Goal: Task Accomplishment & Management: Manage account settings

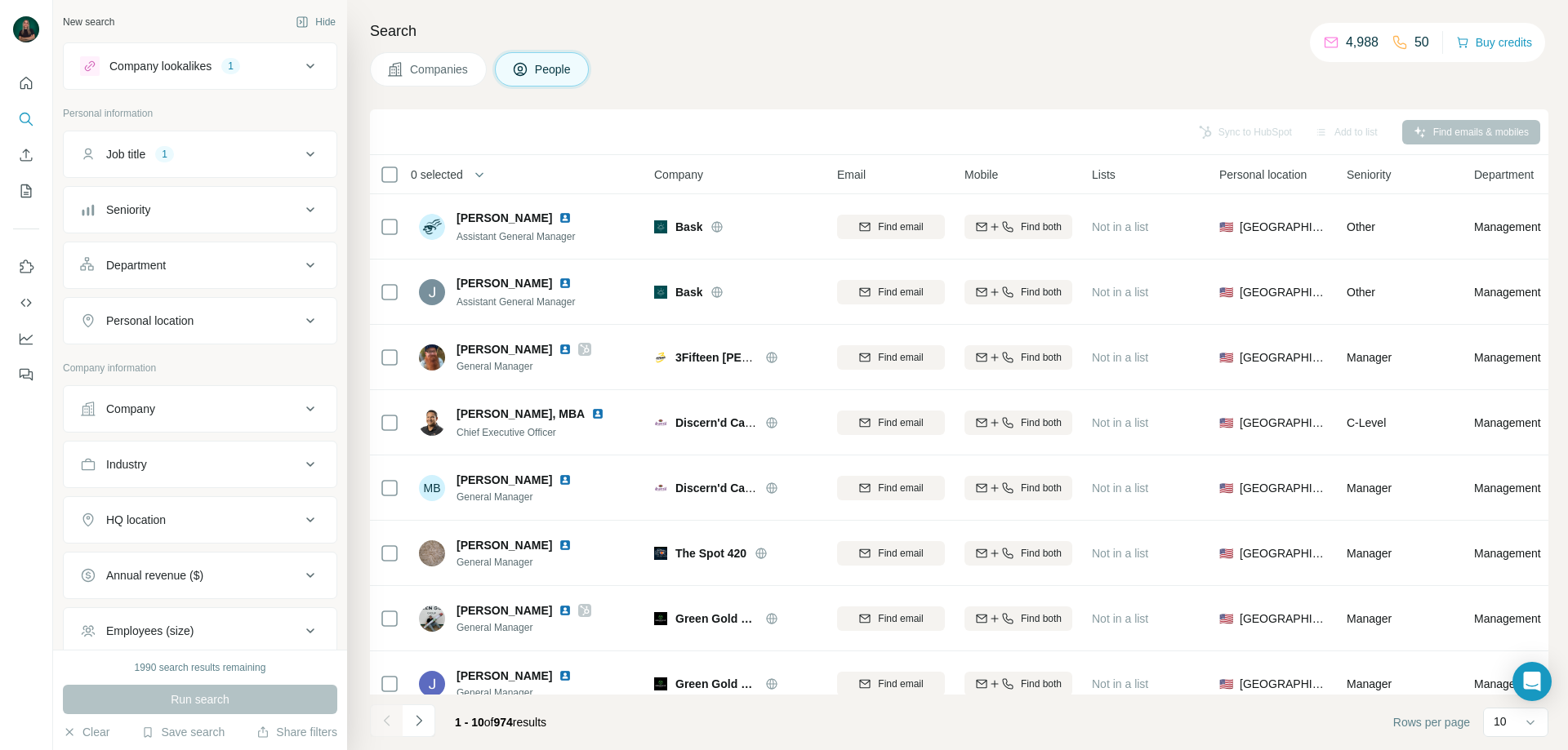
click at [192, 462] on div "Industry" at bounding box center [190, 464] width 221 height 16
click at [201, 507] on input at bounding box center [192, 505] width 202 height 18
type input "******"
click at [126, 551] on div "Cannabis" at bounding box center [194, 542] width 220 height 30
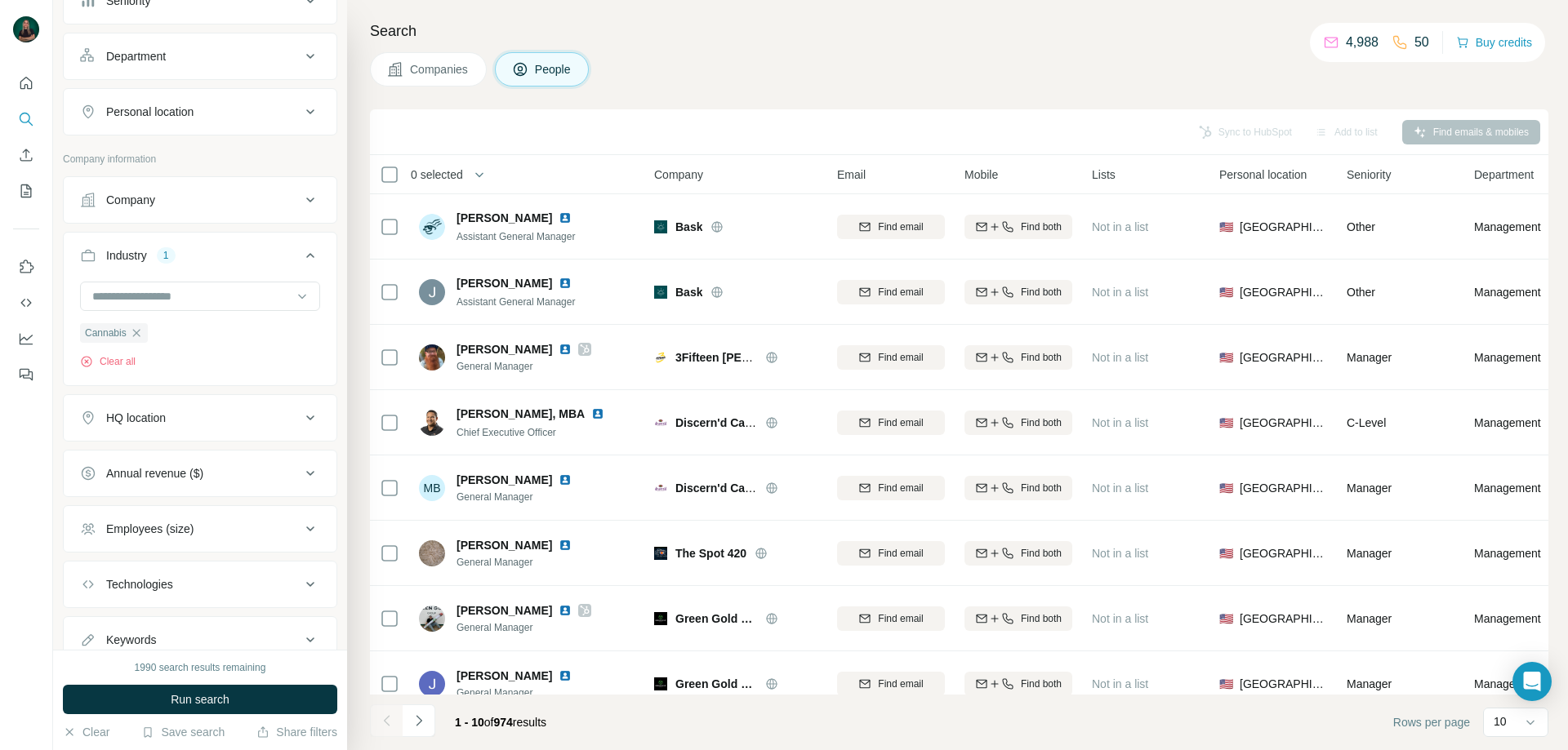
scroll to position [270, 0]
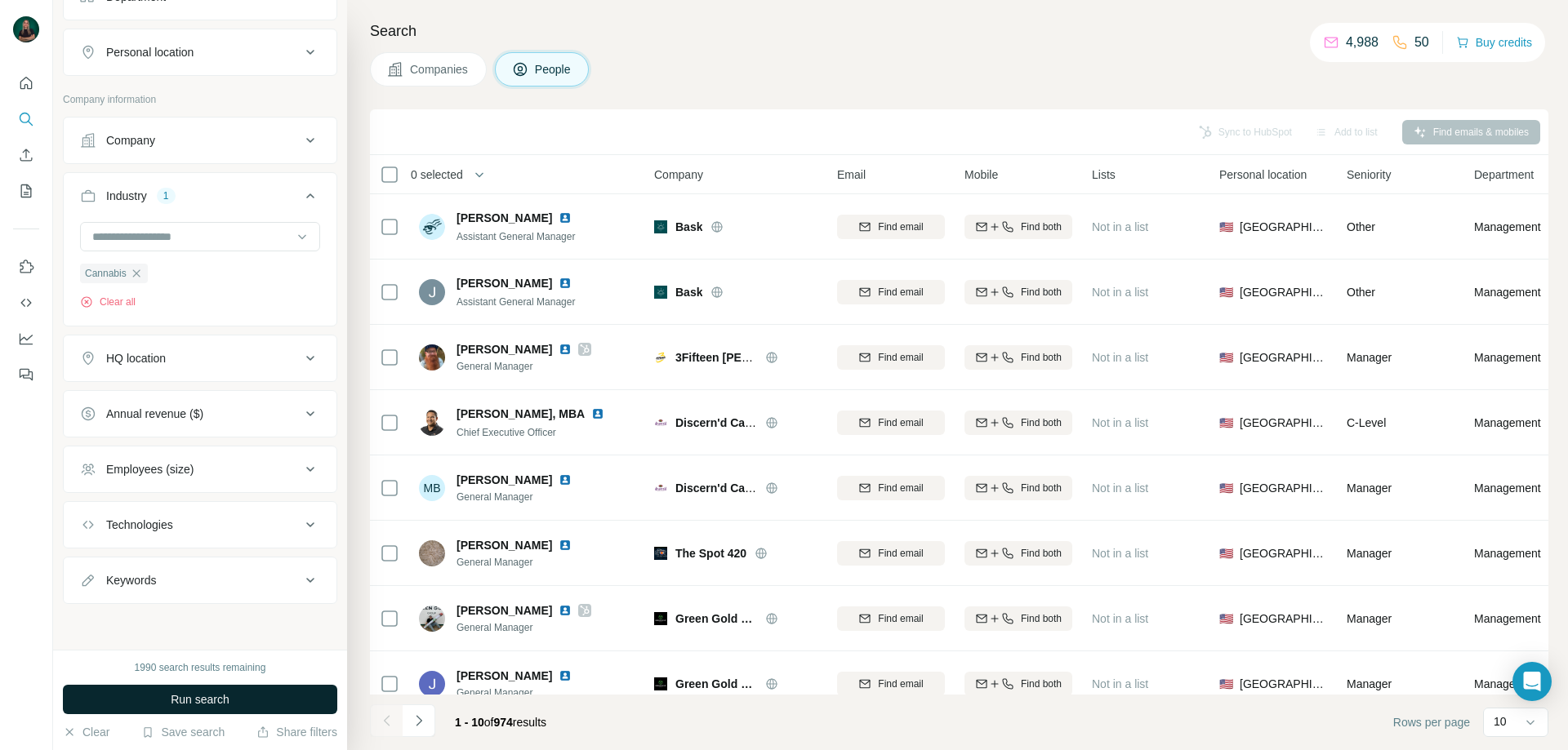
click at [216, 696] on span "Run search" at bounding box center [200, 699] width 59 height 16
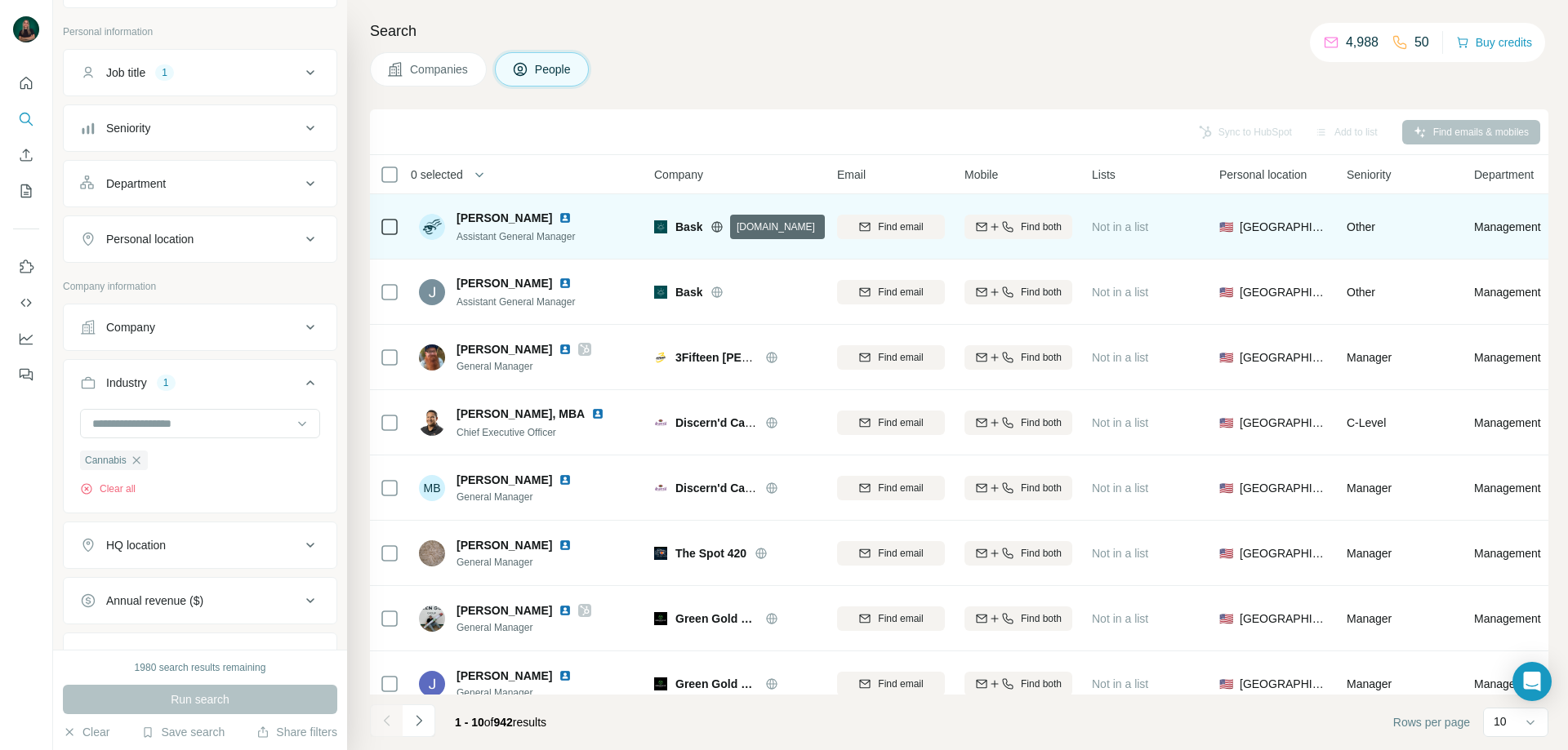
drag, startPoint x: 718, startPoint y: 227, endPoint x: 780, endPoint y: 221, distance: 62.3
click at [780, 221] on div "Bask" at bounding box center [746, 227] width 142 height 16
click at [698, 227] on span "Bask" at bounding box center [689, 227] width 27 height 16
click at [718, 227] on icon at bounding box center [717, 227] width 11 height 1
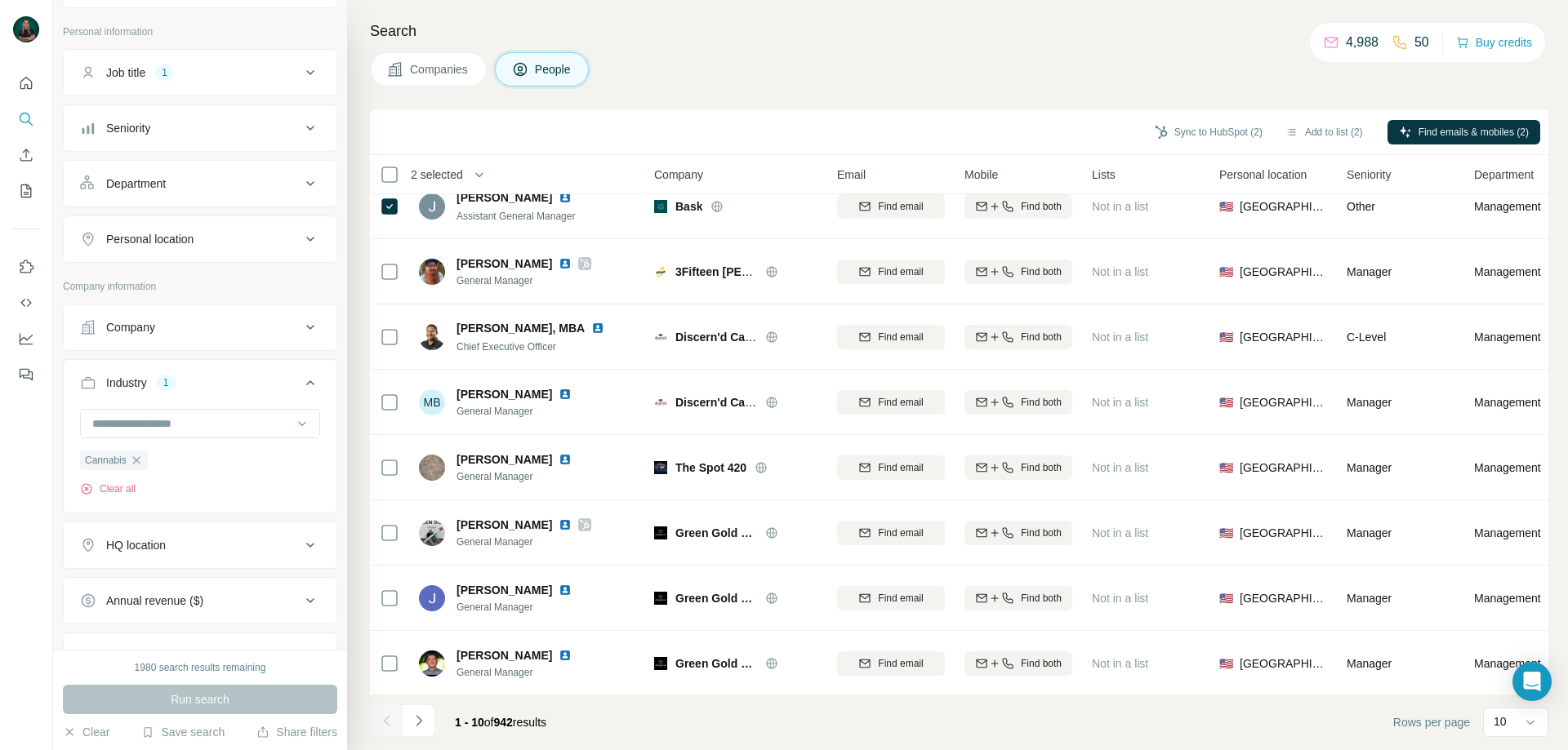
scroll to position [59, 0]
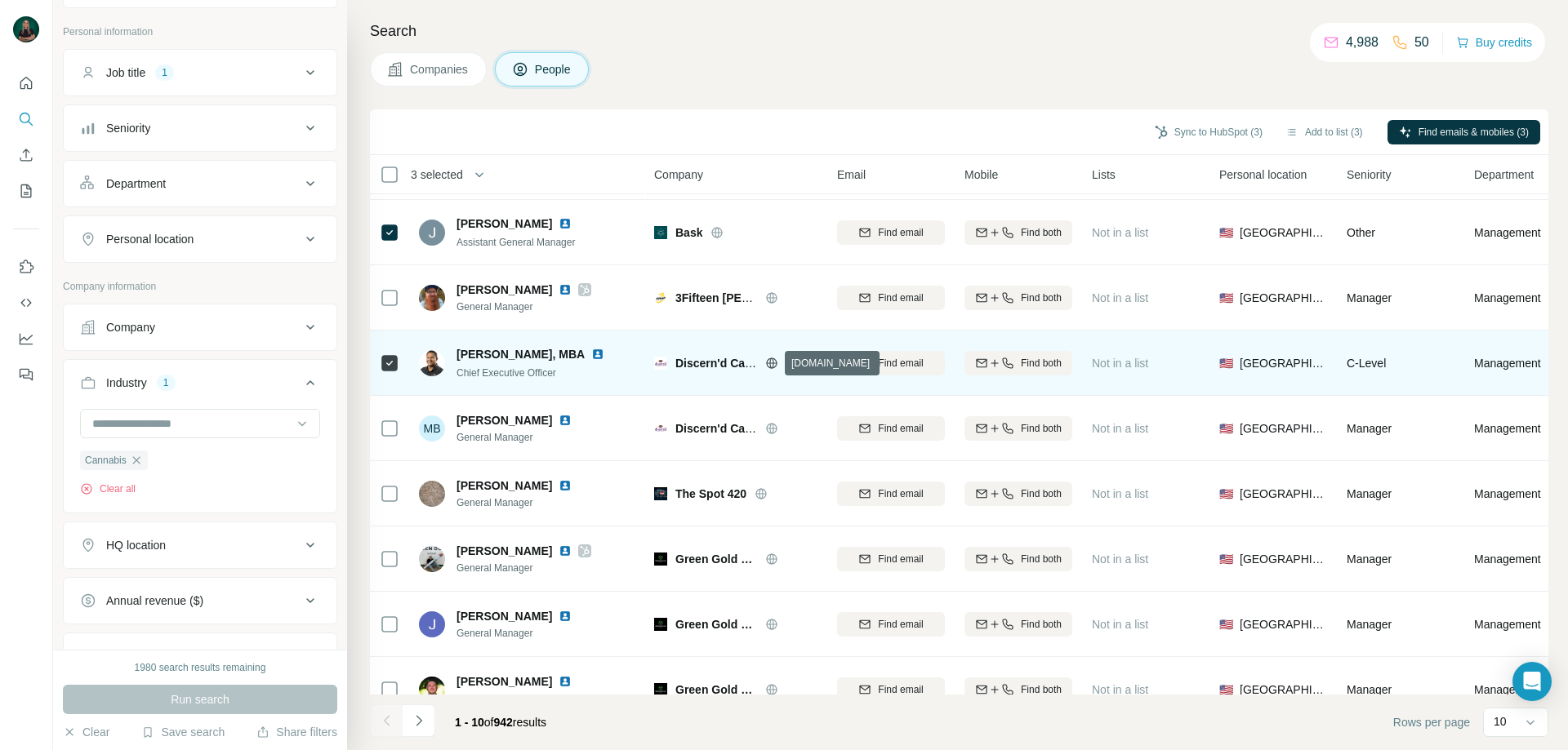
click at [768, 367] on icon at bounding box center [772, 362] width 11 height 11
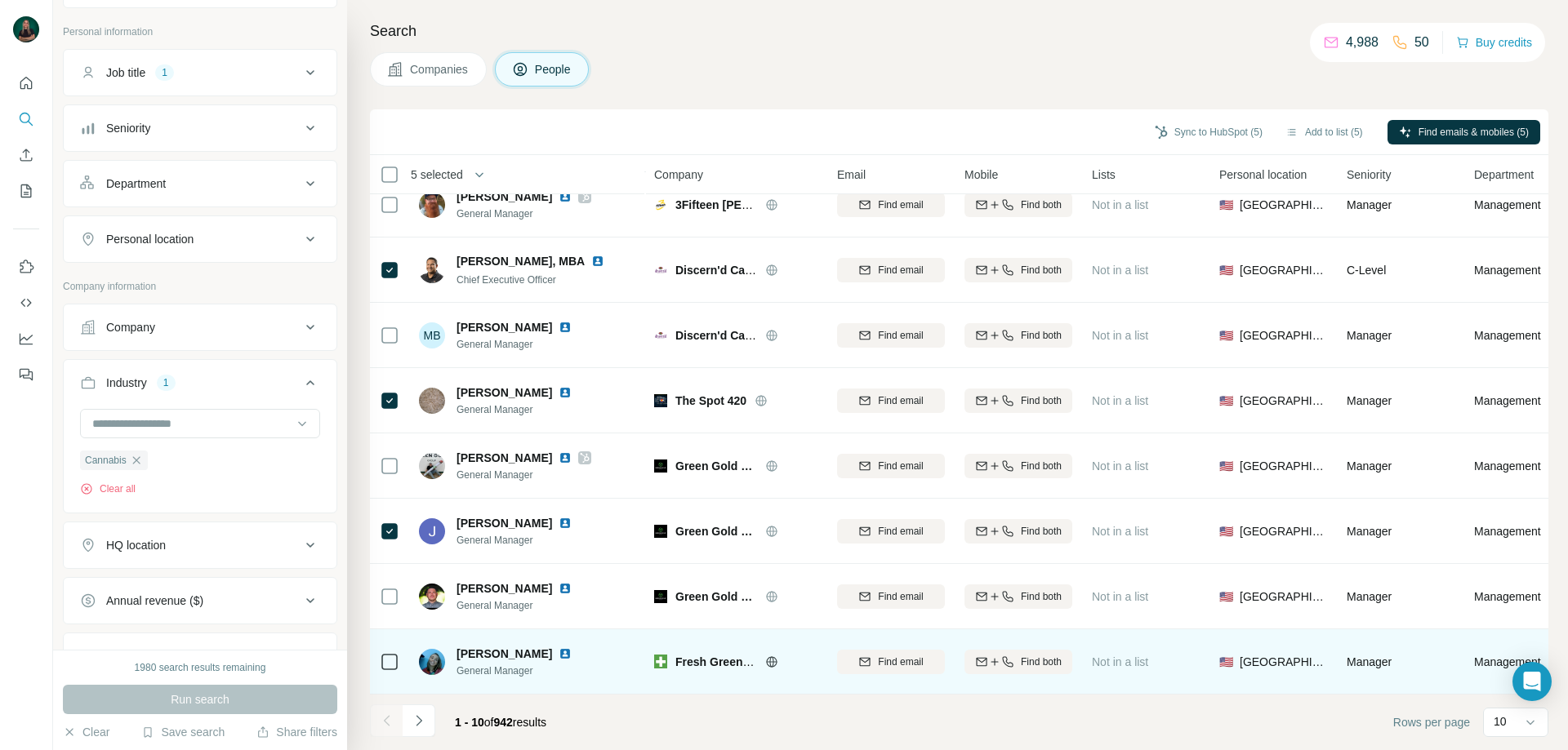
scroll to position [161, 0]
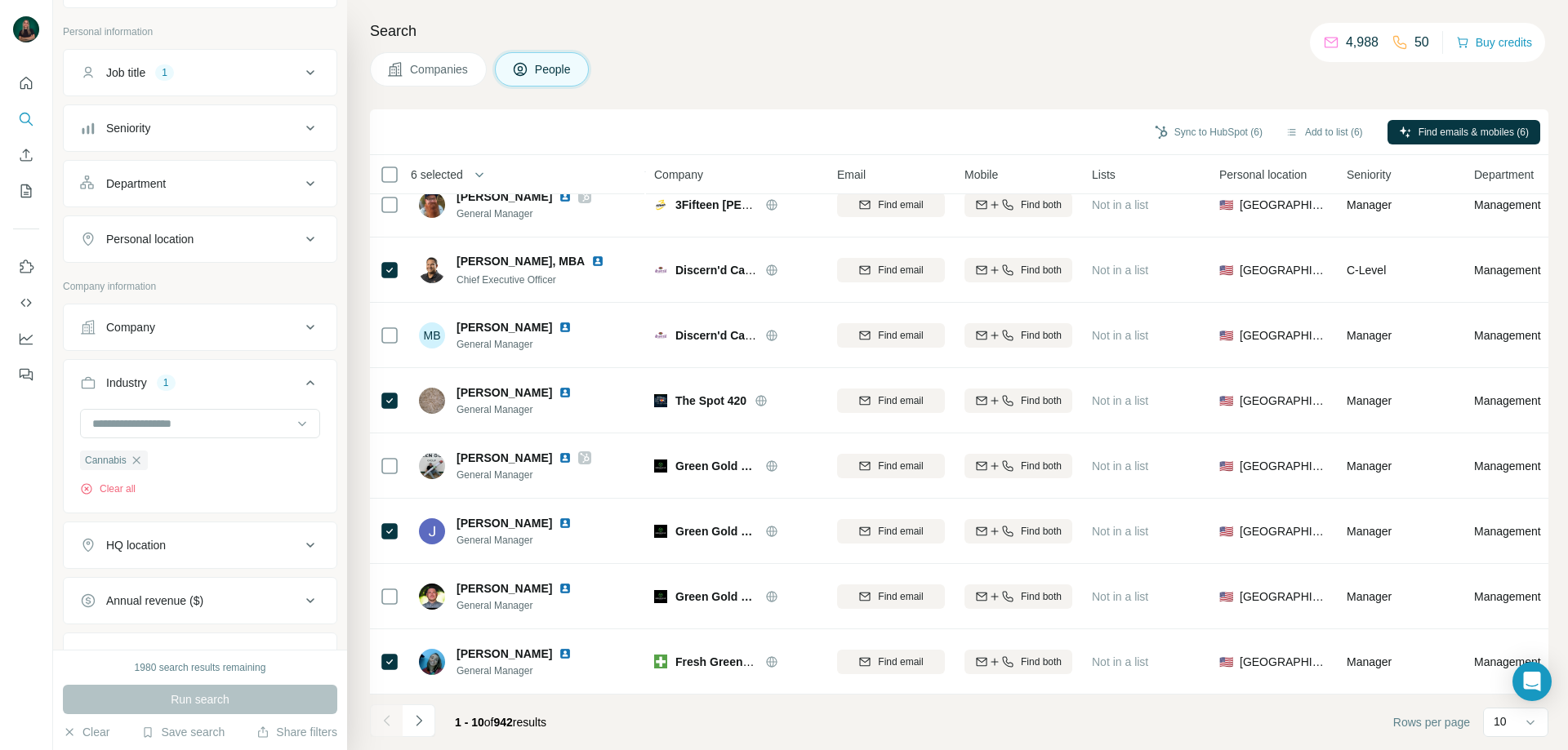
click at [275, 70] on div "Job title 1" at bounding box center [190, 72] width 221 height 16
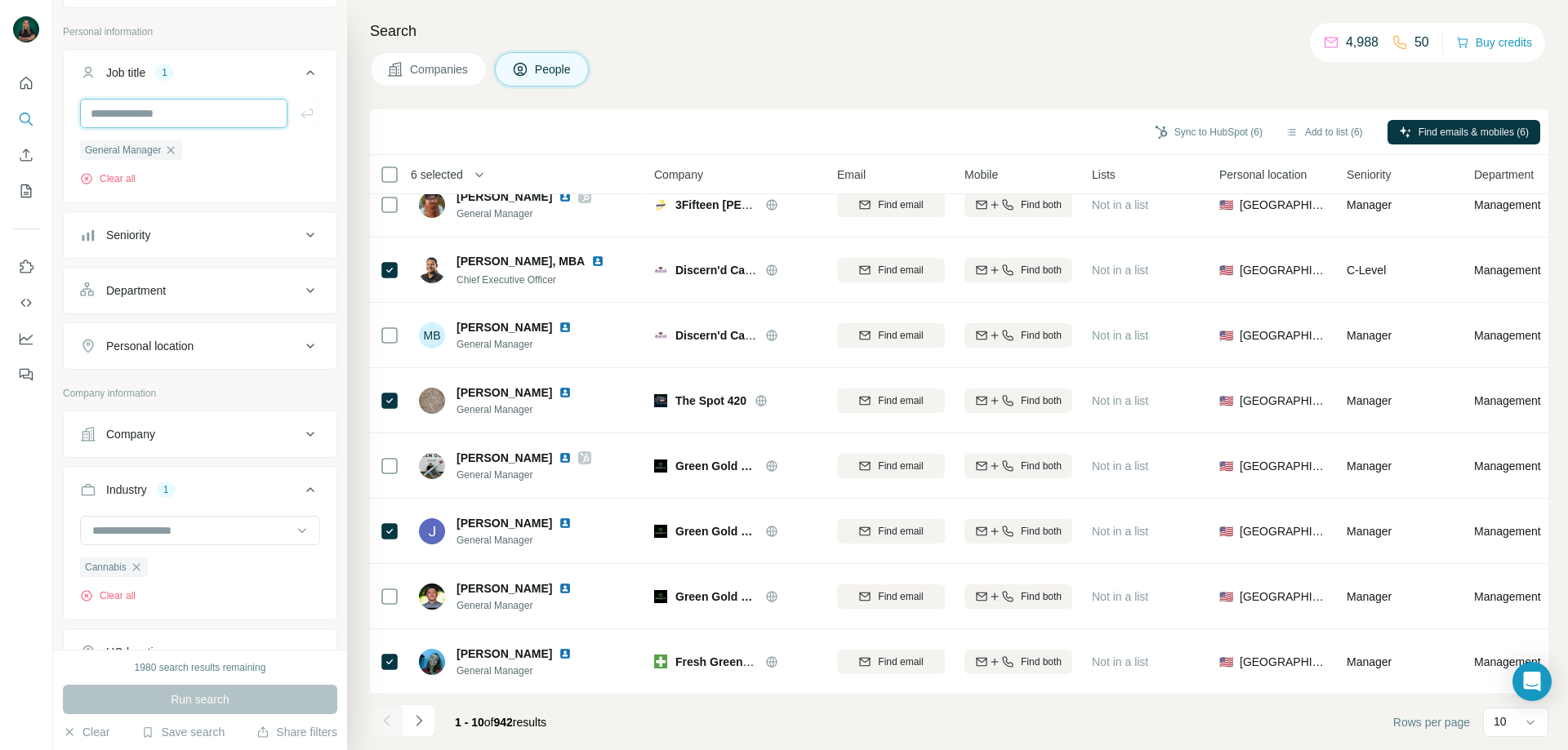
click at [193, 127] on input "text" at bounding box center [183, 113] width 207 height 30
click at [201, 123] on input "***" at bounding box center [183, 113] width 207 height 30
type input "**********"
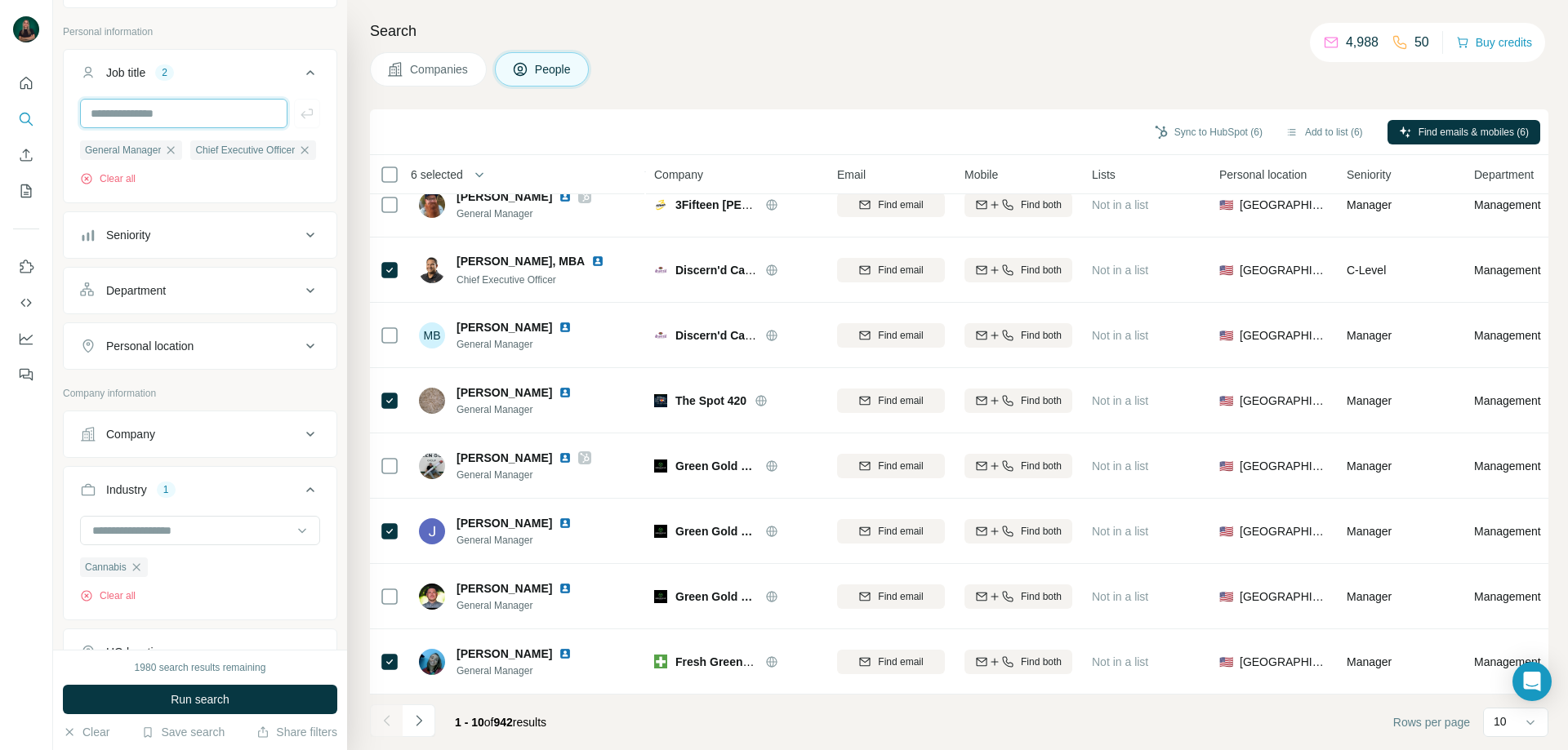
click at [201, 123] on input "text" at bounding box center [183, 113] width 207 height 30
type input "********"
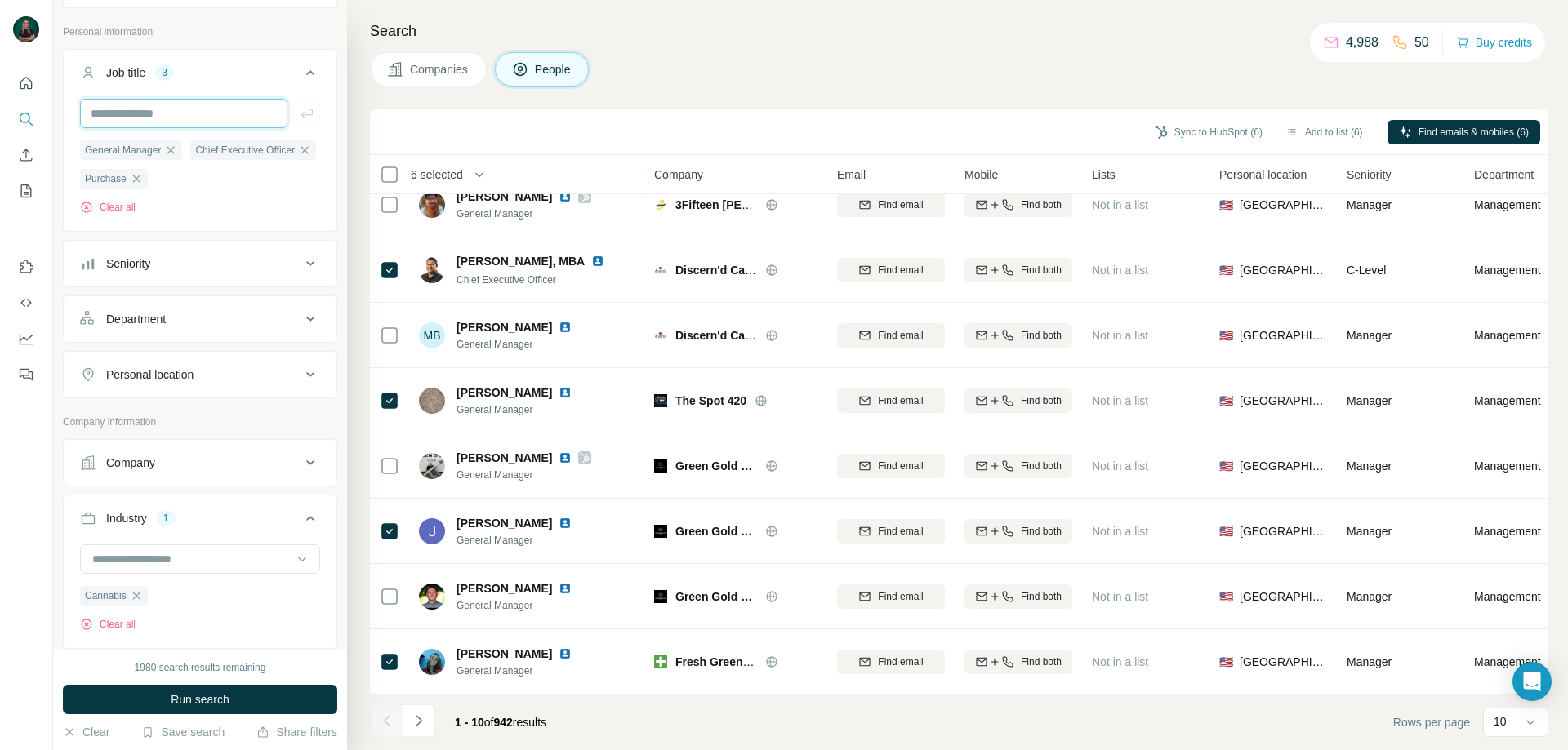
click at [207, 107] on input "text" at bounding box center [183, 113] width 207 height 30
type input "**********"
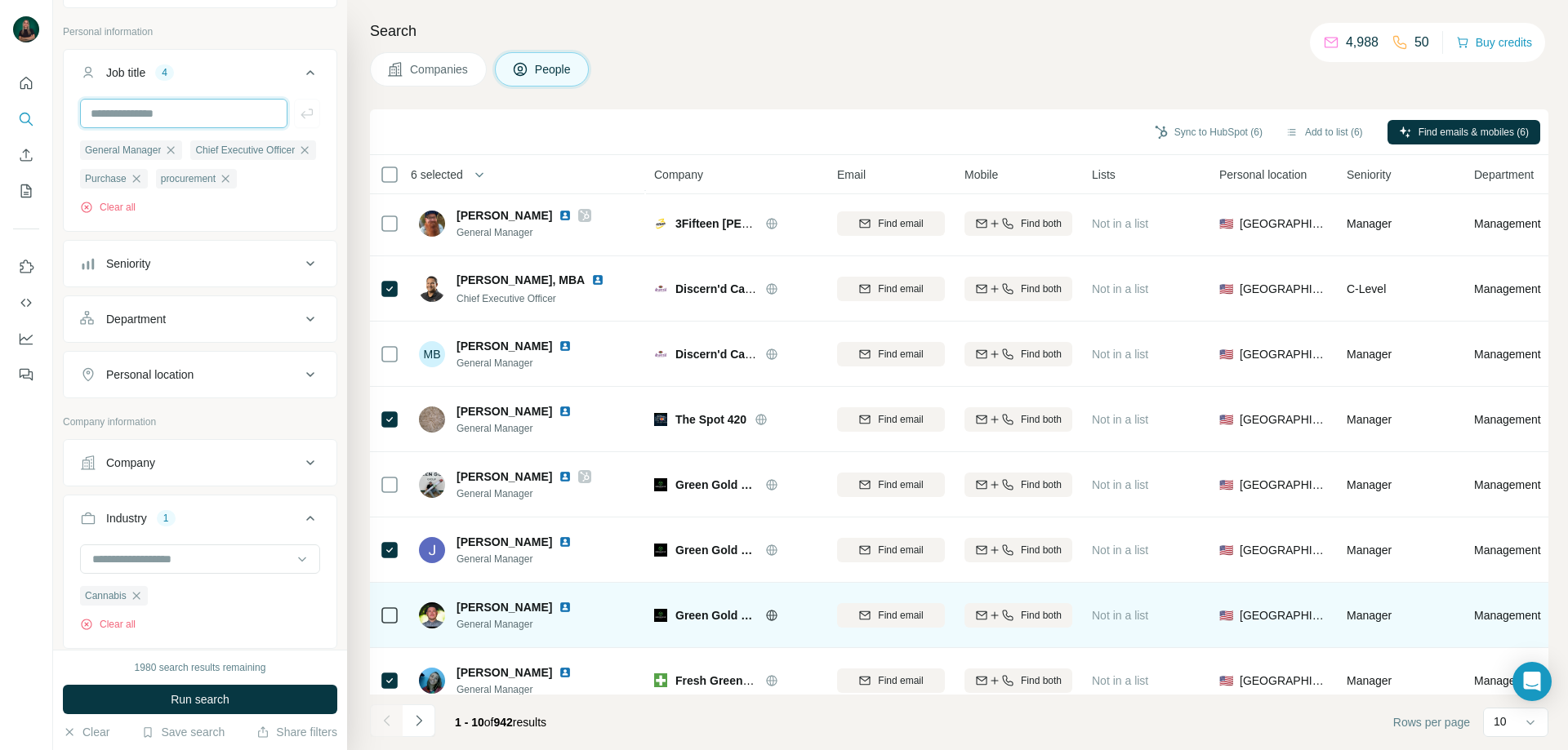
scroll to position [161, 0]
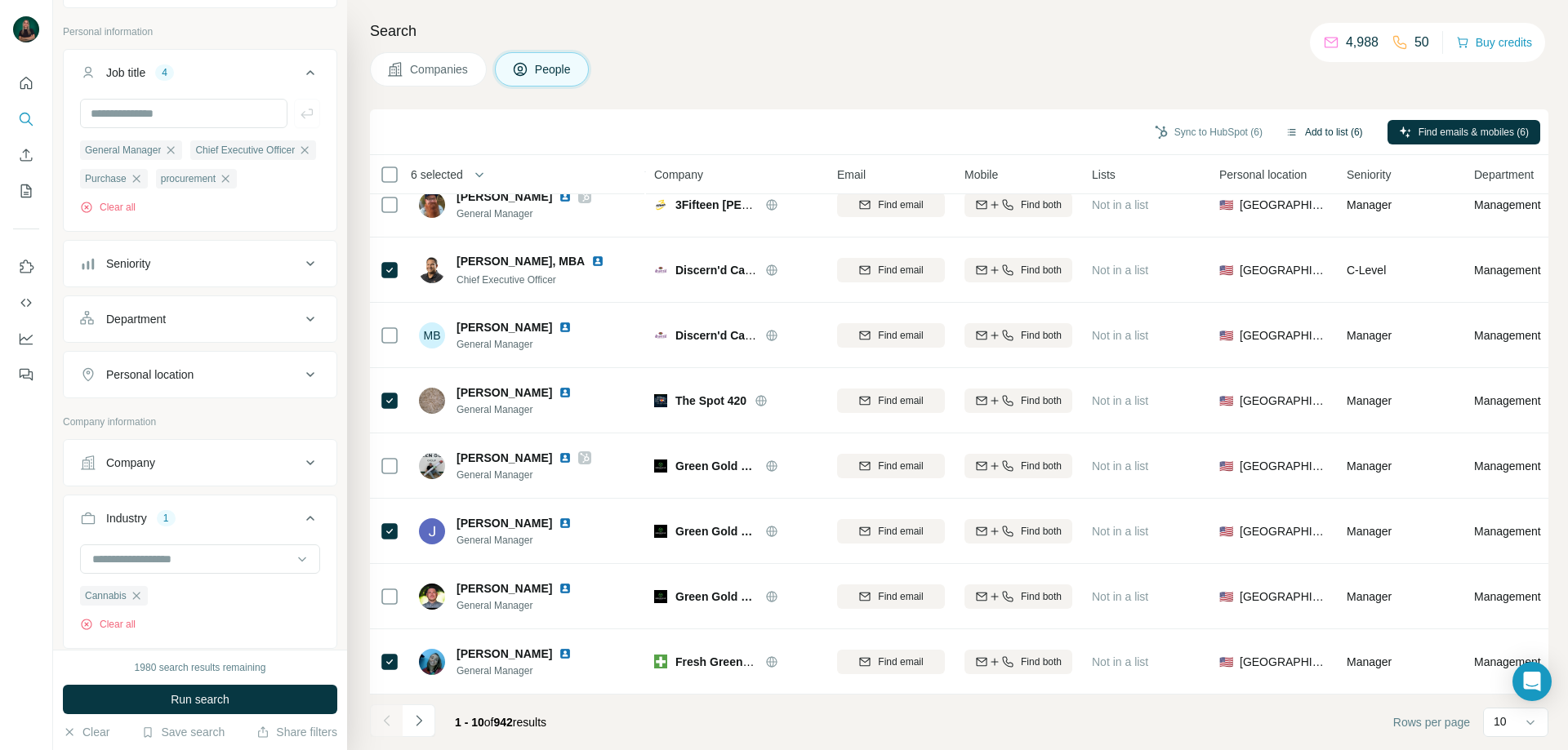
click at [1297, 137] on button "Add to list (6)" at bounding box center [1324, 132] width 100 height 25
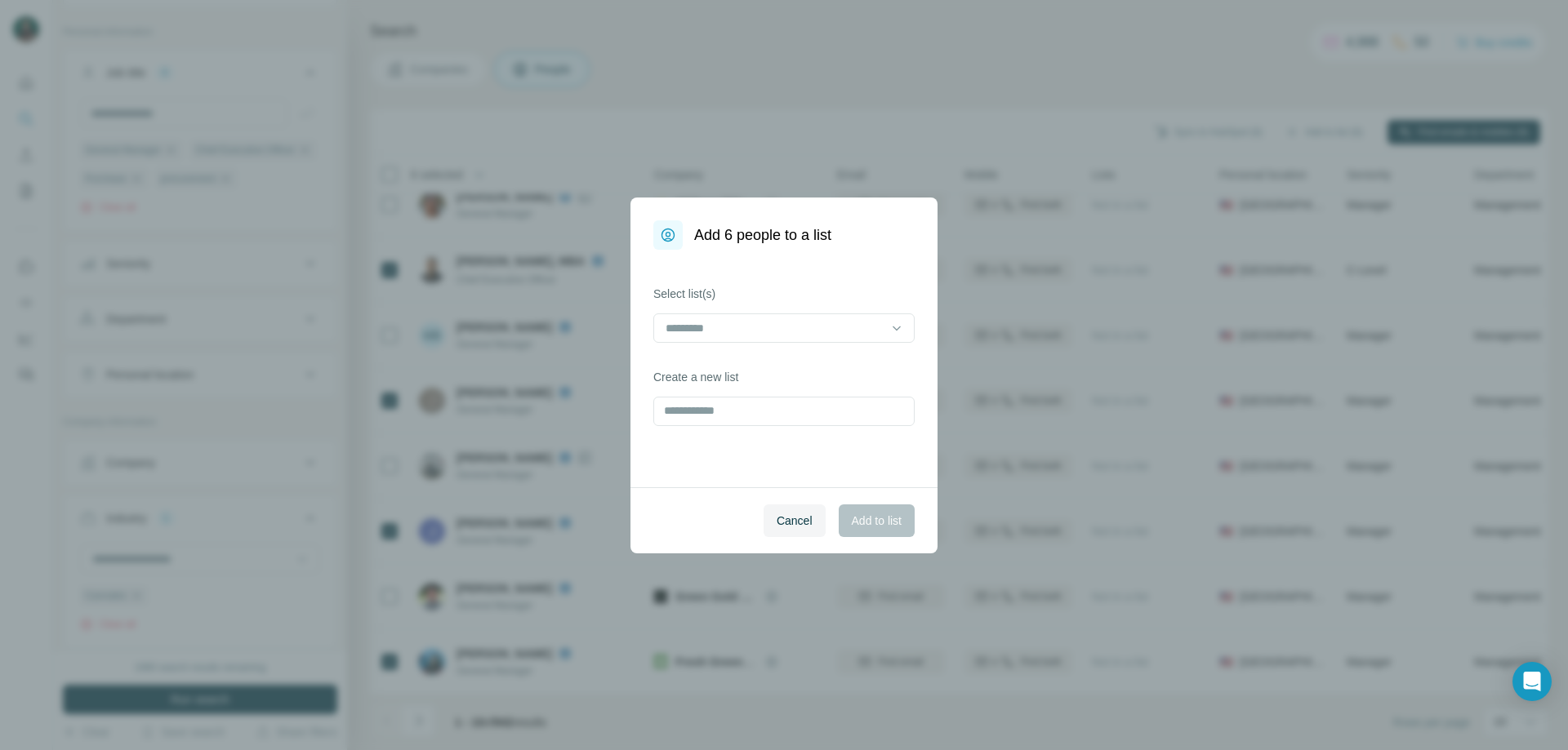
click at [1334, 132] on div "Add 6 people to a list Select list(s) Create a new list Cancel Add to list" at bounding box center [784, 375] width 1568 height 750
click at [694, 325] on input at bounding box center [774, 327] width 221 height 18
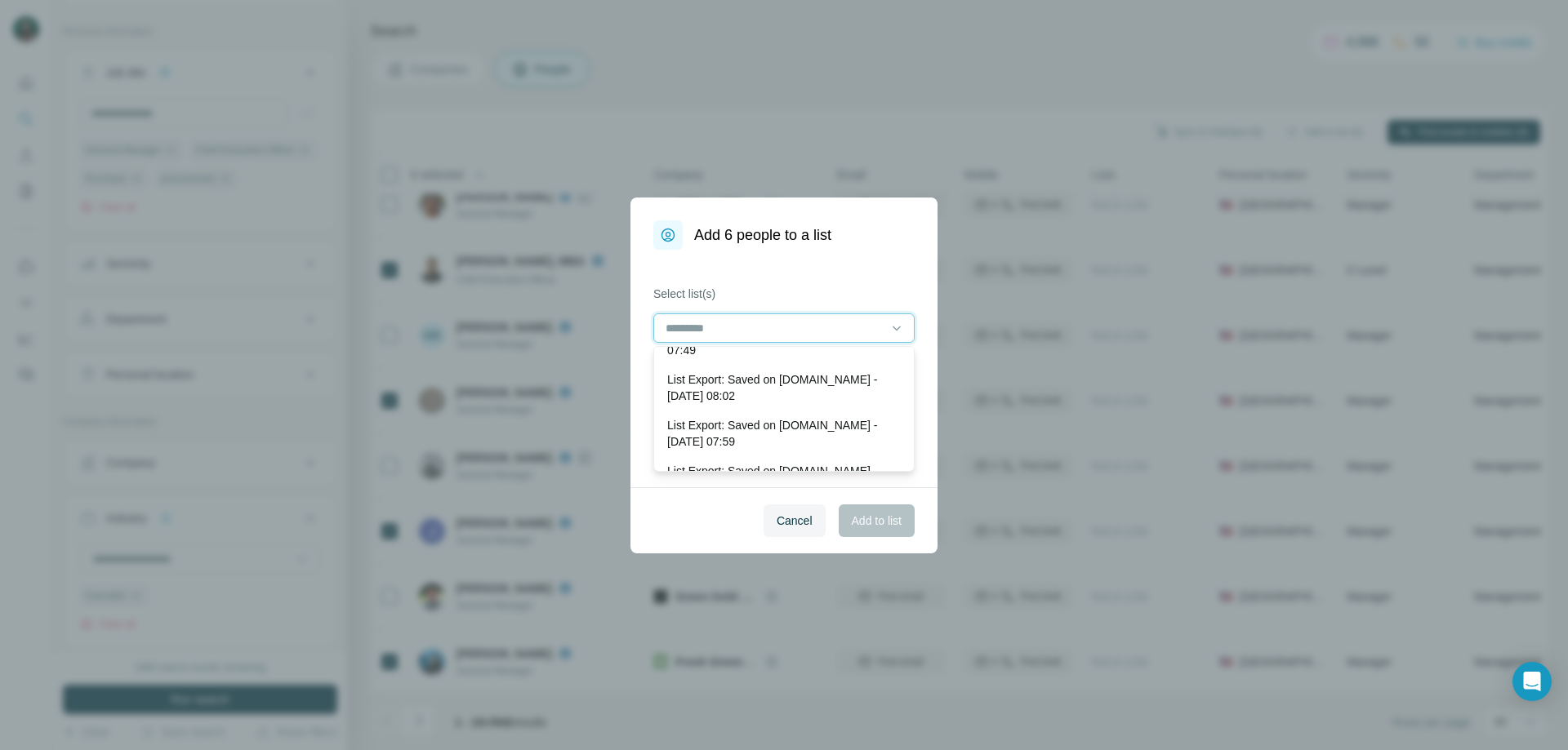
scroll to position [81, 0]
click at [762, 326] on input at bounding box center [774, 327] width 221 height 18
click at [751, 298] on label "Select list(s)" at bounding box center [784, 294] width 261 height 16
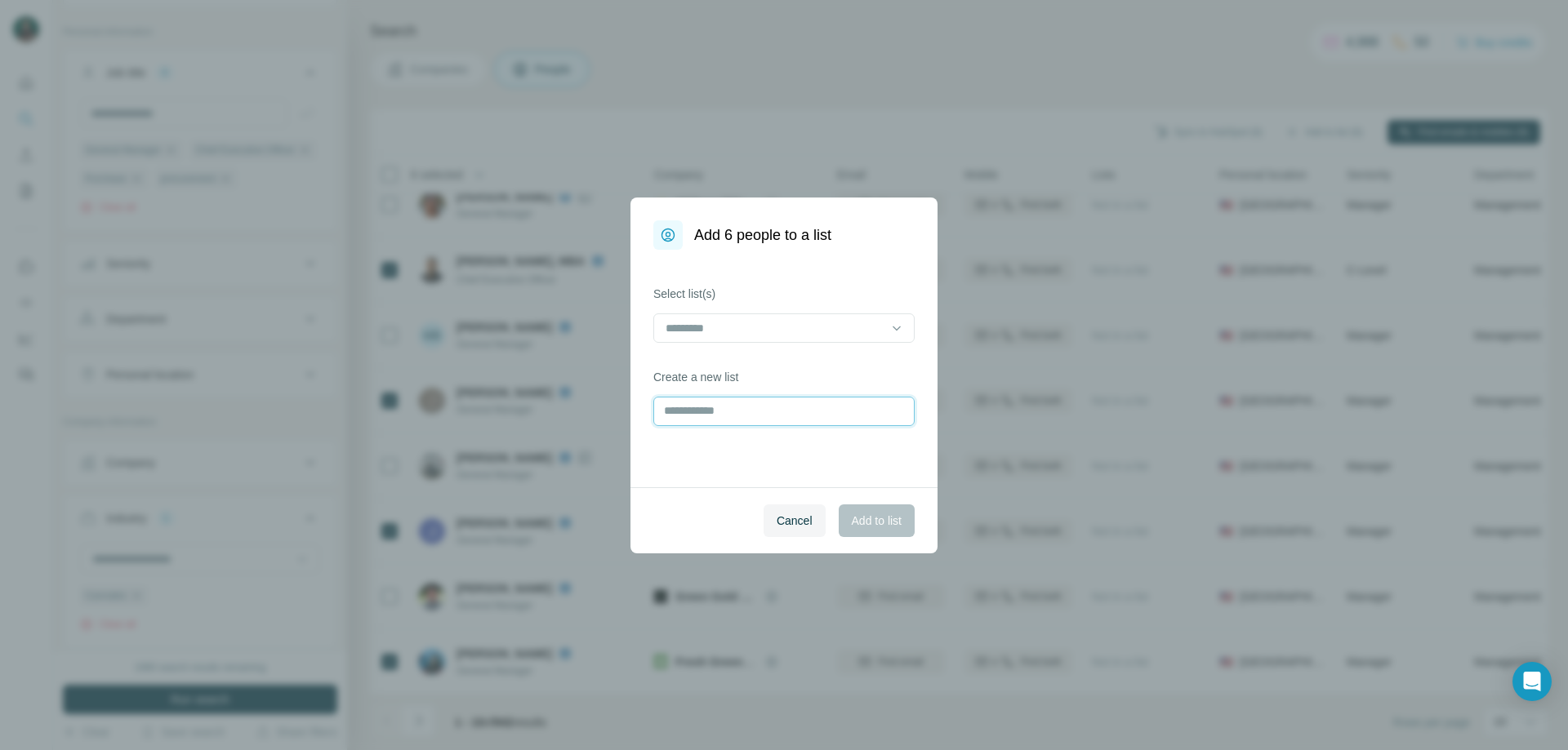
click at [721, 416] on input "text" at bounding box center [784, 411] width 261 height 30
type input "**********"
click at [876, 527] on span "Add to list" at bounding box center [877, 520] width 50 height 16
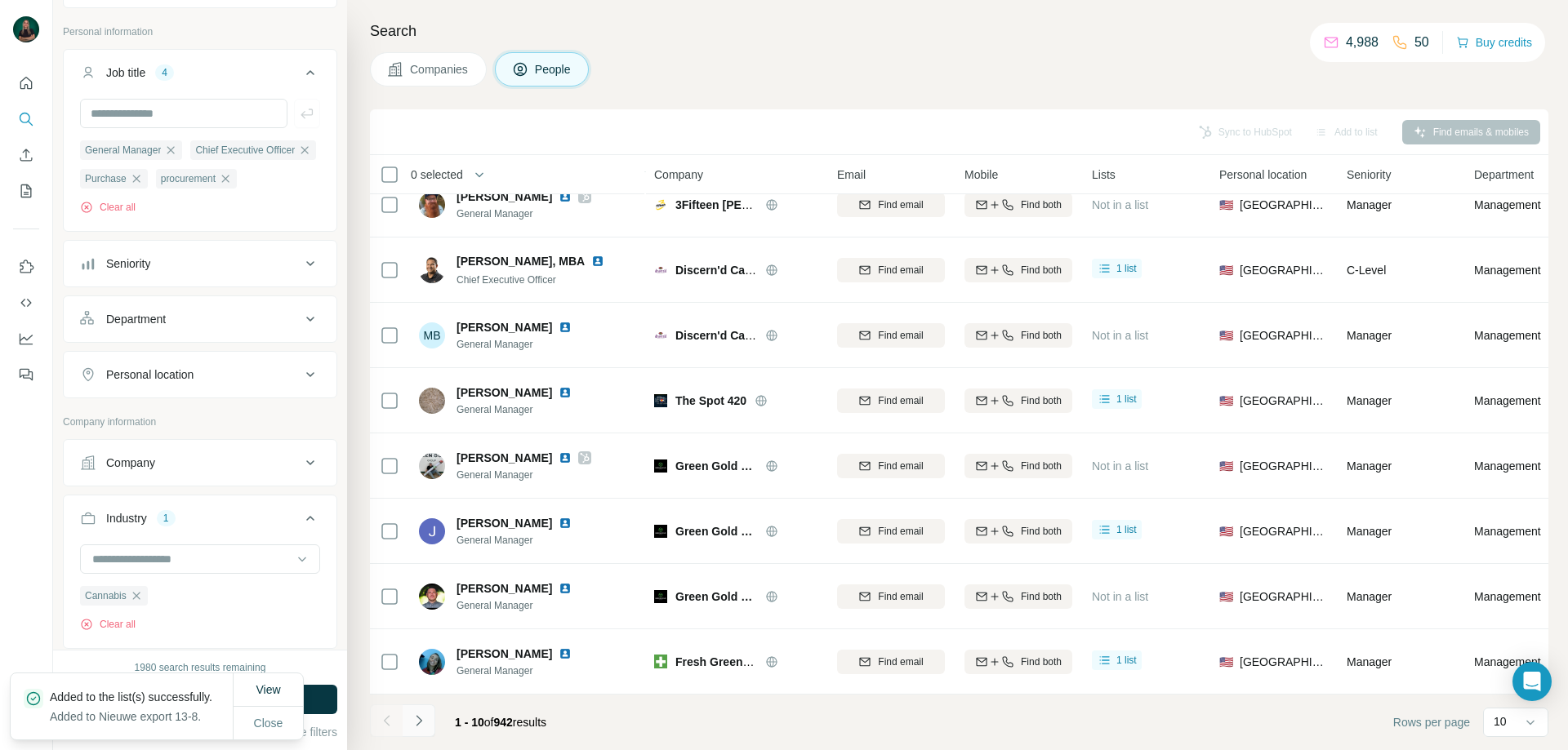
click at [412, 726] on icon "Navigate to next page" at bounding box center [419, 720] width 16 height 16
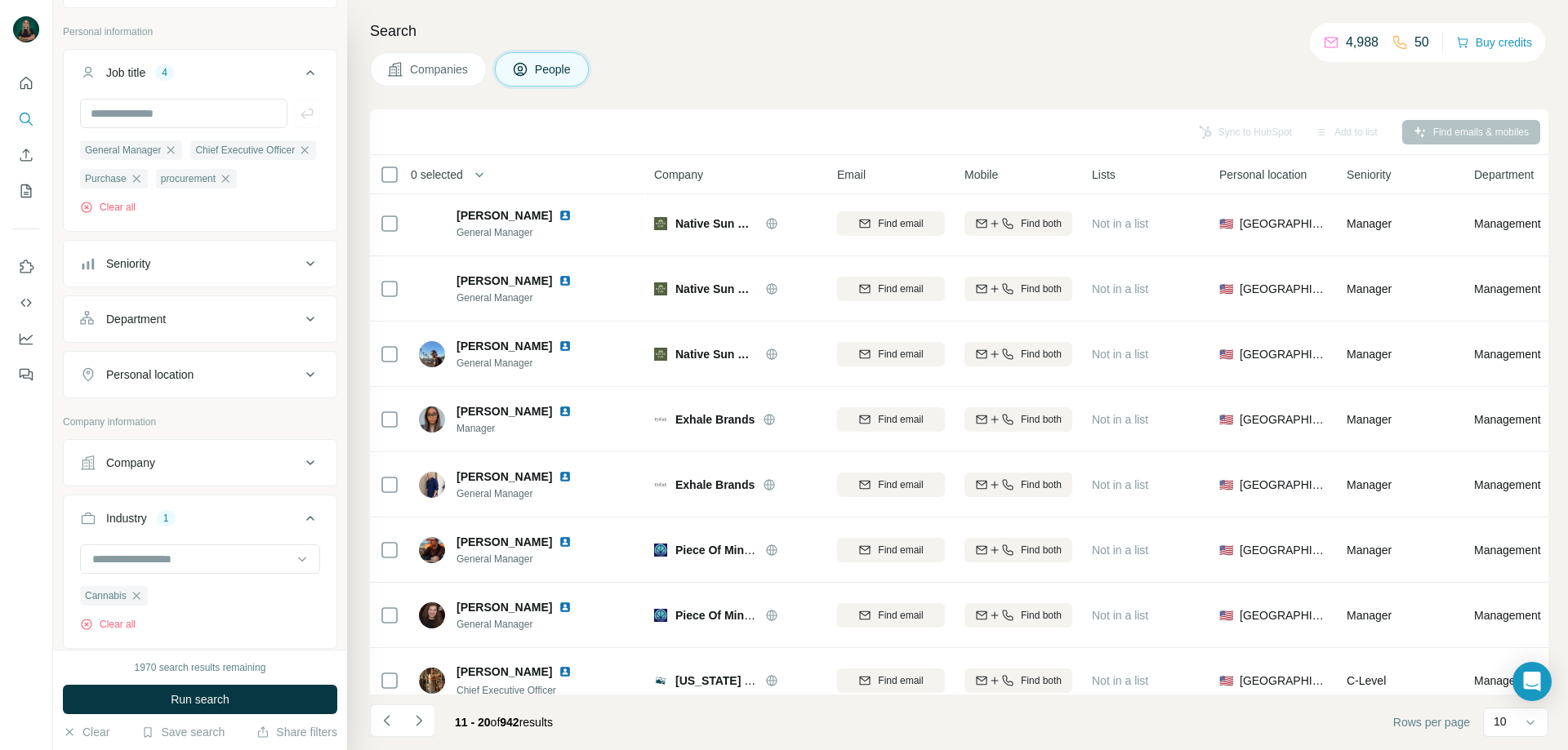
scroll to position [0, 0]
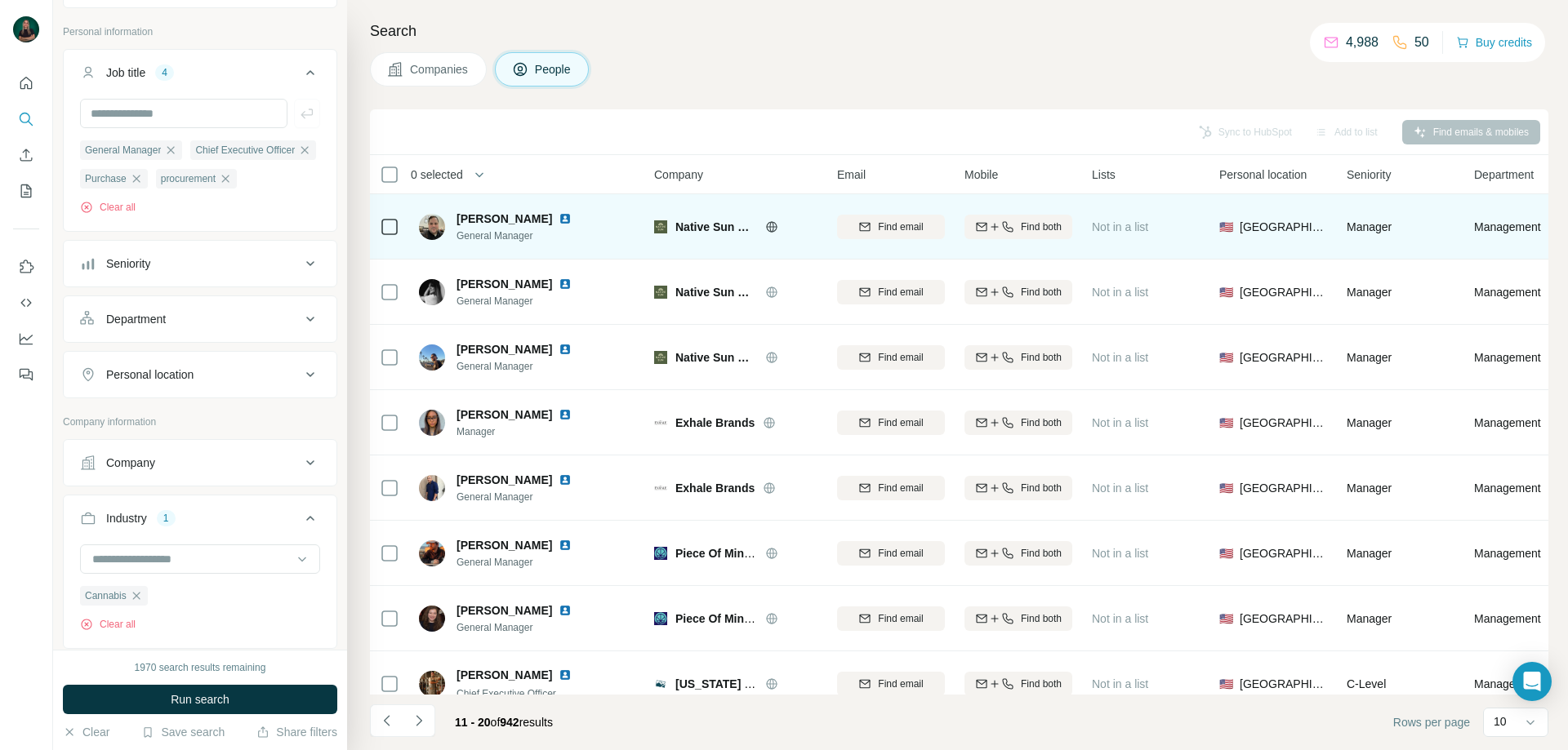
click at [772, 222] on icon at bounding box center [771, 227] width 4 height 11
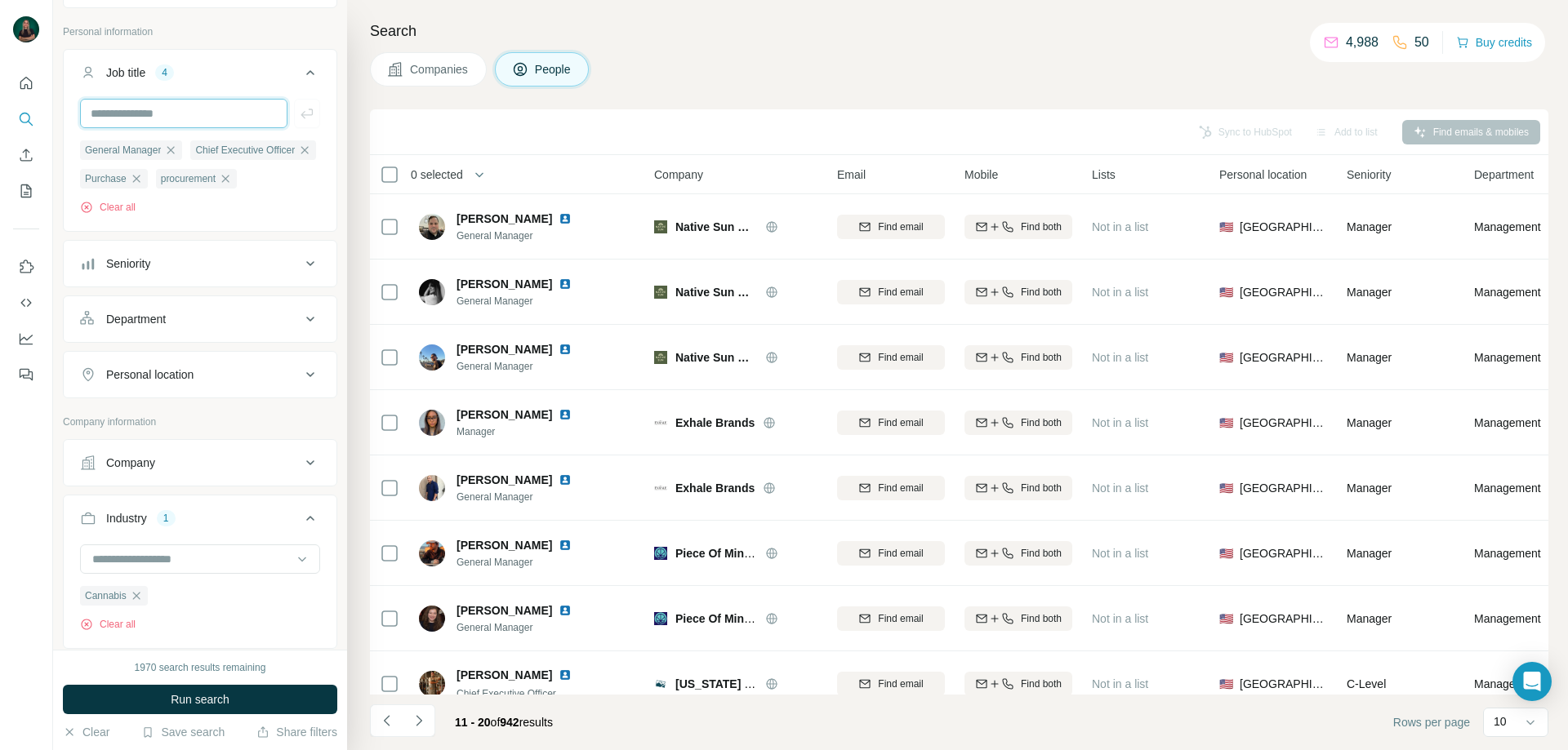
click at [190, 112] on input "text" at bounding box center [183, 113] width 207 height 30
type input "*****"
click at [189, 700] on span "Run search" at bounding box center [200, 699] width 59 height 16
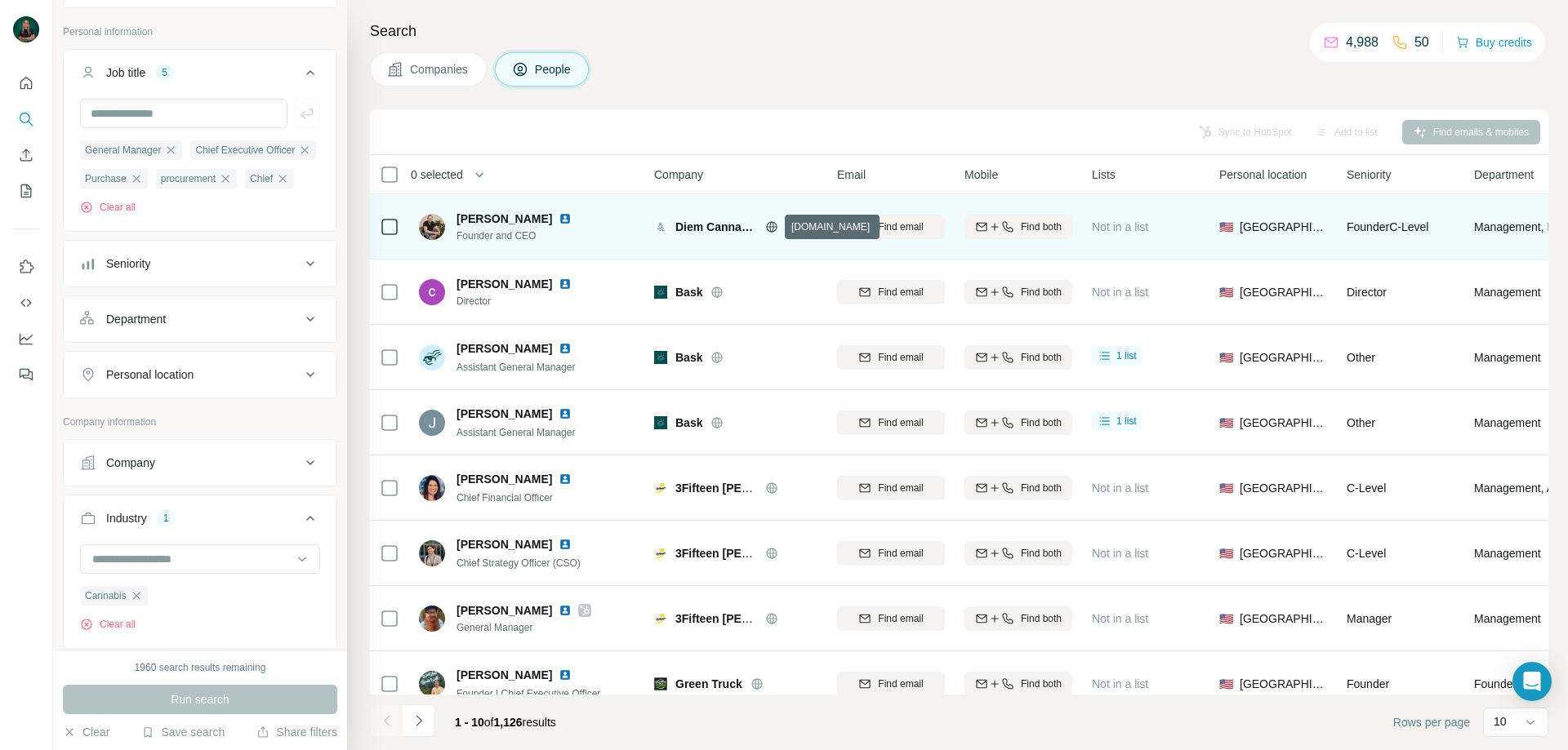
click at [773, 224] on icon at bounding box center [771, 227] width 4 height 11
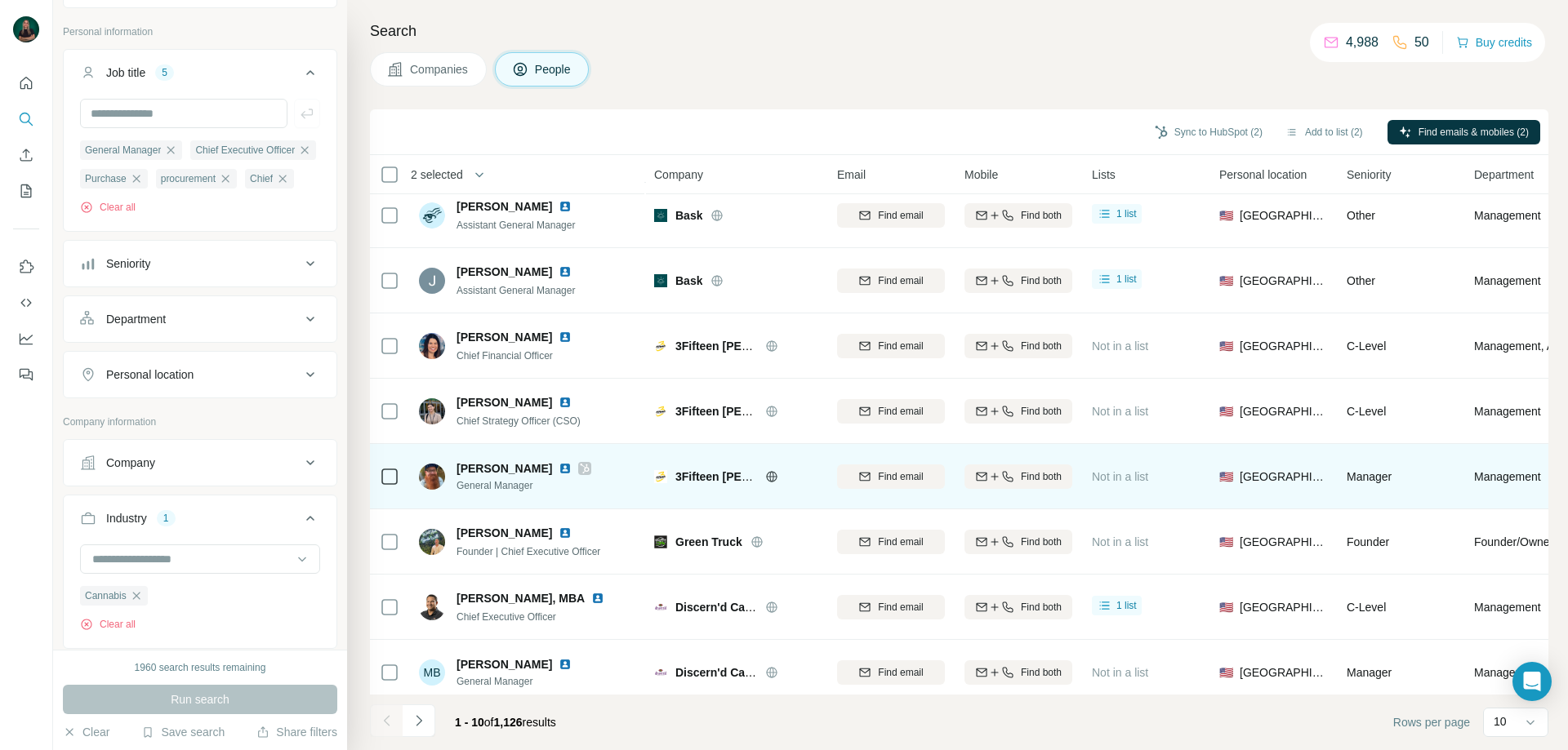
scroll to position [161, 0]
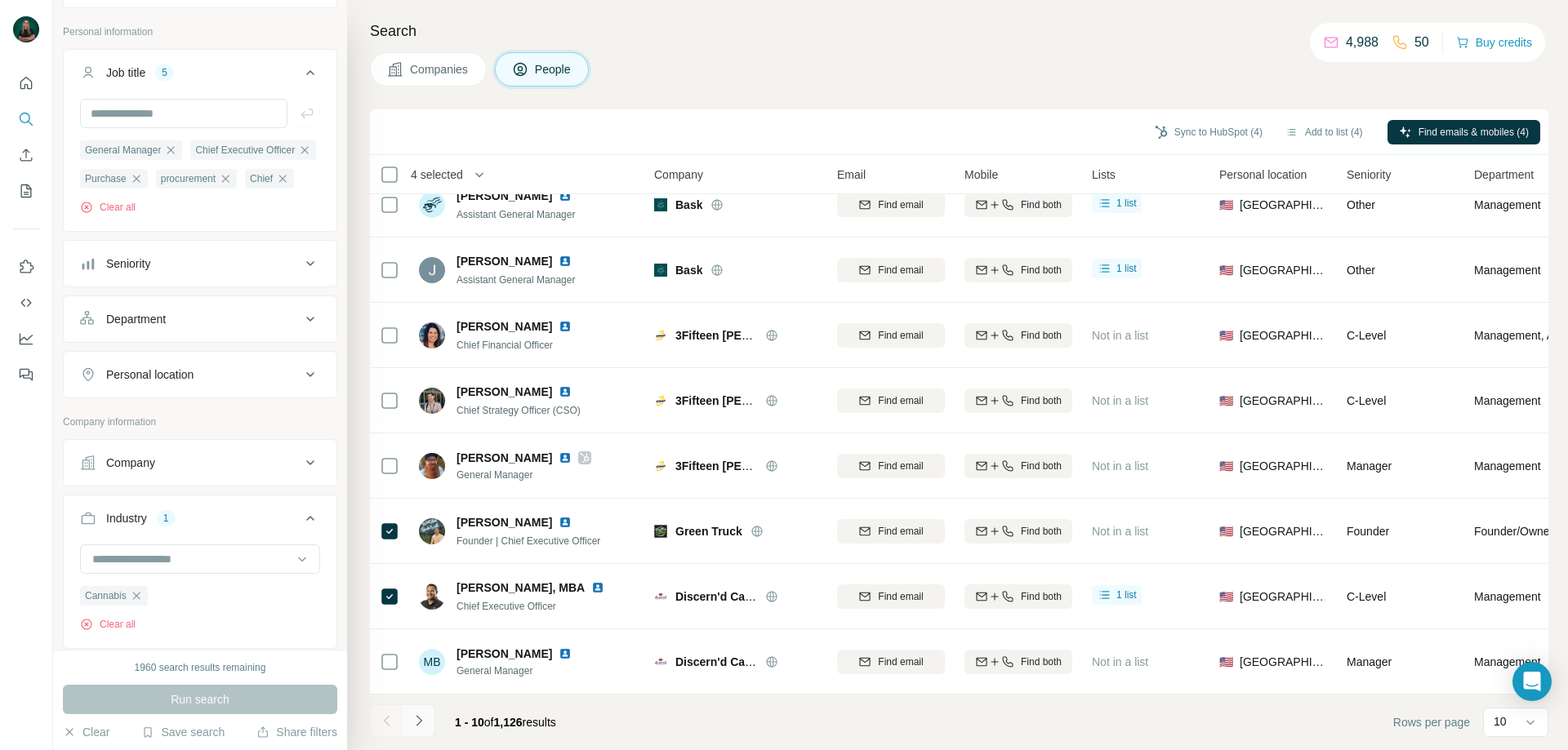
click at [425, 724] on icon "Navigate to next page" at bounding box center [419, 720] width 16 height 16
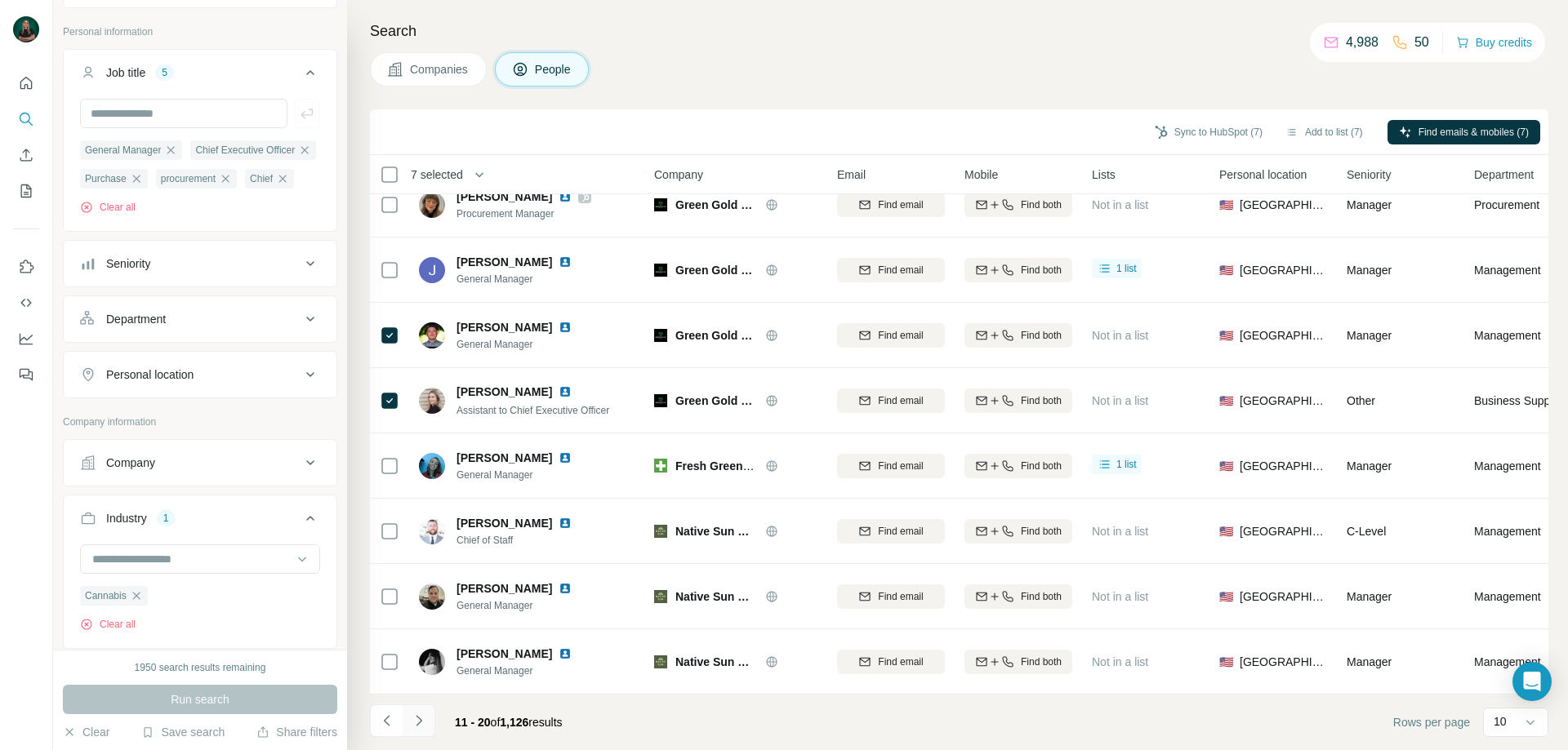
click at [419, 719] on icon "Navigate to next page" at bounding box center [419, 720] width 6 height 11
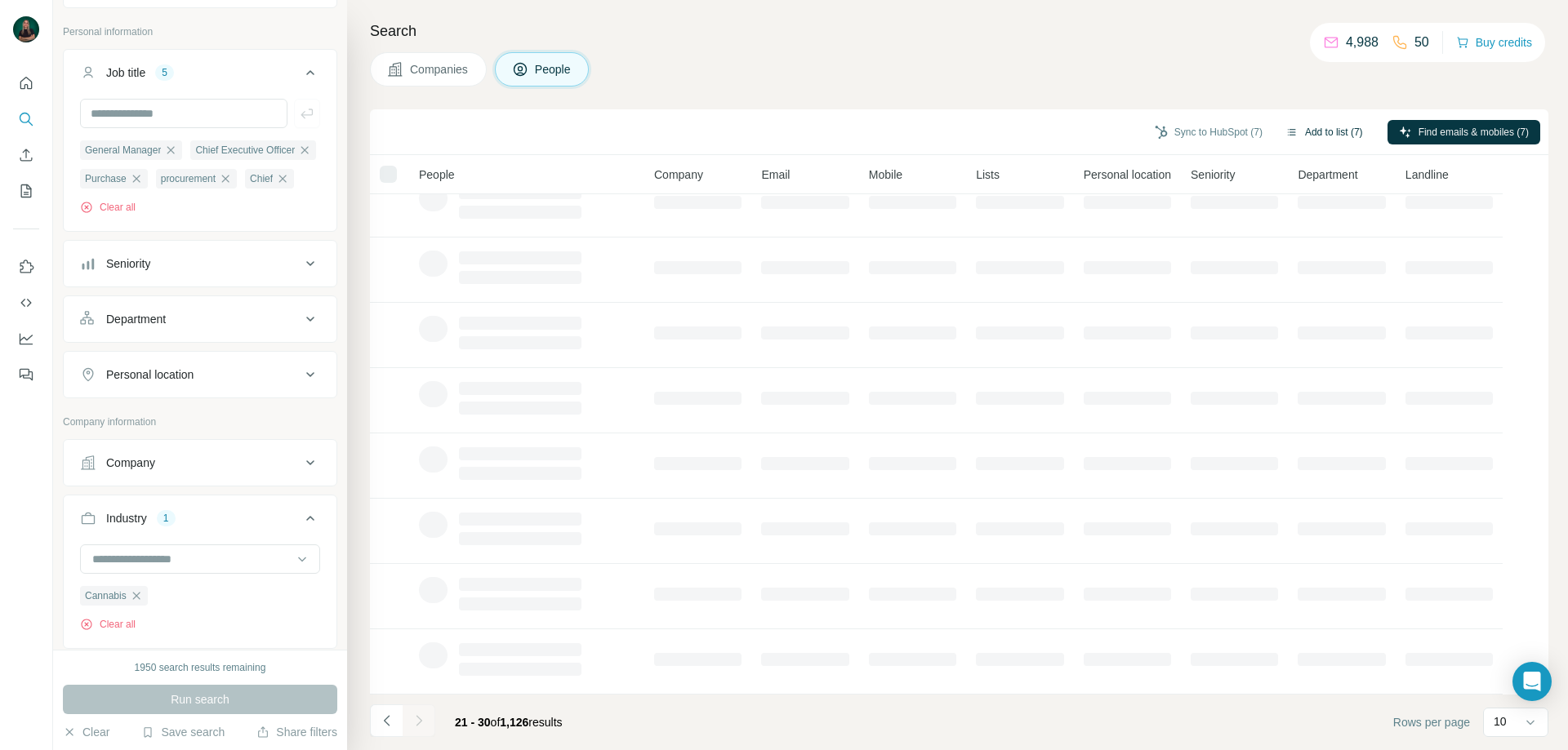
click at [1300, 138] on button "Add to list (7)" at bounding box center [1324, 132] width 100 height 25
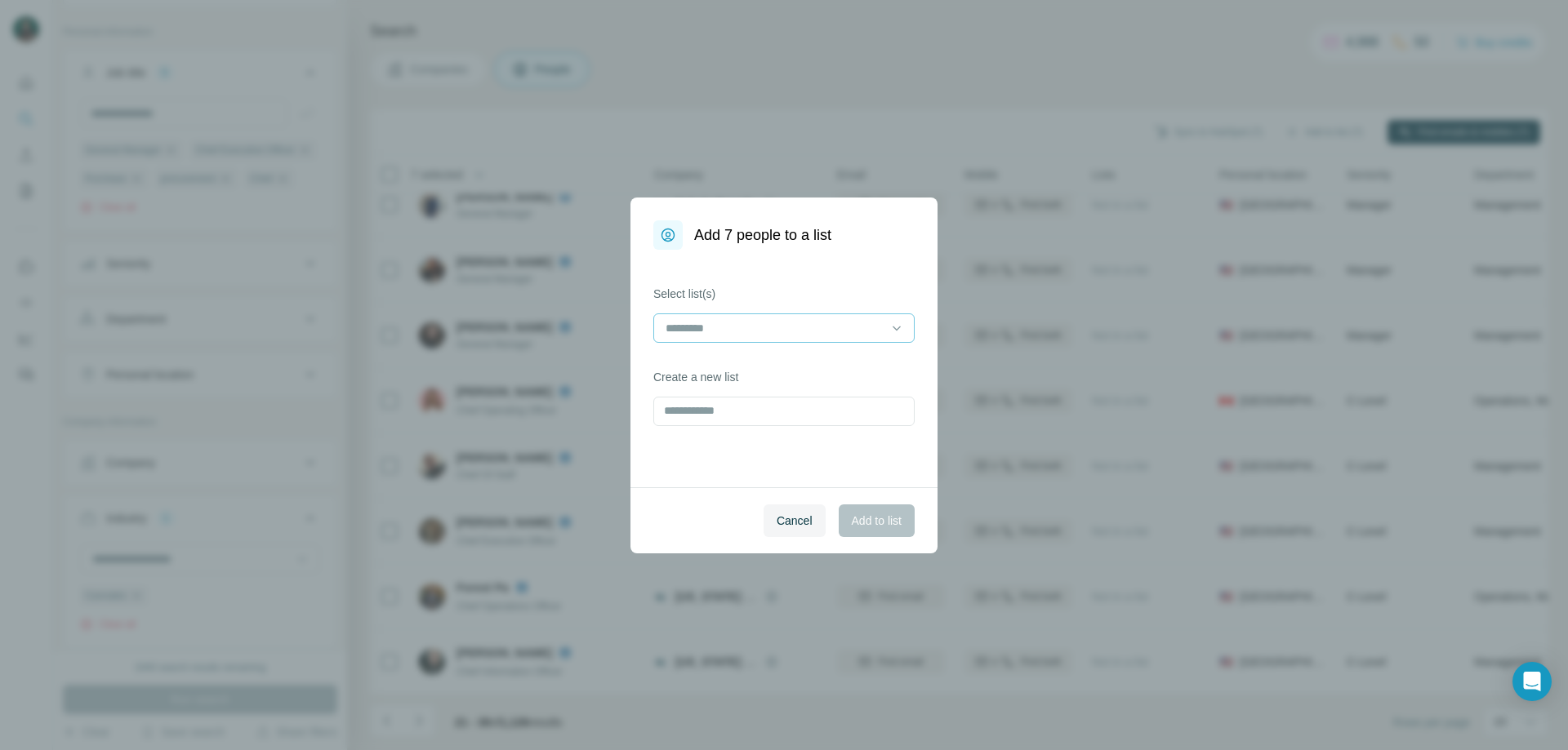
click at [824, 329] on input at bounding box center [774, 327] width 221 height 18
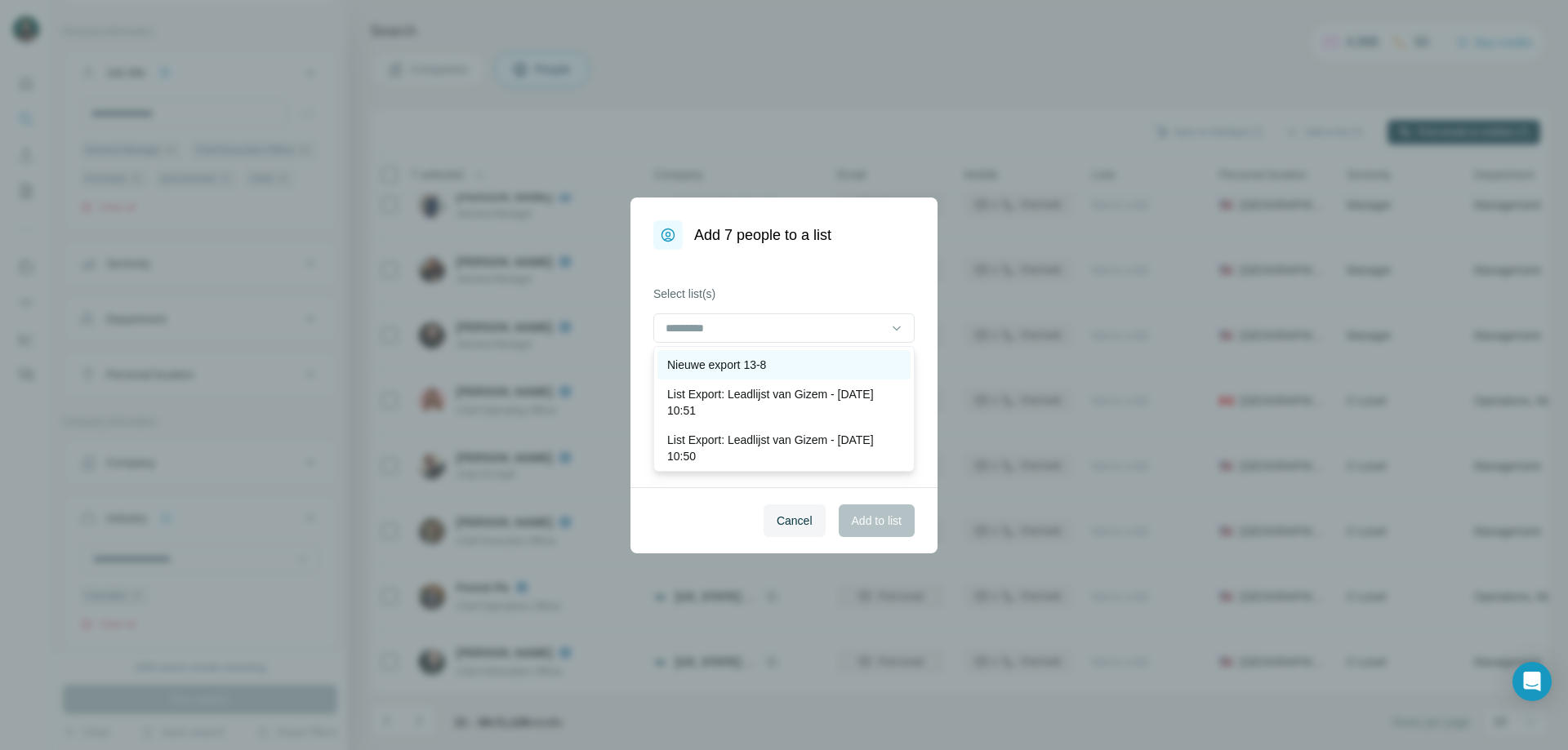
click at [831, 363] on div "Nieuwe export 13-8" at bounding box center [784, 364] width 233 height 16
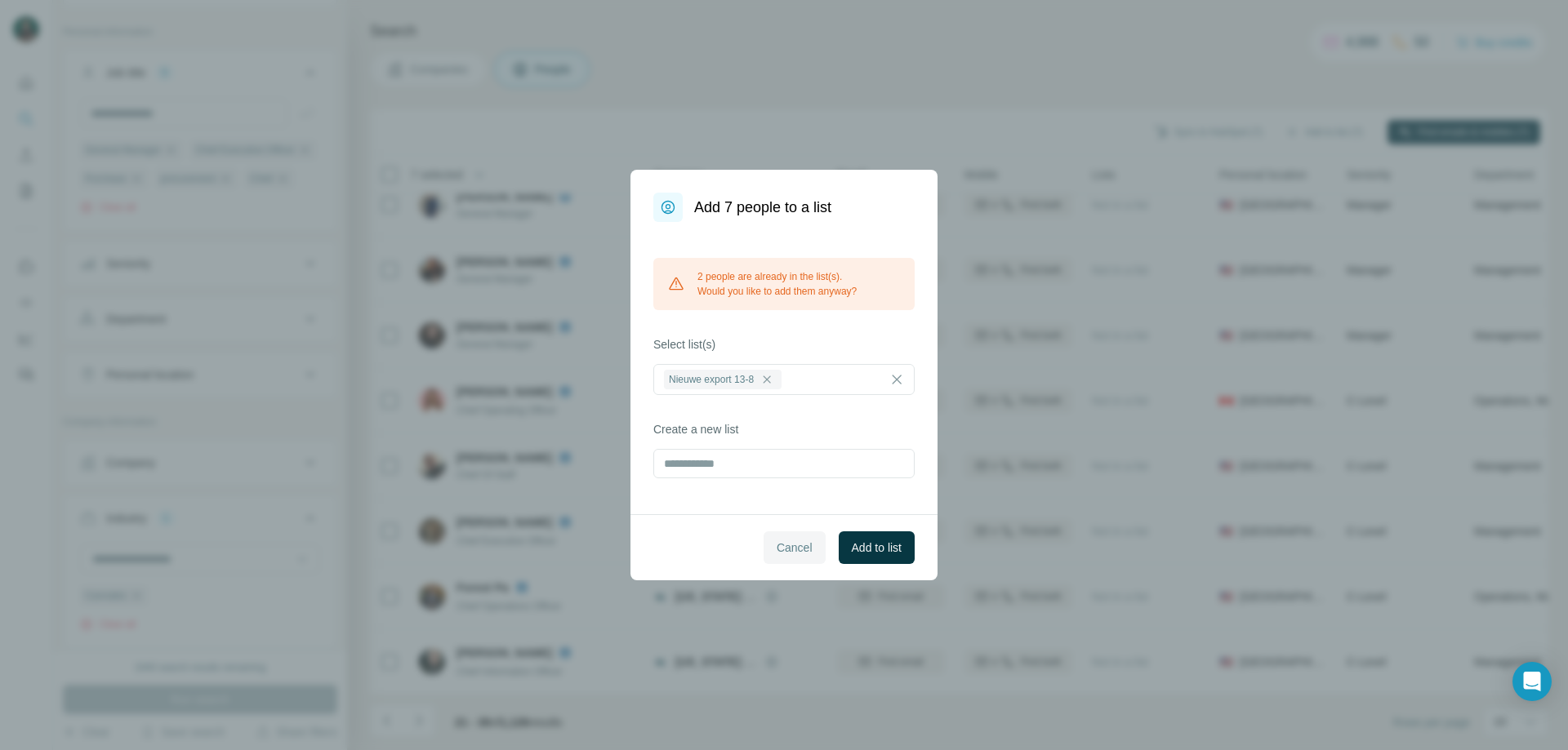
click at [783, 550] on span "Cancel" at bounding box center [795, 547] width 36 height 16
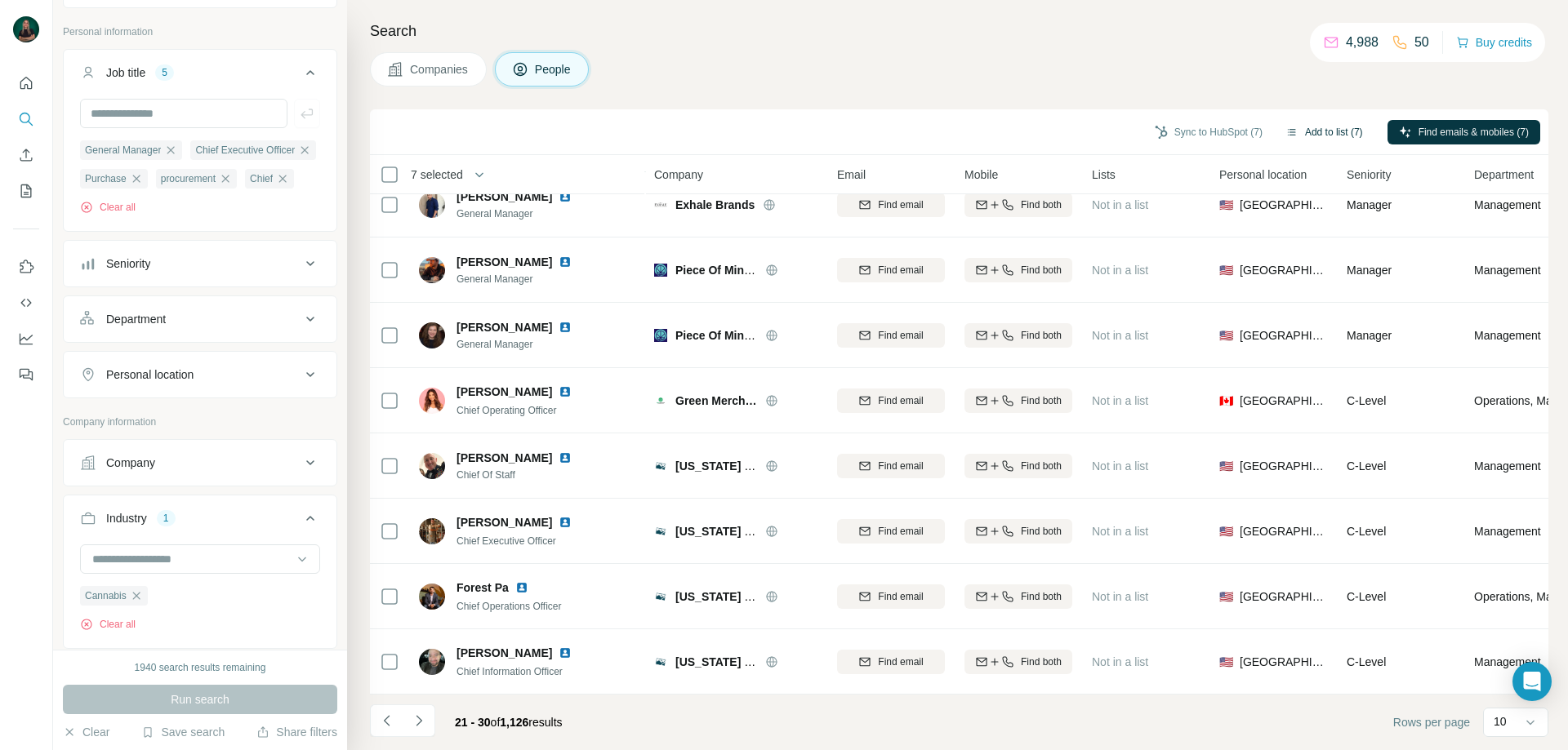
click at [1324, 138] on button "Add to list (7)" at bounding box center [1324, 132] width 100 height 25
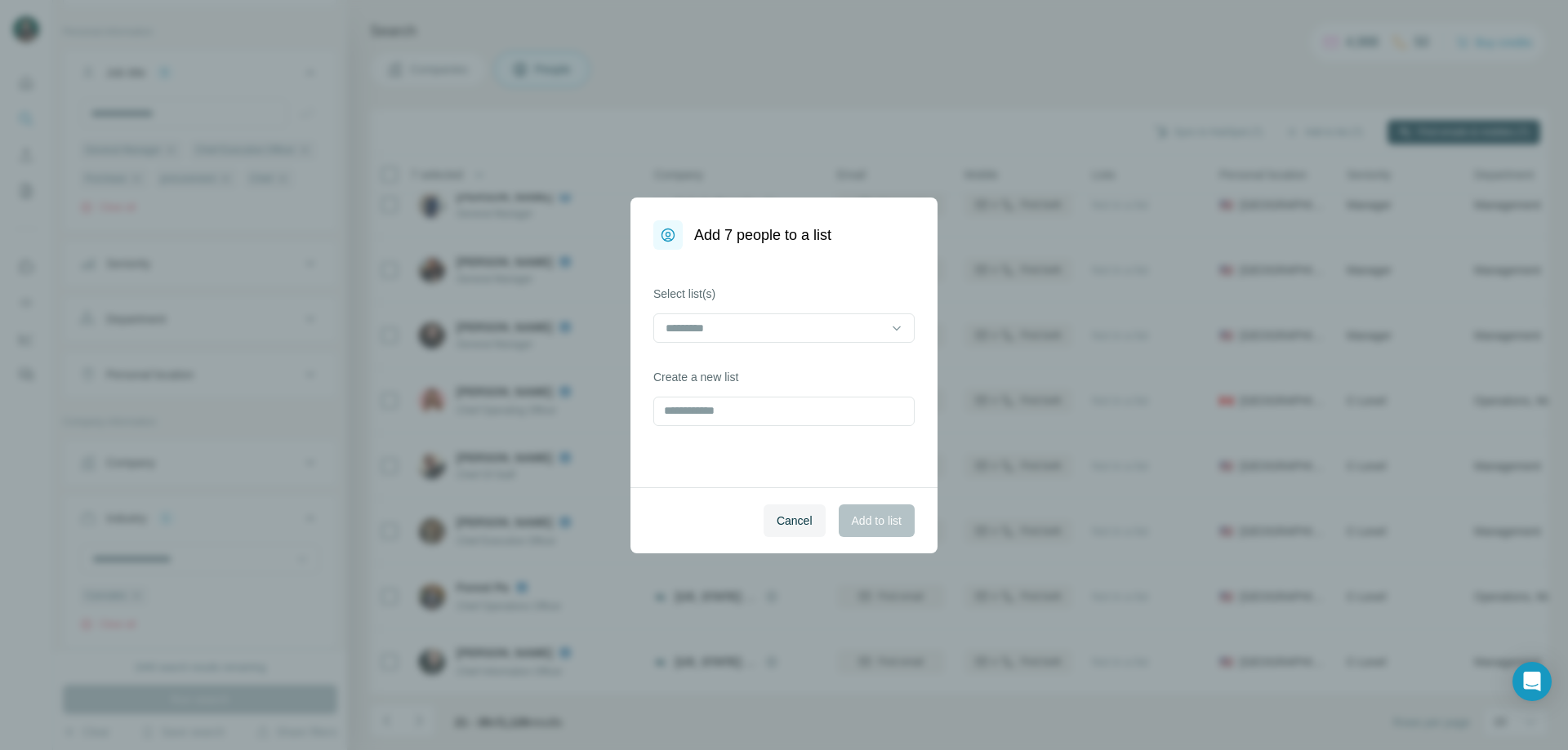
click at [784, 351] on div "Select list(s) Create a new list" at bounding box center [784, 368] width 307 height 238
click at [801, 328] on input at bounding box center [774, 327] width 221 height 18
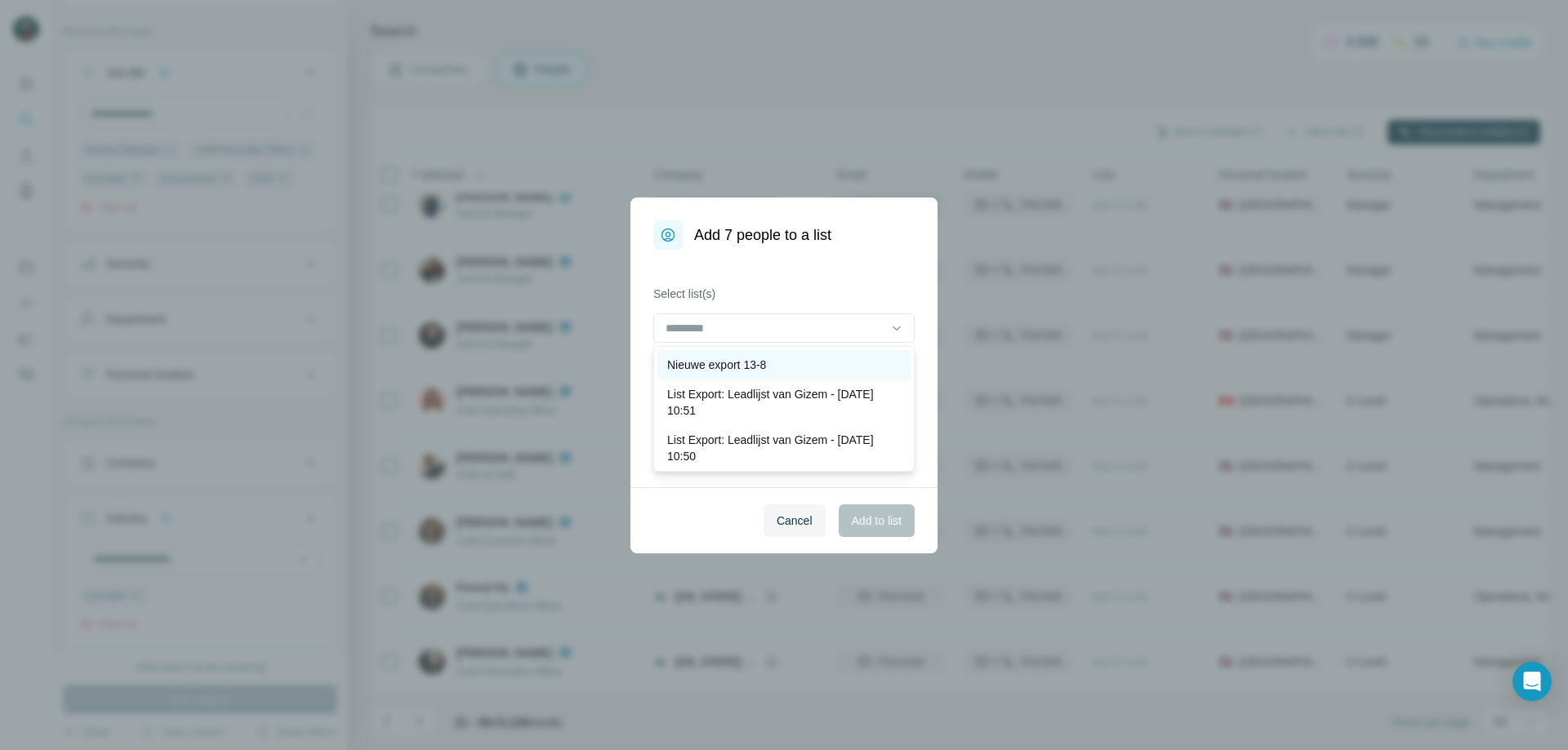
click at [789, 376] on div "Nieuwe export 13-8" at bounding box center [784, 365] width 253 height 30
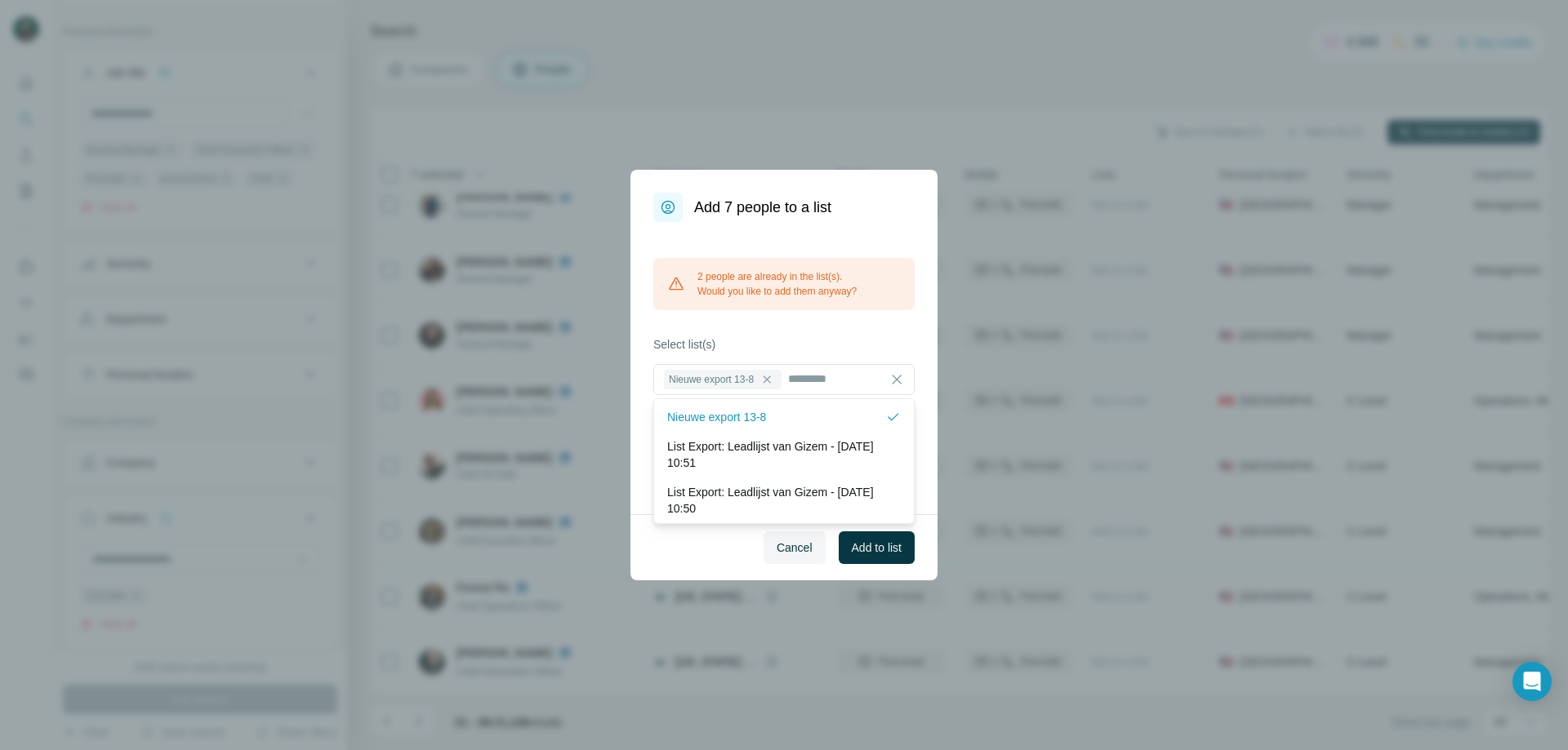
click at [829, 282] on div "2 people are already in the list(s). Would you like to add them anyway?" at bounding box center [784, 284] width 261 height 53
click at [869, 546] on span "Add to list" at bounding box center [877, 547] width 50 height 16
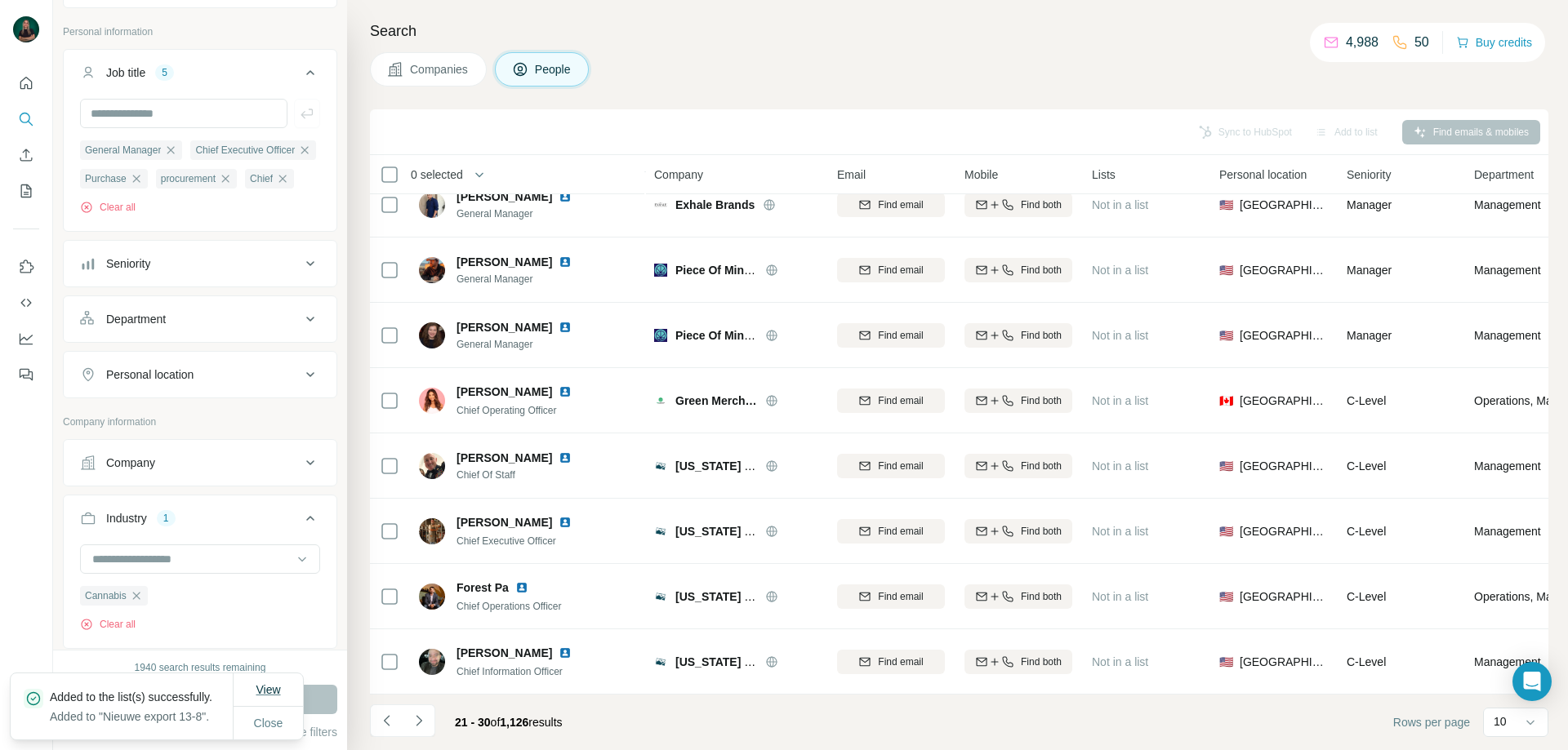
click at [264, 683] on span "View" at bounding box center [267, 689] width 25 height 13
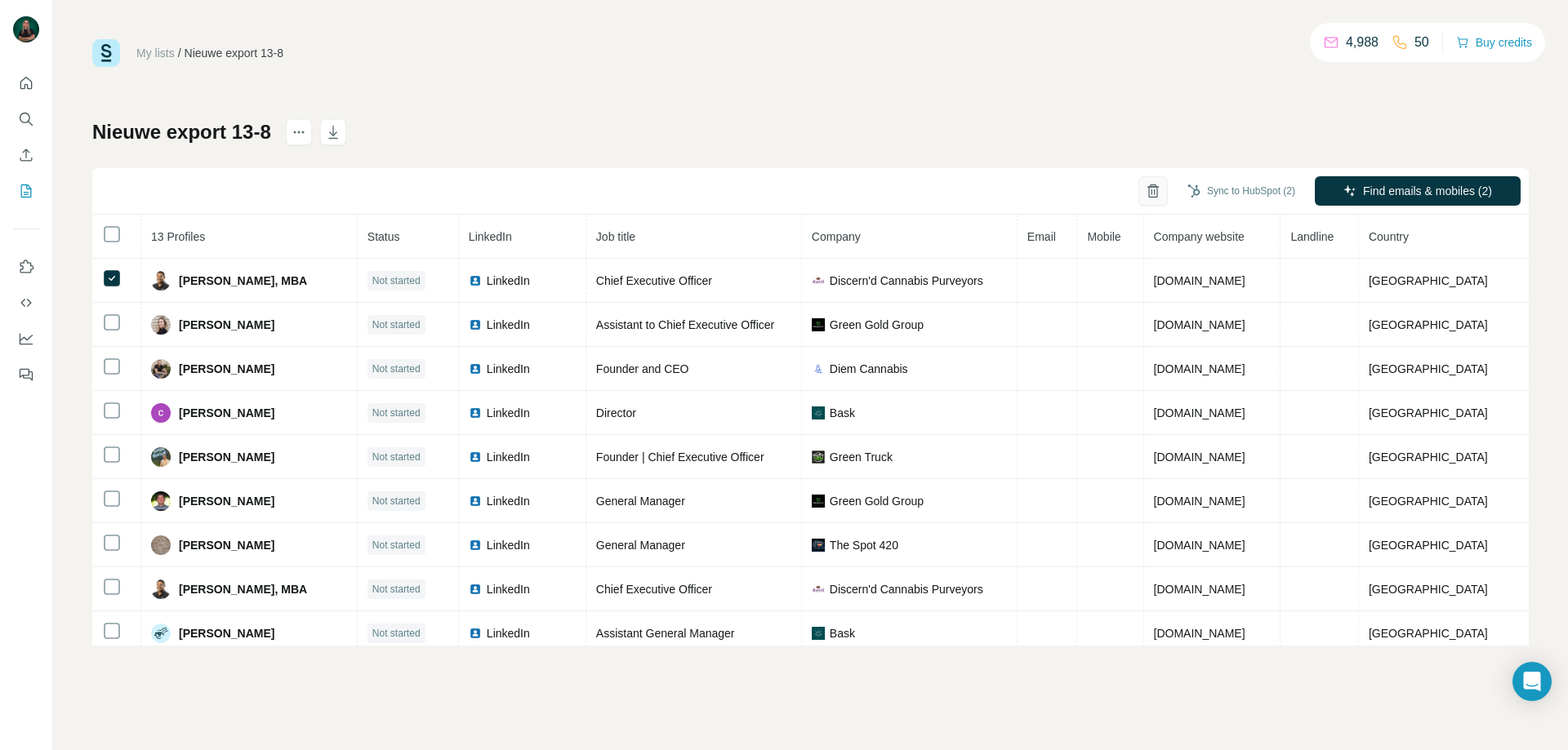
click at [1150, 185] on icon "button" at bounding box center [1154, 186] width 7 height 3
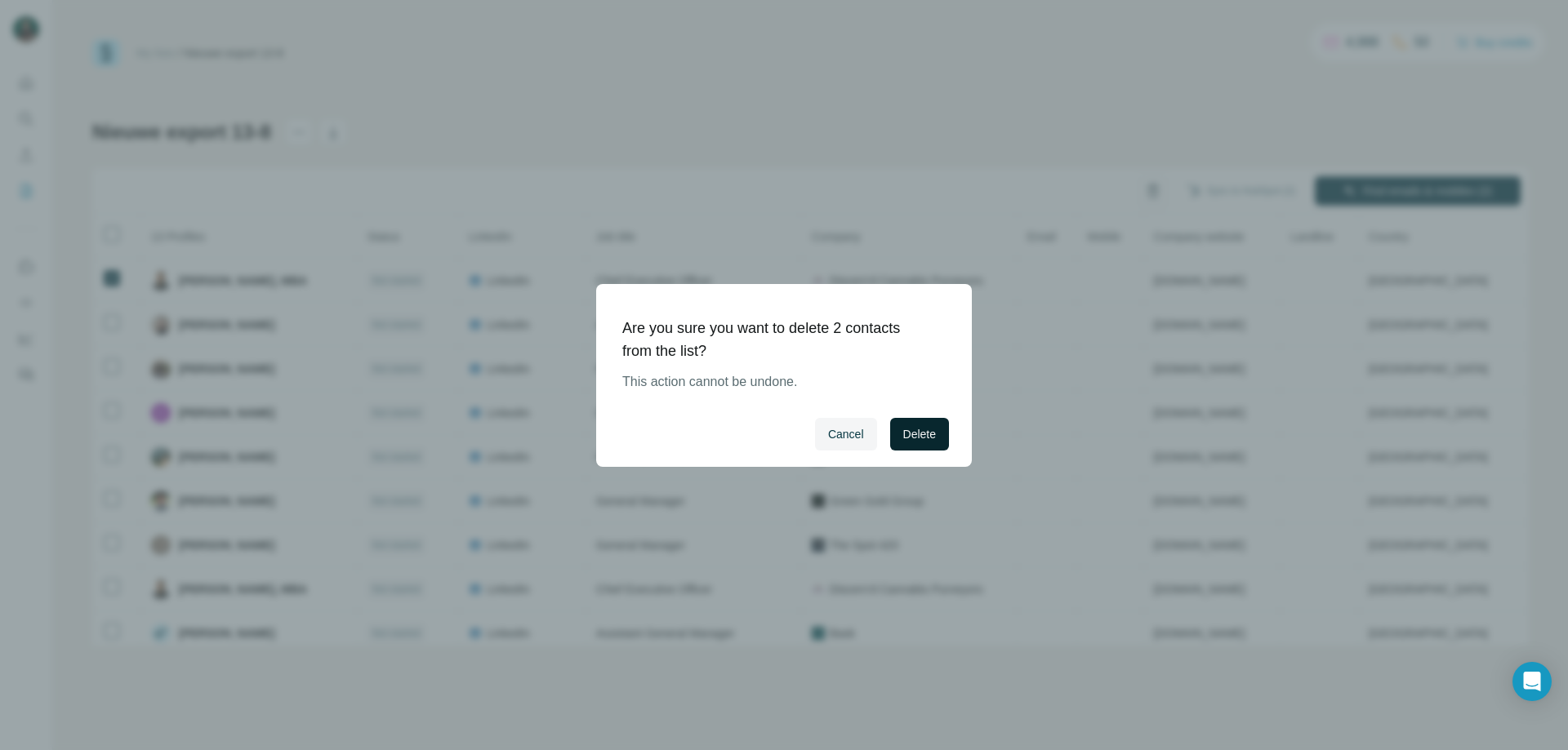
click at [930, 428] on span "Delete" at bounding box center [919, 434] width 32 height 16
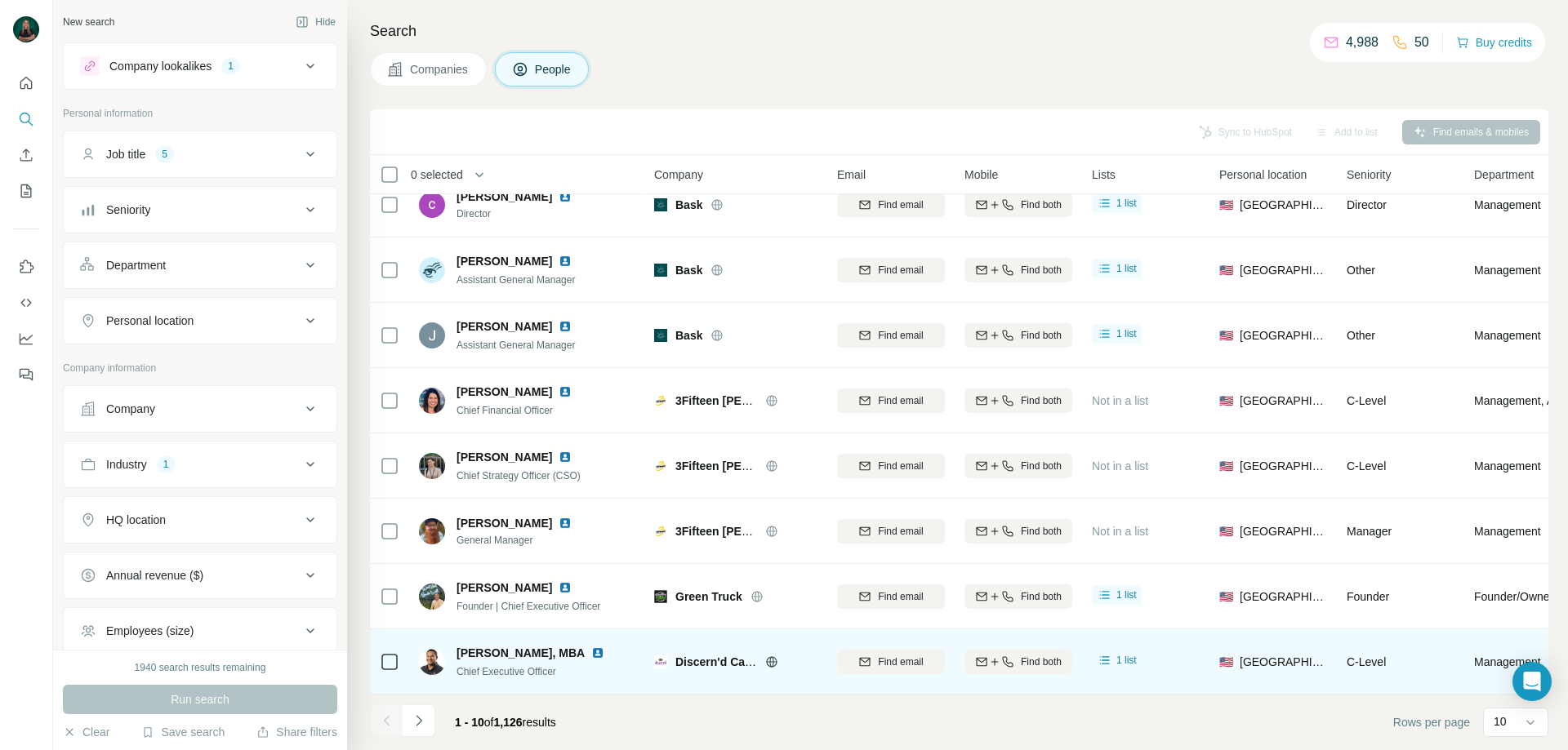
scroll to position [161, 0]
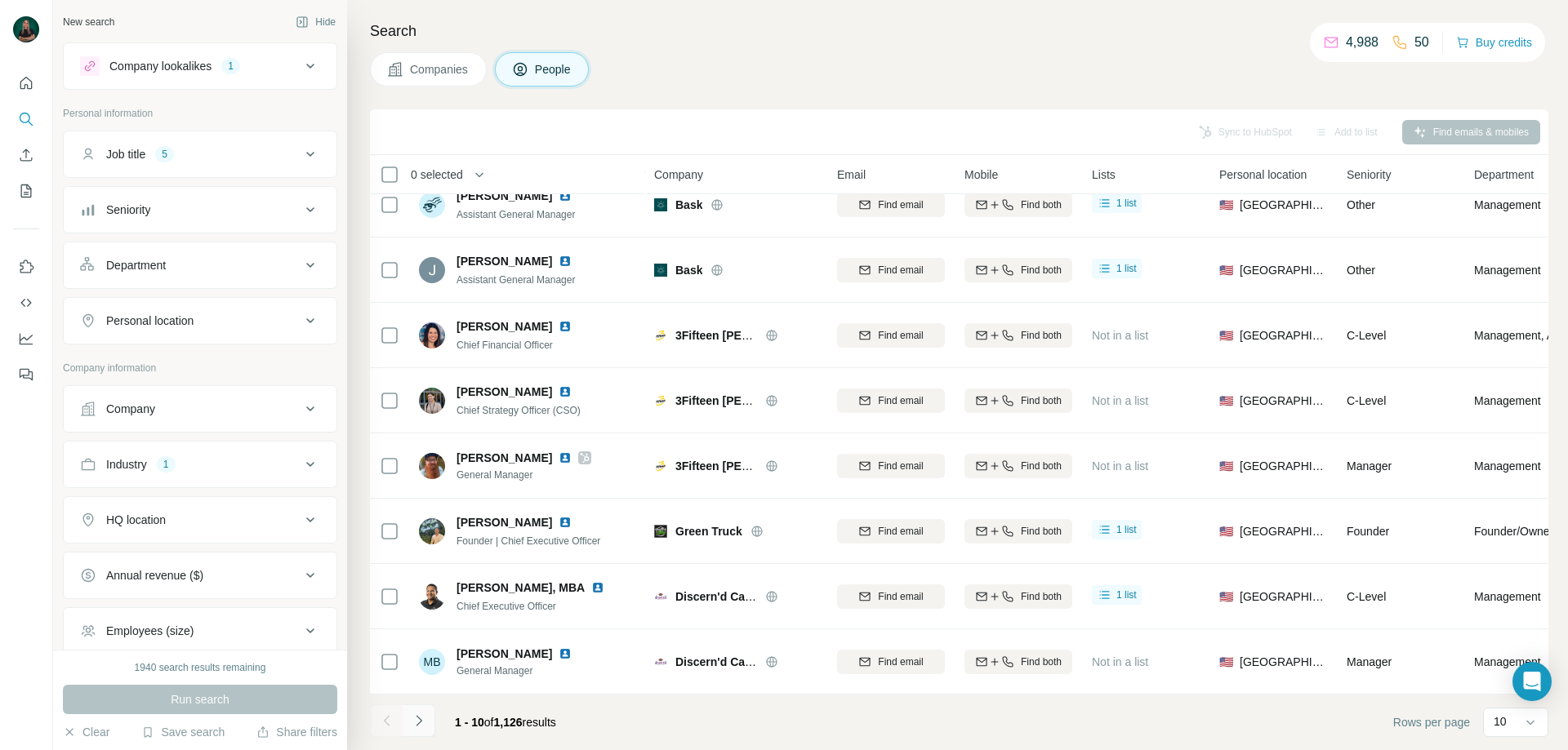
click at [424, 733] on button "Navigate to next page" at bounding box center [419, 720] width 32 height 32
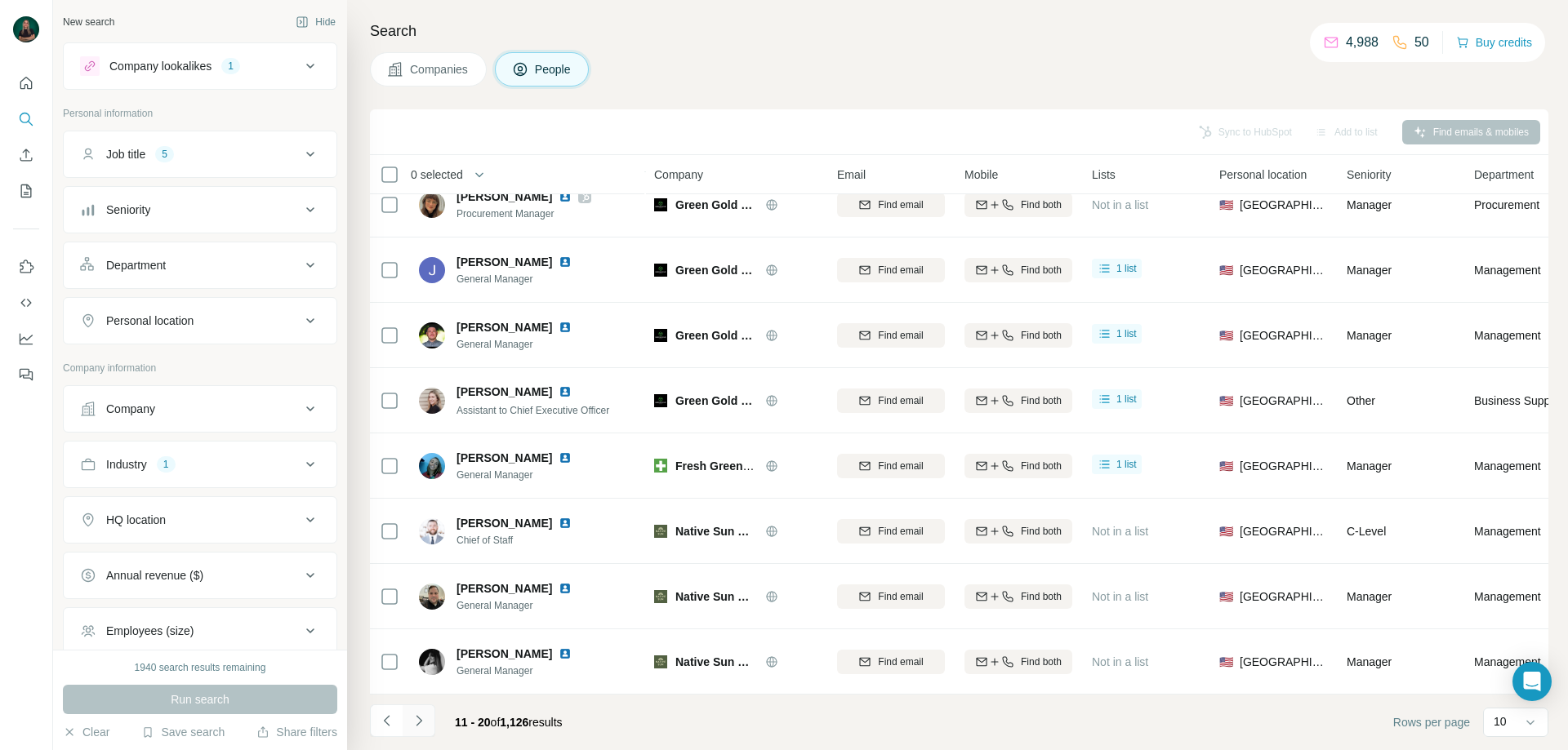
click at [421, 724] on icon "Navigate to next page" at bounding box center [419, 720] width 16 height 16
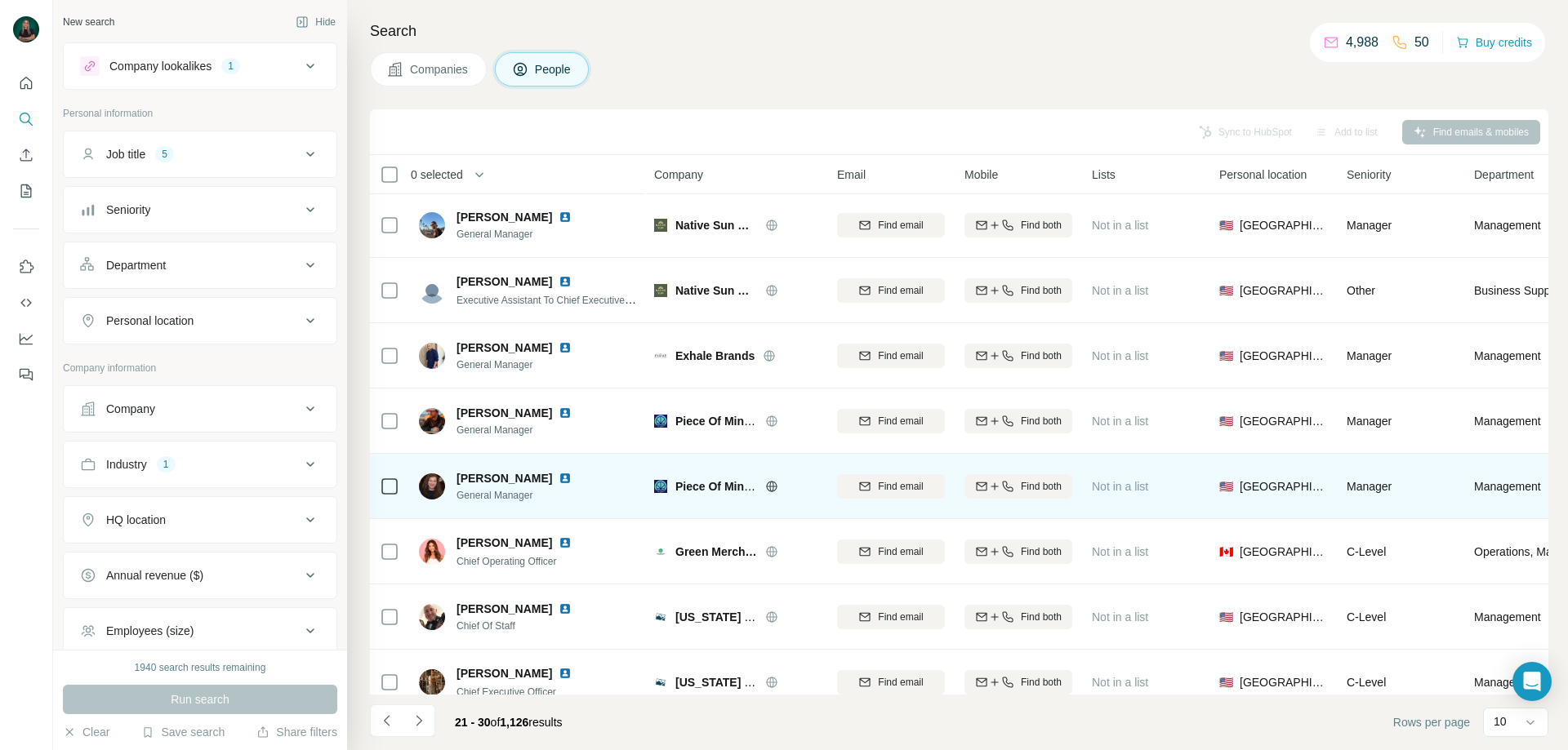
scroll to position [0, 0]
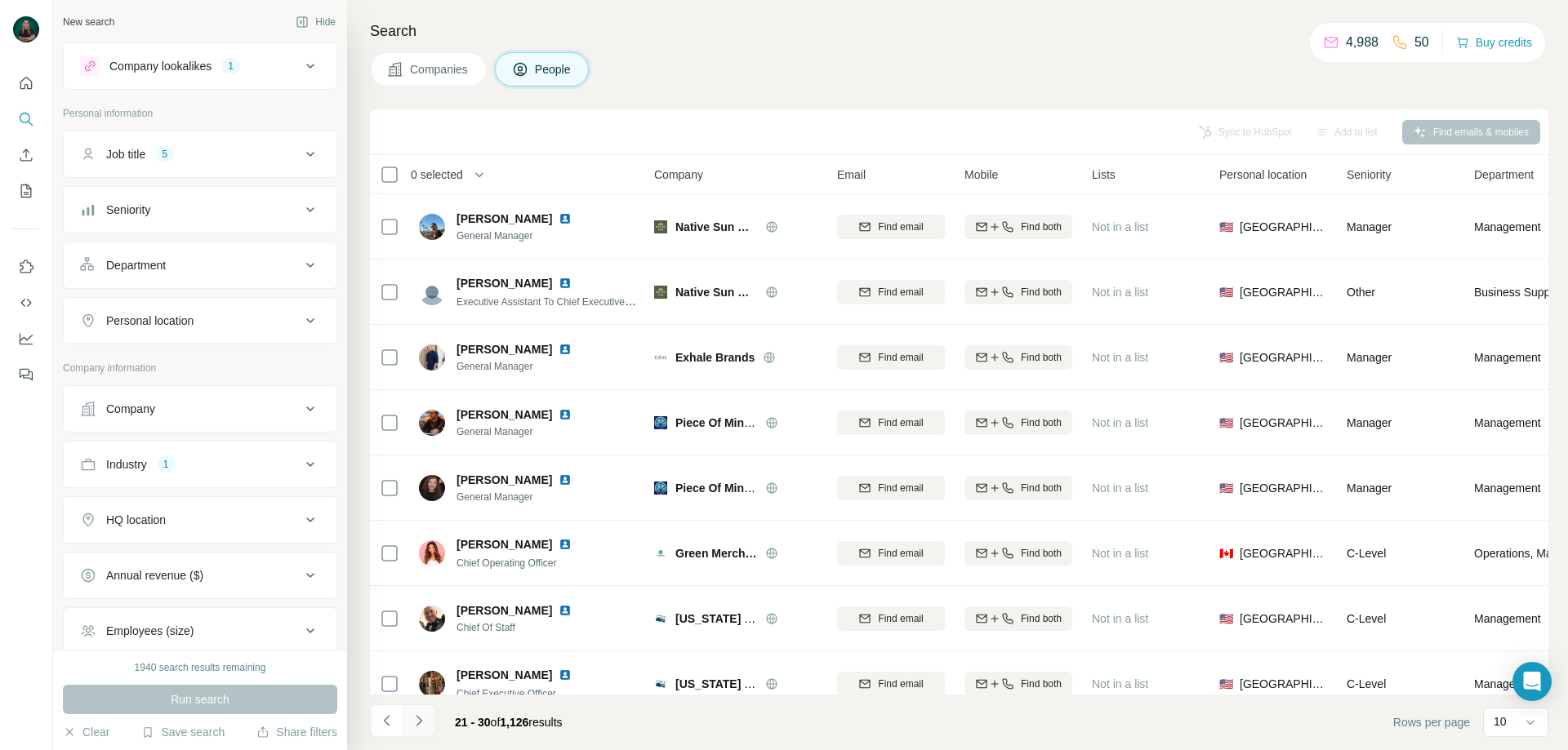
click at [421, 719] on icon "Navigate to next page" at bounding box center [419, 720] width 16 height 16
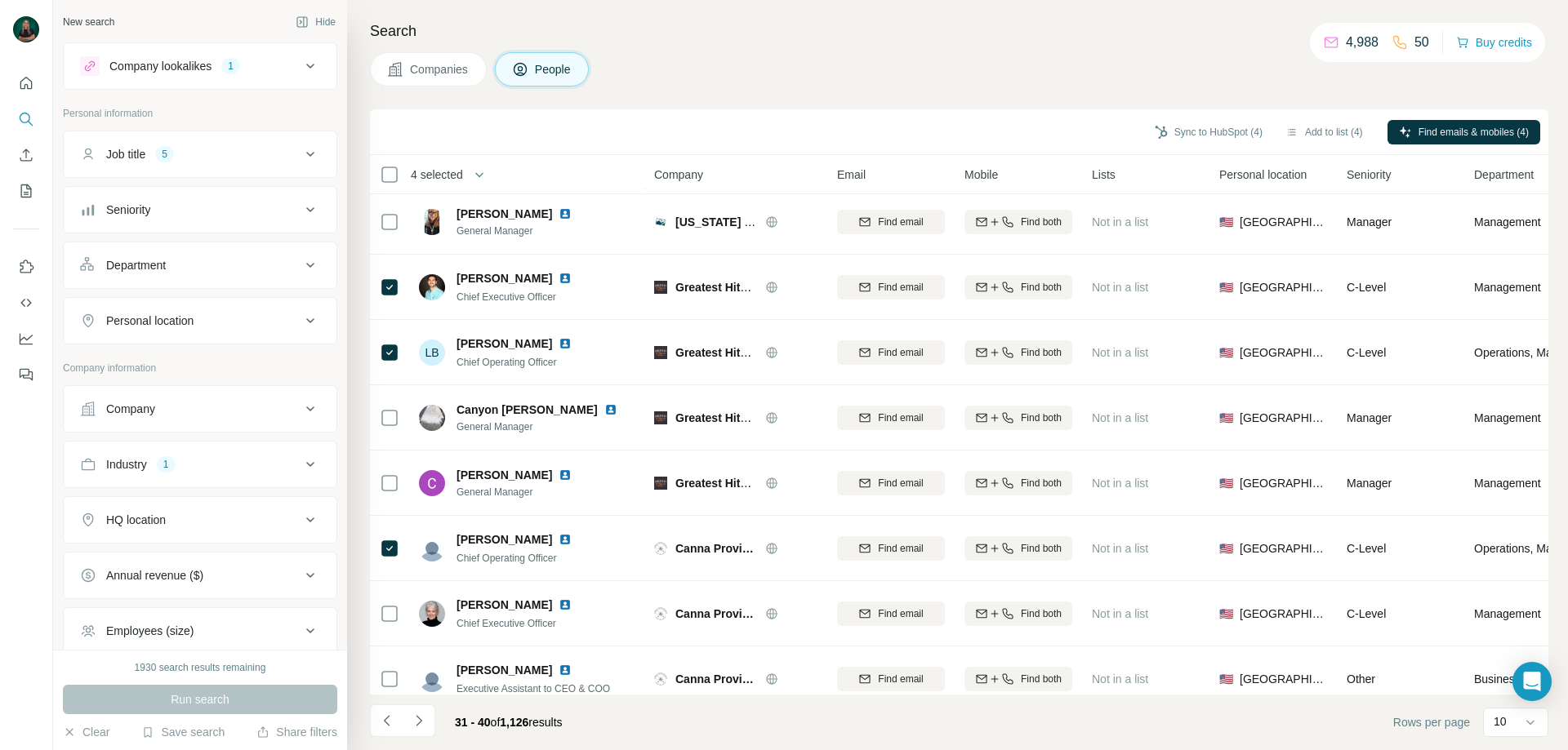
scroll to position [161, 0]
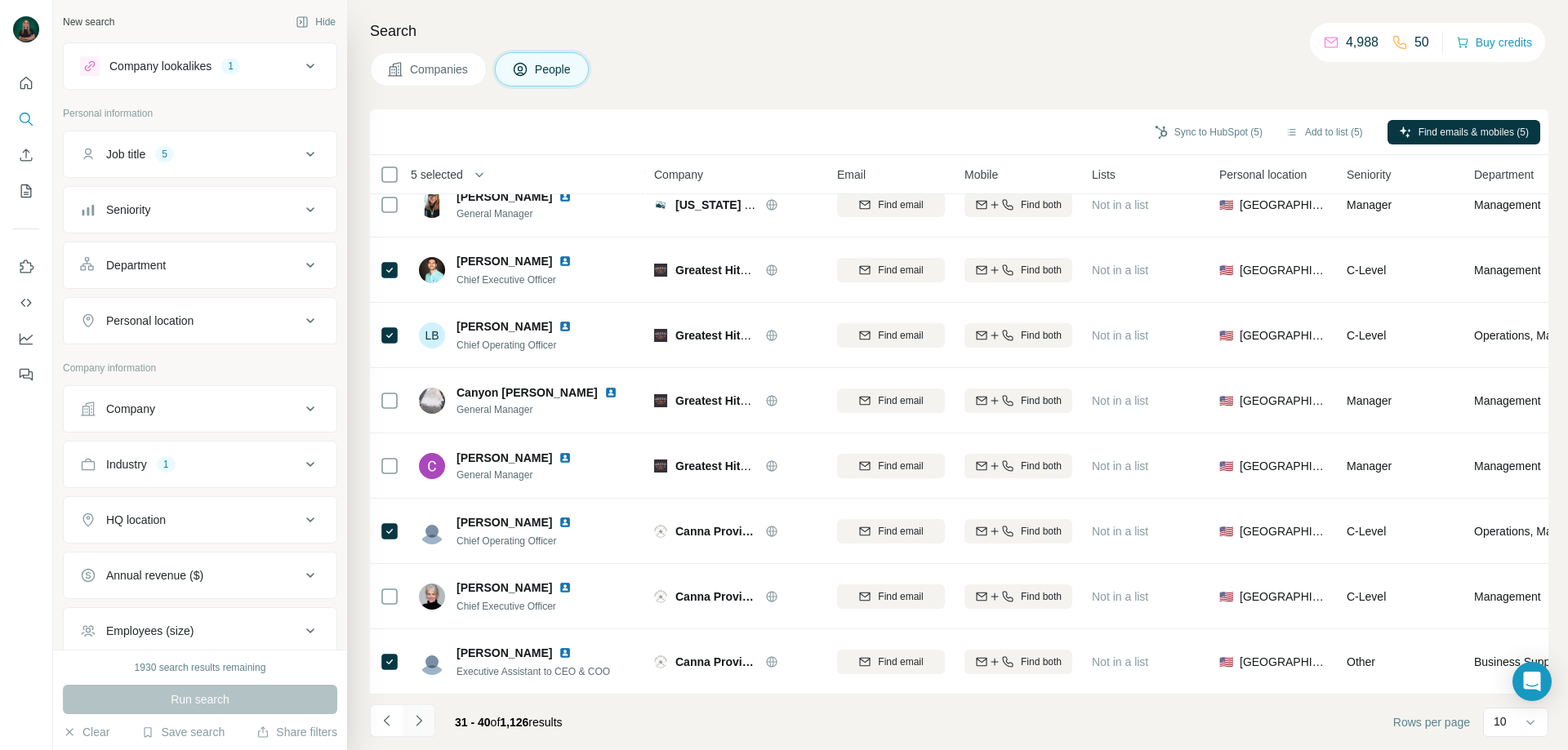
click at [413, 726] on icon "Navigate to next page" at bounding box center [419, 720] width 16 height 16
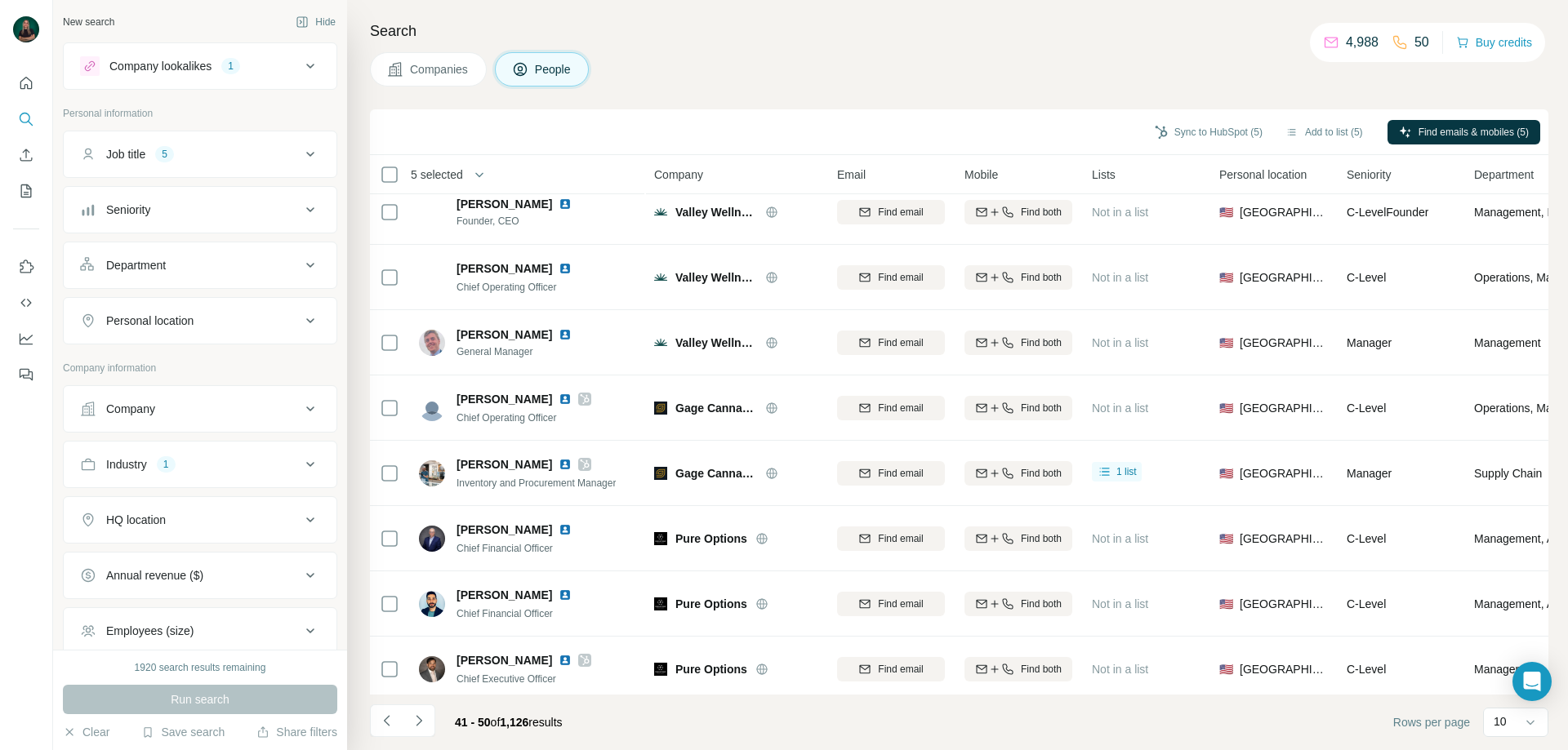
scroll to position [0, 0]
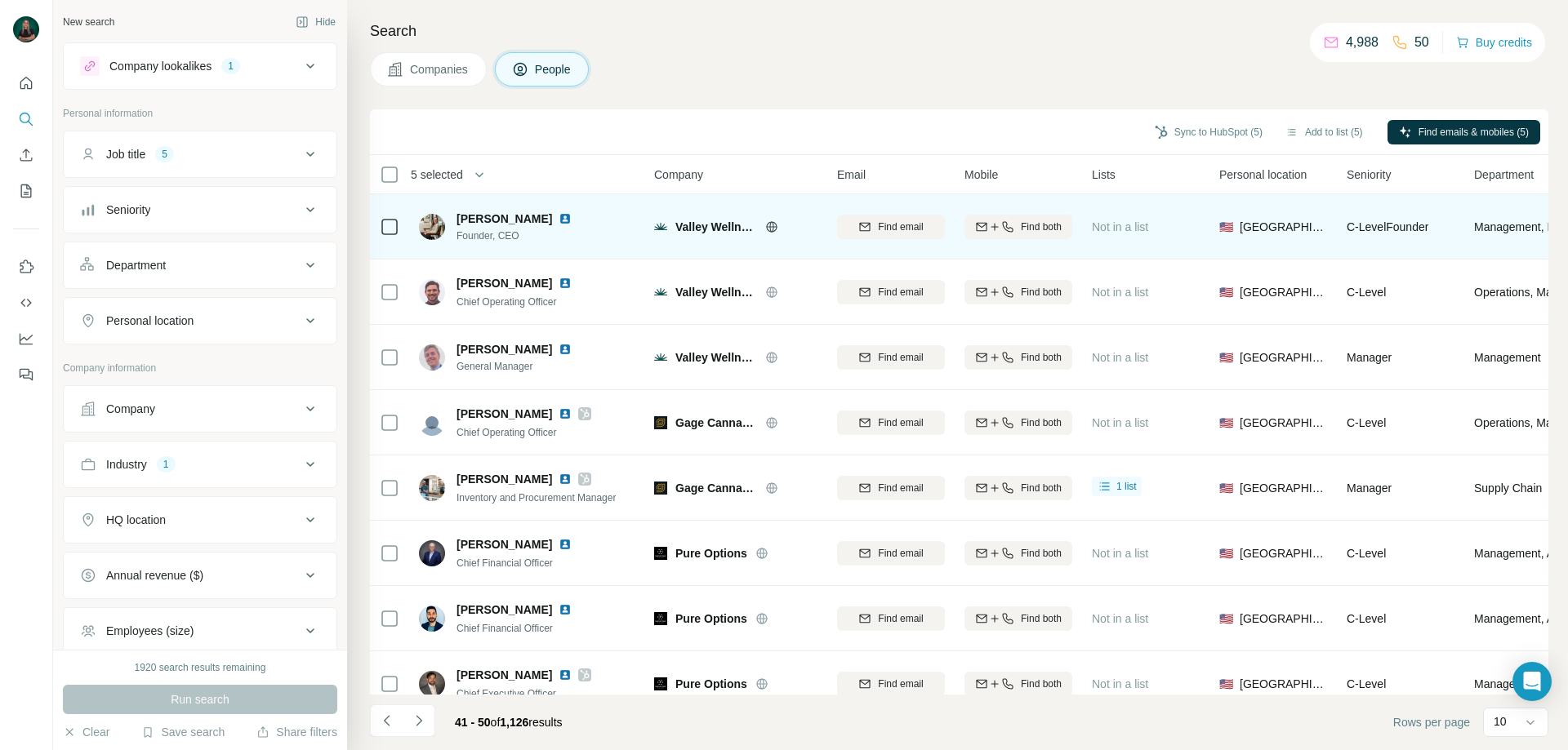
click at [380, 220] on icon at bounding box center [389, 227] width 20 height 20
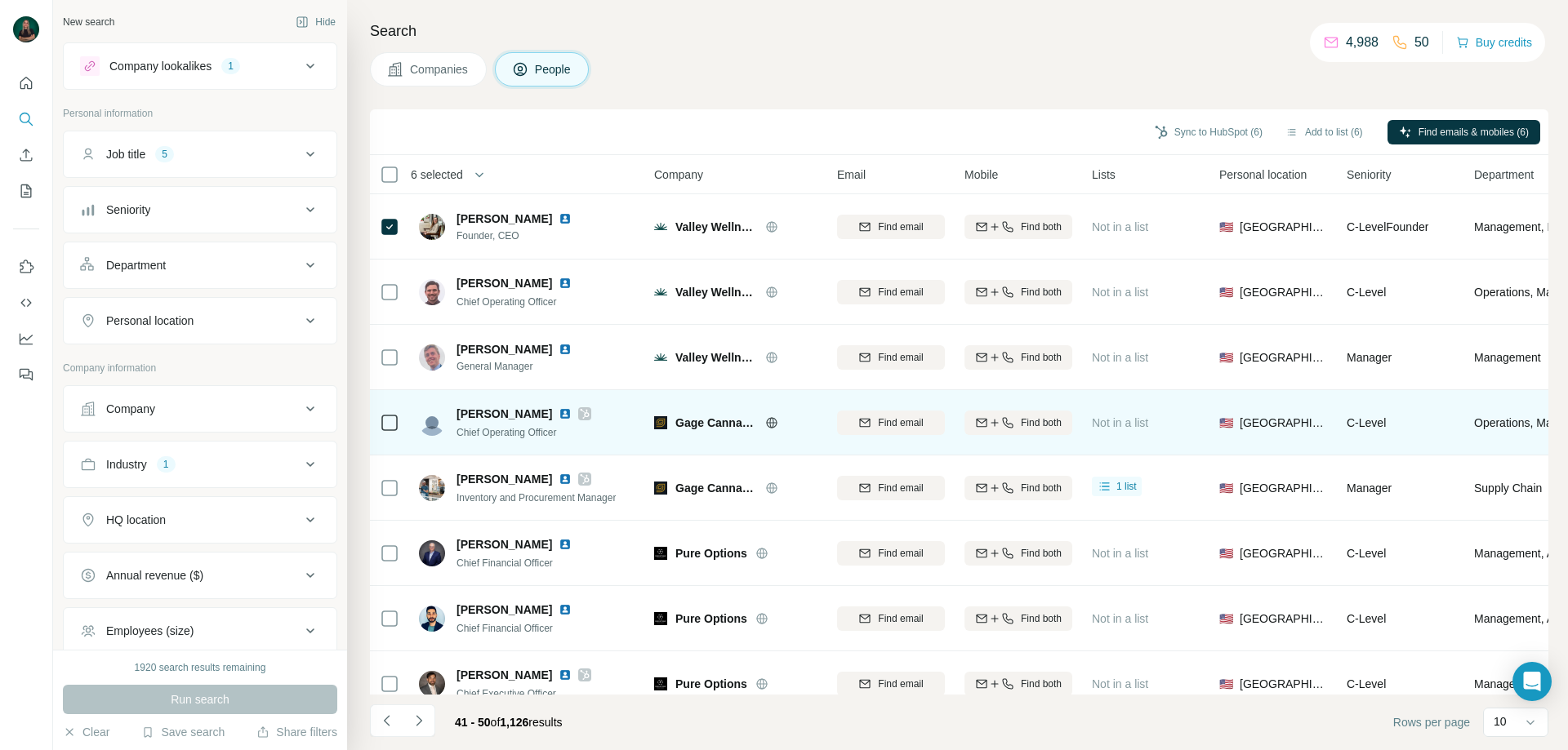
click at [397, 436] on div at bounding box center [389, 422] width 20 height 45
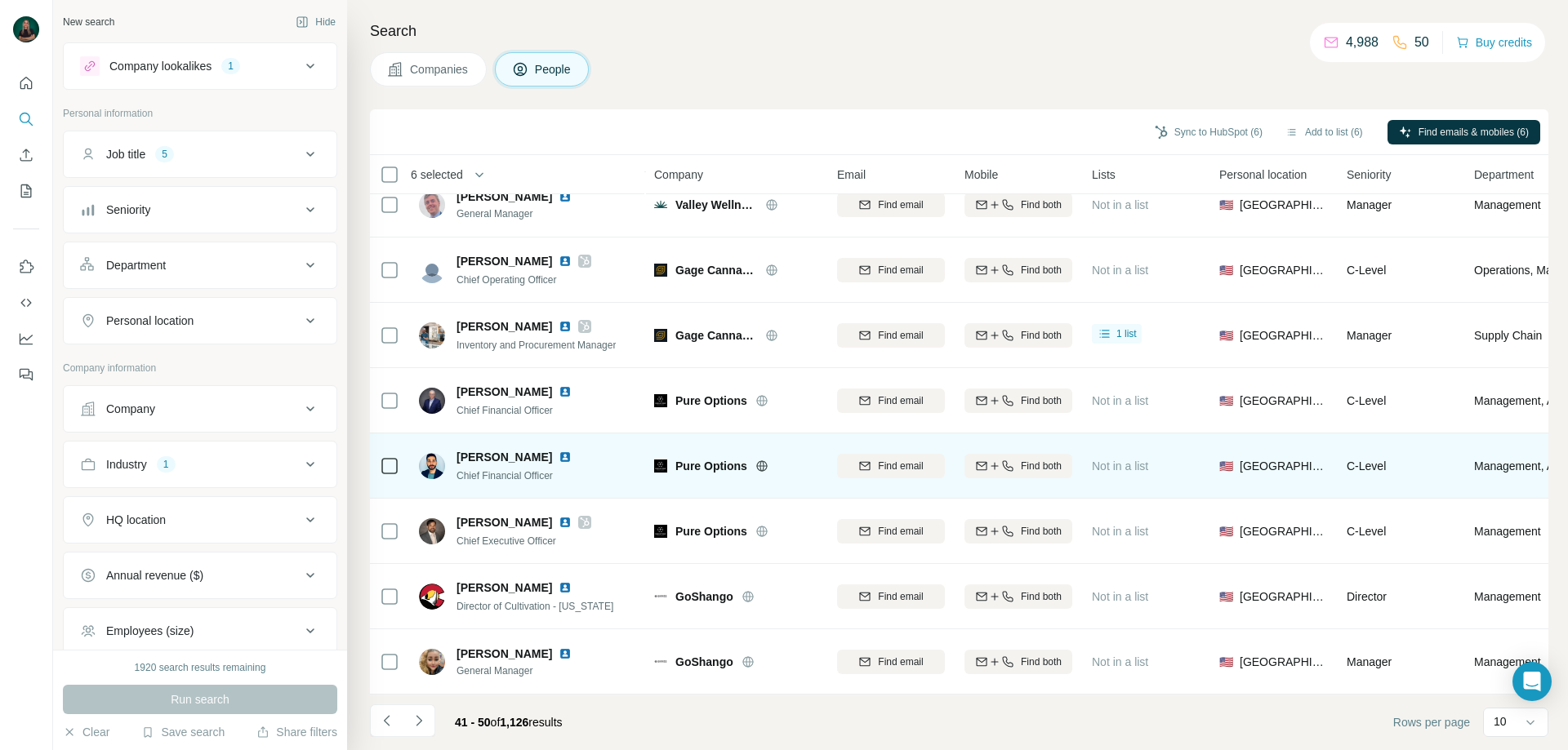
scroll to position [161, 0]
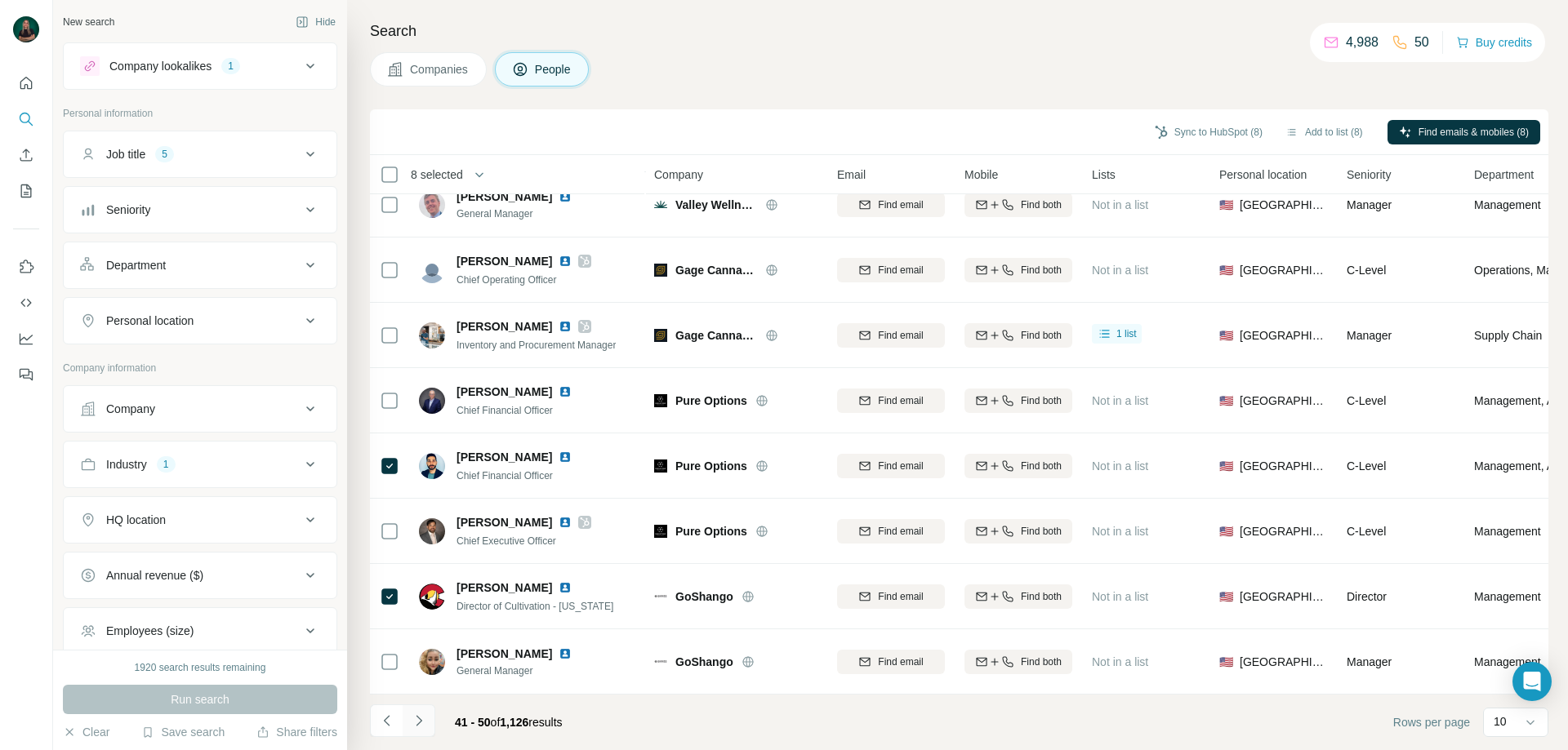
click at [422, 724] on icon "Navigate to next page" at bounding box center [419, 720] width 16 height 16
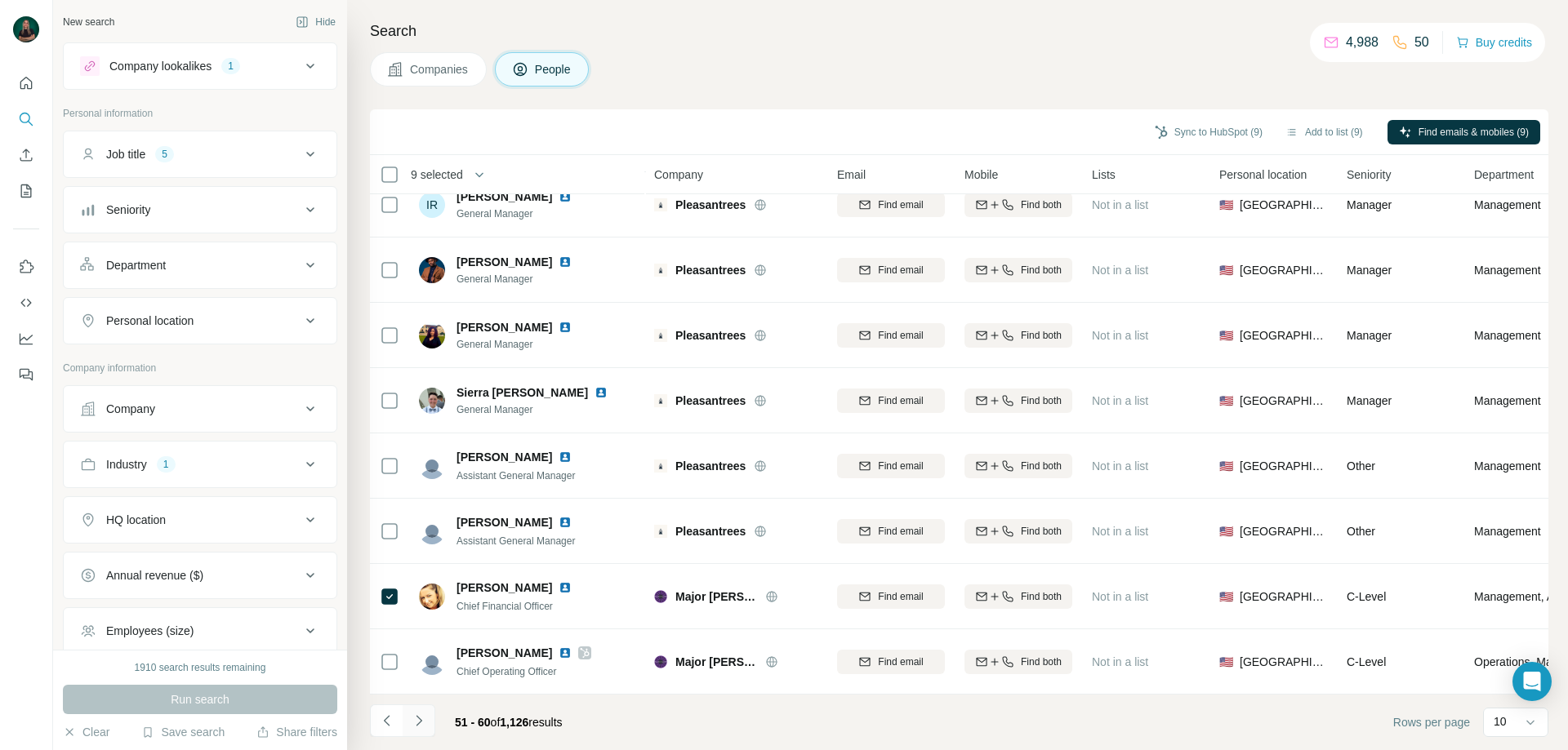
click at [421, 726] on icon "Navigate to next page" at bounding box center [419, 720] width 16 height 16
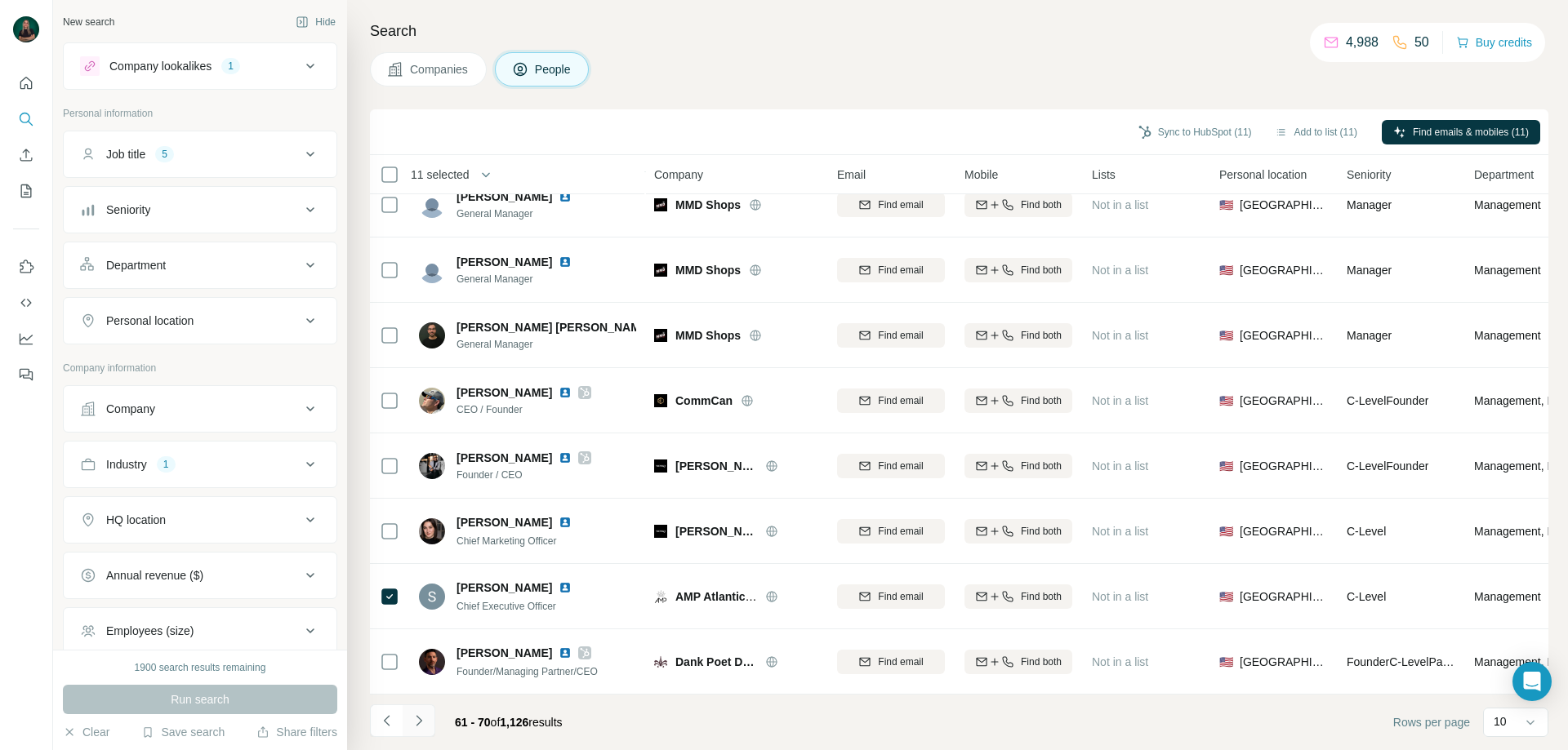
click at [421, 717] on icon "Navigate to next page" at bounding box center [419, 720] width 16 height 16
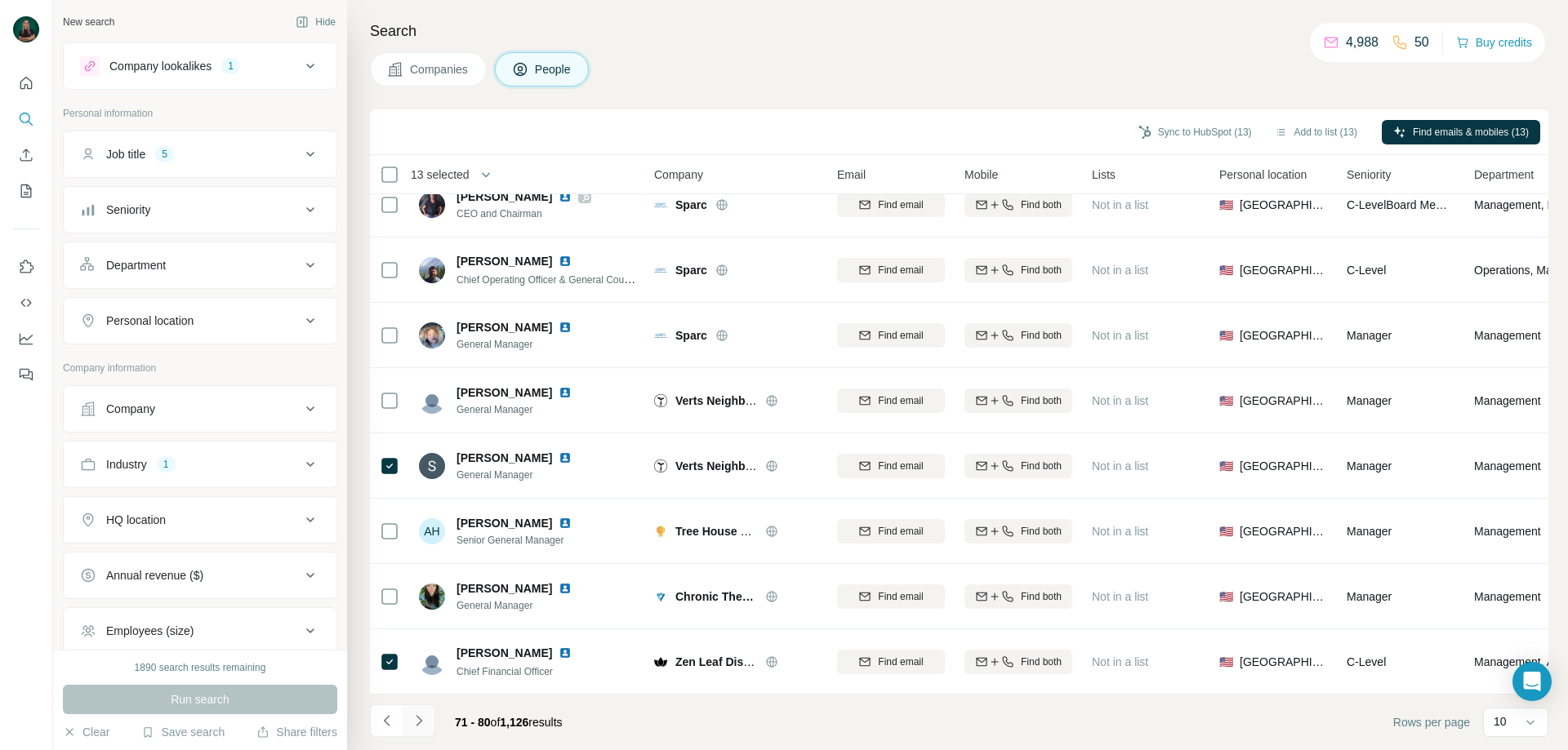
click at [414, 721] on icon "Navigate to next page" at bounding box center [419, 720] width 16 height 16
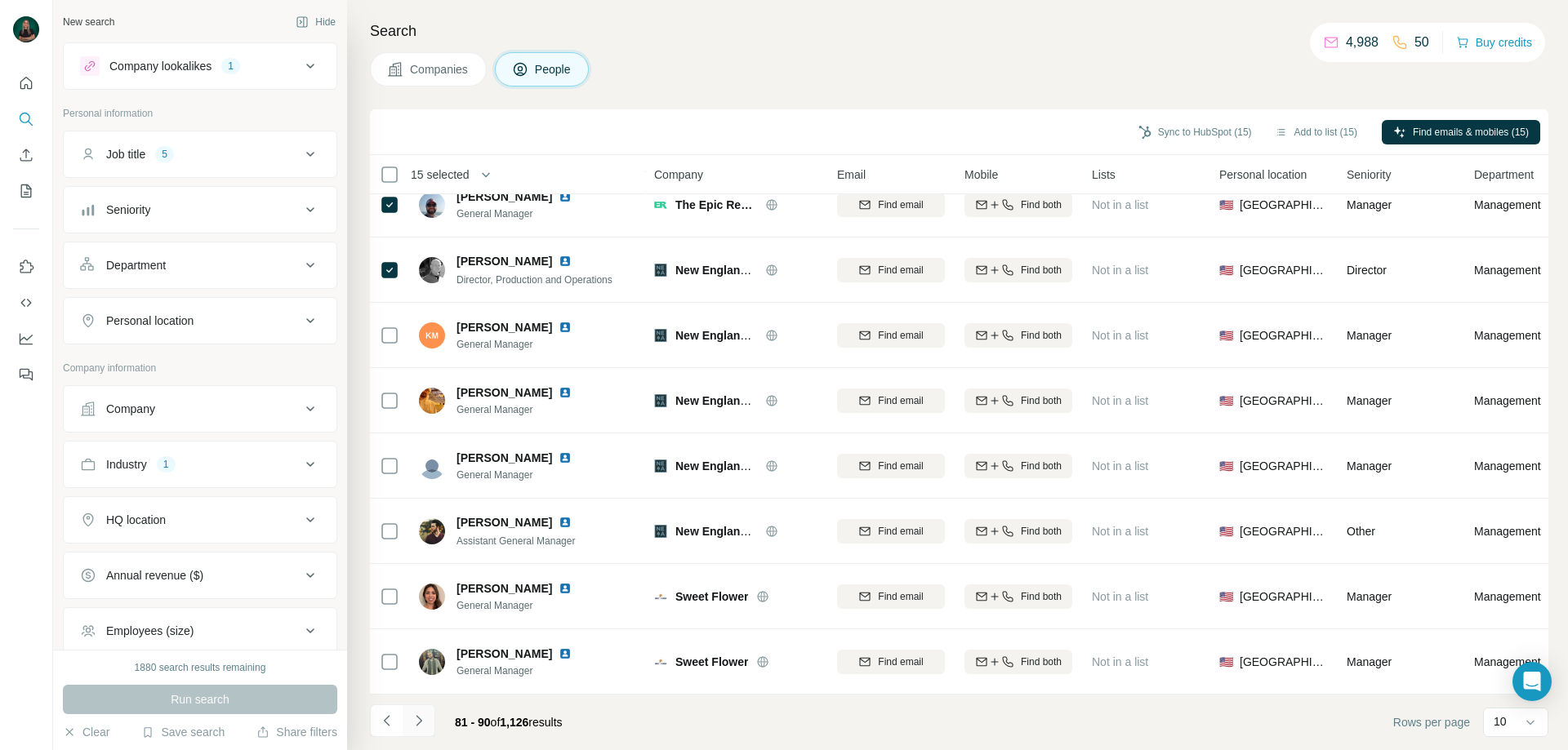
click at [419, 721] on icon "Navigate to next page" at bounding box center [419, 720] width 16 height 16
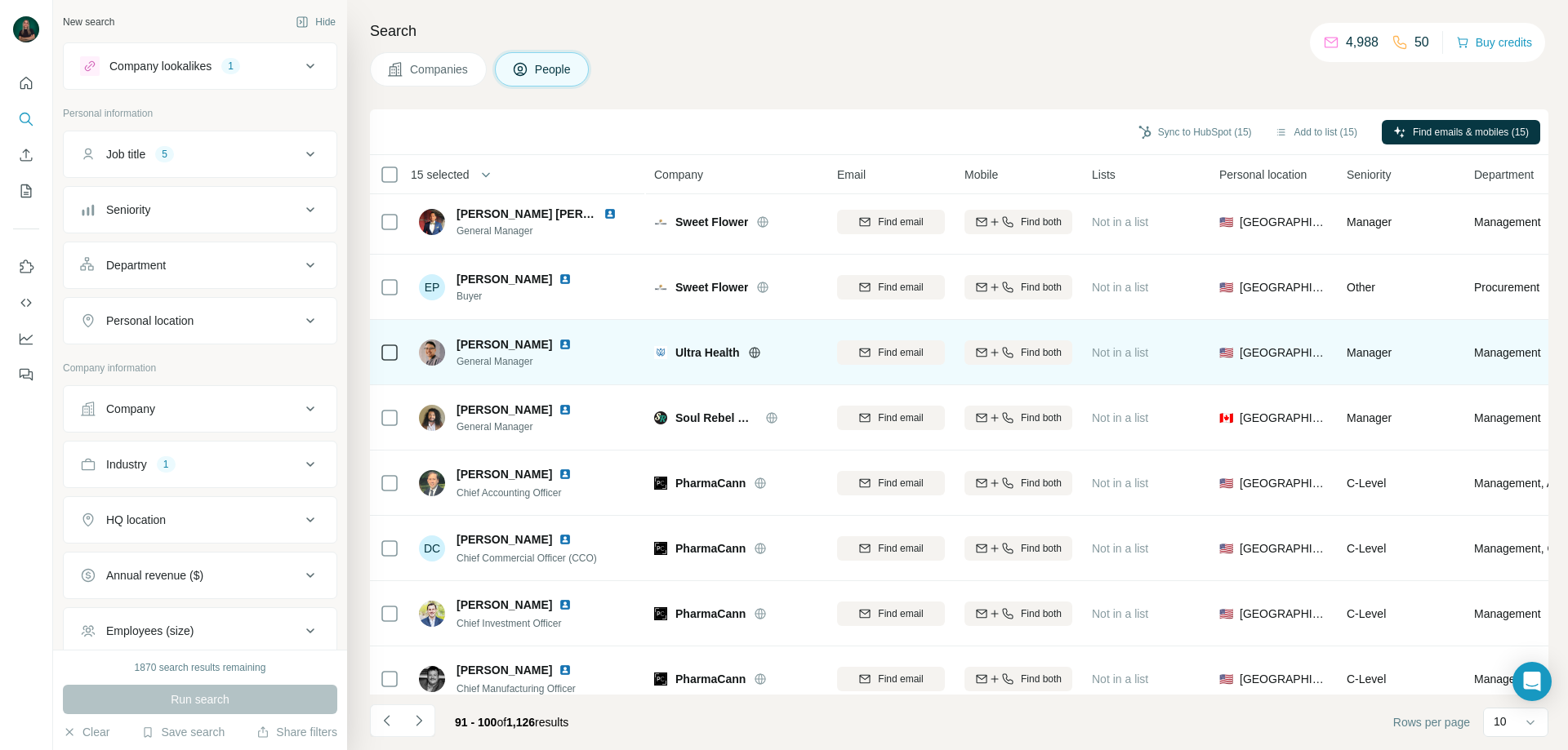
scroll to position [0, 0]
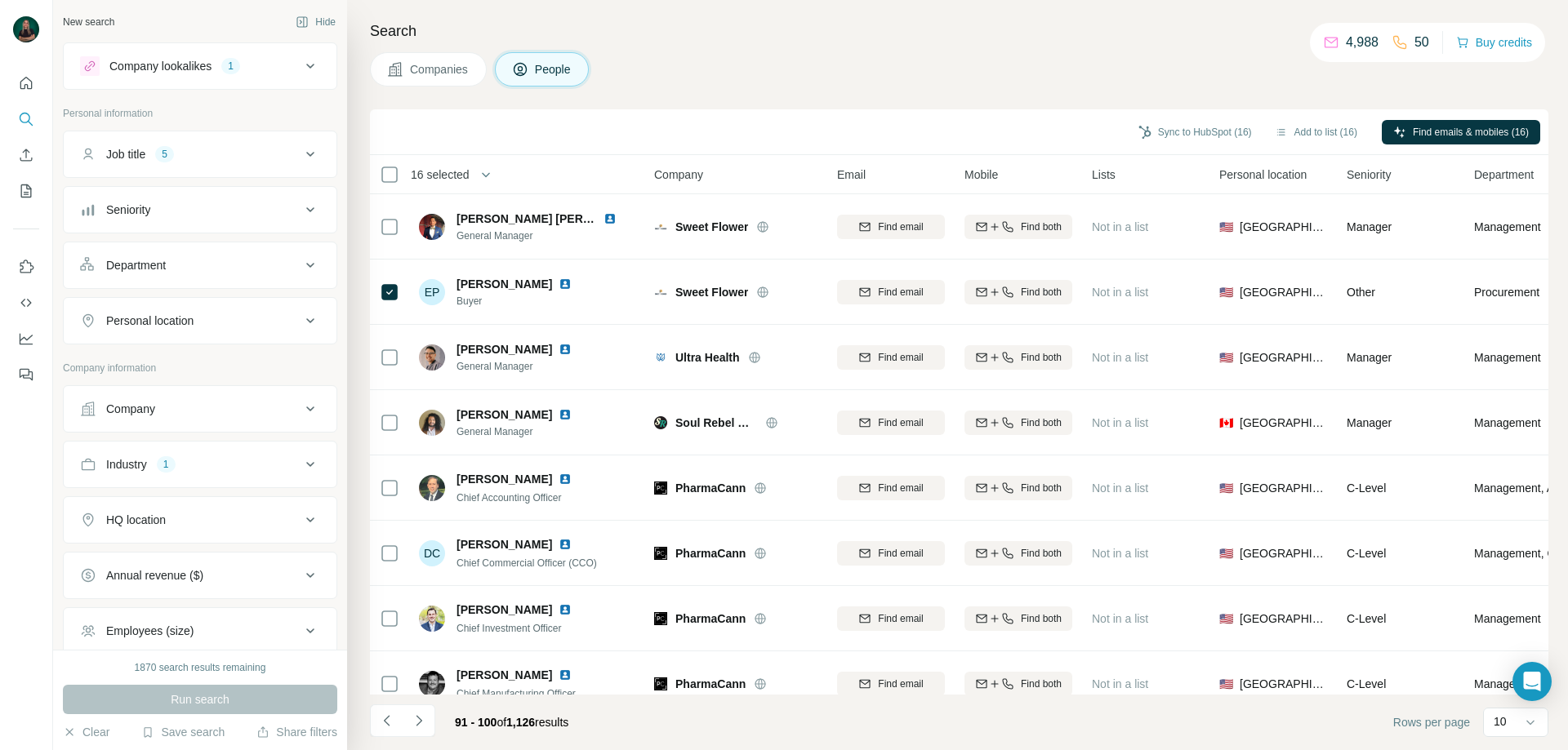
click at [288, 154] on div "Job title 5" at bounding box center [190, 154] width 221 height 16
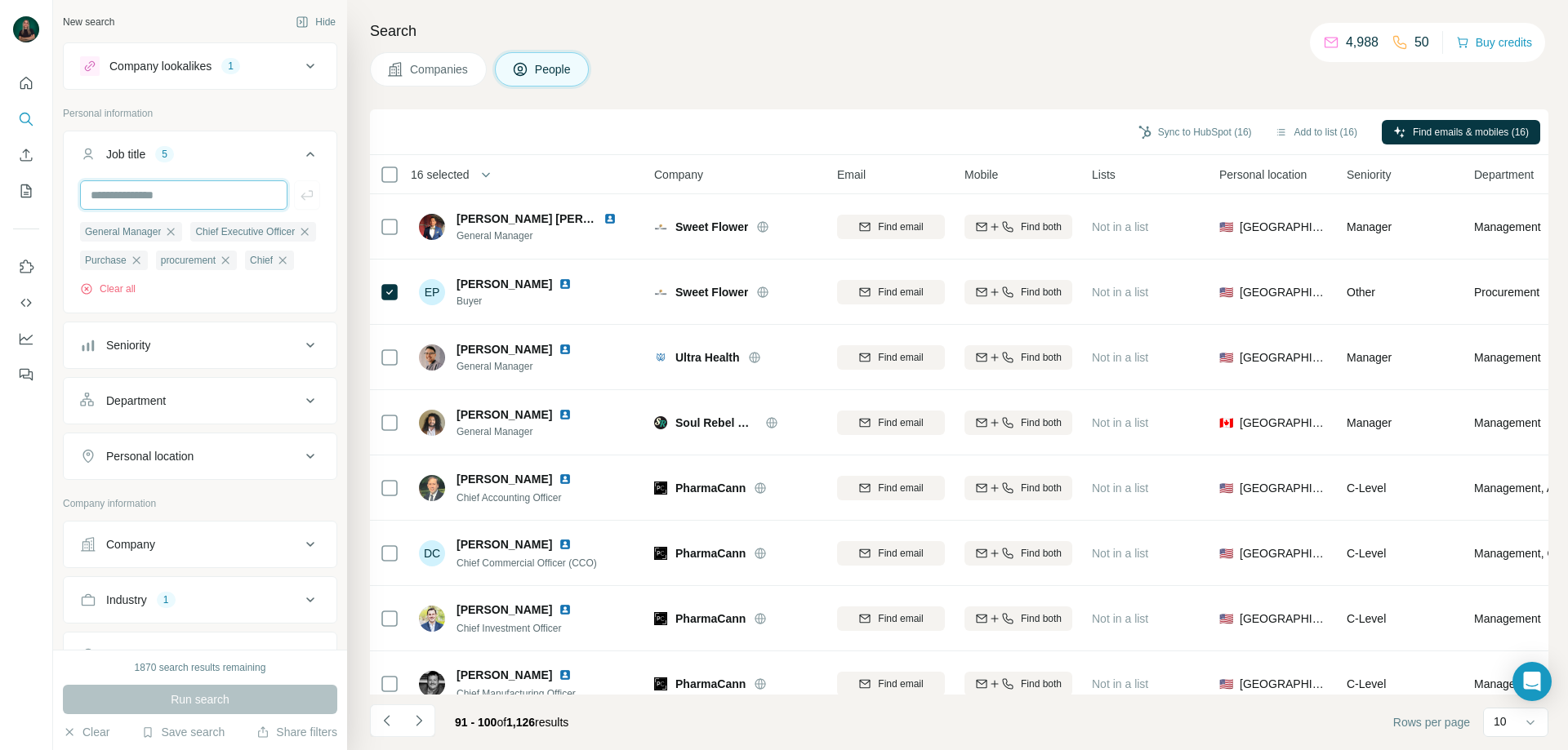
click at [232, 193] on input "text" at bounding box center [183, 195] width 207 height 30
type input "*****"
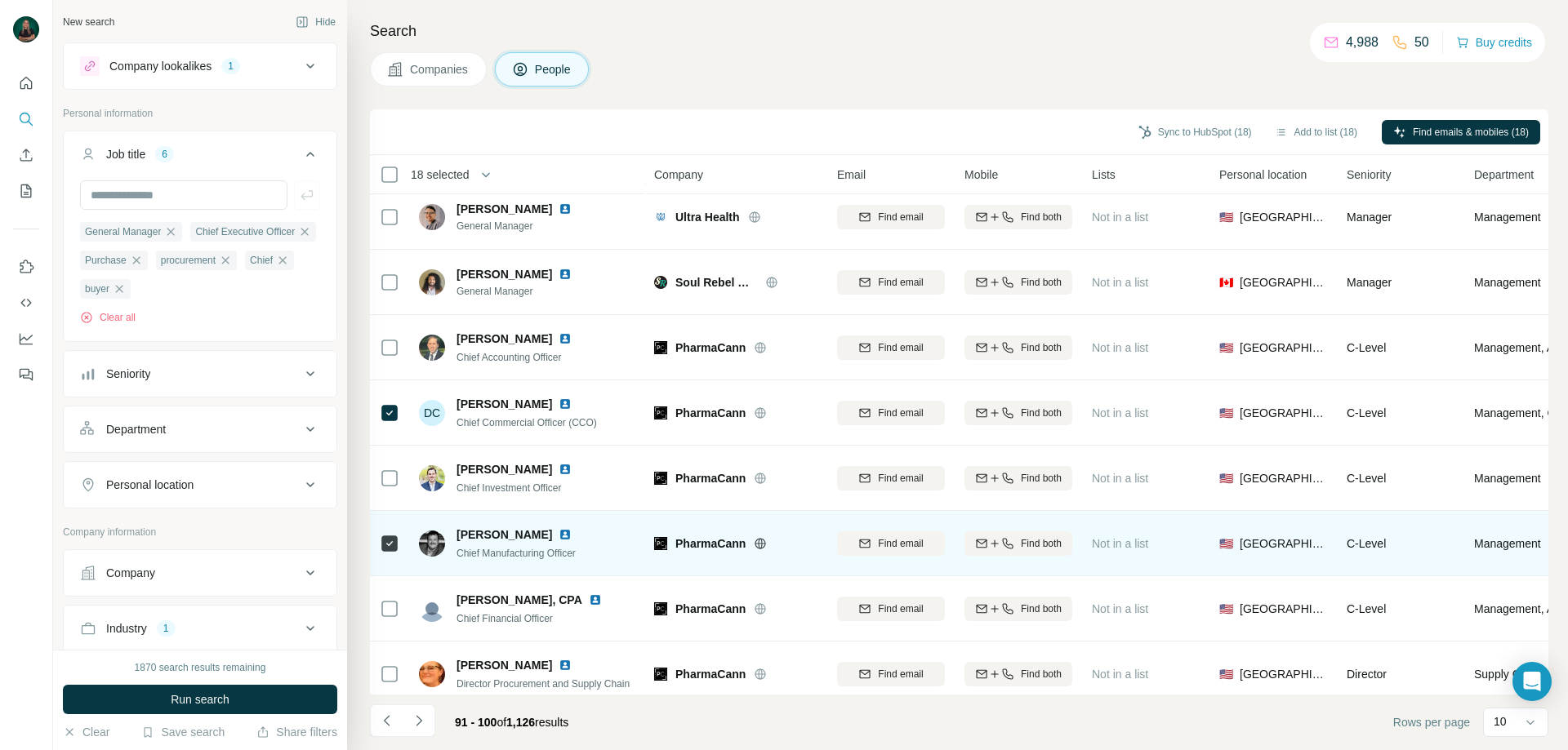
scroll to position [161, 0]
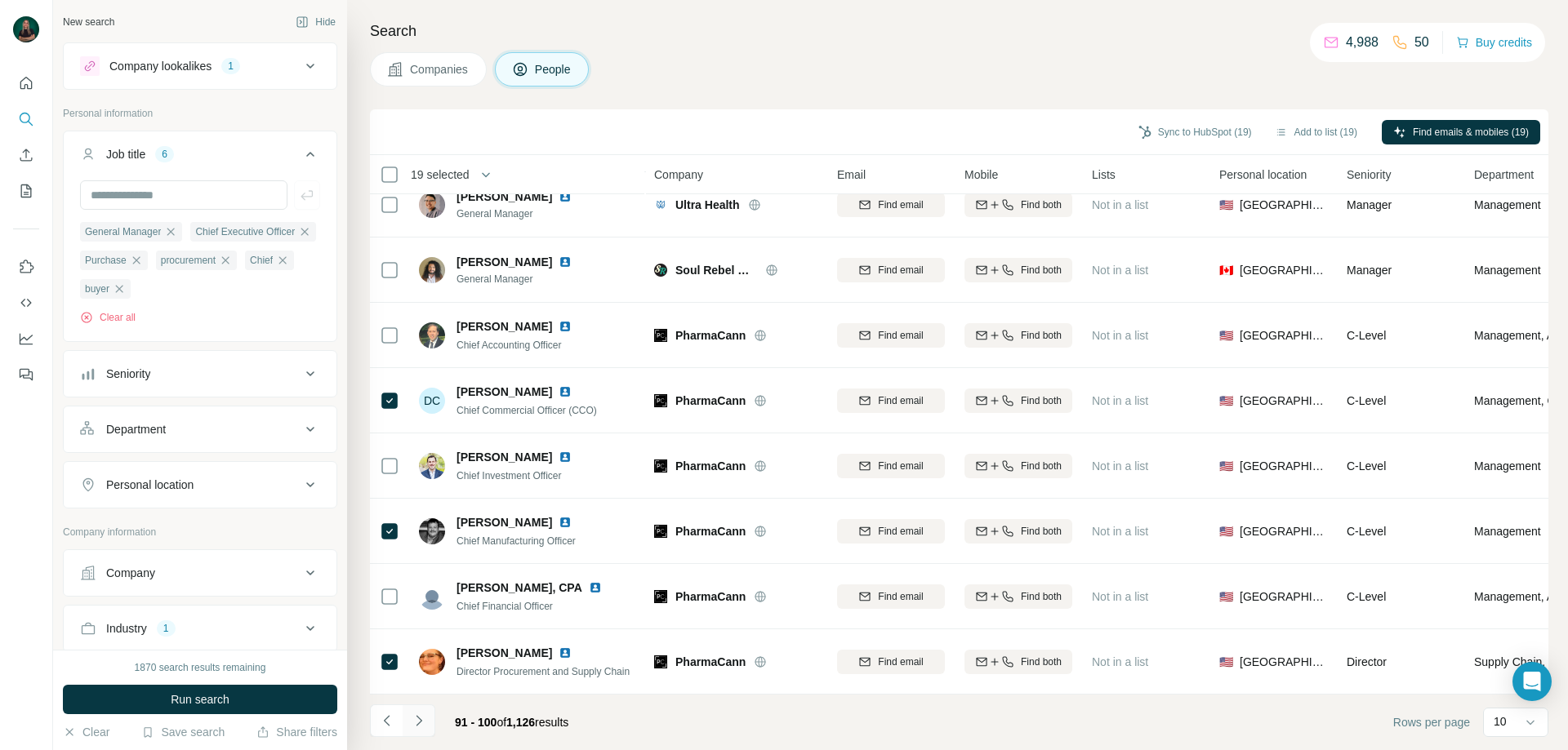
click at [421, 724] on icon "Navigate to next page" at bounding box center [419, 720] width 16 height 16
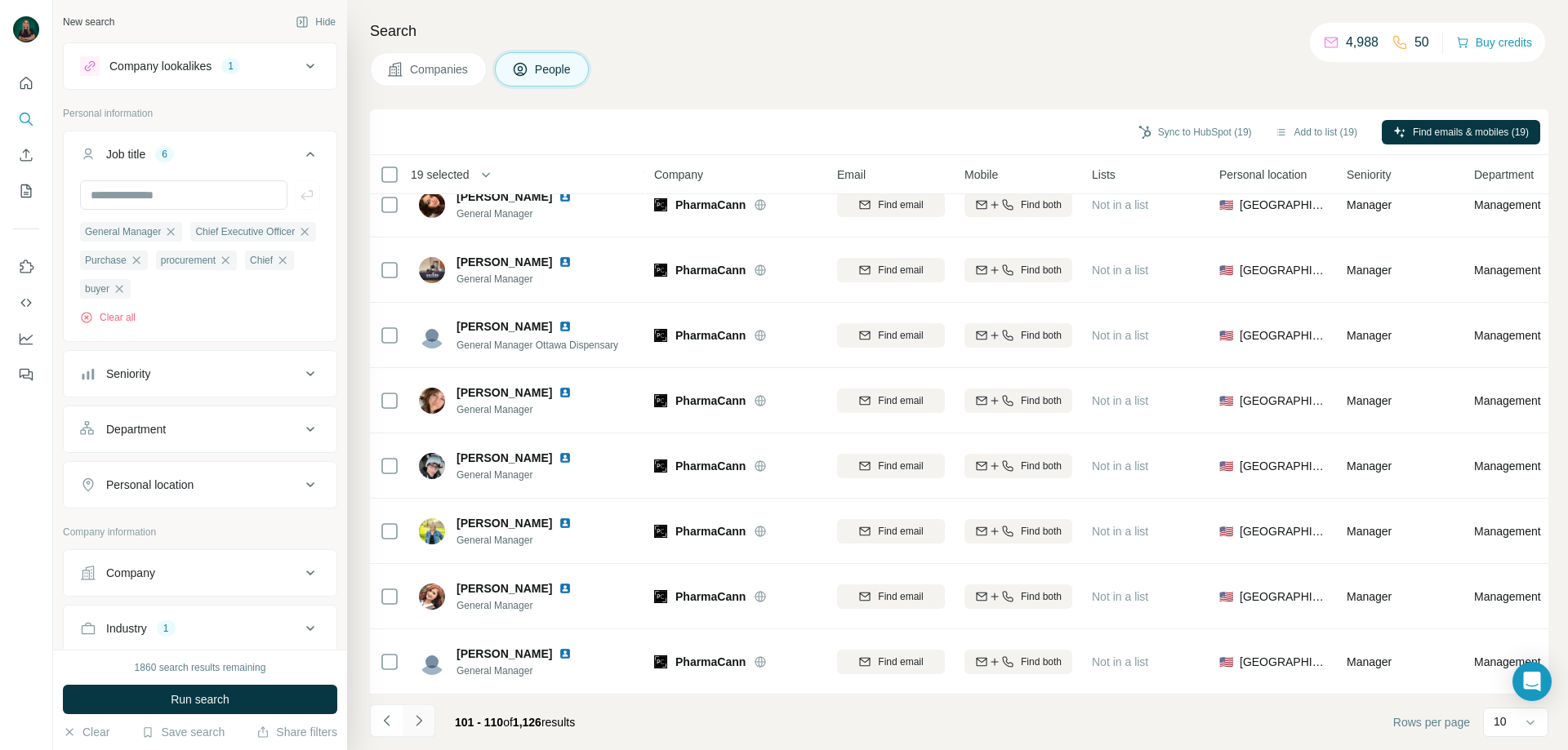
click at [430, 716] on button "Navigate to next page" at bounding box center [419, 720] width 32 height 32
click at [422, 718] on icon "Navigate to next page" at bounding box center [419, 720] width 16 height 16
click at [421, 728] on icon "Navigate to next page" at bounding box center [419, 720] width 16 height 16
click at [409, 719] on button "Navigate to next page" at bounding box center [419, 720] width 32 height 32
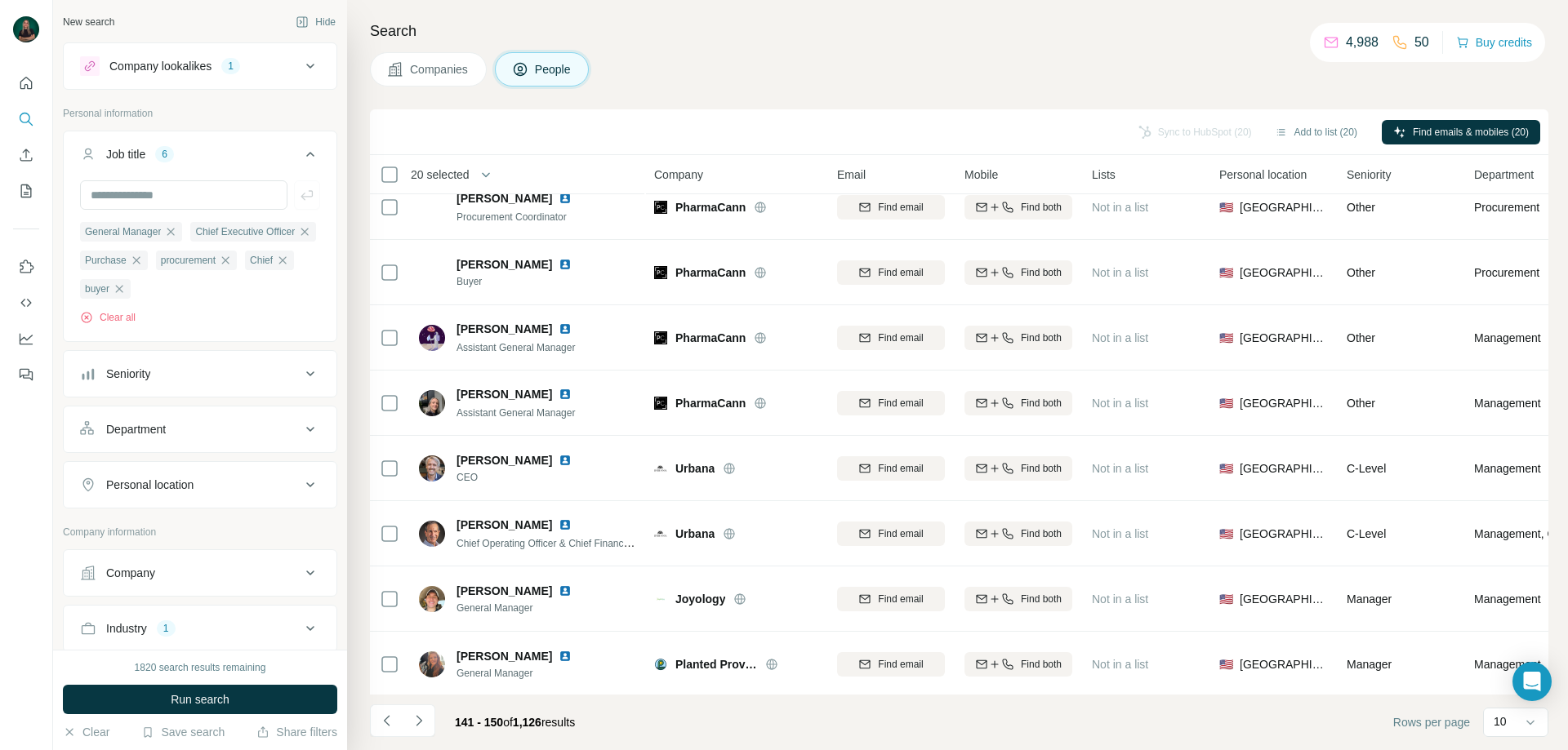
scroll to position [0, 0]
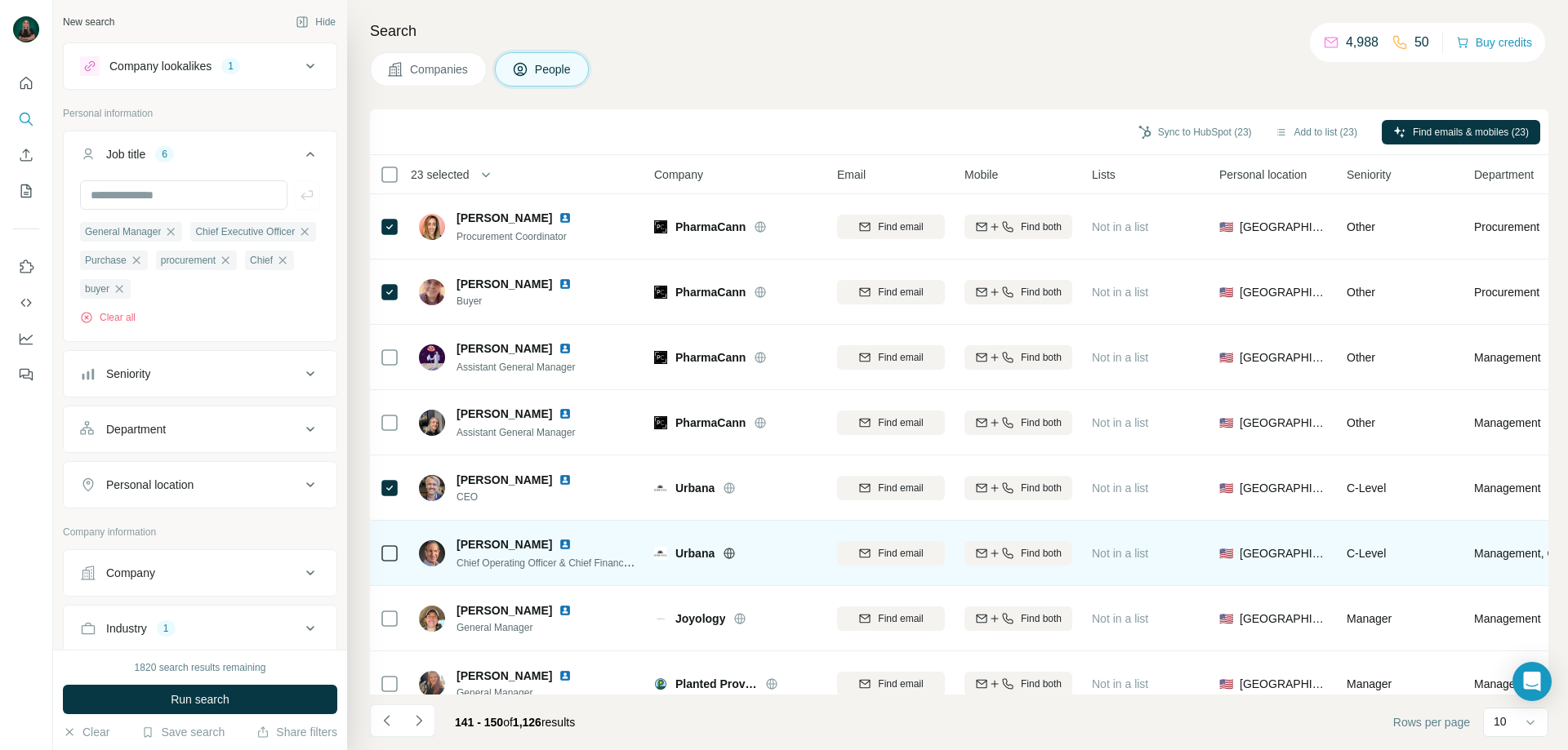
click at [391, 544] on icon at bounding box center [389, 553] width 20 height 20
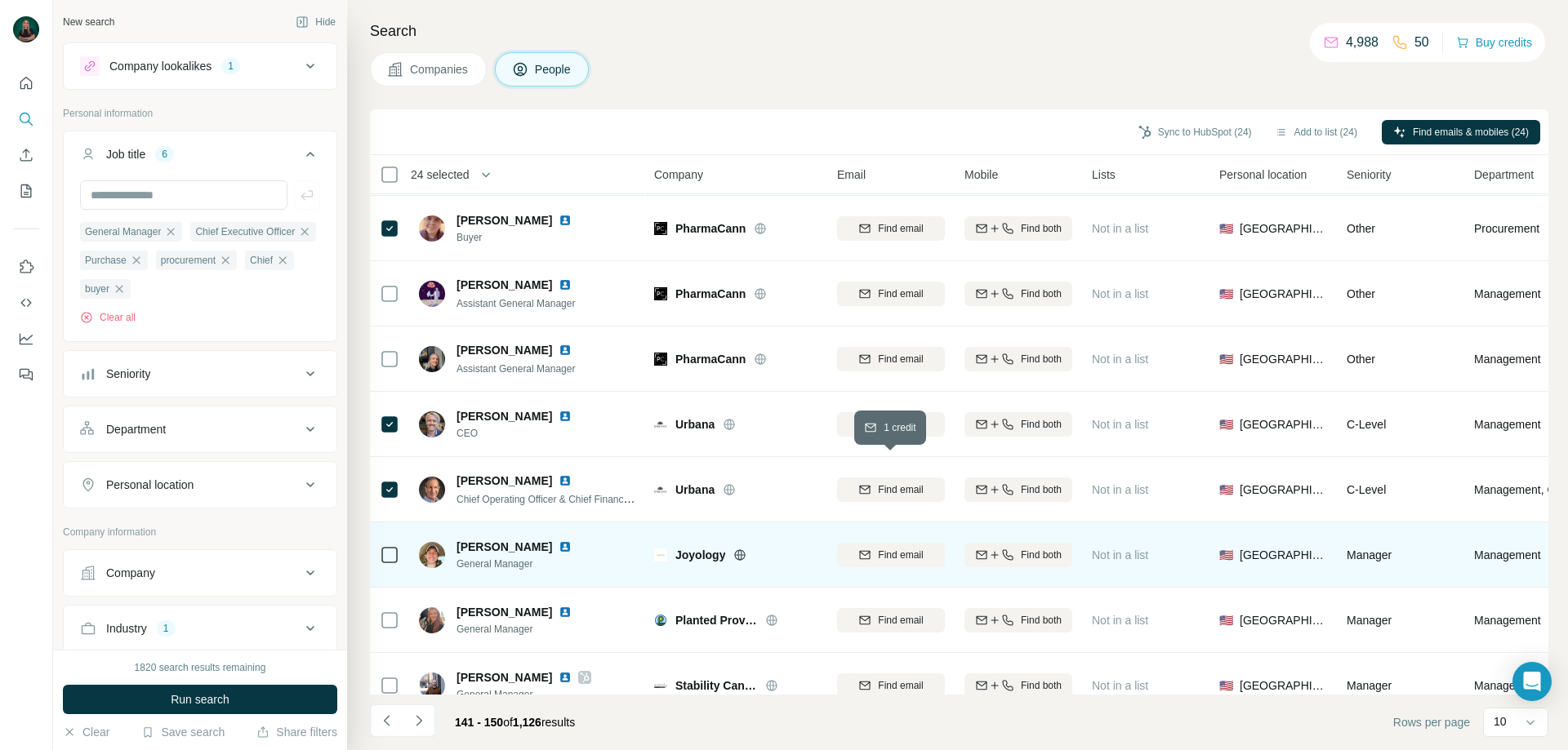
scroll to position [161, 0]
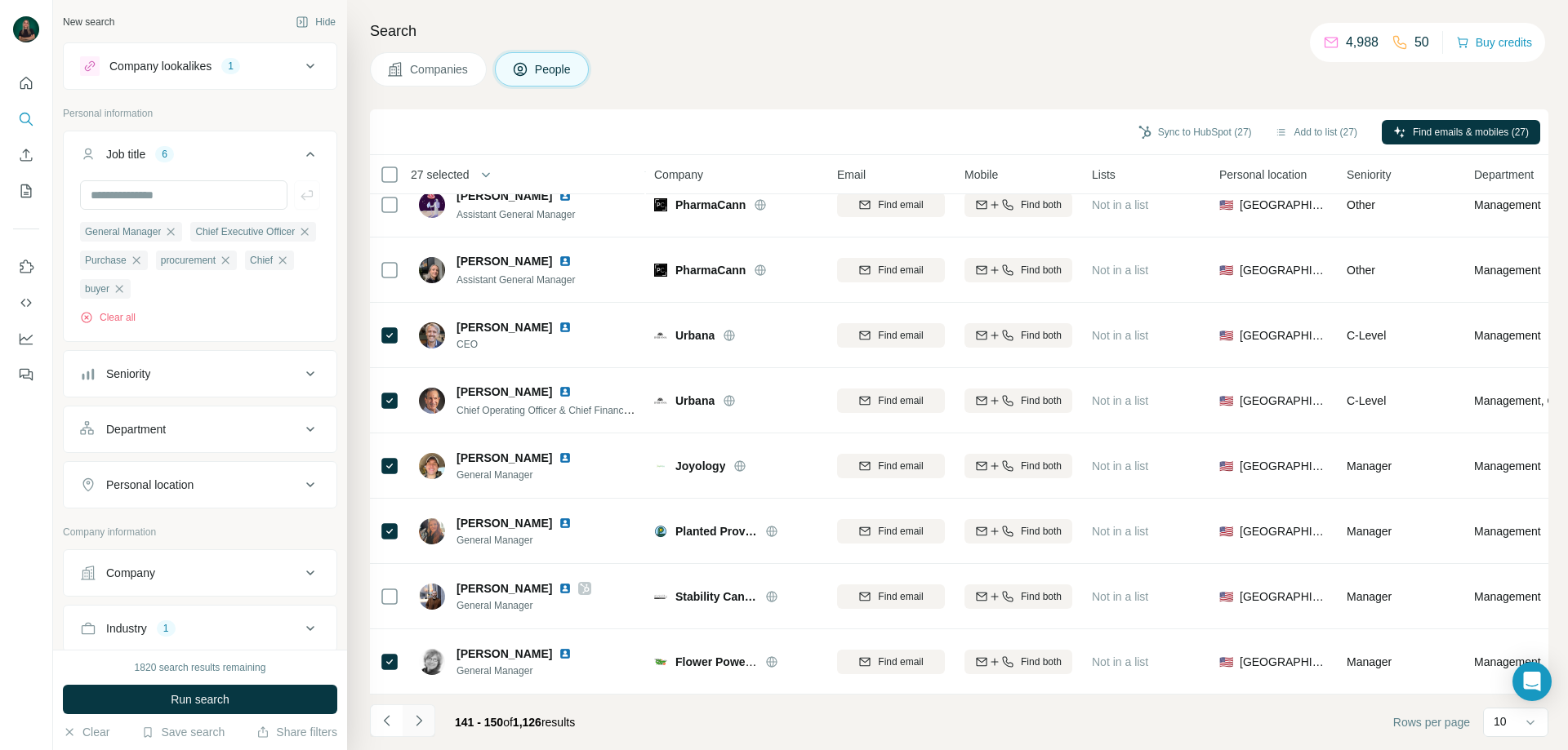
click at [425, 719] on icon "Navigate to next page" at bounding box center [419, 720] width 16 height 16
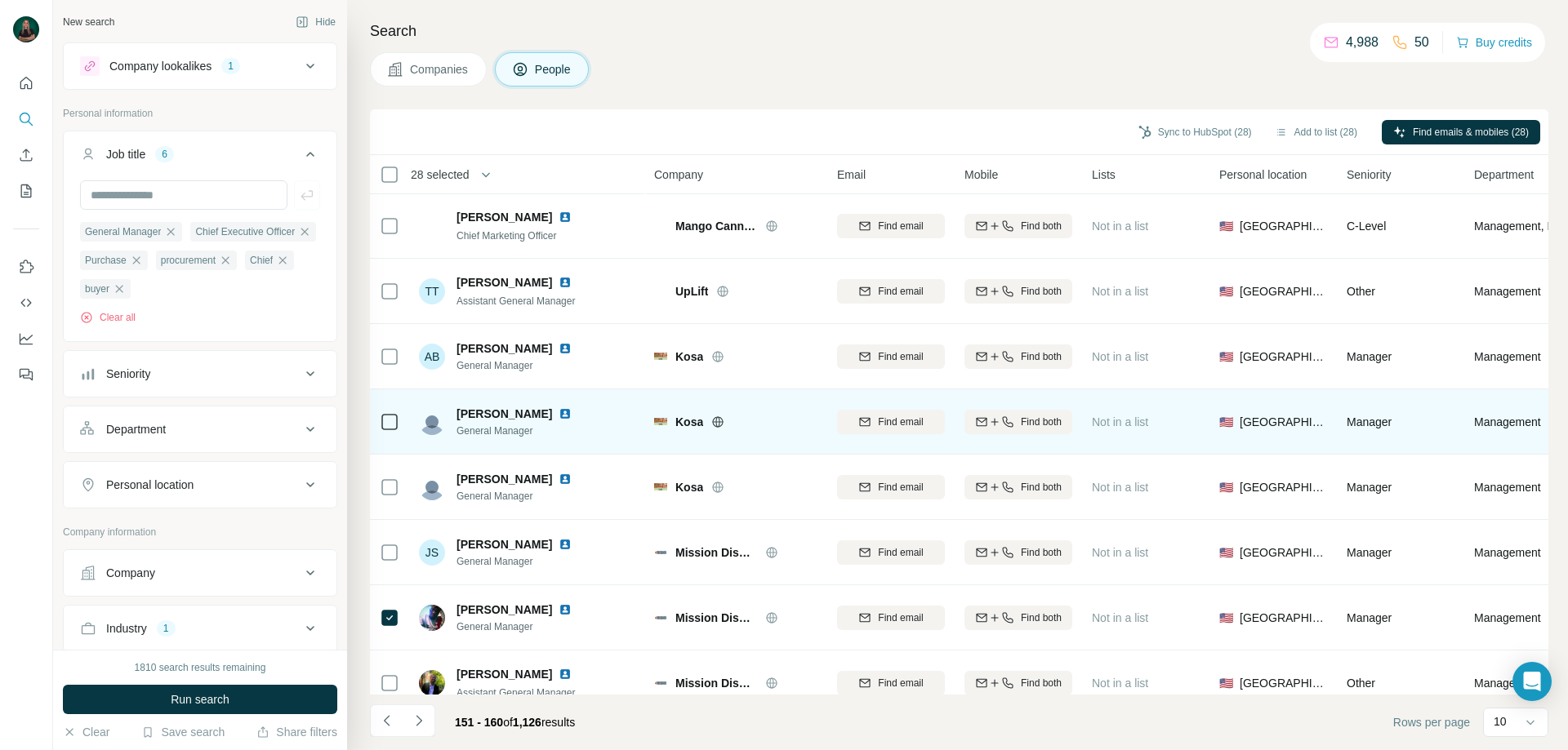
scroll to position [0, 0]
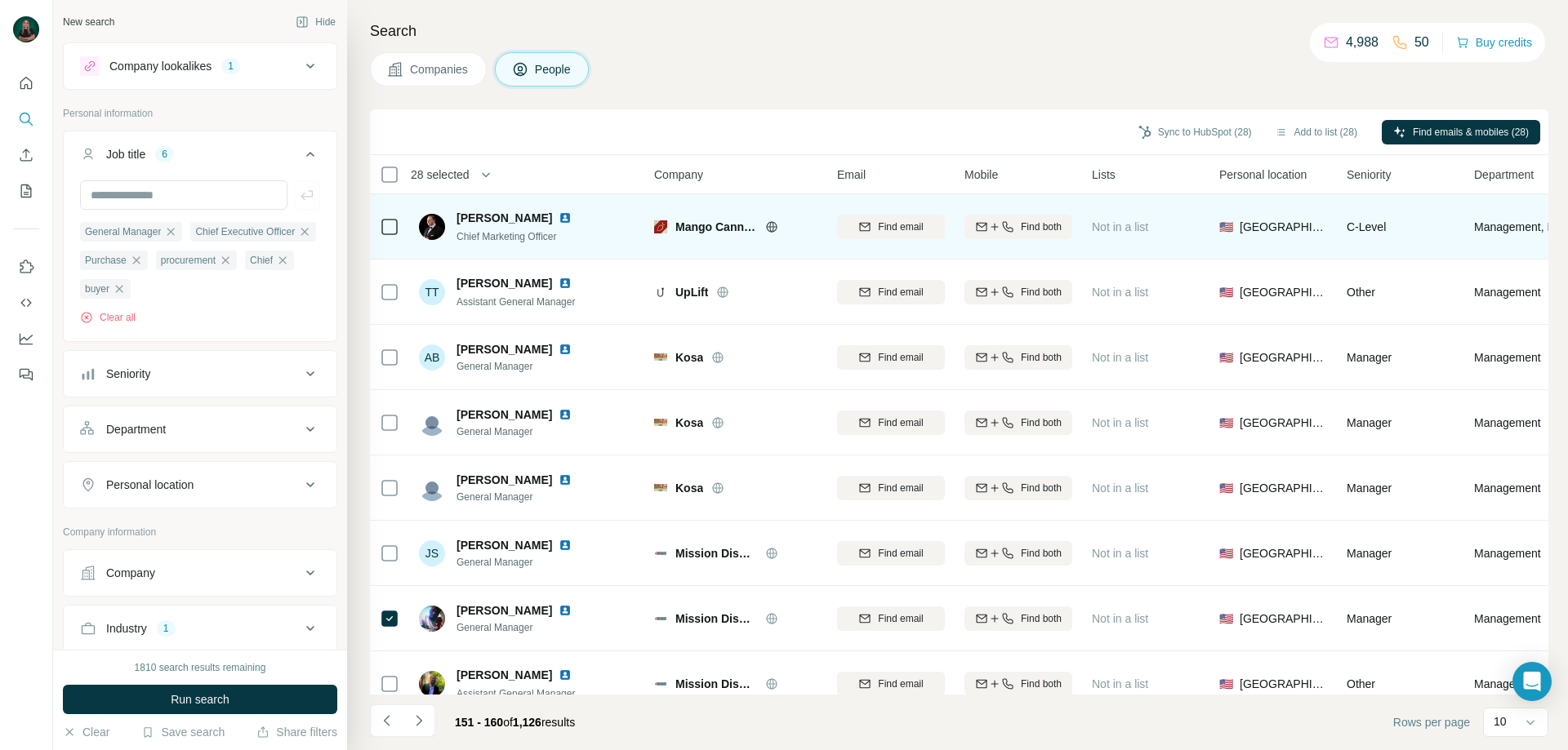
click at [400, 221] on td at bounding box center [390, 227] width 39 height 65
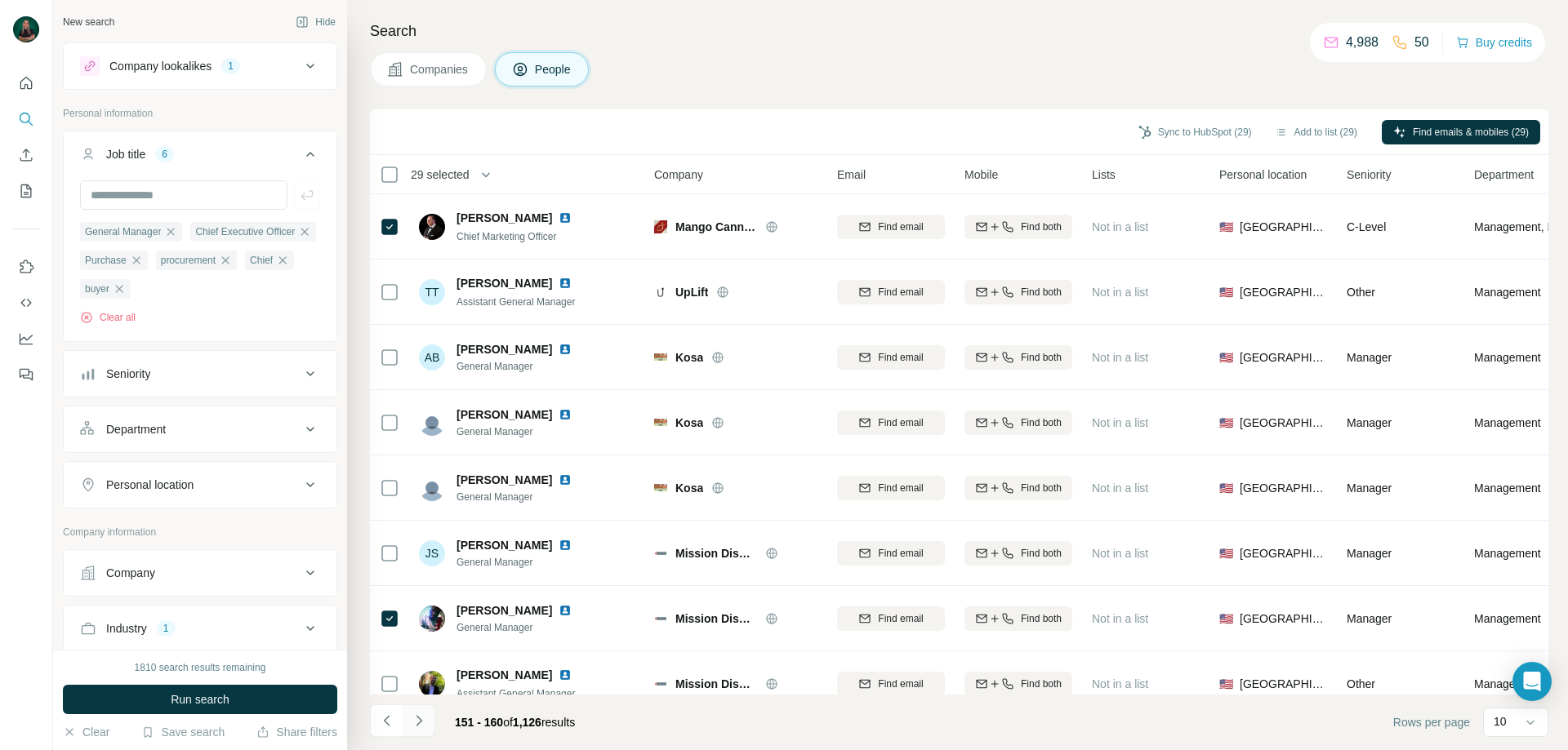
click at [413, 719] on icon "Navigate to next page" at bounding box center [419, 720] width 16 height 16
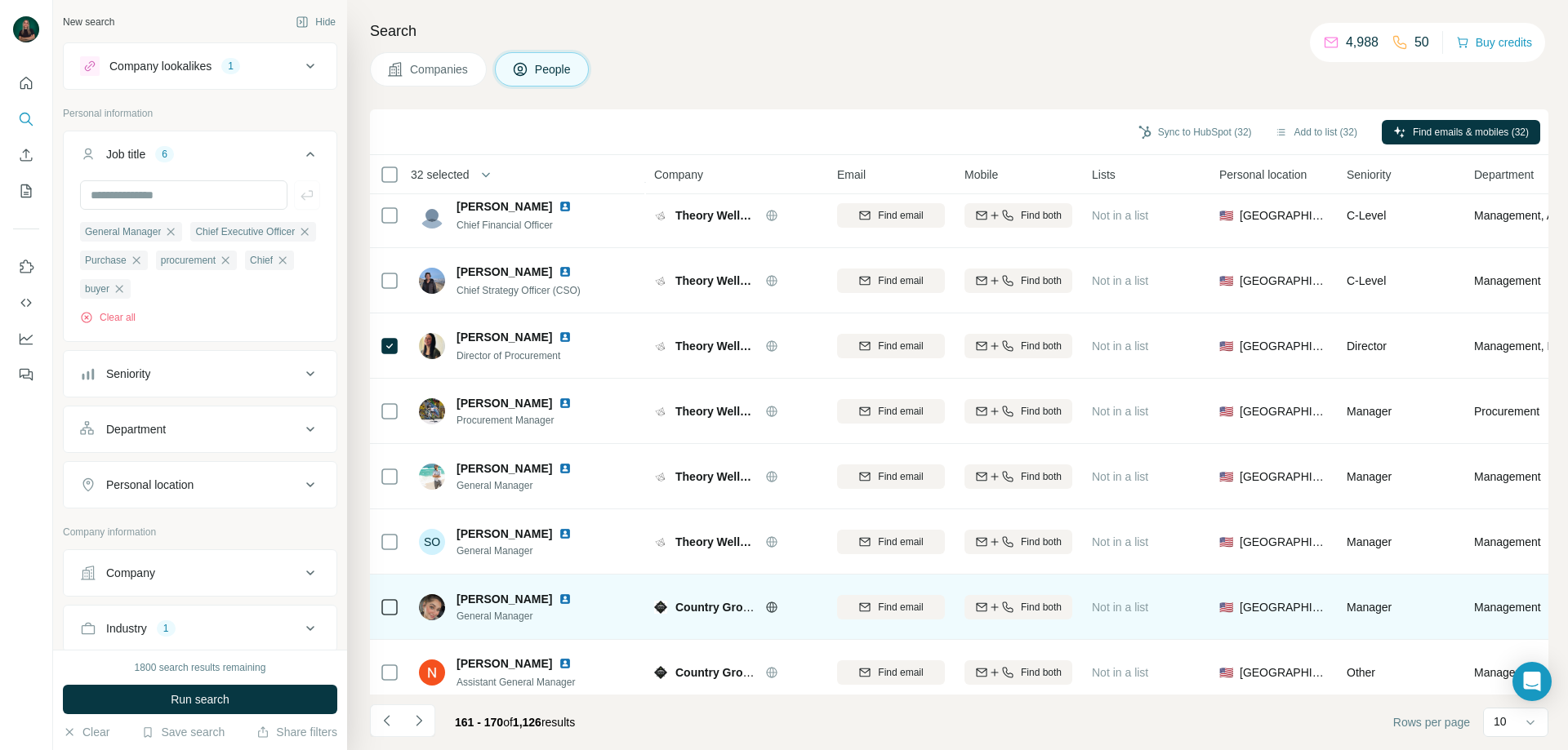
scroll to position [161, 0]
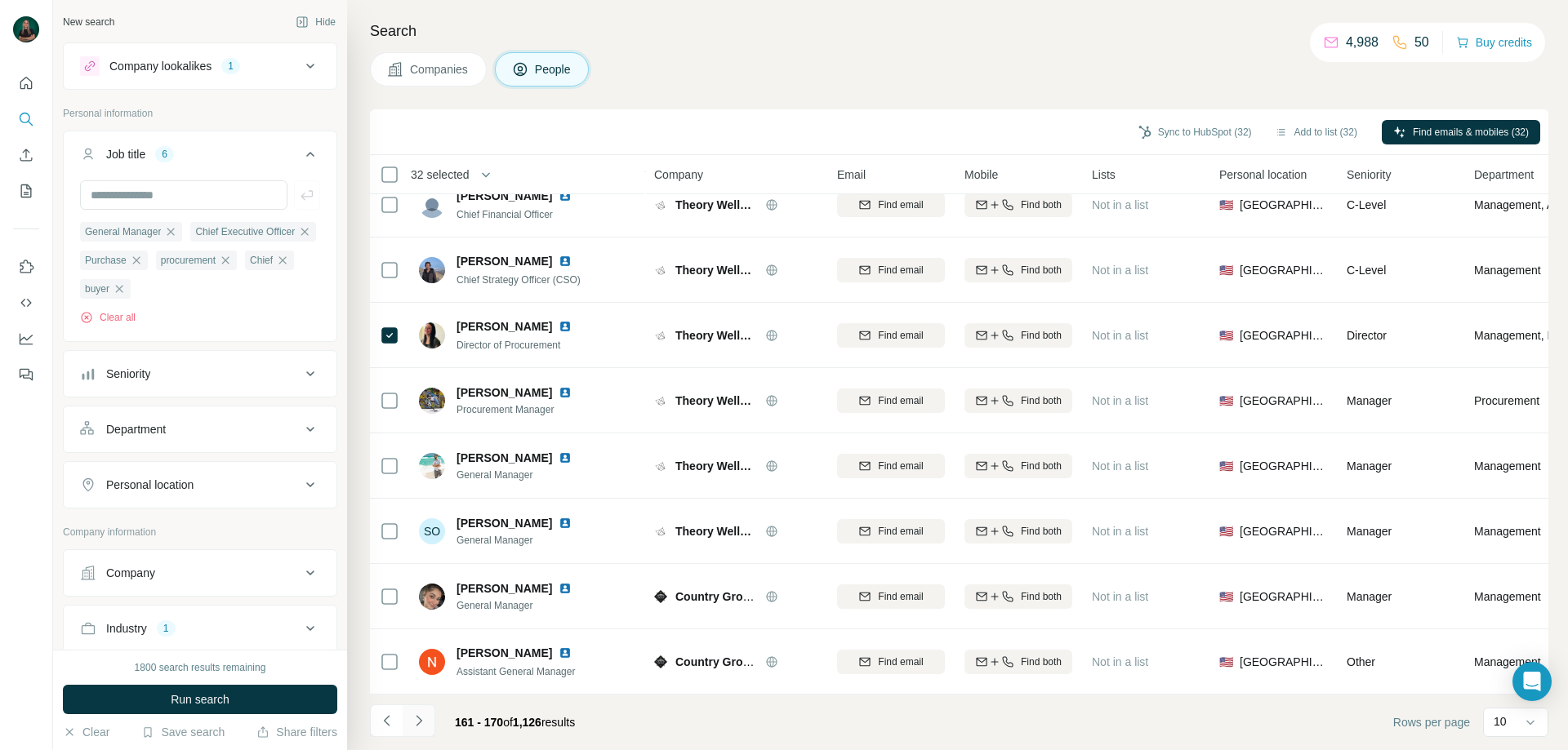
click at [418, 724] on icon "Navigate to next page" at bounding box center [419, 720] width 16 height 16
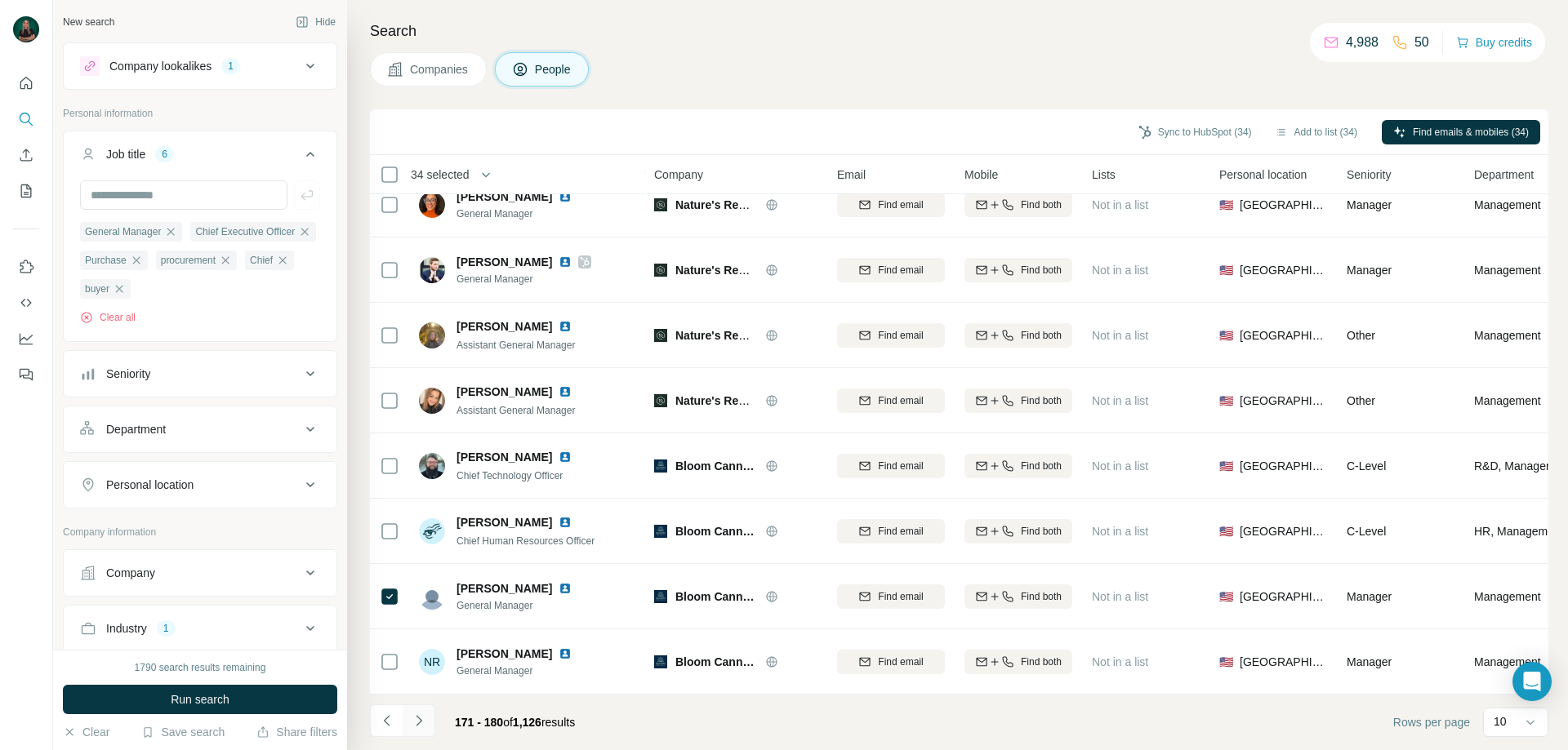
click at [423, 720] on icon "Navigate to next page" at bounding box center [419, 720] width 16 height 16
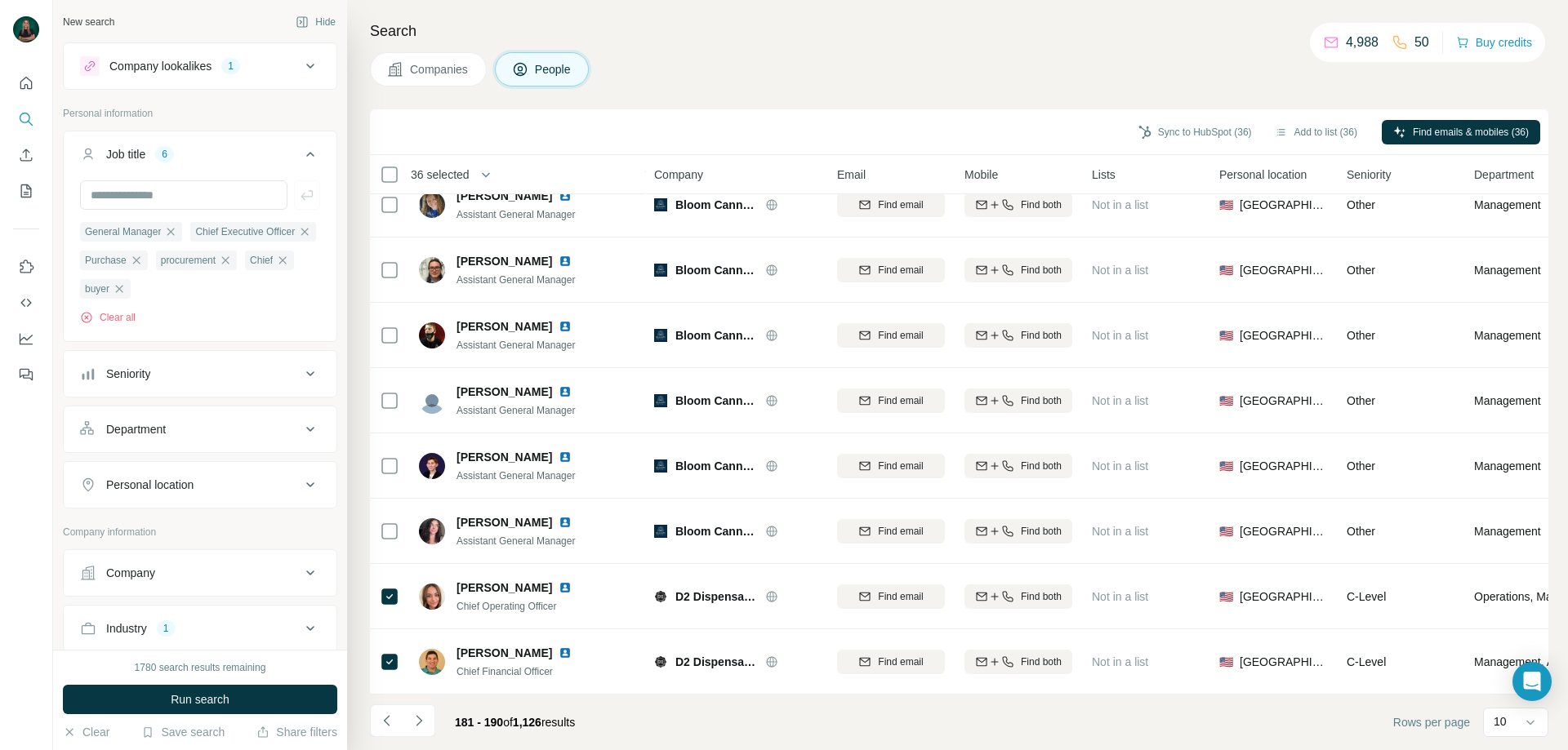
click at [421, 724] on icon "Navigate to next page" at bounding box center [419, 720] width 16 height 16
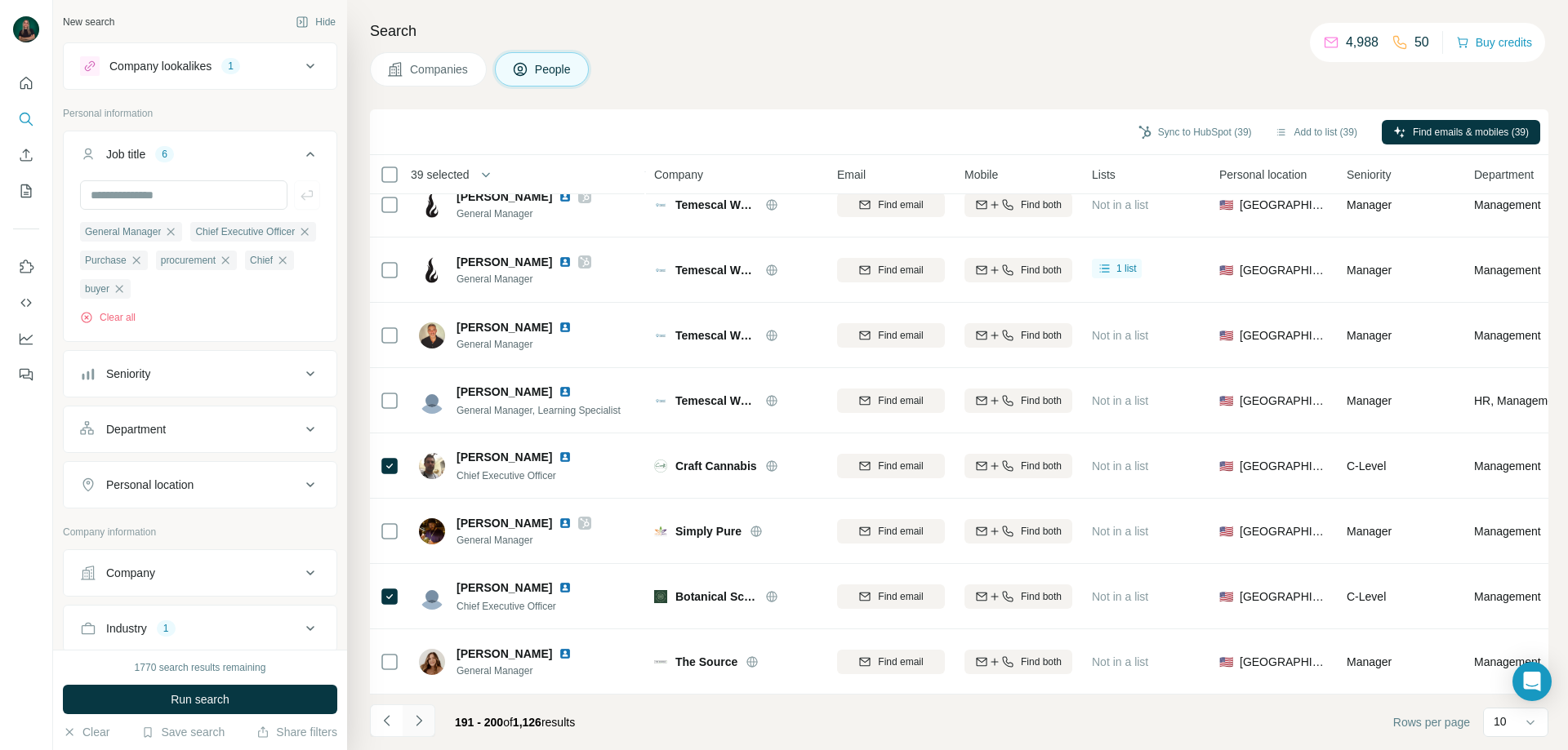
click at [424, 715] on icon "Navigate to next page" at bounding box center [419, 720] width 16 height 16
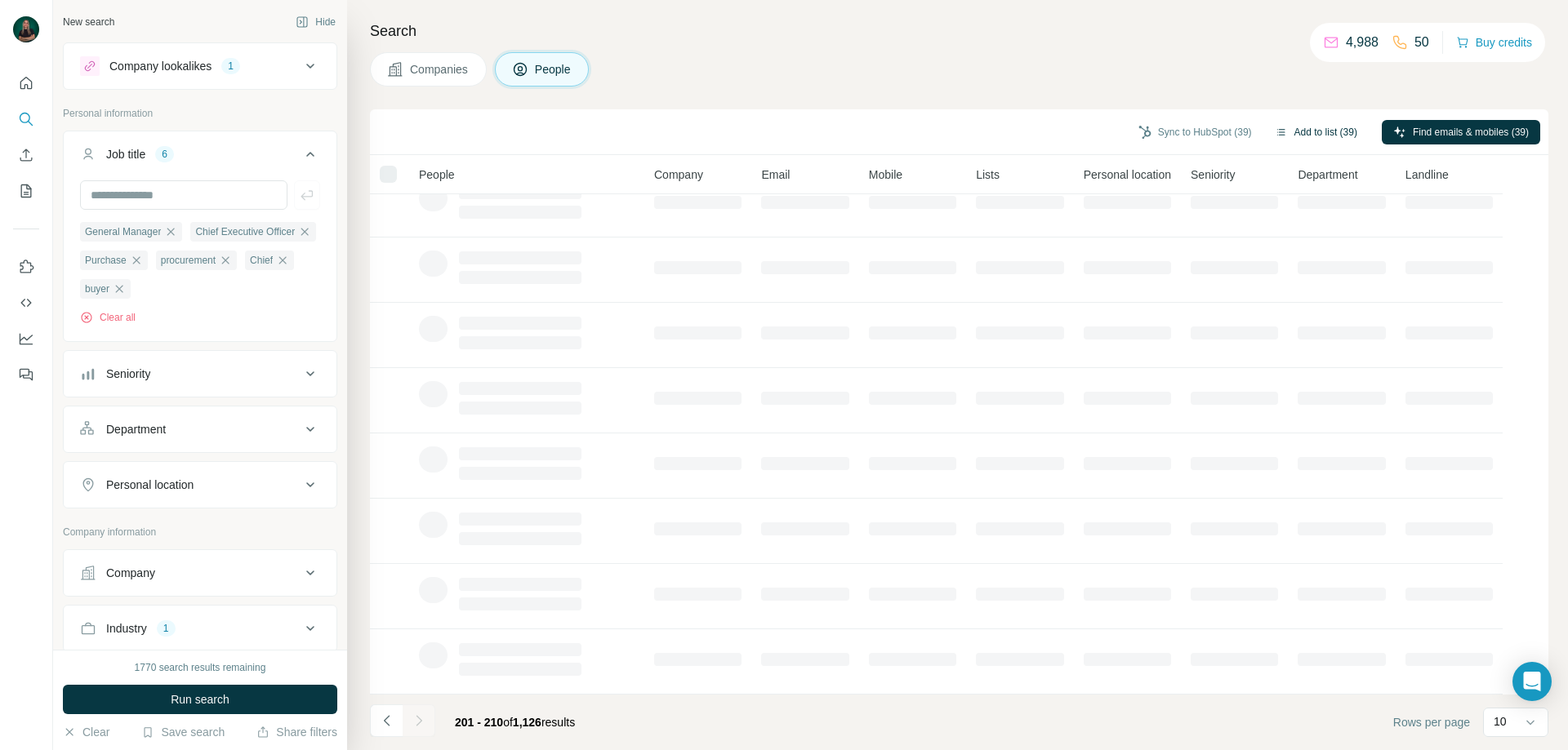
click at [1300, 130] on button "Add to list (39)" at bounding box center [1317, 132] width 105 height 25
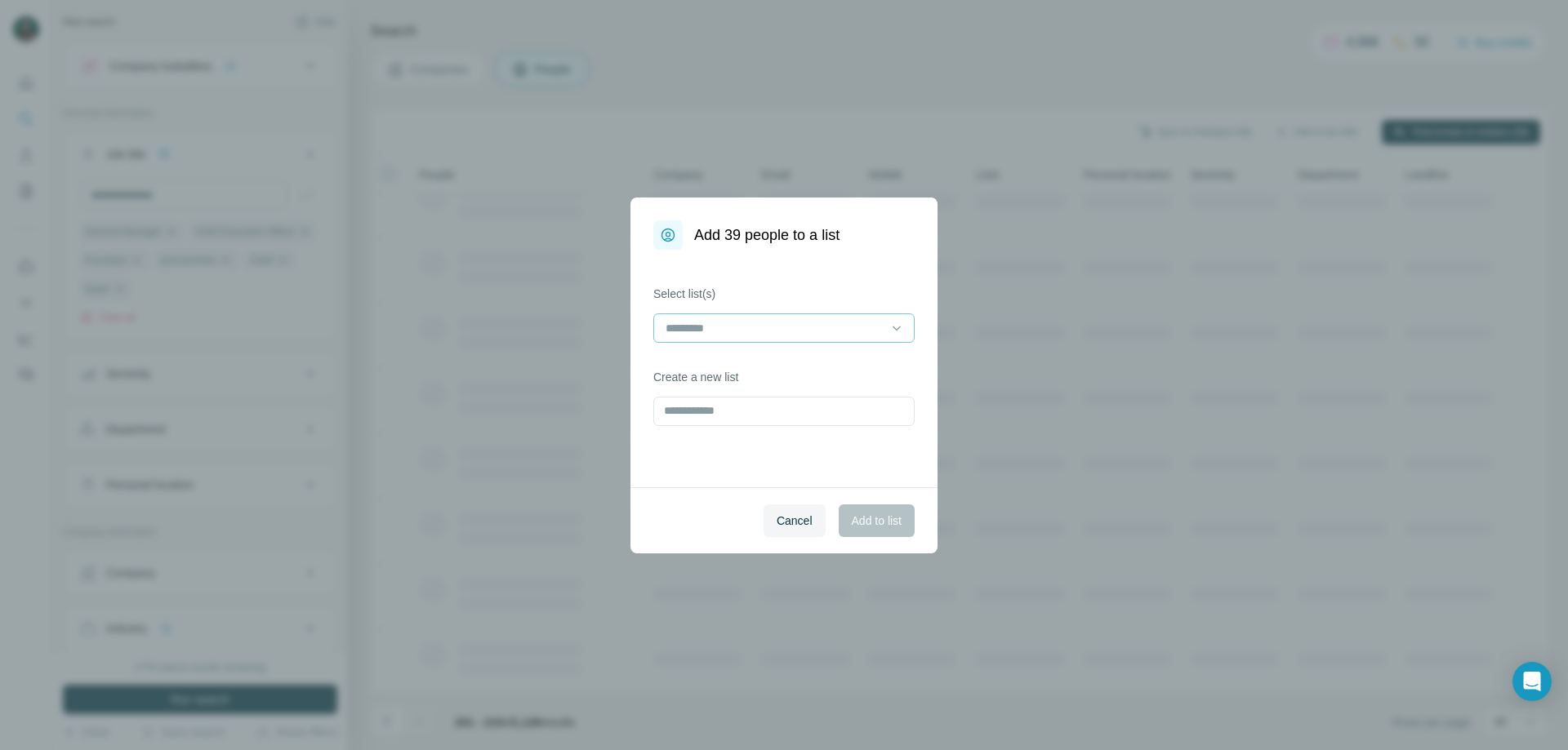
click at [804, 326] on input at bounding box center [774, 327] width 221 height 18
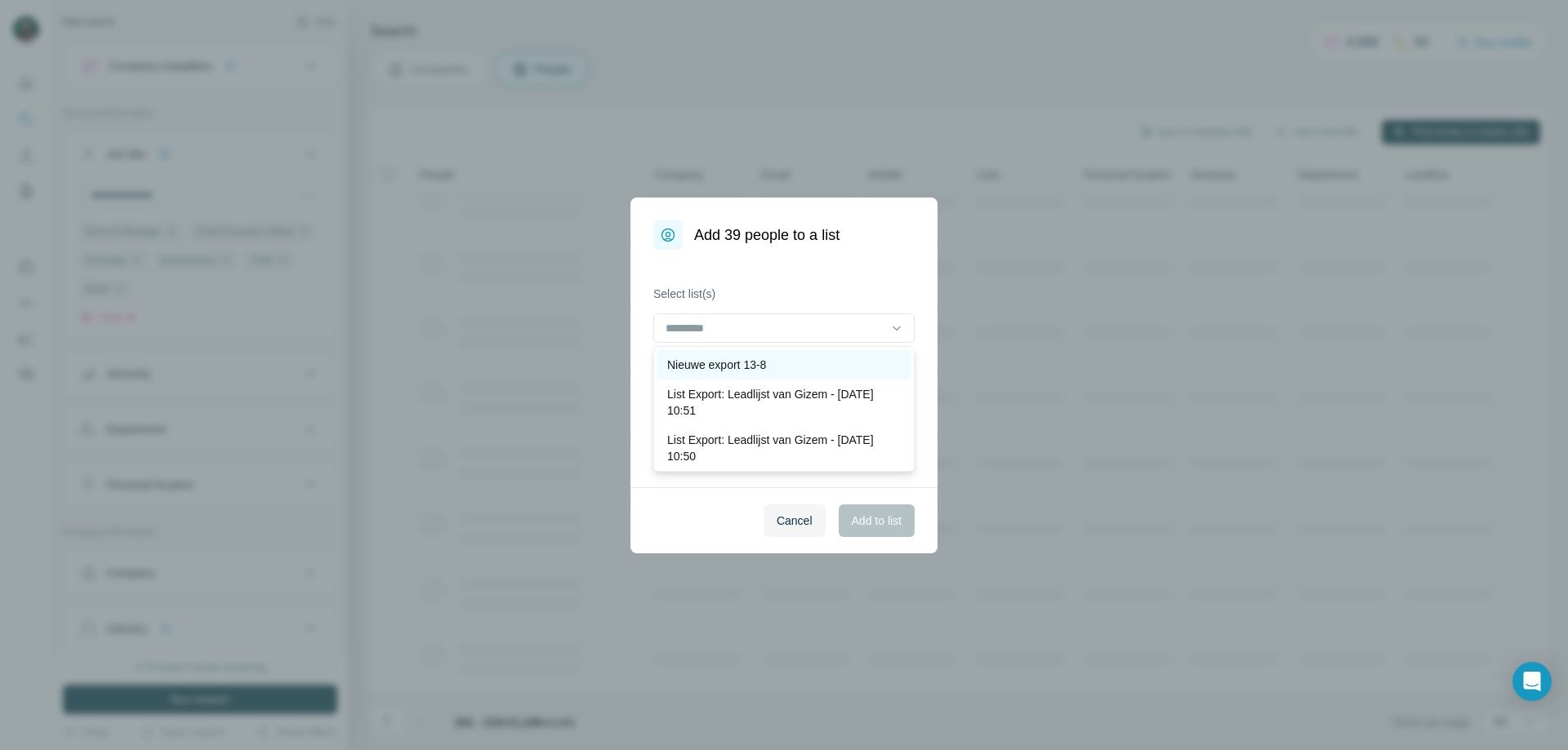
click at [795, 372] on div "Nieuwe export 13-8" at bounding box center [784, 364] width 233 height 16
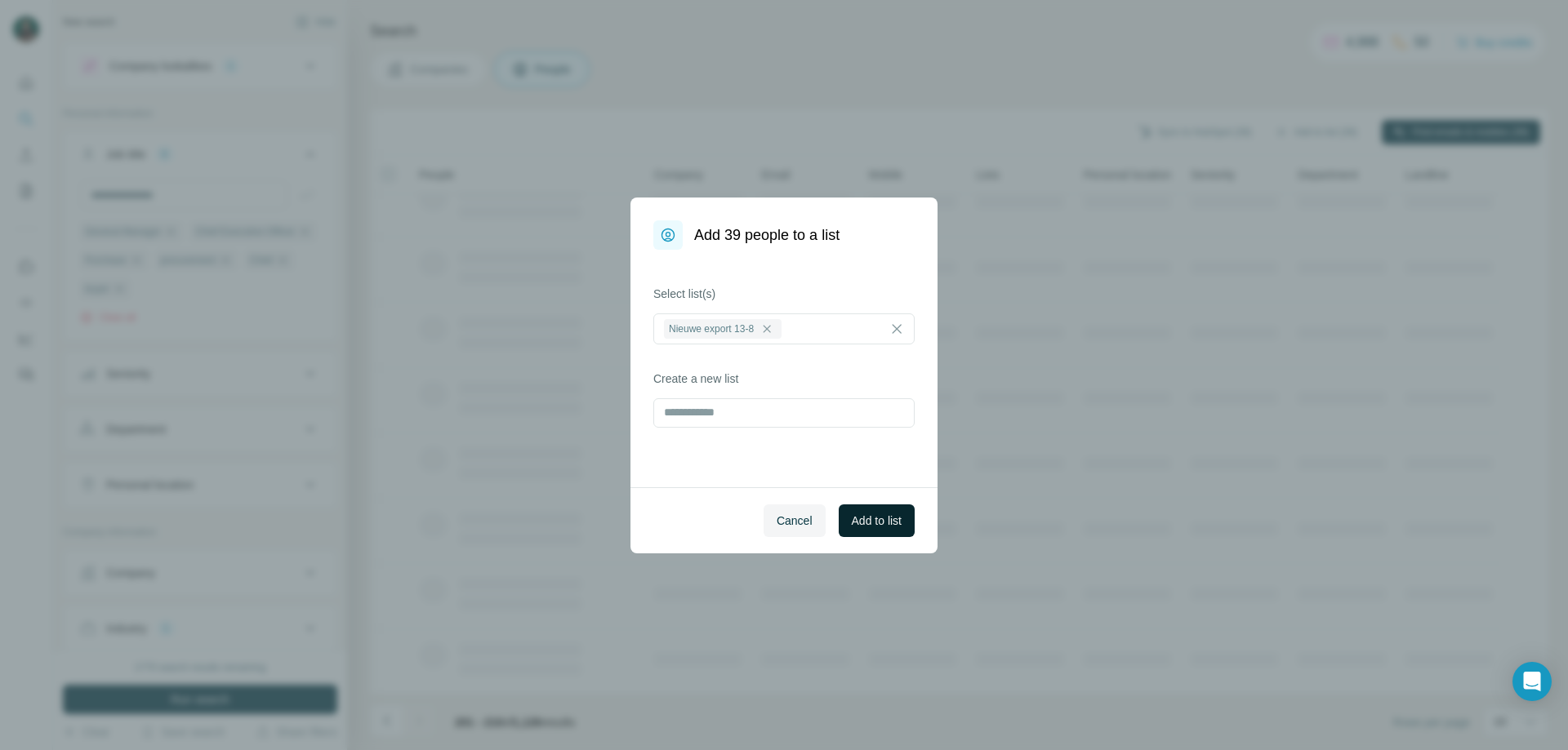
click at [872, 529] on button "Add to list" at bounding box center [876, 521] width 76 height 32
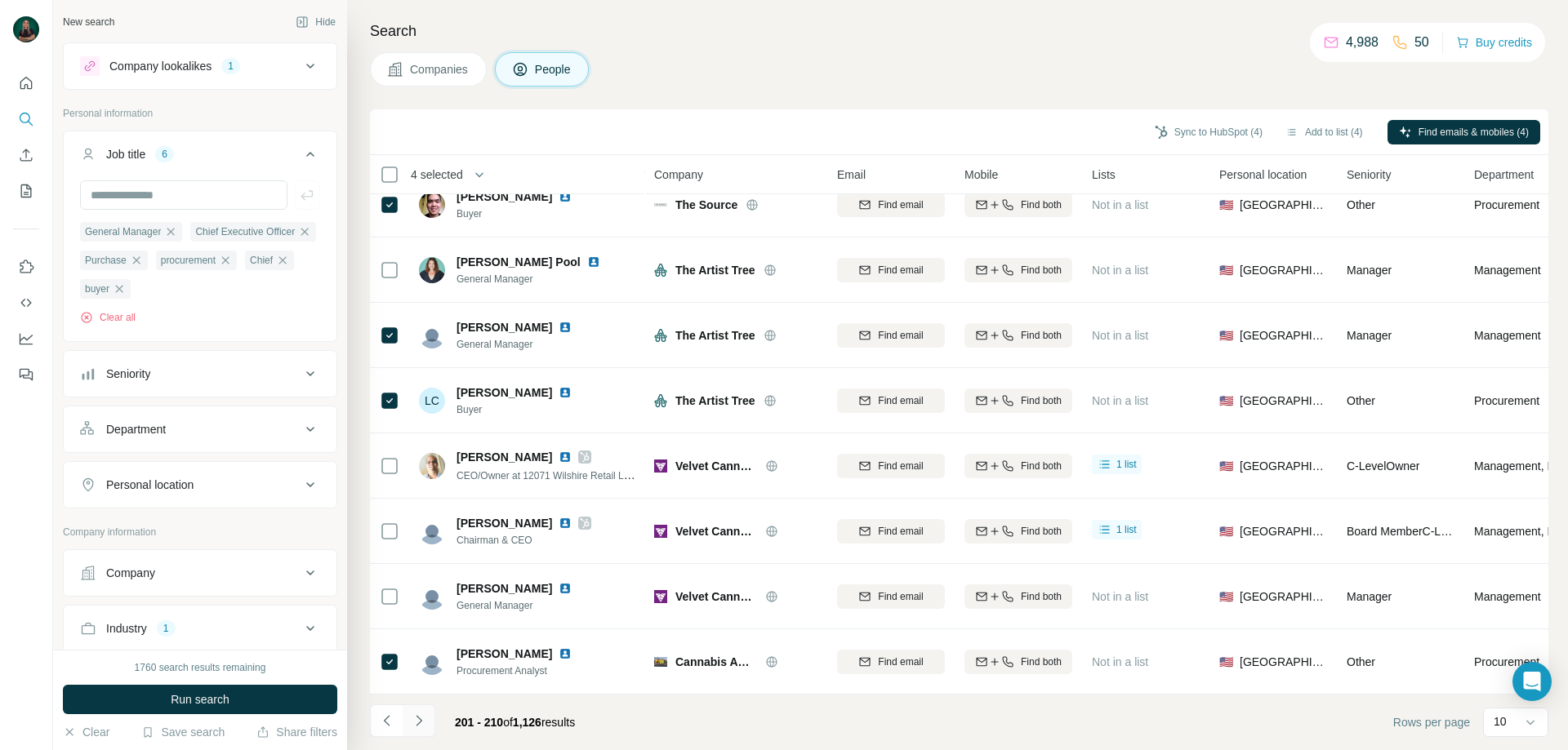
click at [423, 724] on icon "Navigate to next page" at bounding box center [419, 720] width 16 height 16
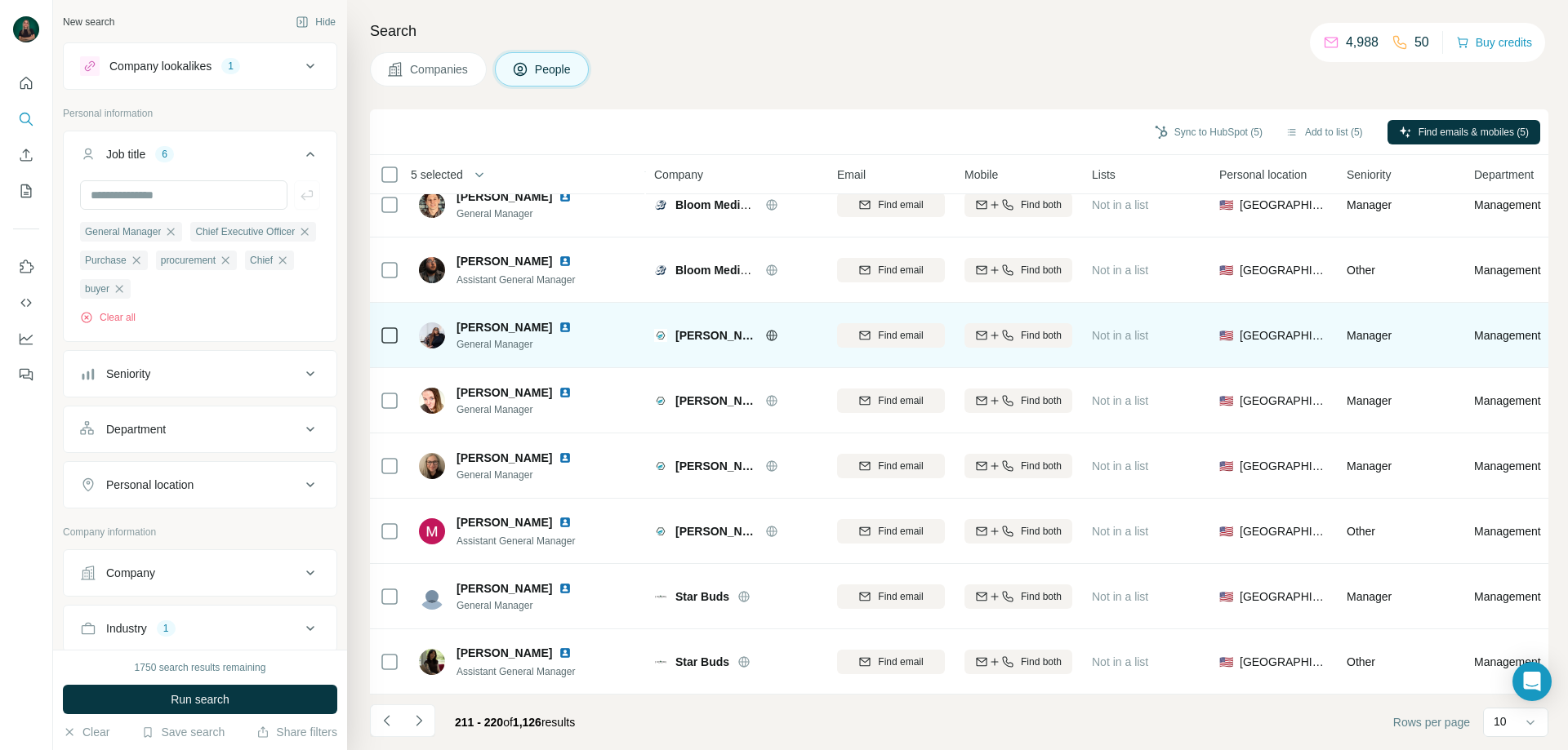
click at [379, 326] on icon at bounding box center [389, 335] width 20 height 20
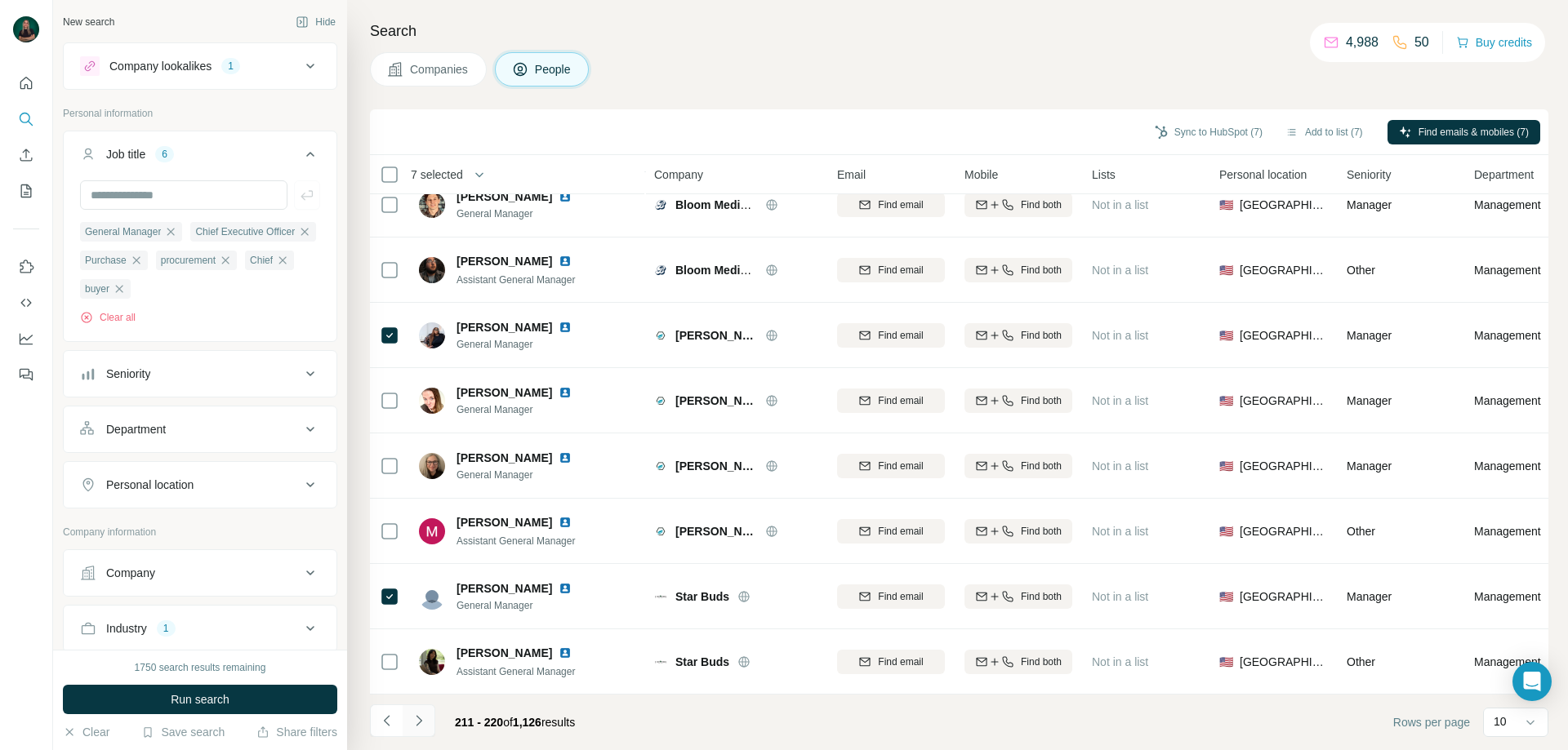
click at [407, 716] on button "Navigate to next page" at bounding box center [419, 720] width 32 height 32
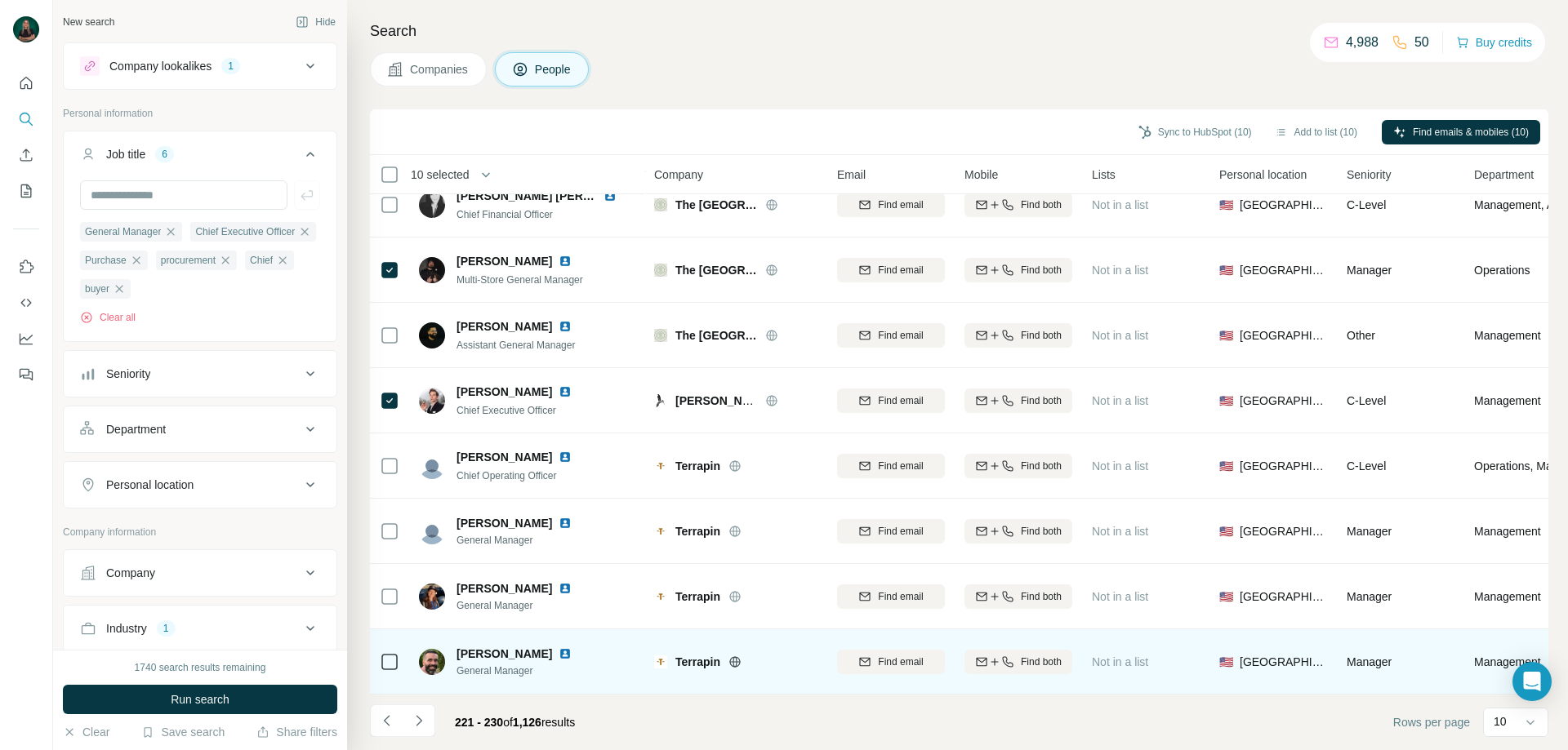
click at [403, 661] on td at bounding box center [390, 662] width 39 height 65
click at [401, 660] on td at bounding box center [390, 662] width 39 height 65
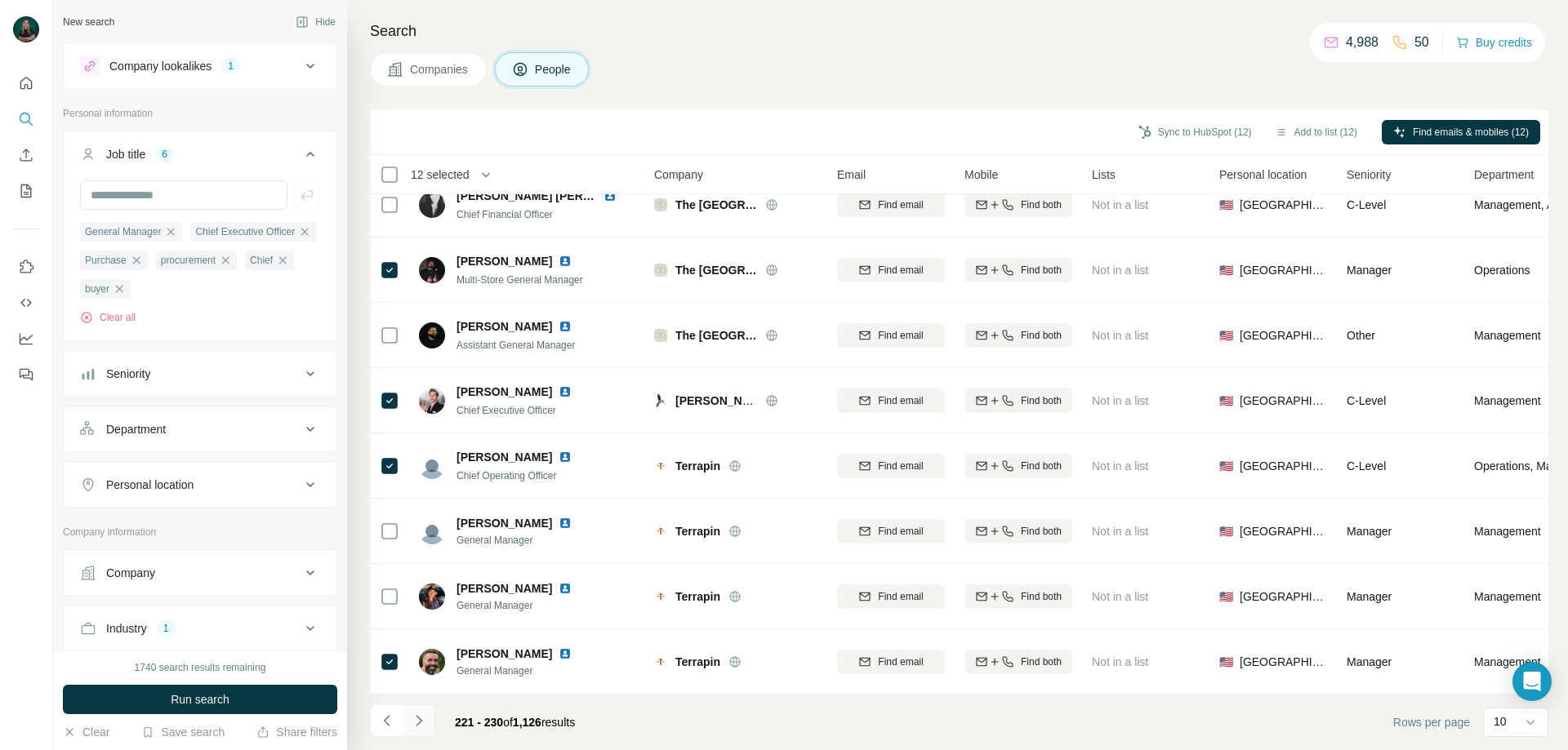
click at [414, 720] on icon "Navigate to next page" at bounding box center [419, 720] width 16 height 16
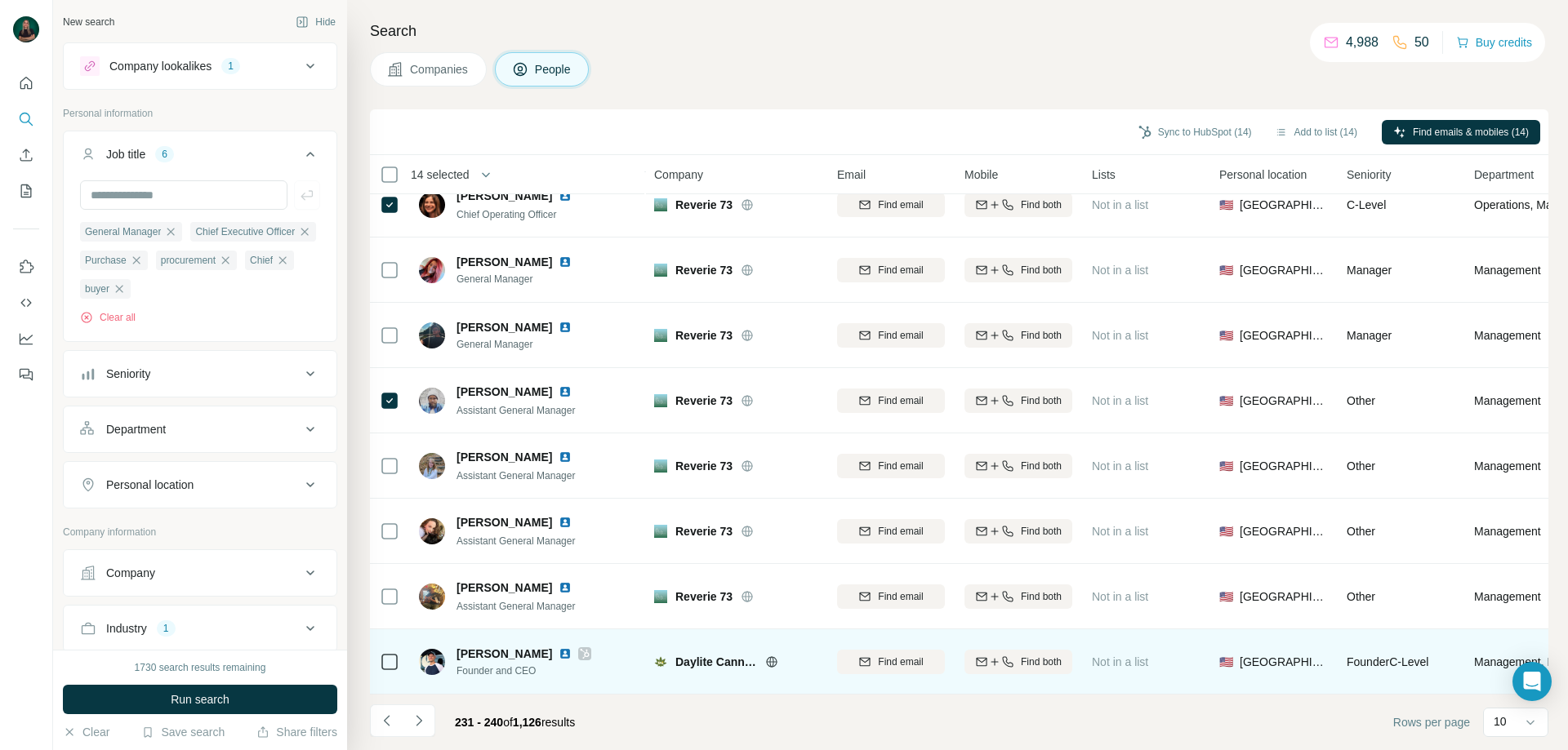
click at [380, 652] on icon at bounding box center [389, 662] width 20 height 20
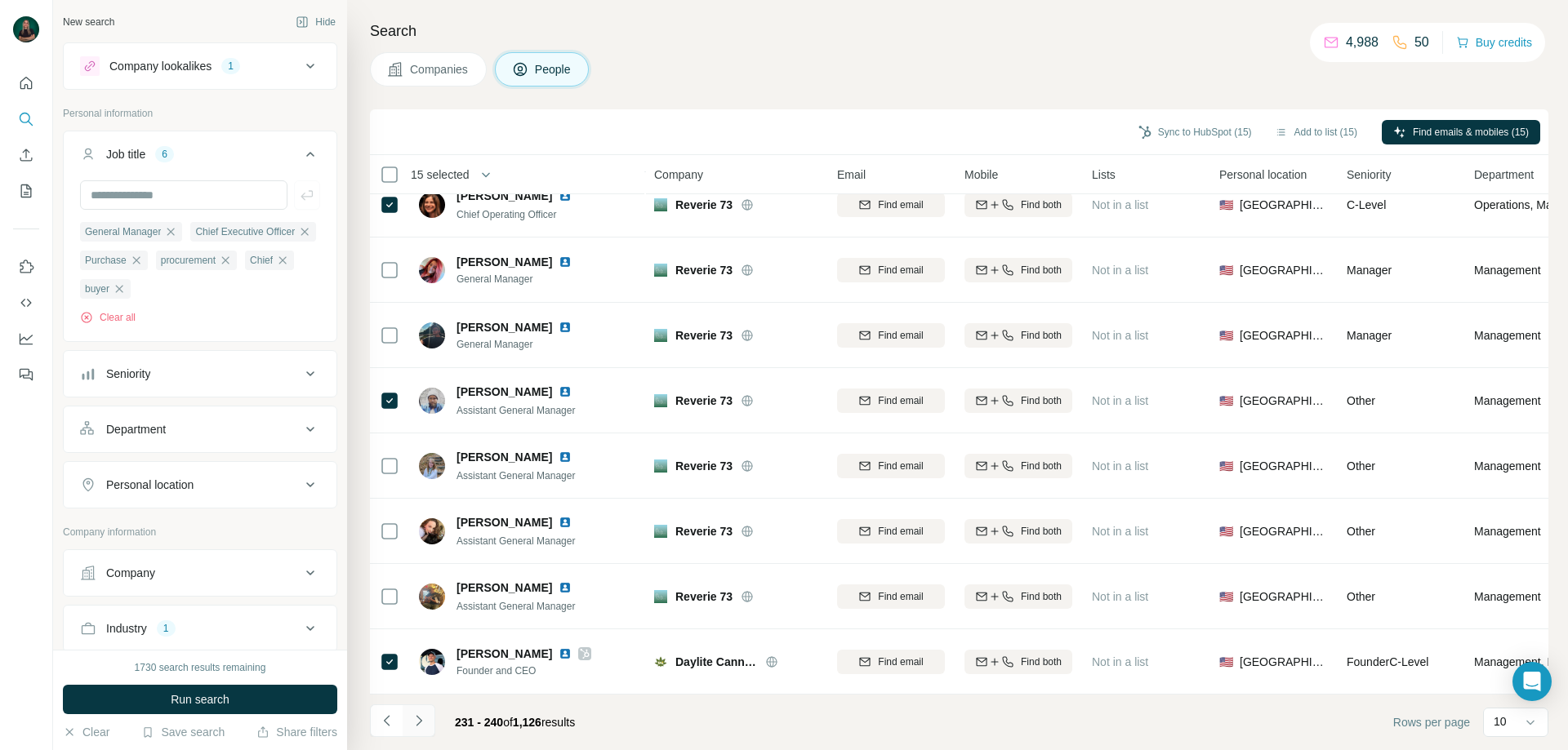
click at [424, 727] on icon "Navigate to next page" at bounding box center [419, 720] width 16 height 16
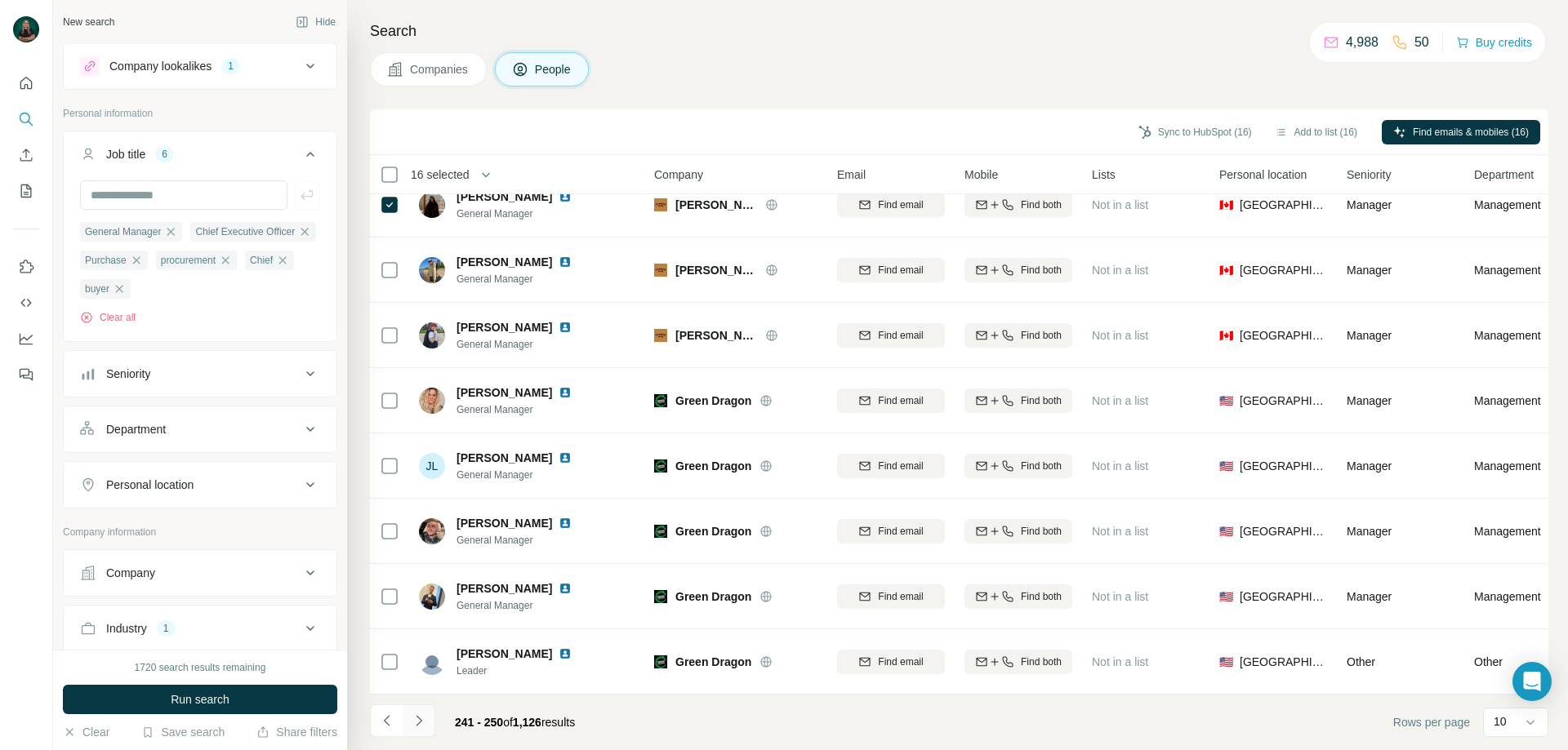
click at [420, 724] on icon "Navigate to next page" at bounding box center [419, 720] width 16 height 16
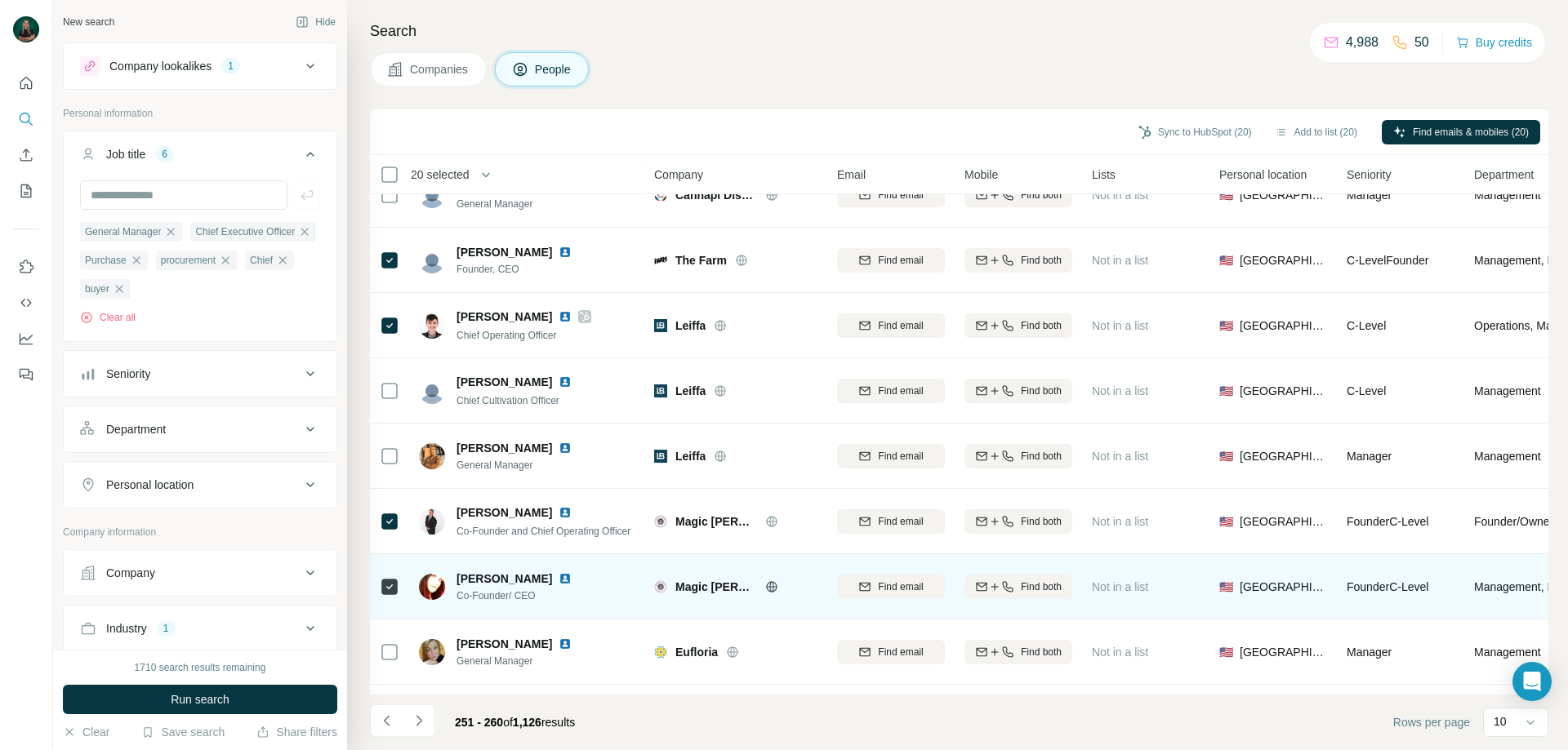
scroll to position [79, 0]
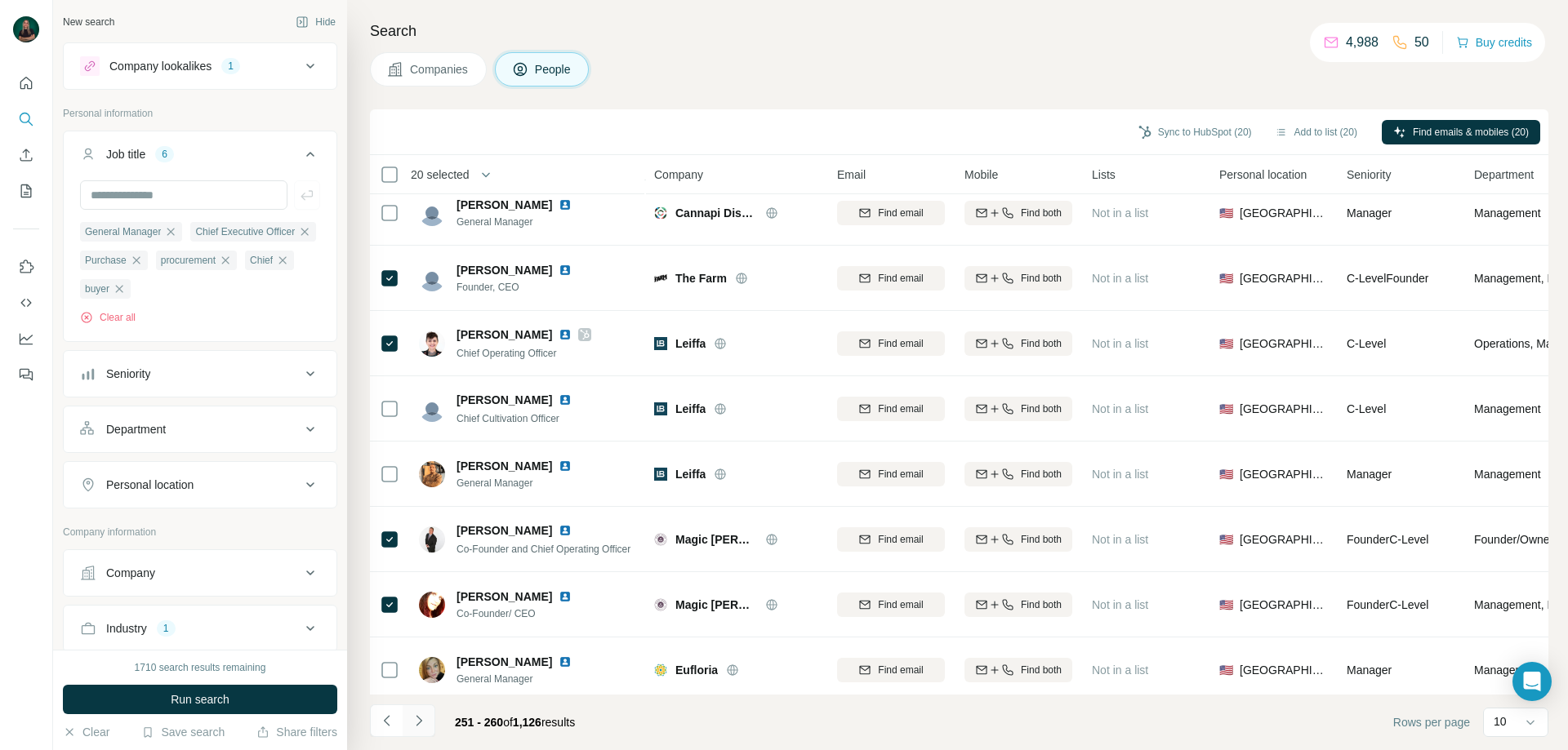
click at [424, 724] on icon "Navigate to next page" at bounding box center [419, 720] width 16 height 16
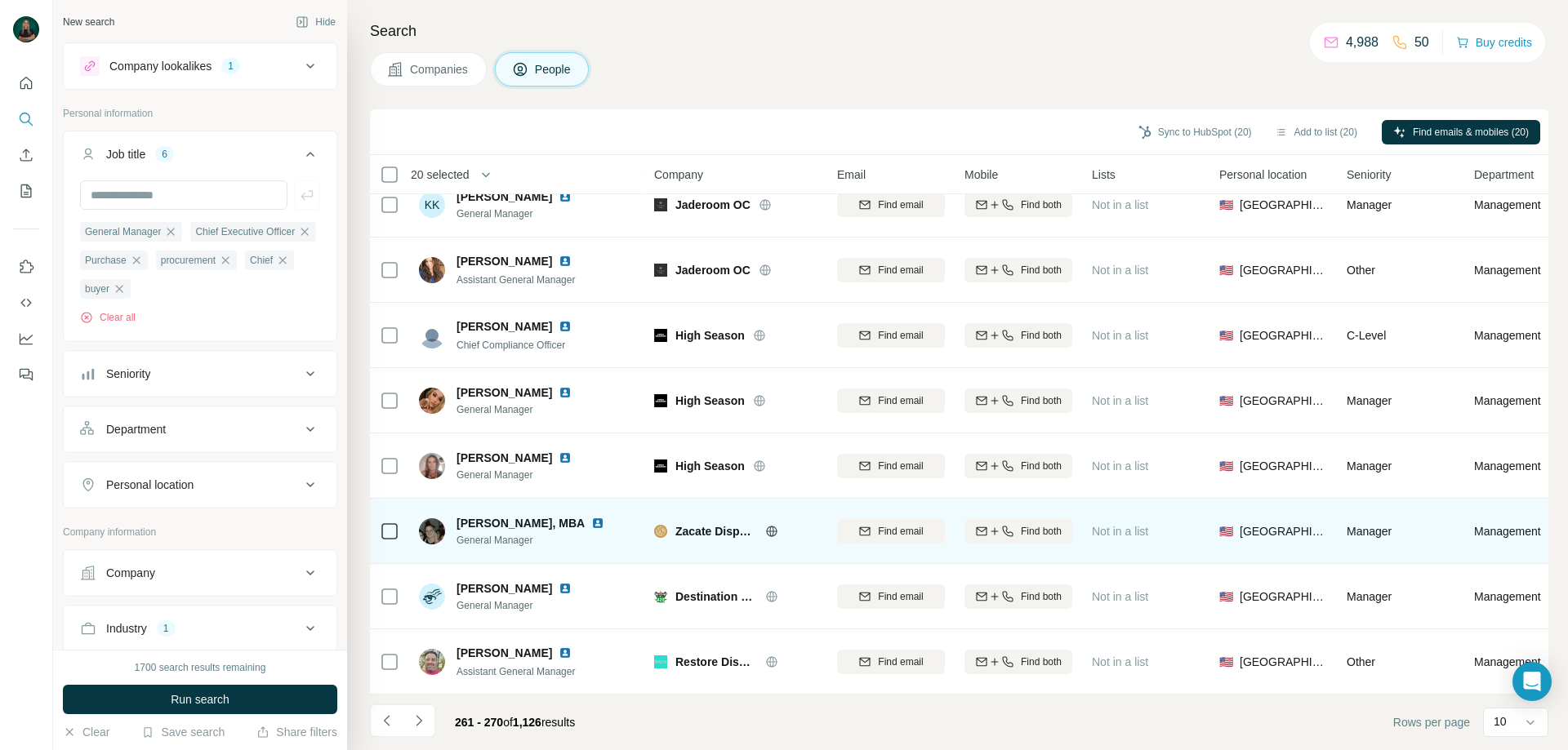
scroll to position [161, 0]
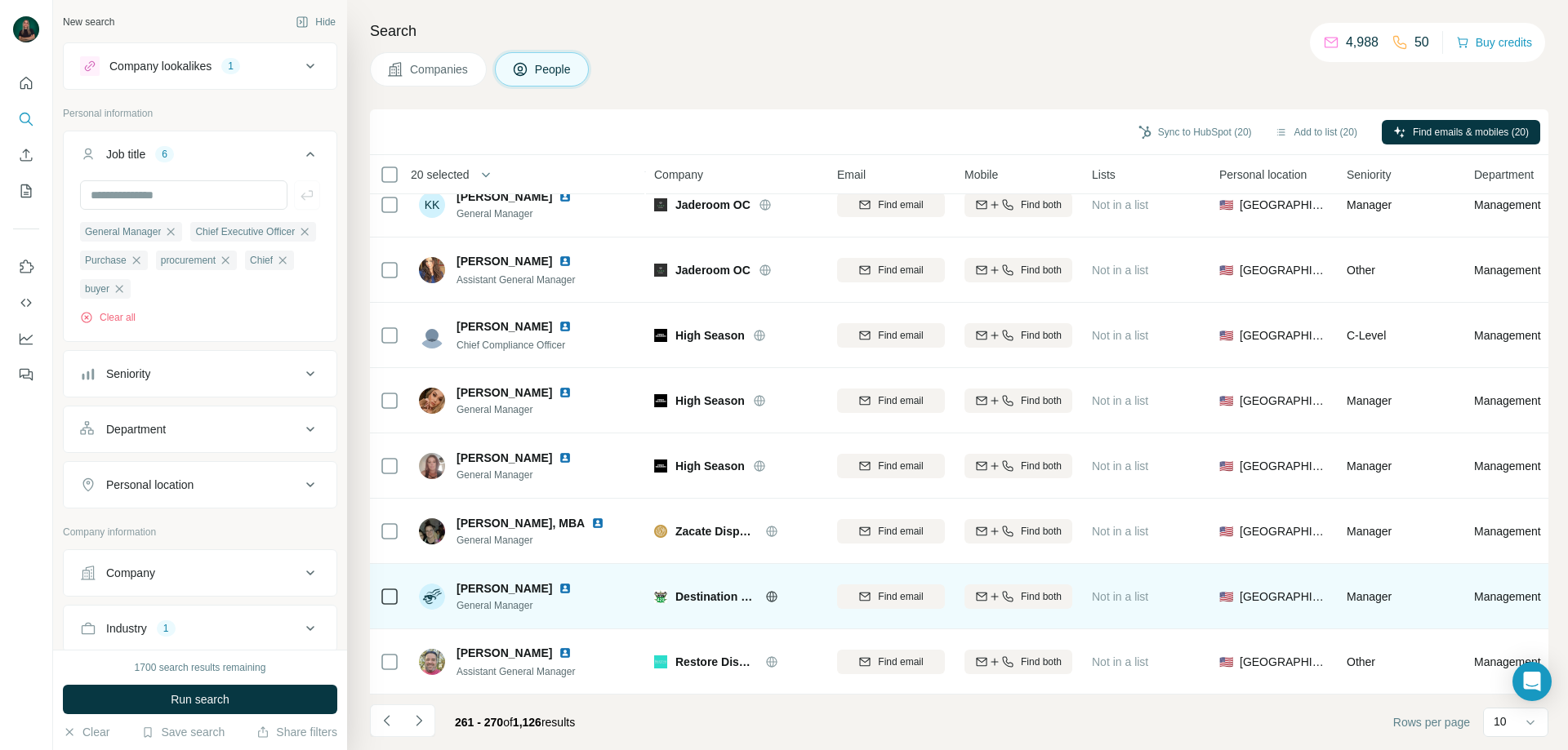
click at [385, 587] on icon at bounding box center [389, 596] width 20 height 20
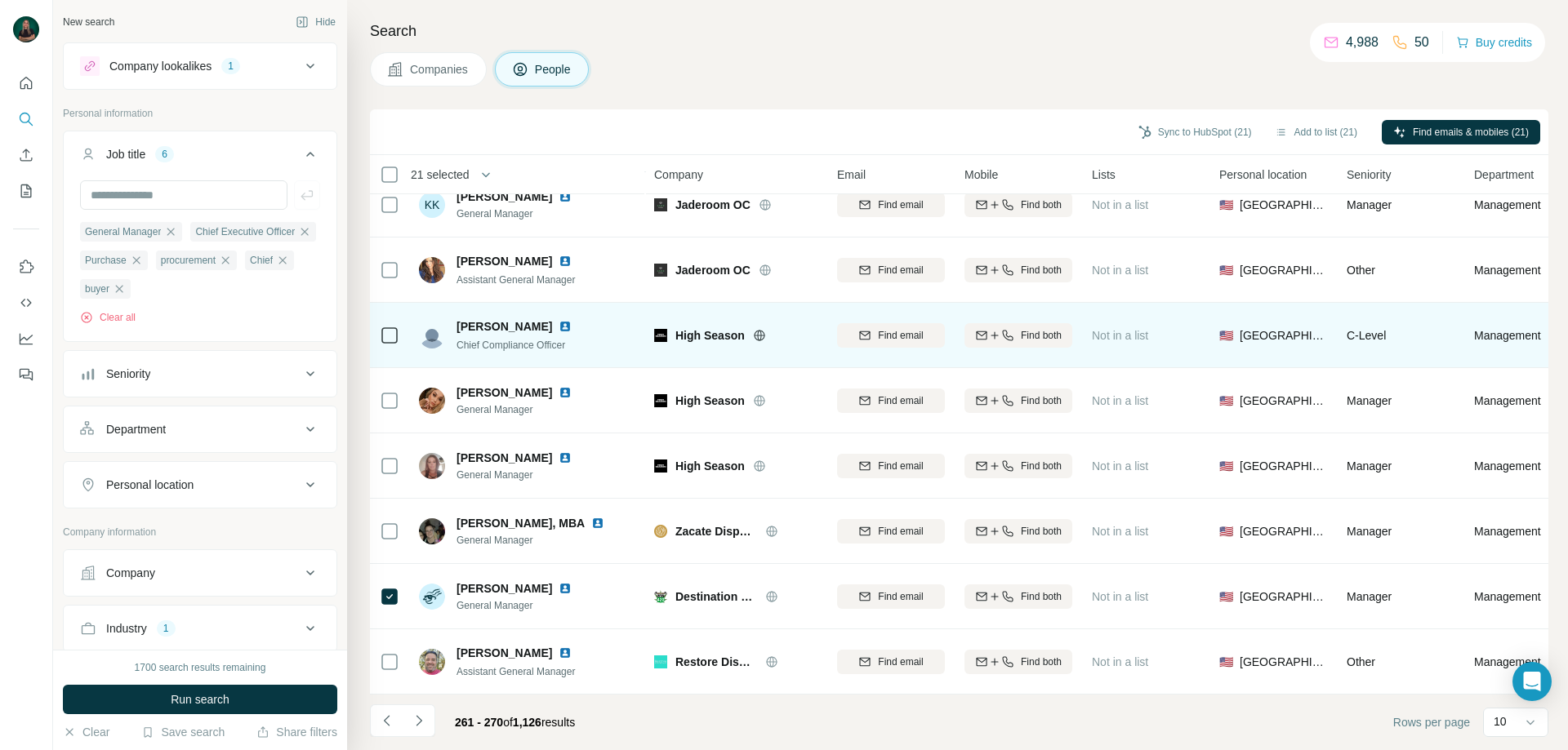
click at [382, 326] on icon at bounding box center [389, 335] width 20 height 20
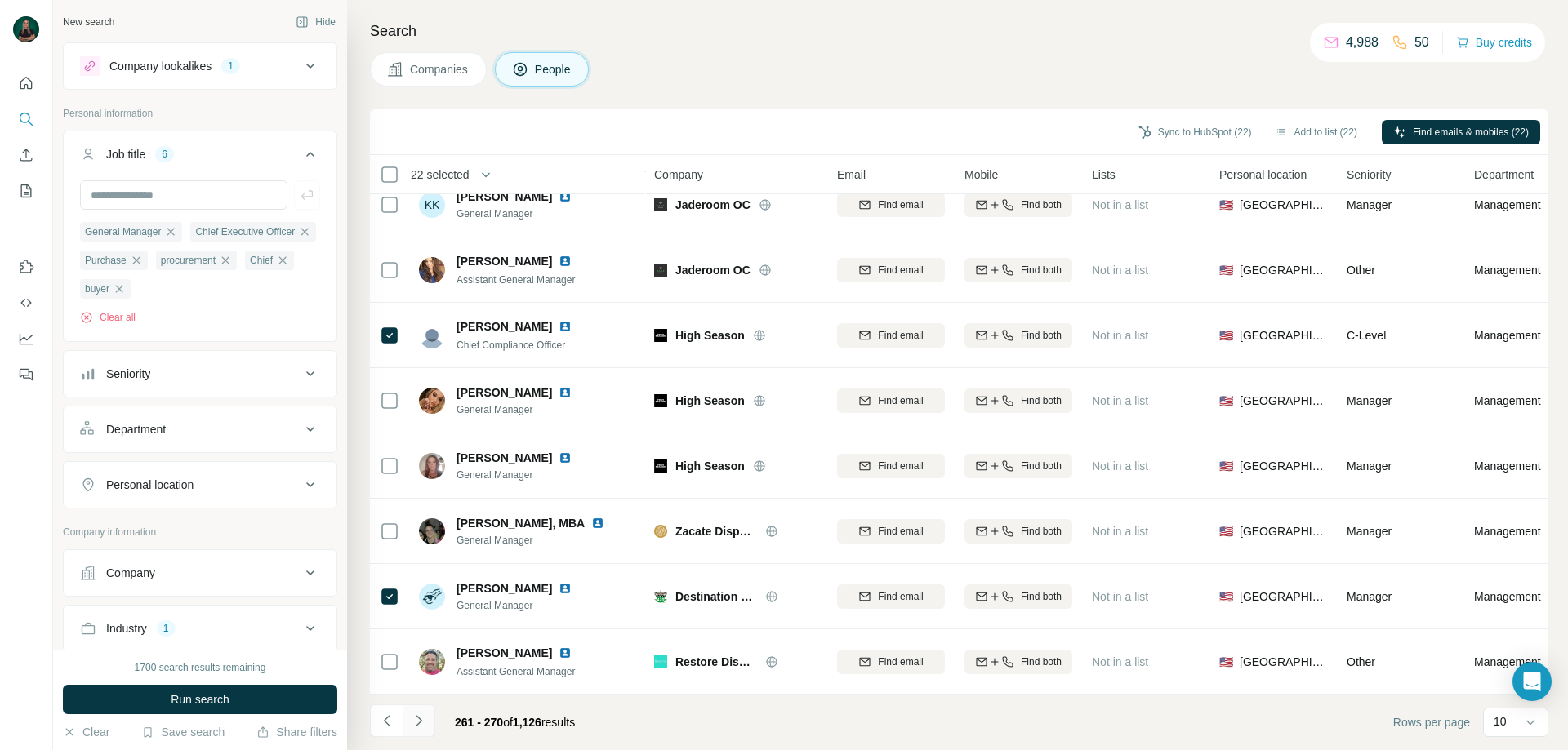
click at [425, 727] on icon "Navigate to next page" at bounding box center [419, 720] width 16 height 16
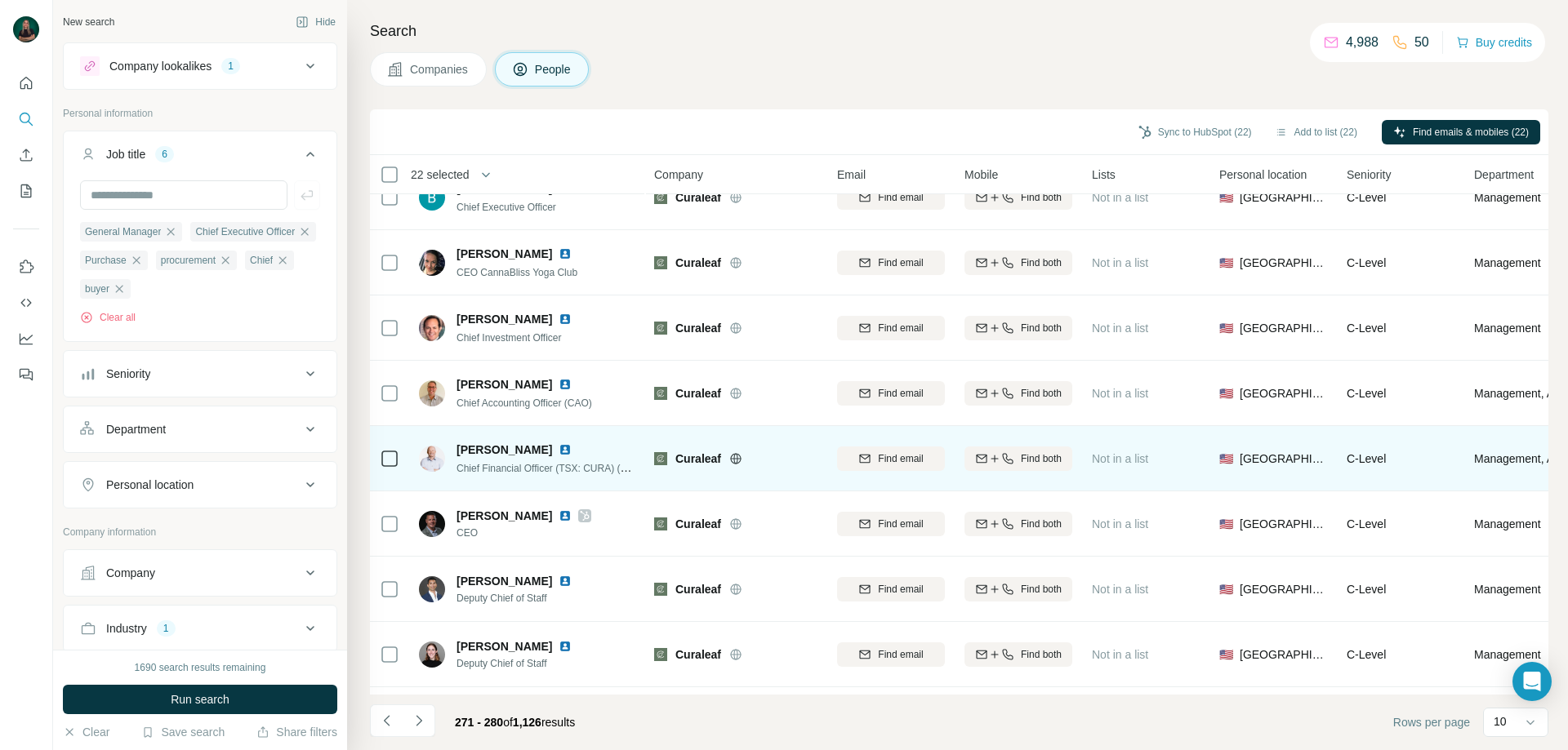
scroll to position [0, 0]
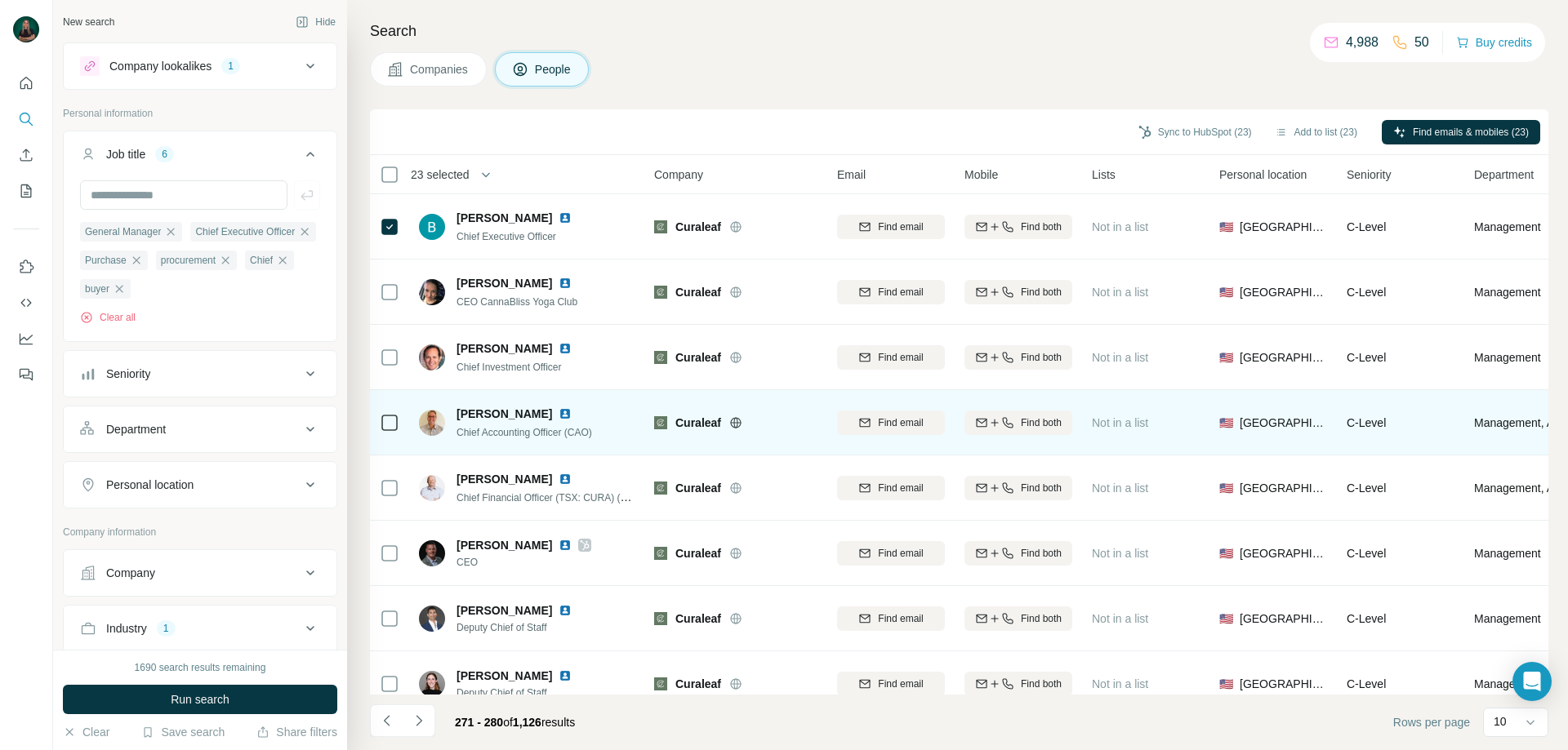
click at [389, 413] on icon at bounding box center [389, 423] width 20 height 20
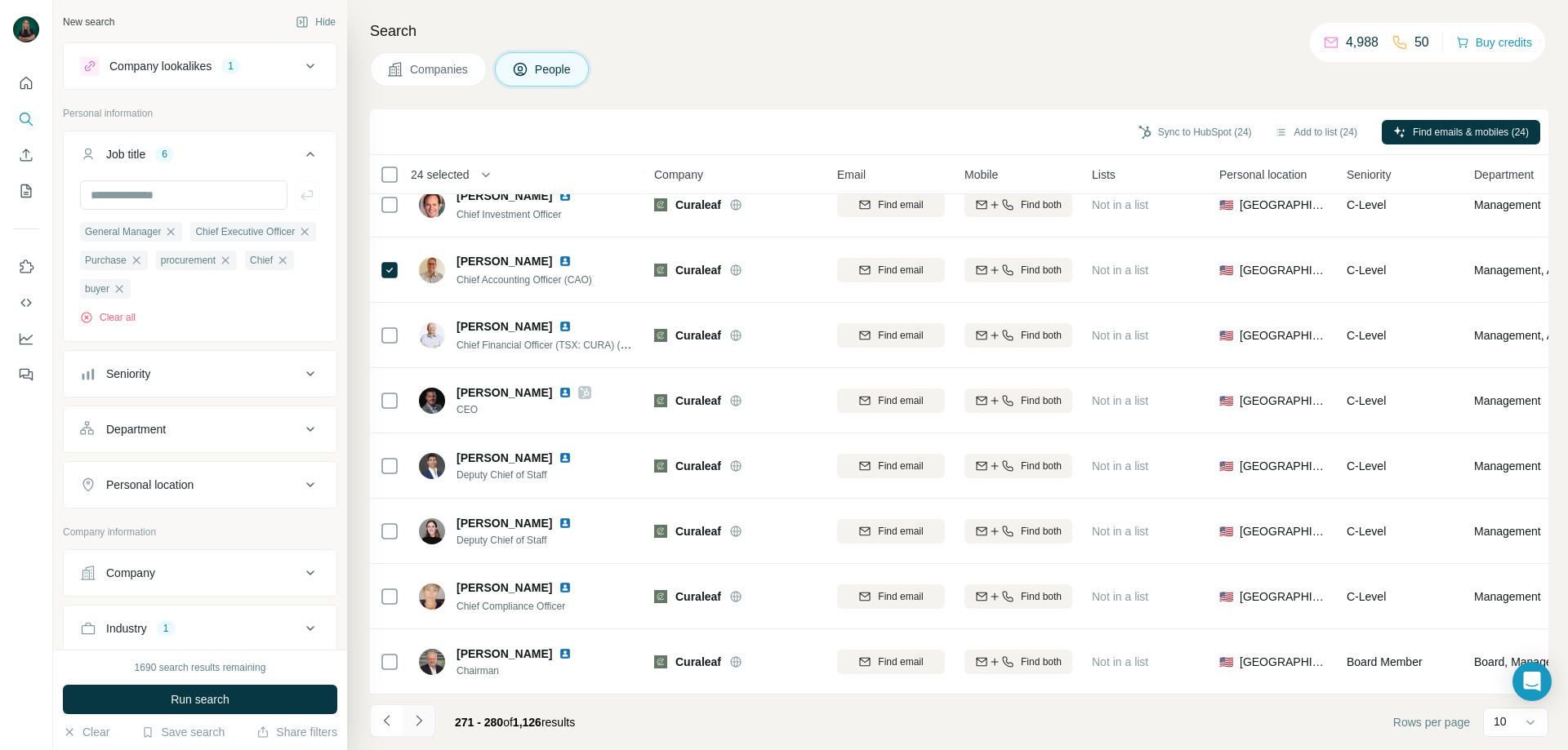
click at [428, 725] on button "Navigate to next page" at bounding box center [419, 720] width 32 height 32
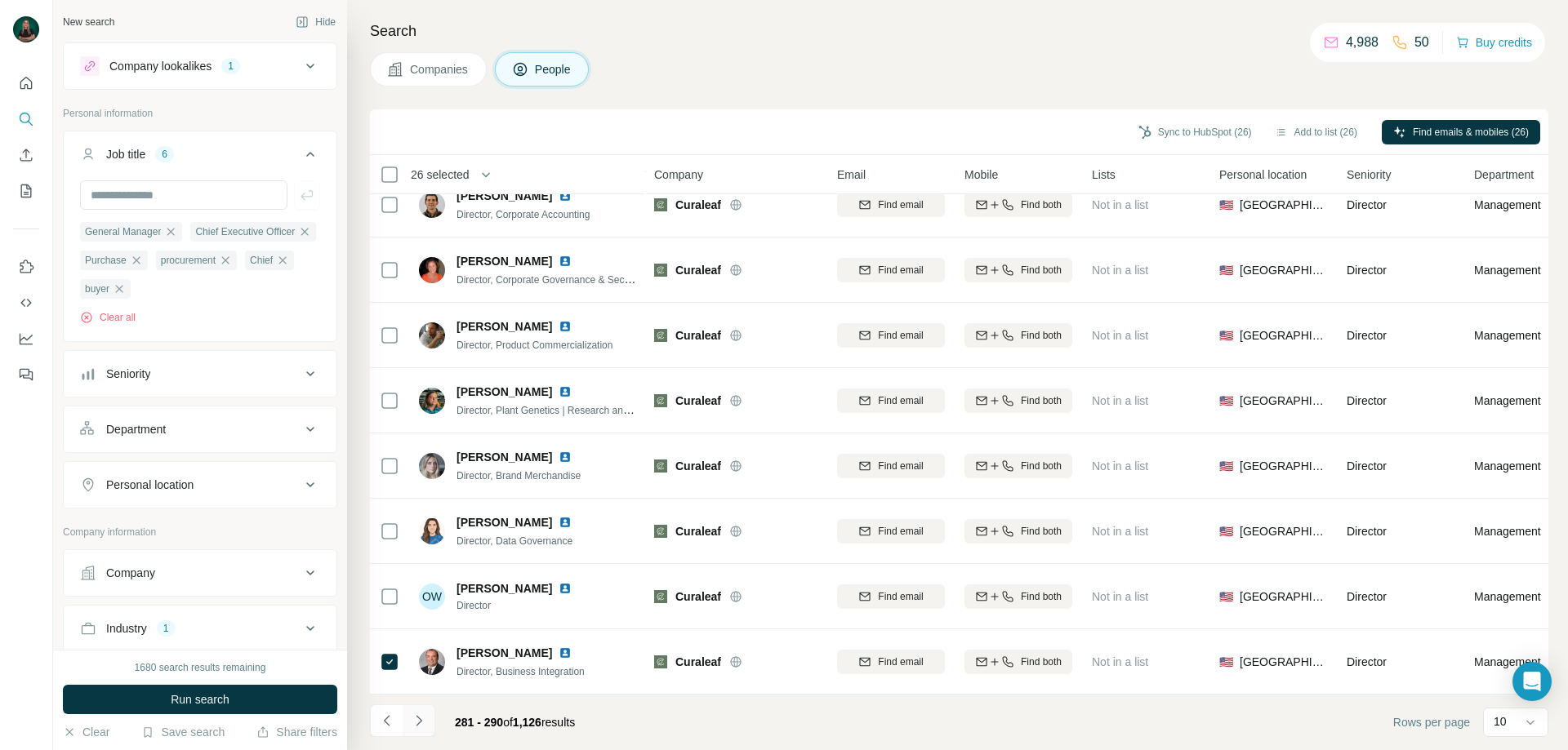
click at [417, 724] on icon "Navigate to next page" at bounding box center [419, 720] width 16 height 16
click at [423, 715] on icon "Navigate to next page" at bounding box center [419, 720] width 16 height 16
click at [427, 722] on button "Navigate to next page" at bounding box center [419, 720] width 32 height 32
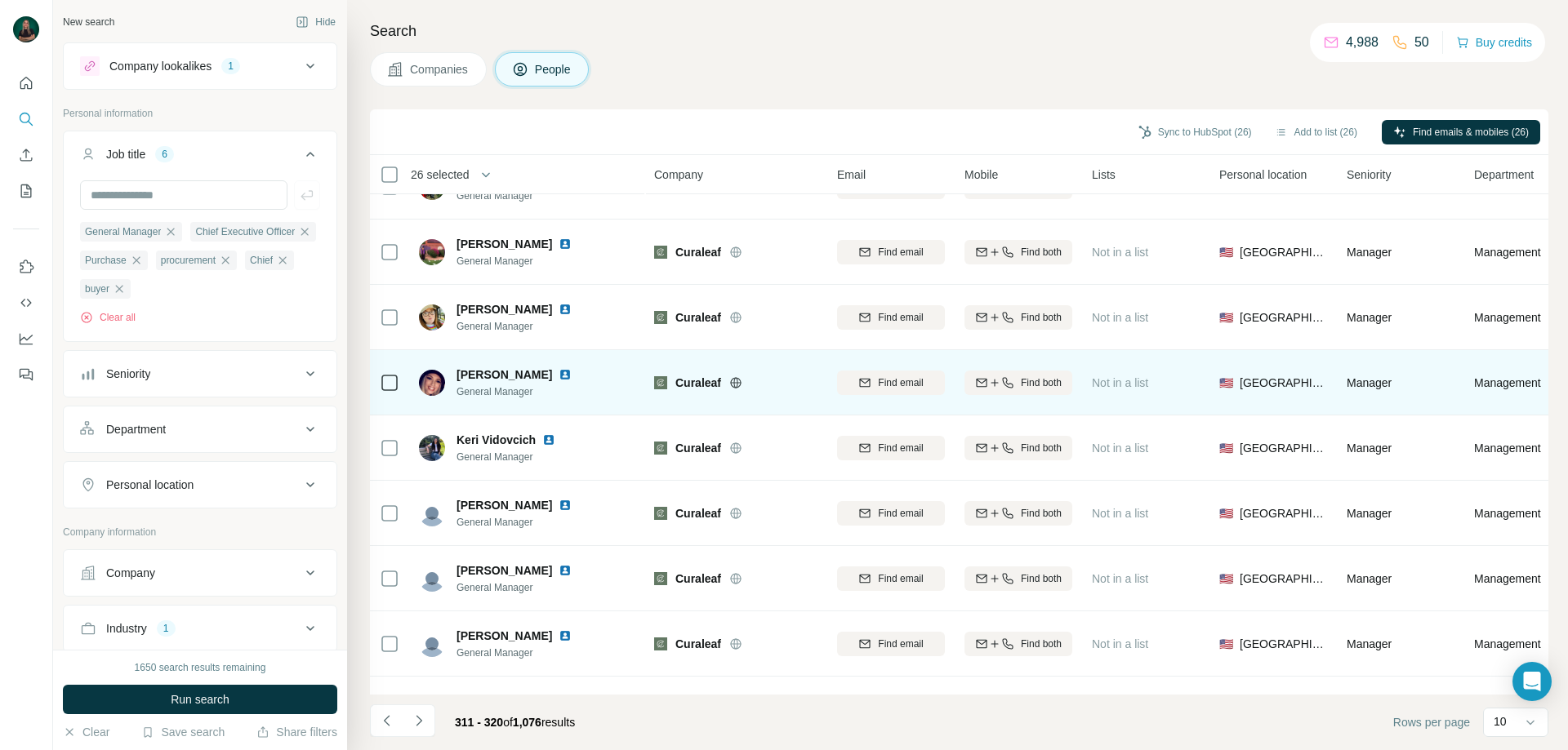
scroll to position [0, 0]
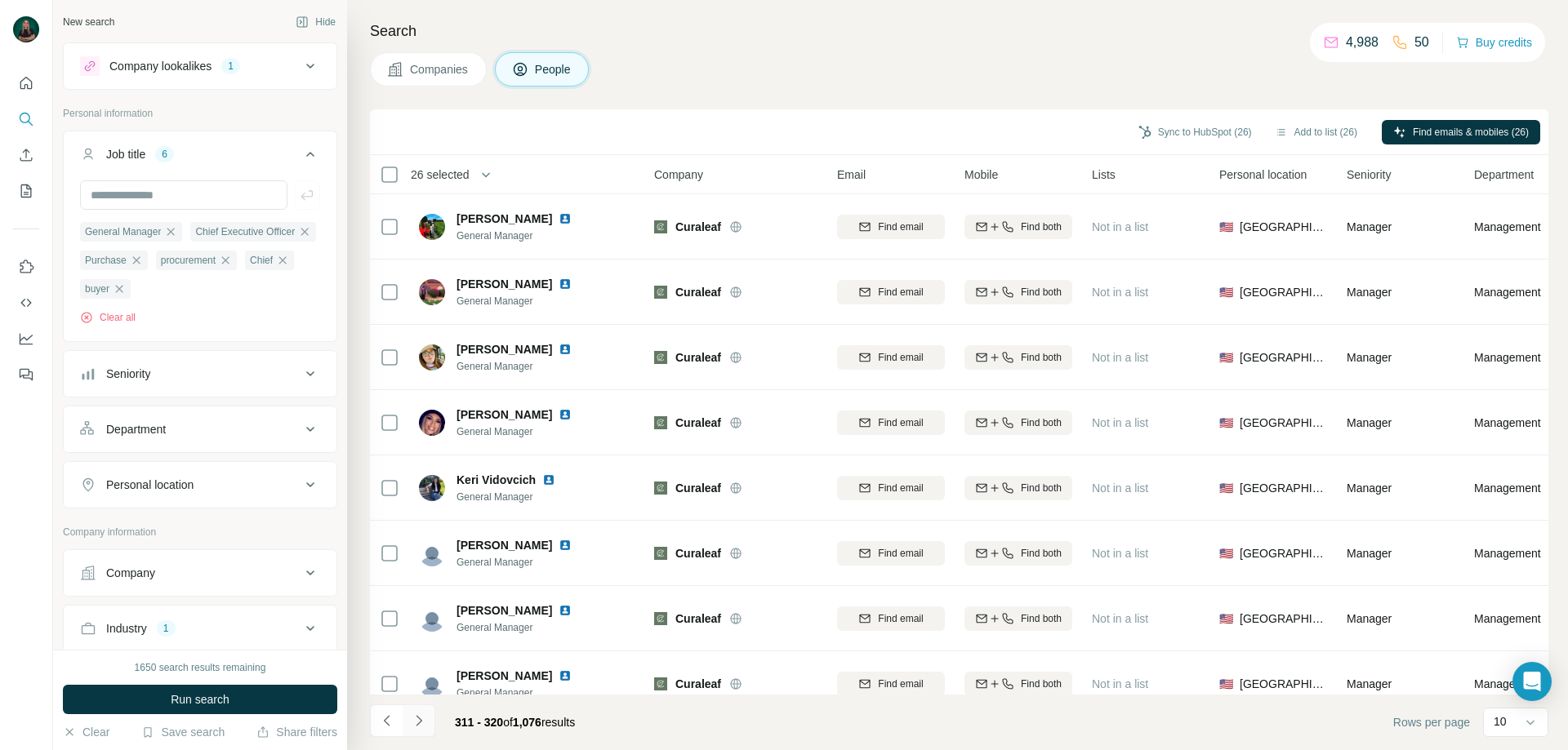
click at [413, 719] on icon "Navigate to next page" at bounding box center [419, 720] width 16 height 16
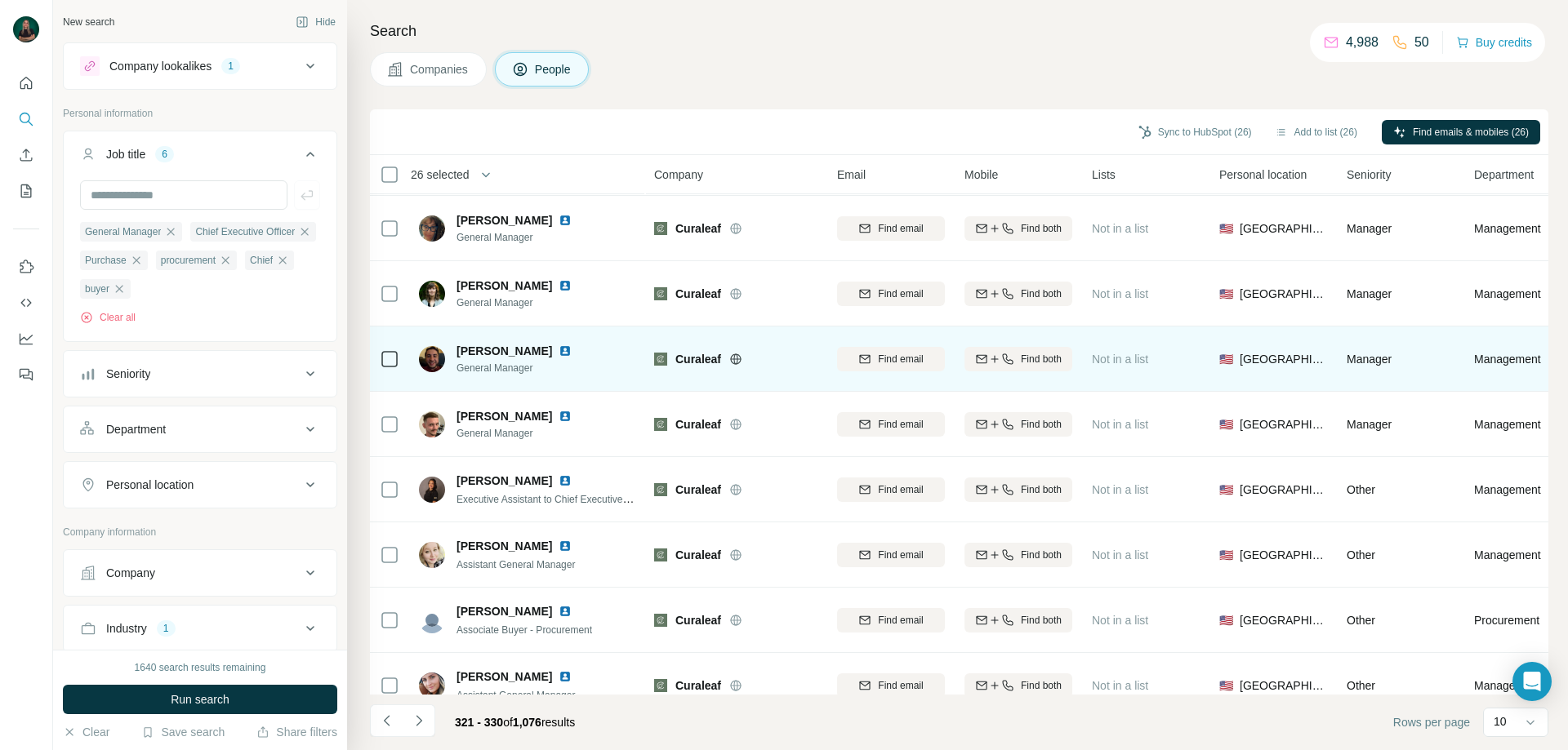
scroll to position [161, 0]
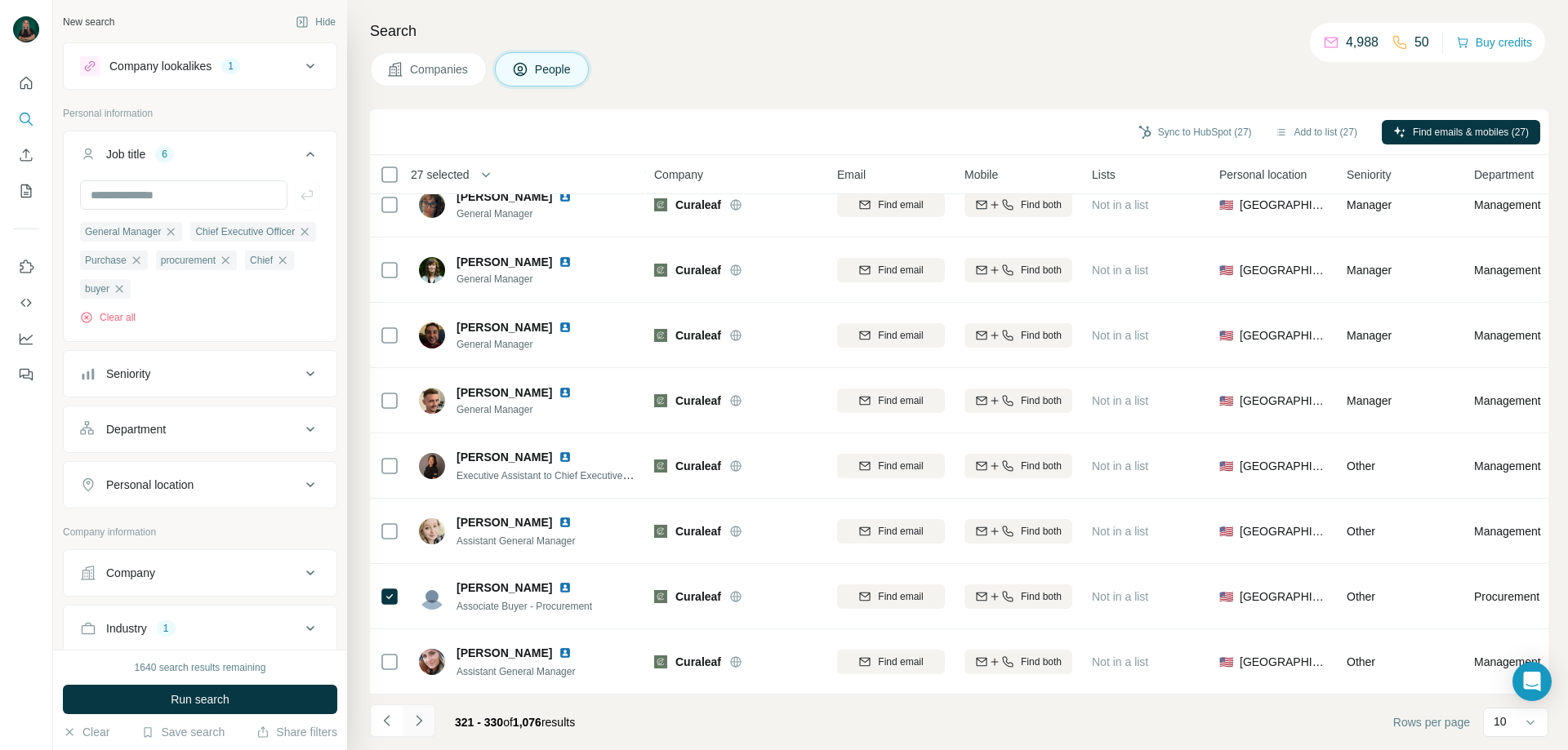
click at [427, 715] on button "Navigate to next page" at bounding box center [419, 720] width 32 height 32
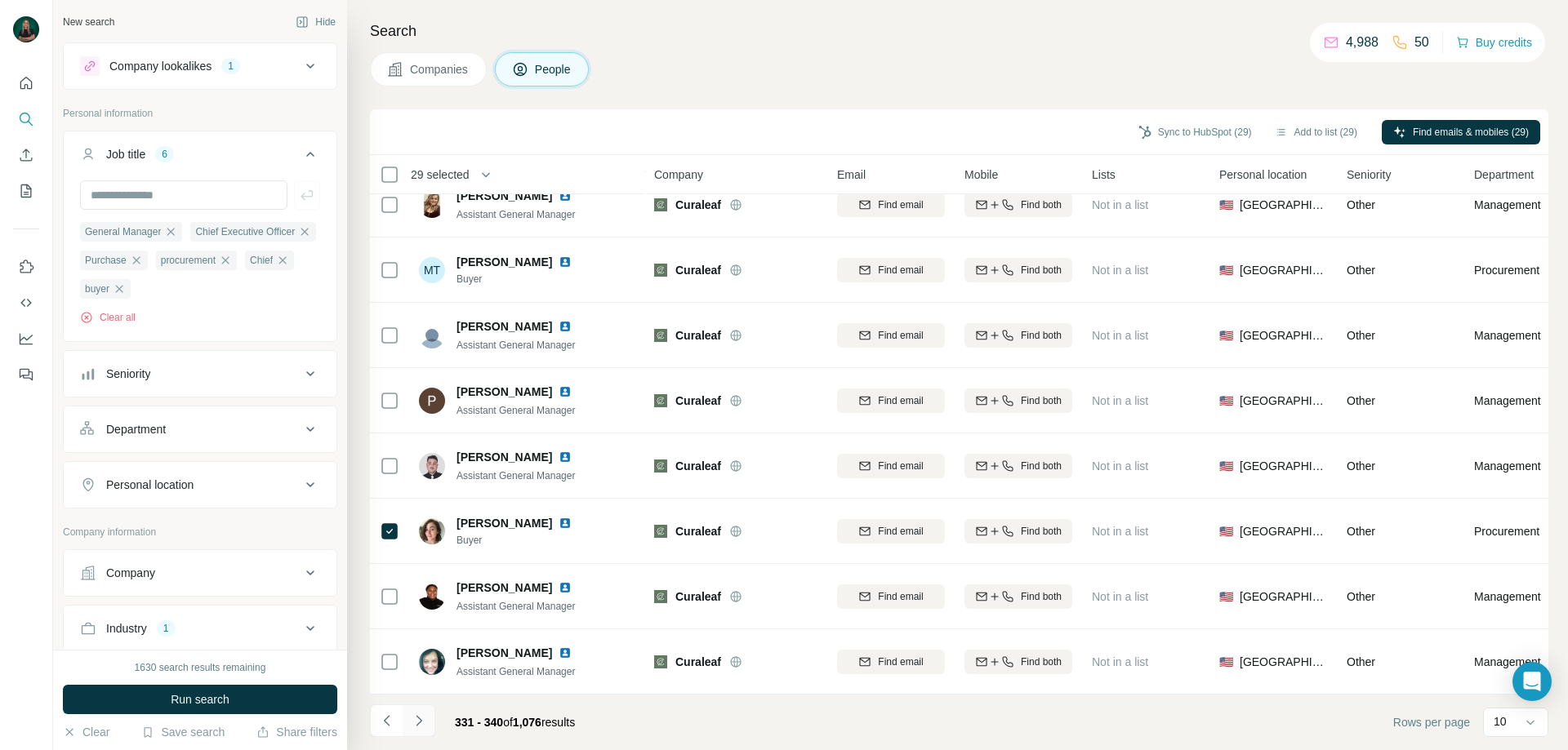
click at [419, 724] on icon "Navigate to next page" at bounding box center [419, 720] width 6 height 11
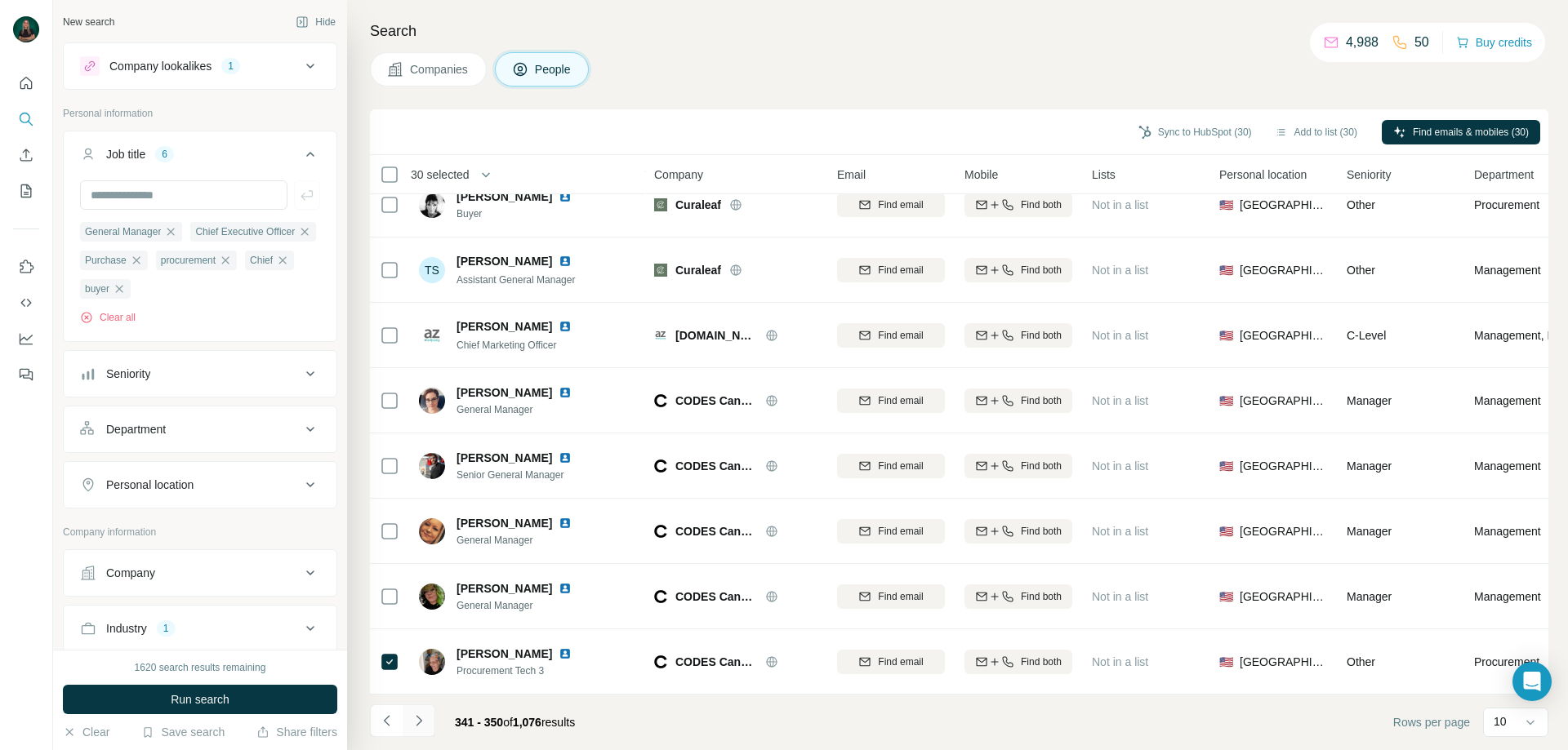
click at [415, 718] on icon "Navigate to next page" at bounding box center [419, 720] width 16 height 16
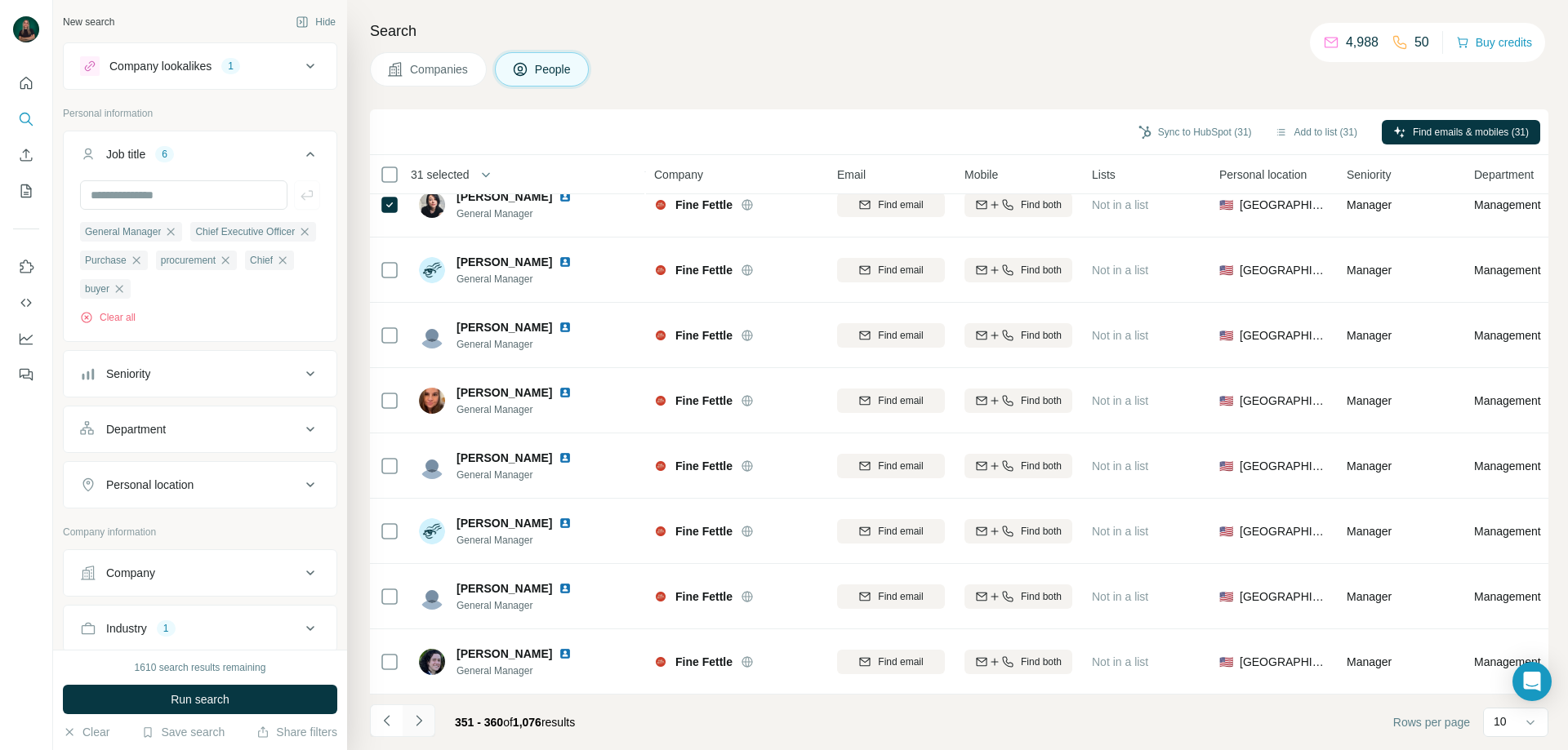
click at [407, 720] on button "Navigate to next page" at bounding box center [419, 720] width 32 height 32
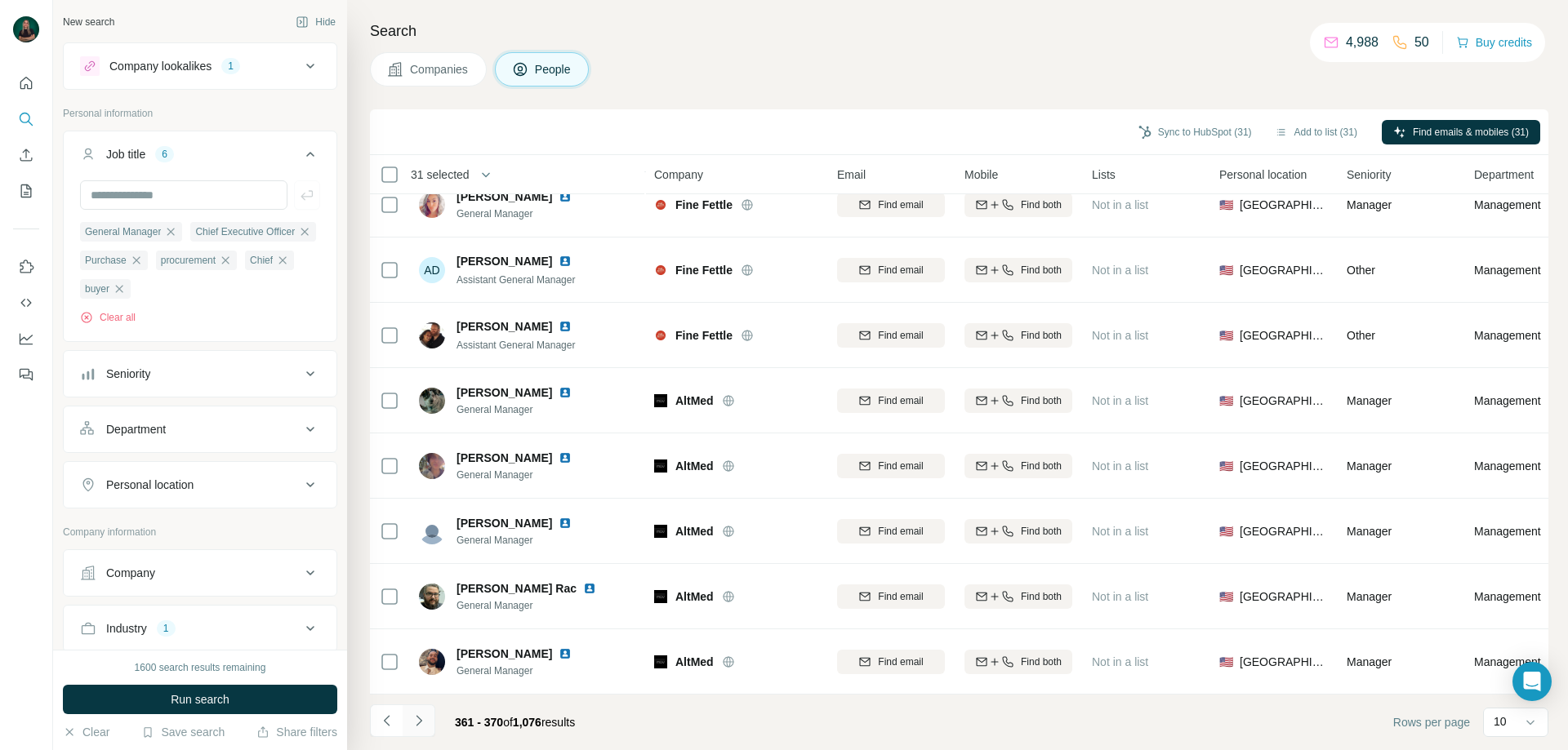
click at [426, 719] on icon "Navigate to next page" at bounding box center [419, 720] width 16 height 16
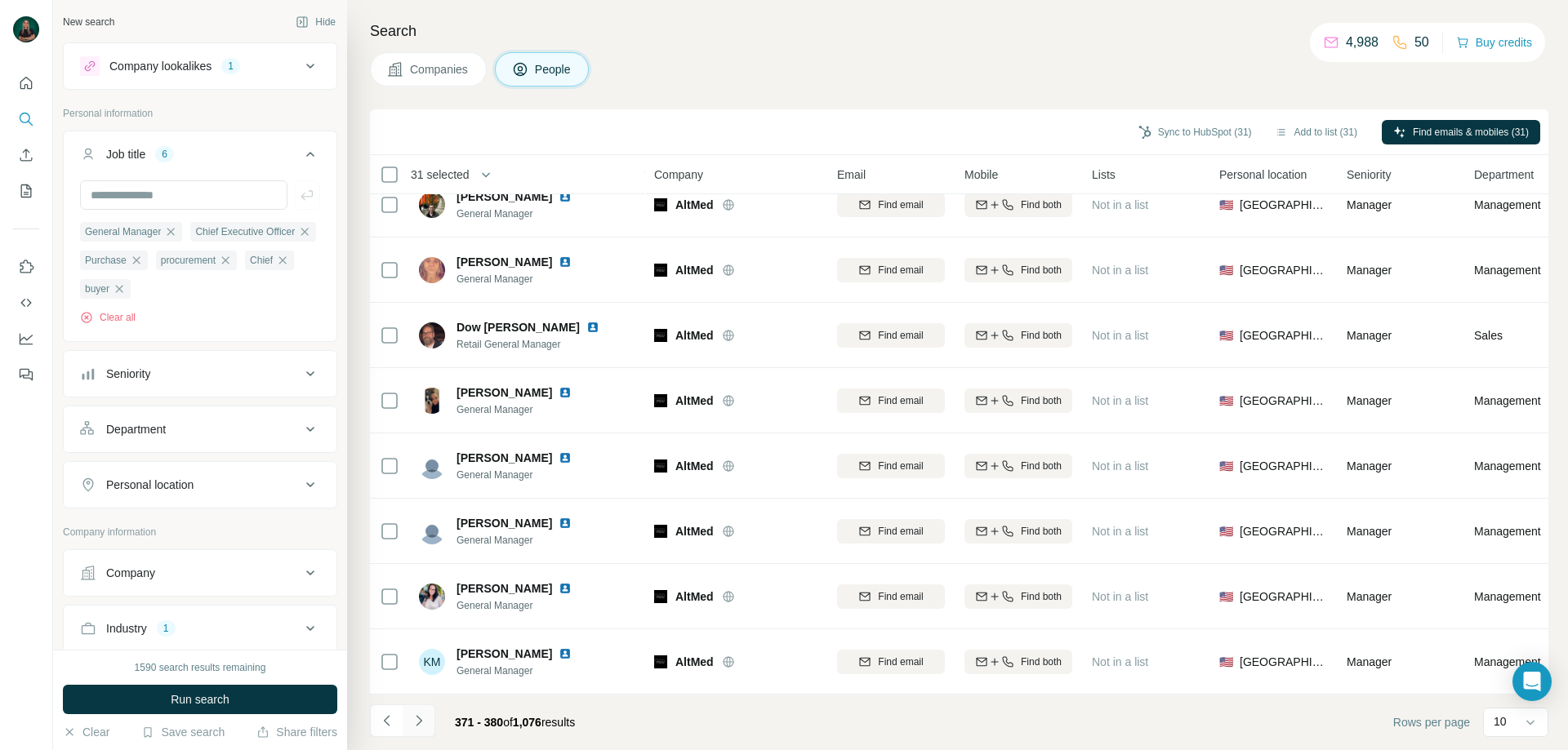
click at [419, 719] on icon "Navigate to next page" at bounding box center [419, 720] width 6 height 11
click at [419, 720] on icon "Navigate to next page" at bounding box center [419, 720] width 16 height 16
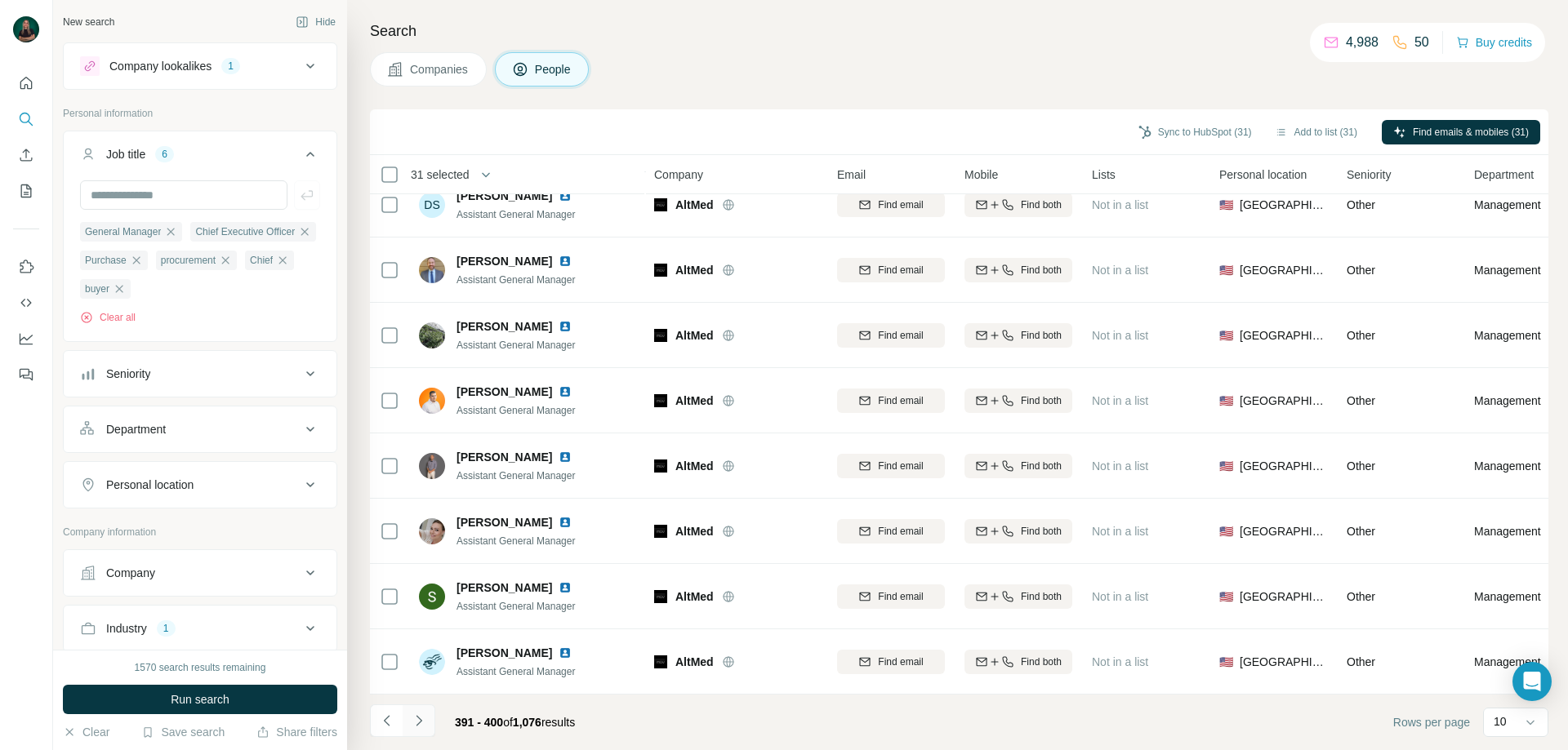
click at [424, 724] on icon "Navigate to next page" at bounding box center [419, 720] width 16 height 16
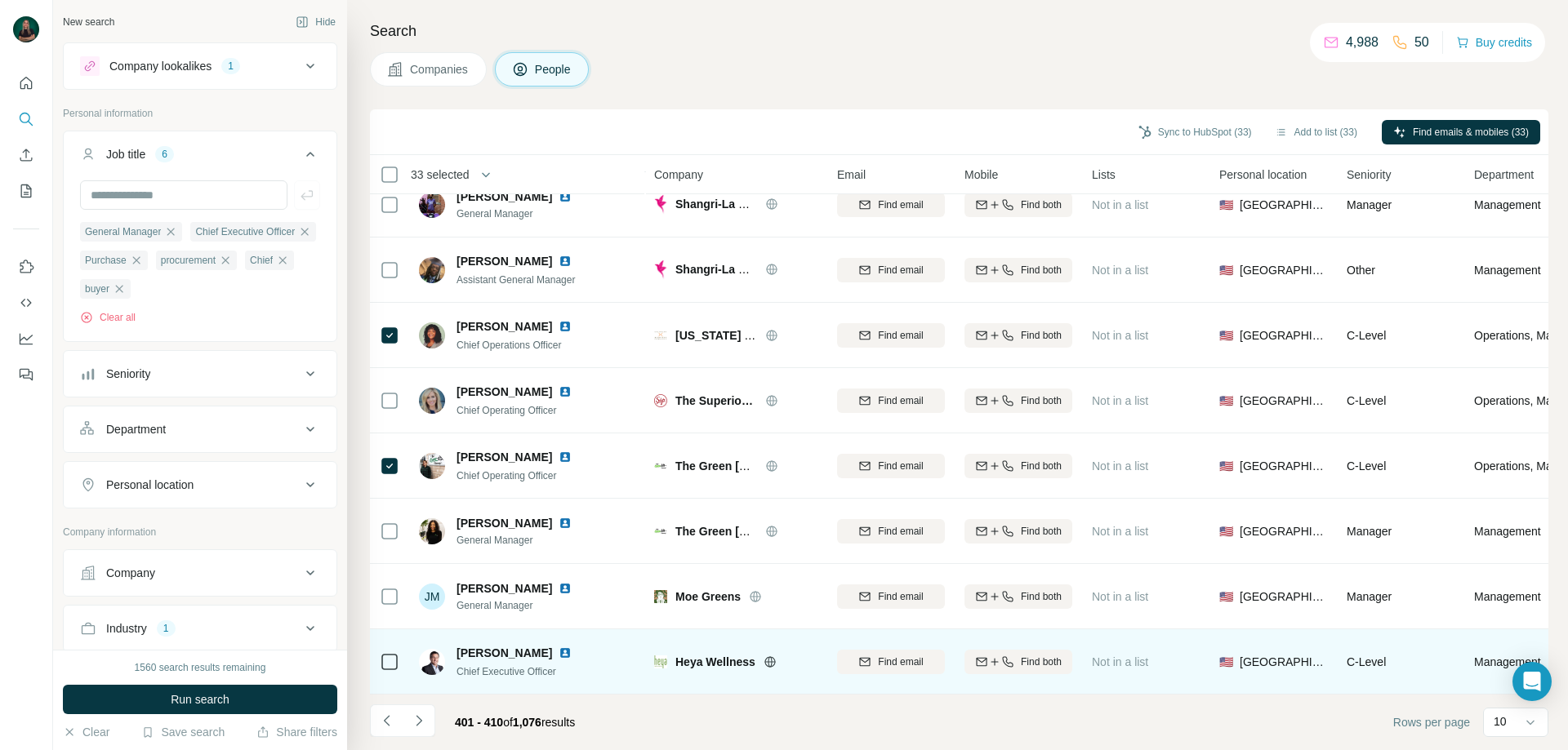
click at [399, 654] on icon at bounding box center [389, 662] width 20 height 20
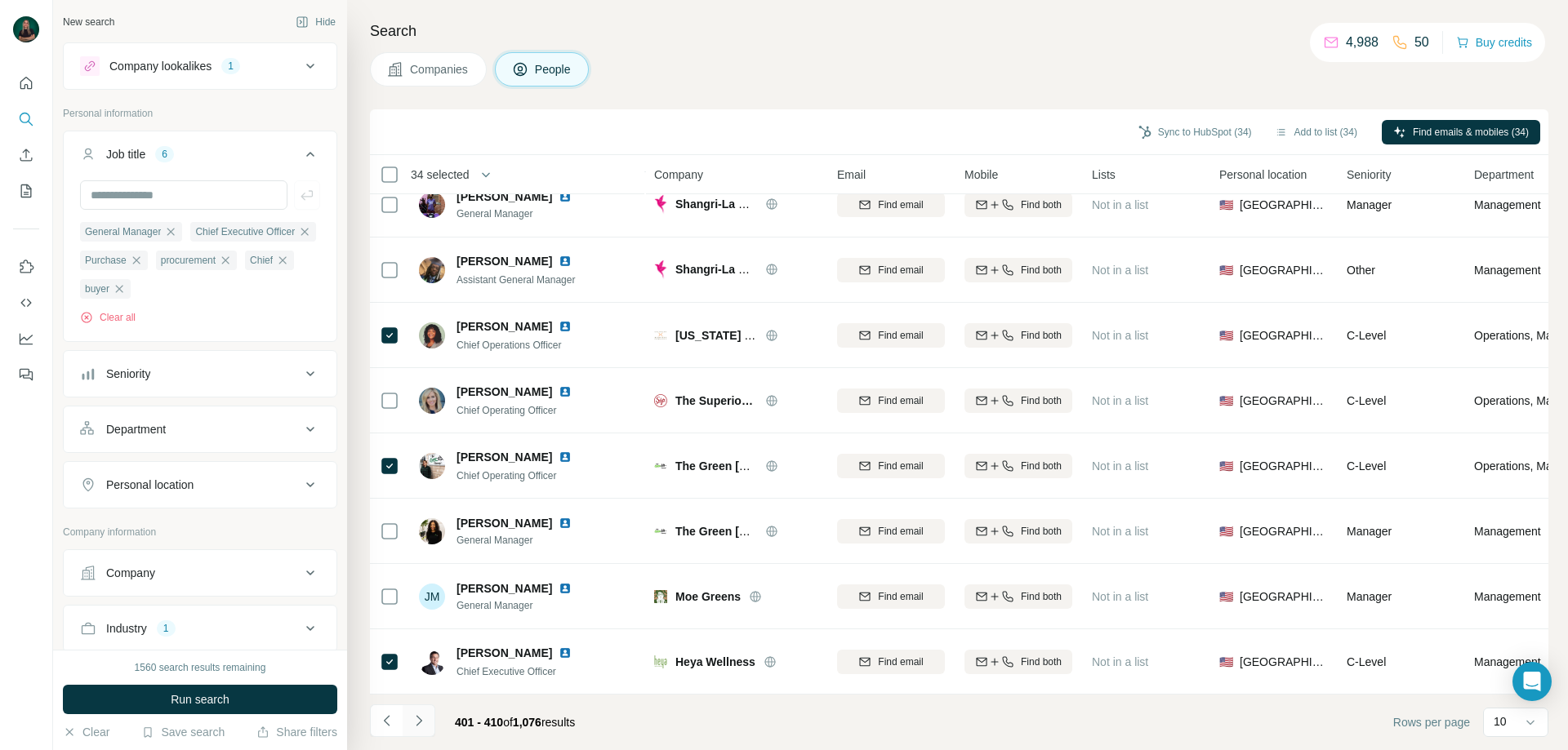
click at [422, 723] on icon "Navigate to next page" at bounding box center [419, 720] width 16 height 16
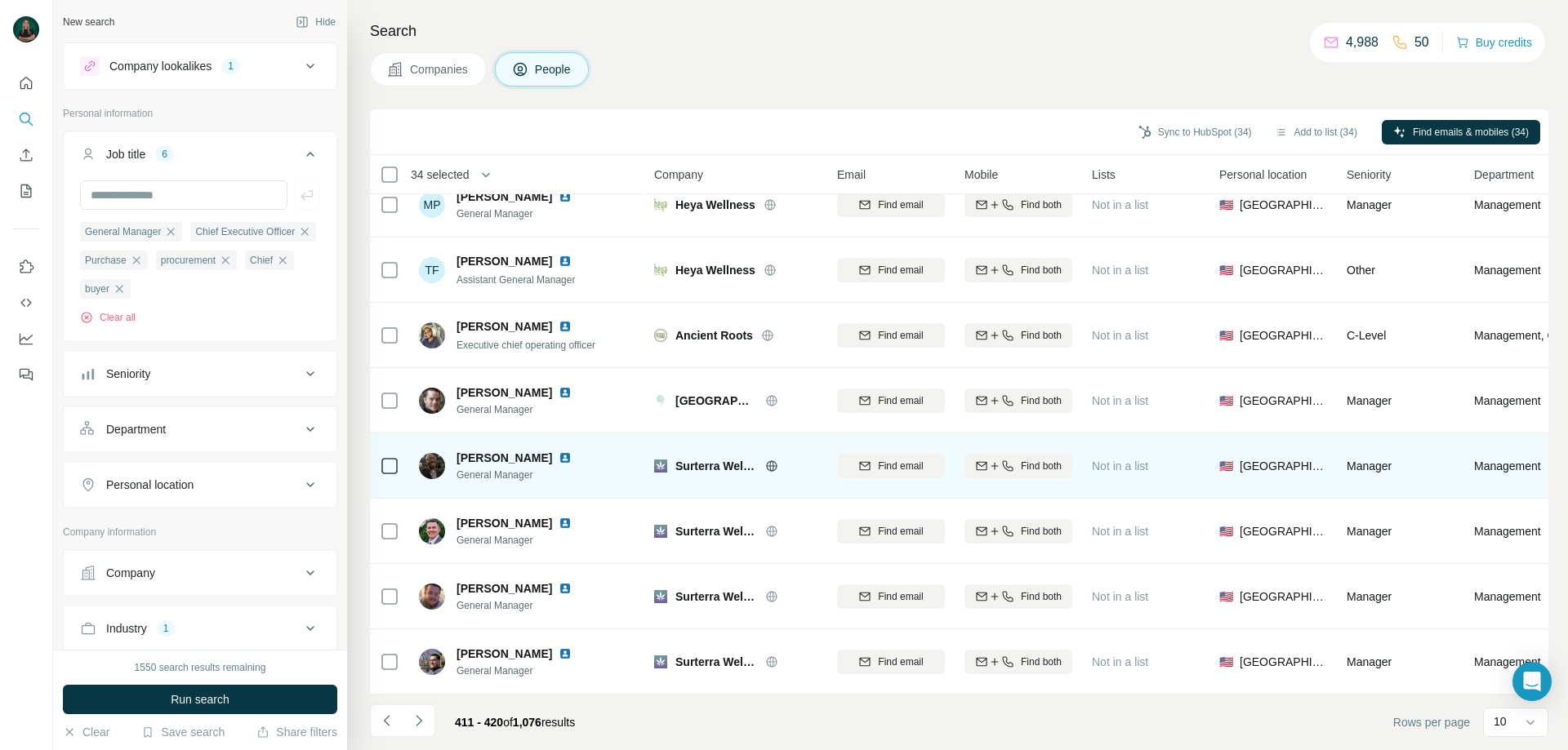
click at [379, 456] on icon at bounding box center [389, 466] width 20 height 20
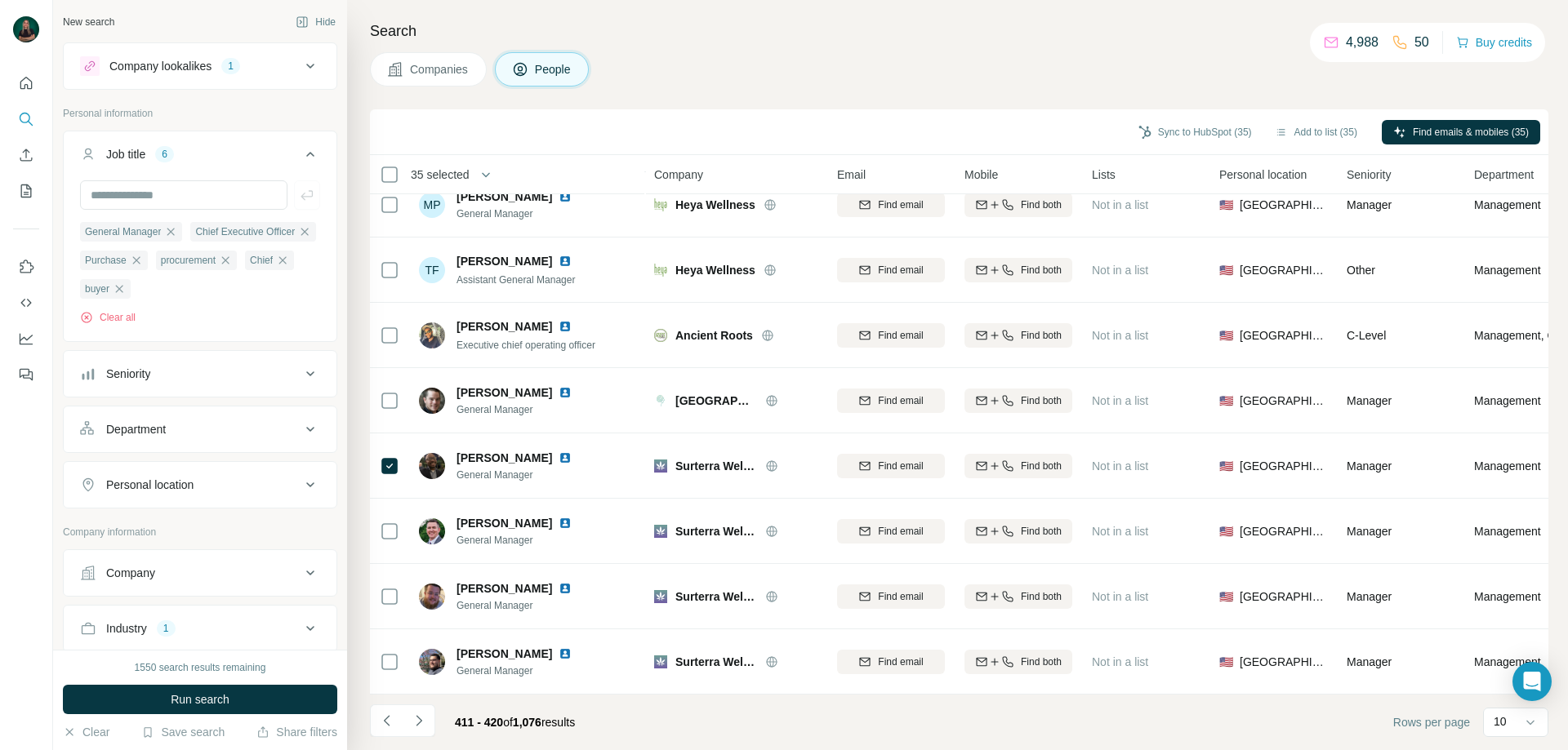
click at [424, 710] on button "Navigate to next page" at bounding box center [419, 720] width 32 height 32
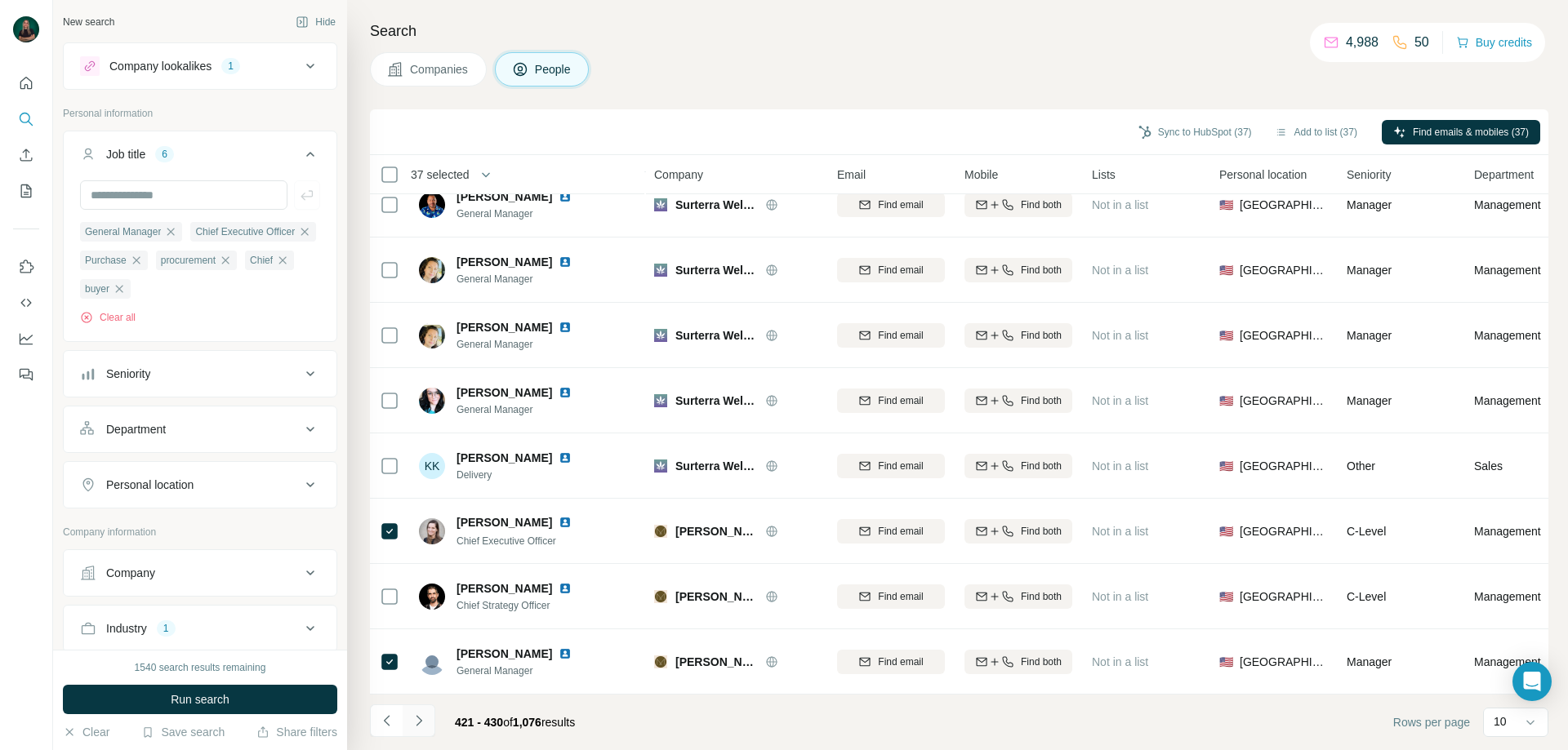
click at [416, 722] on icon "Navigate to next page" at bounding box center [419, 720] width 16 height 16
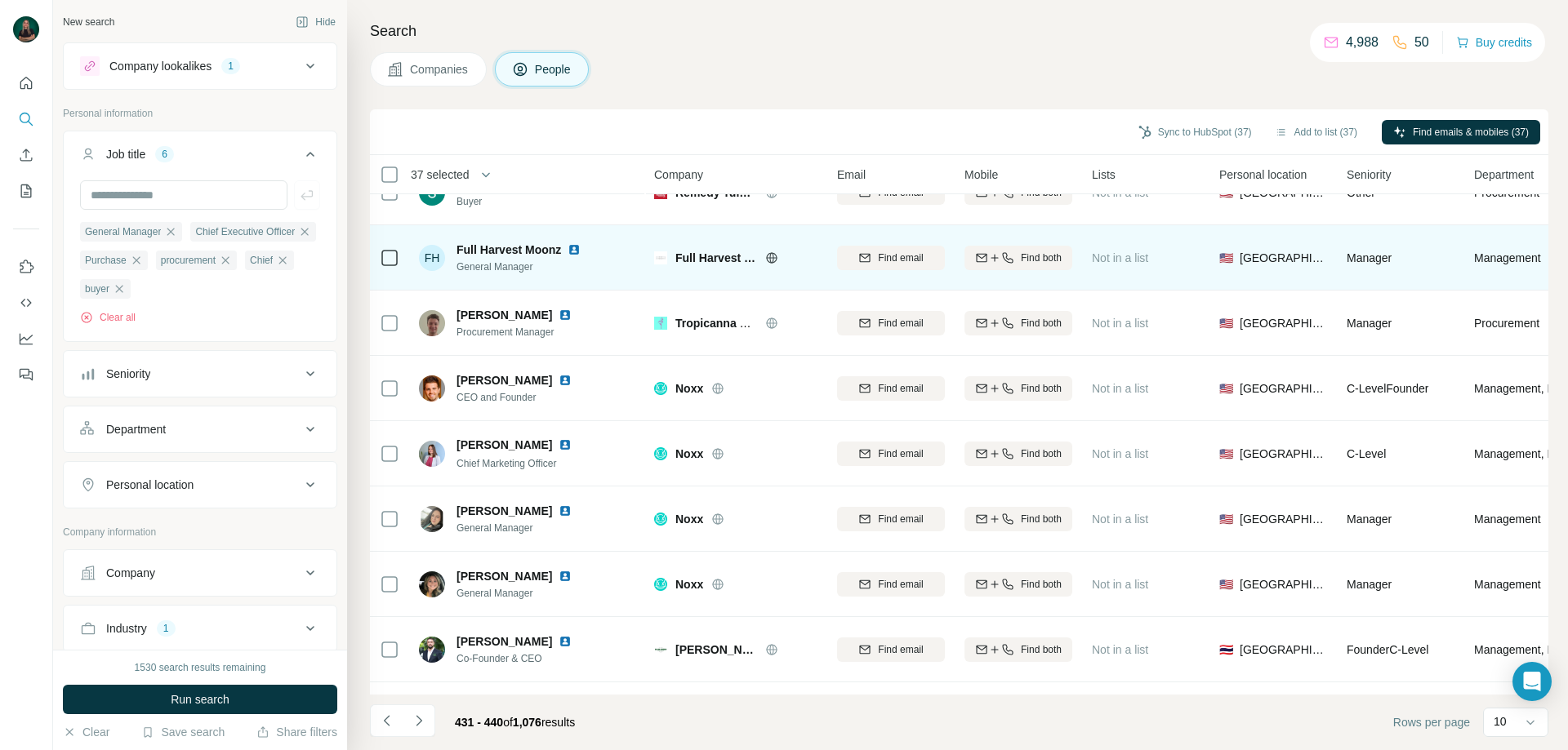
scroll to position [0, 0]
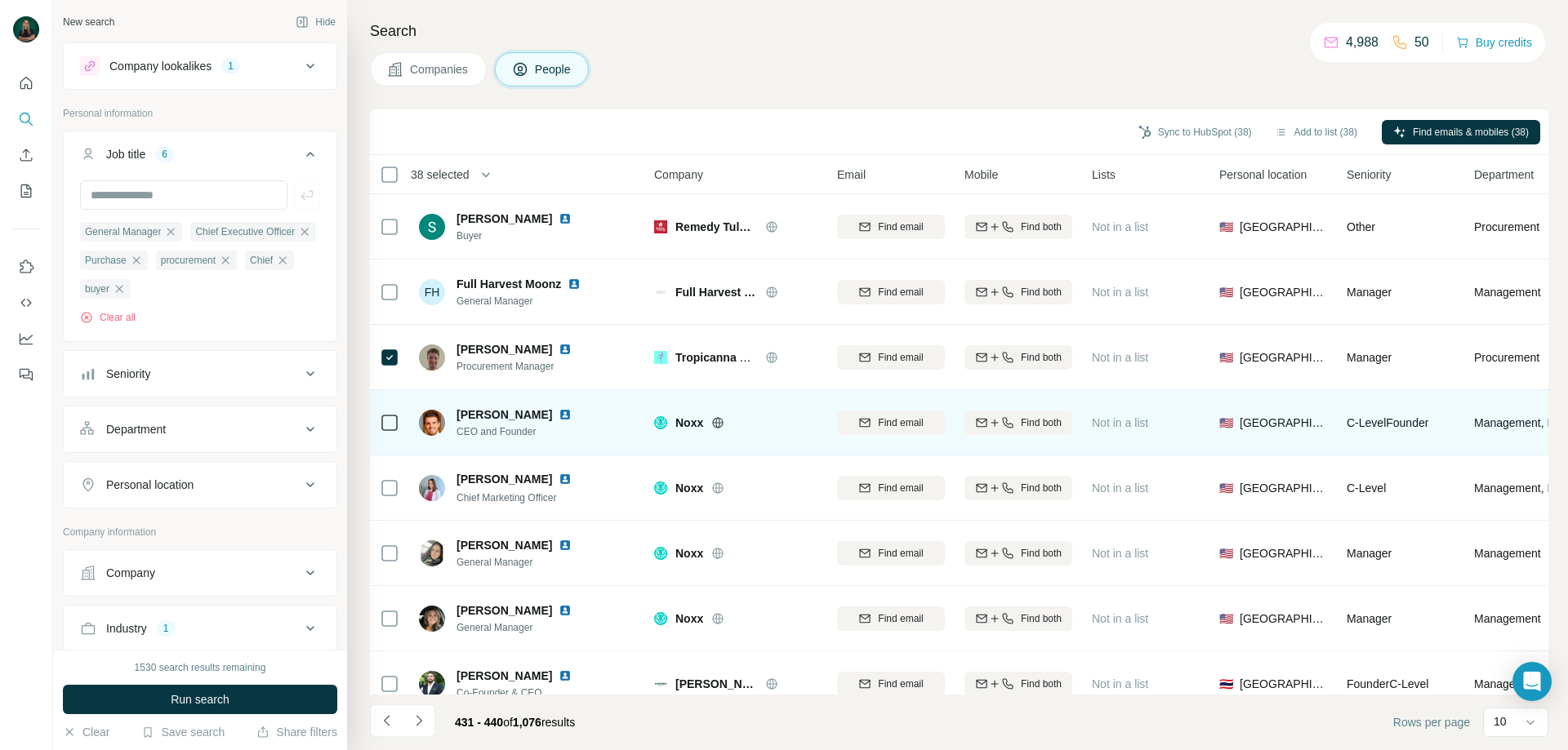
click at [380, 425] on icon at bounding box center [389, 423] width 20 height 20
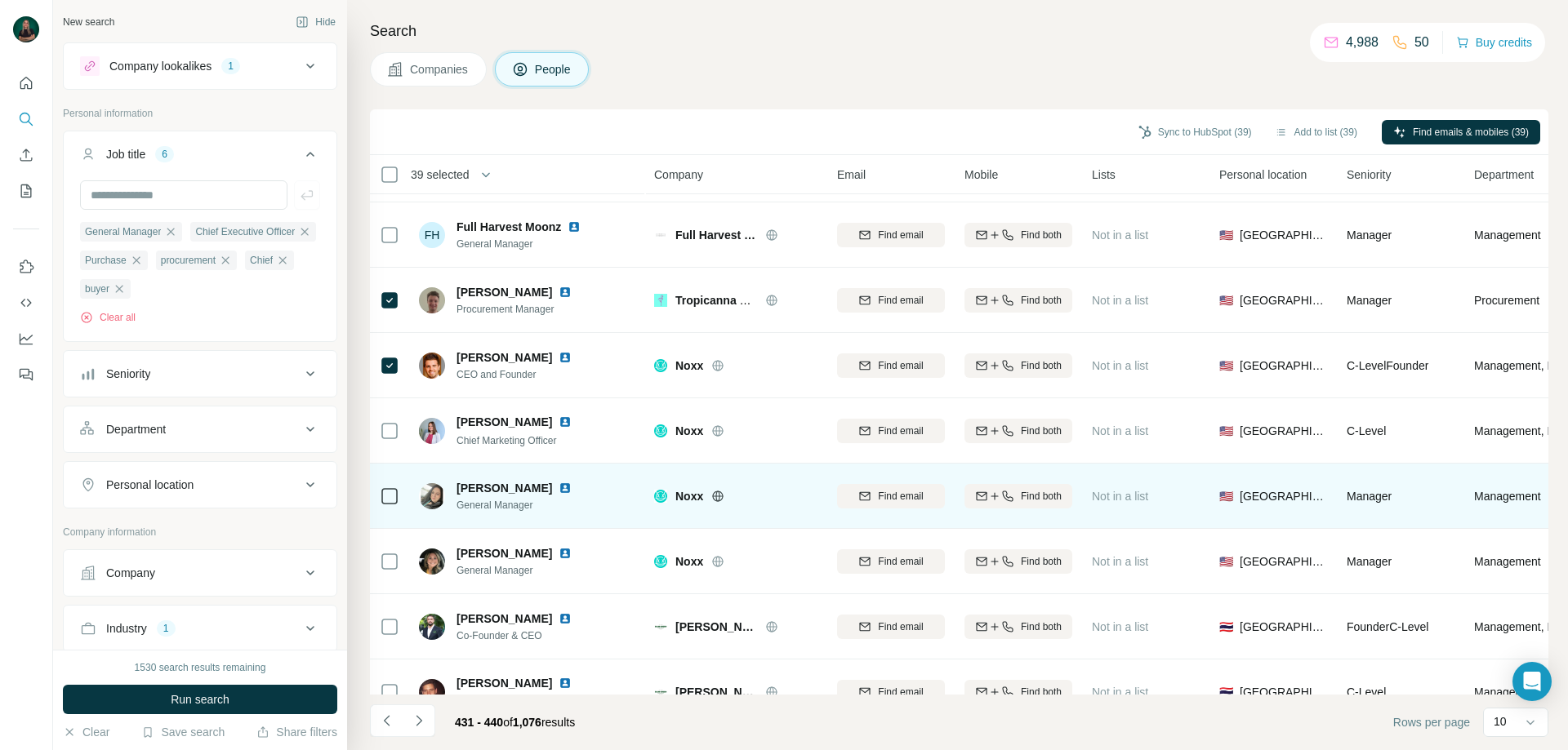
scroll to position [81, 0]
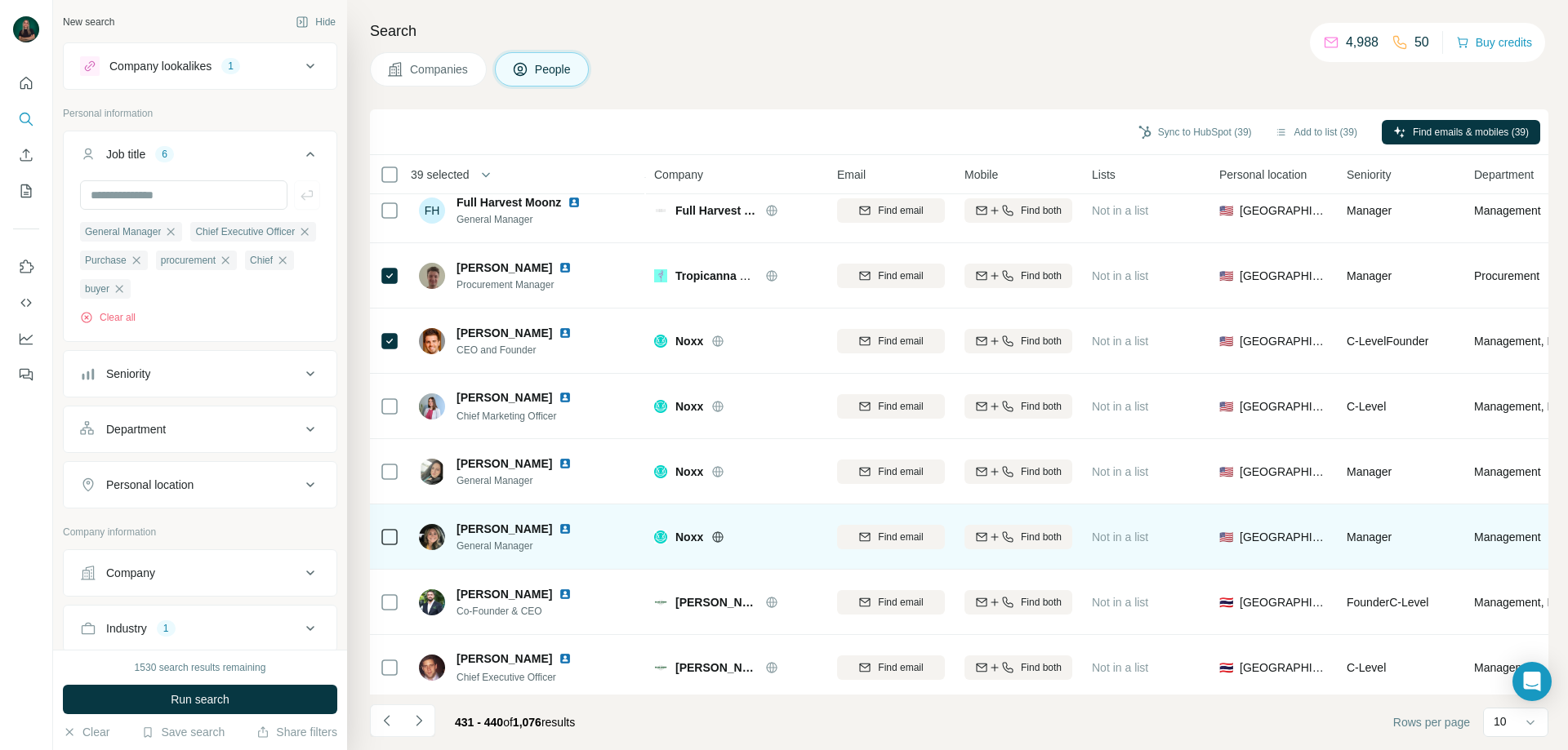
click at [379, 525] on td at bounding box center [390, 537] width 39 height 65
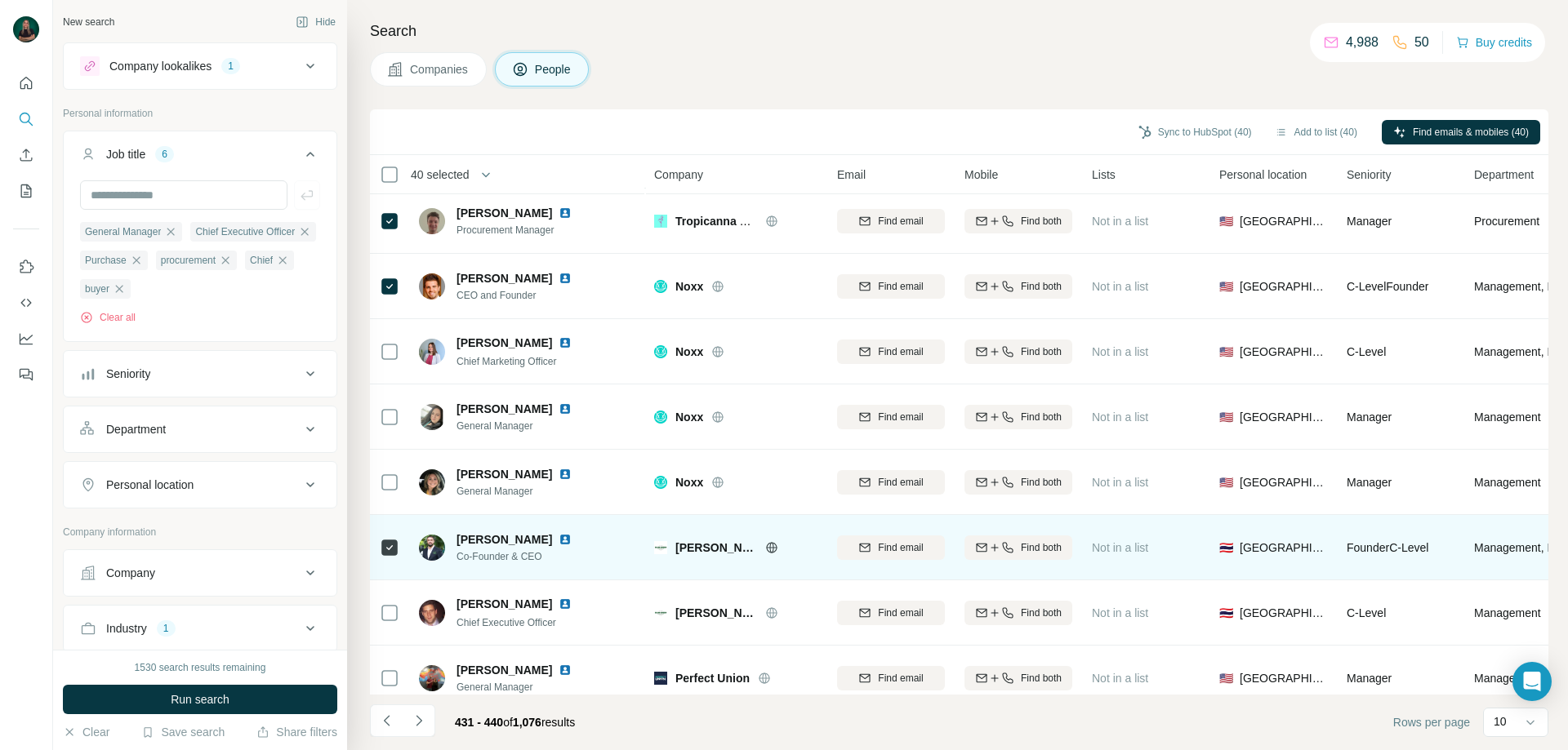
scroll to position [161, 0]
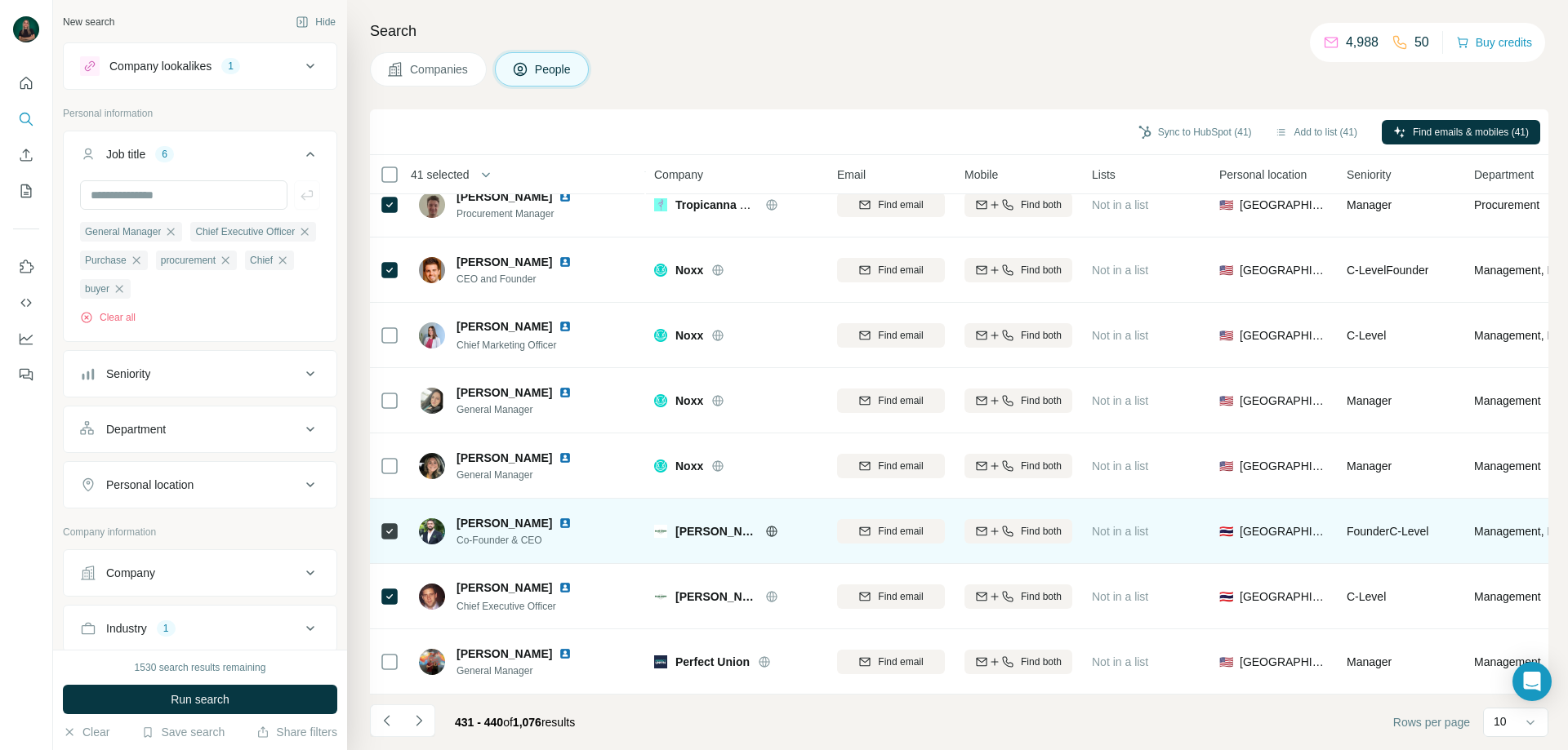
click at [767, 530] on icon at bounding box center [772, 530] width 11 height 1
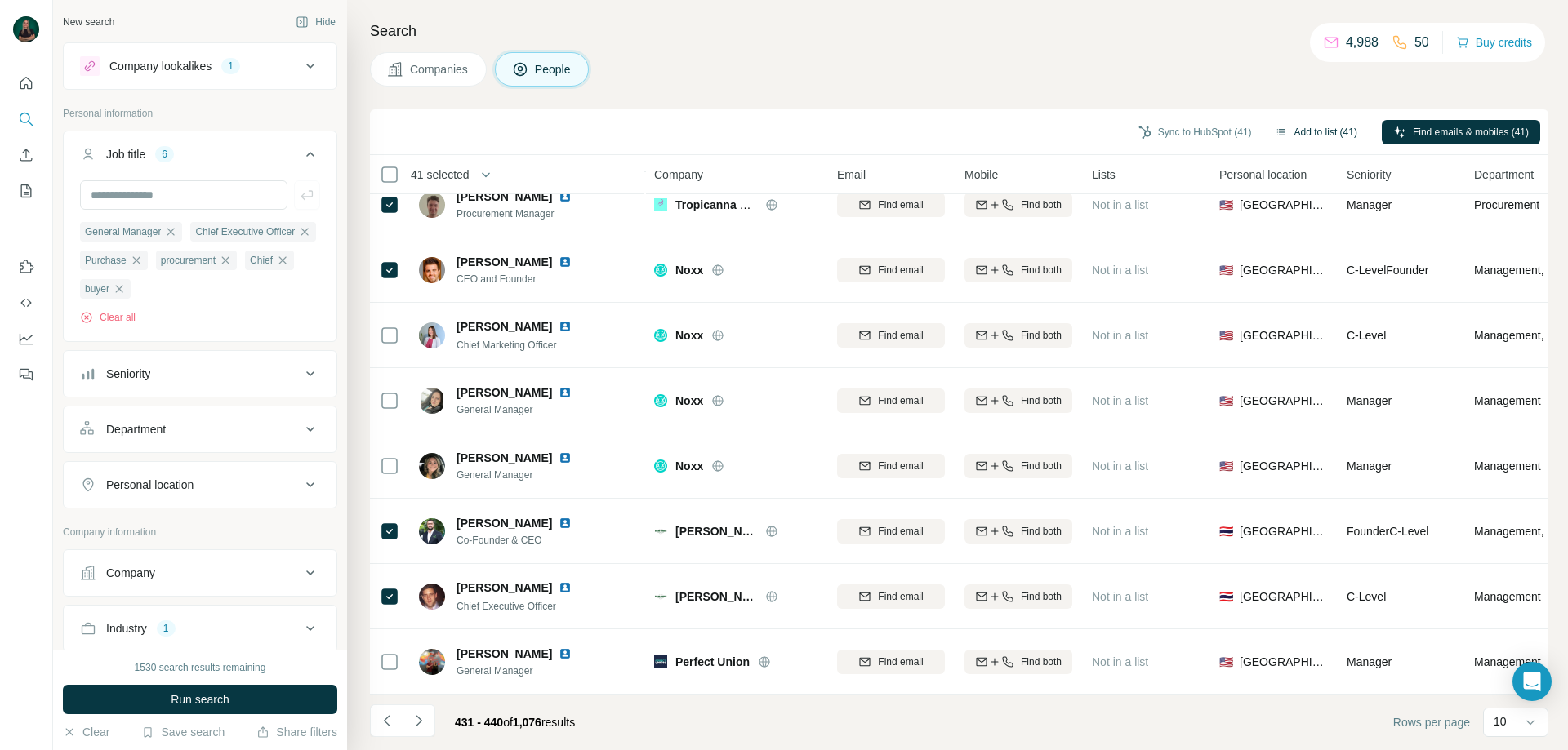
click at [1302, 131] on button "Add to list (41)" at bounding box center [1317, 132] width 105 height 25
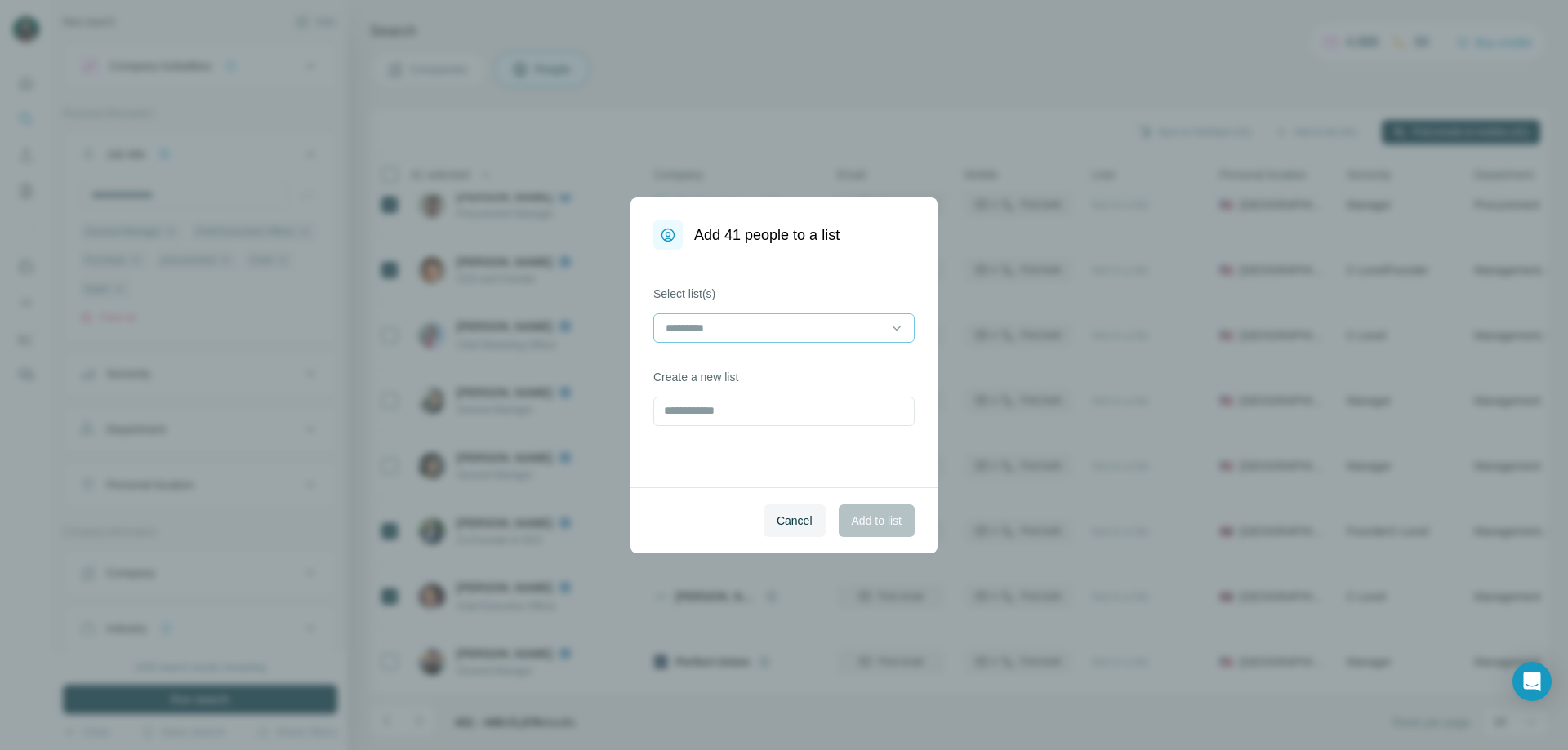
click at [804, 316] on div at bounding box center [774, 327] width 221 height 28
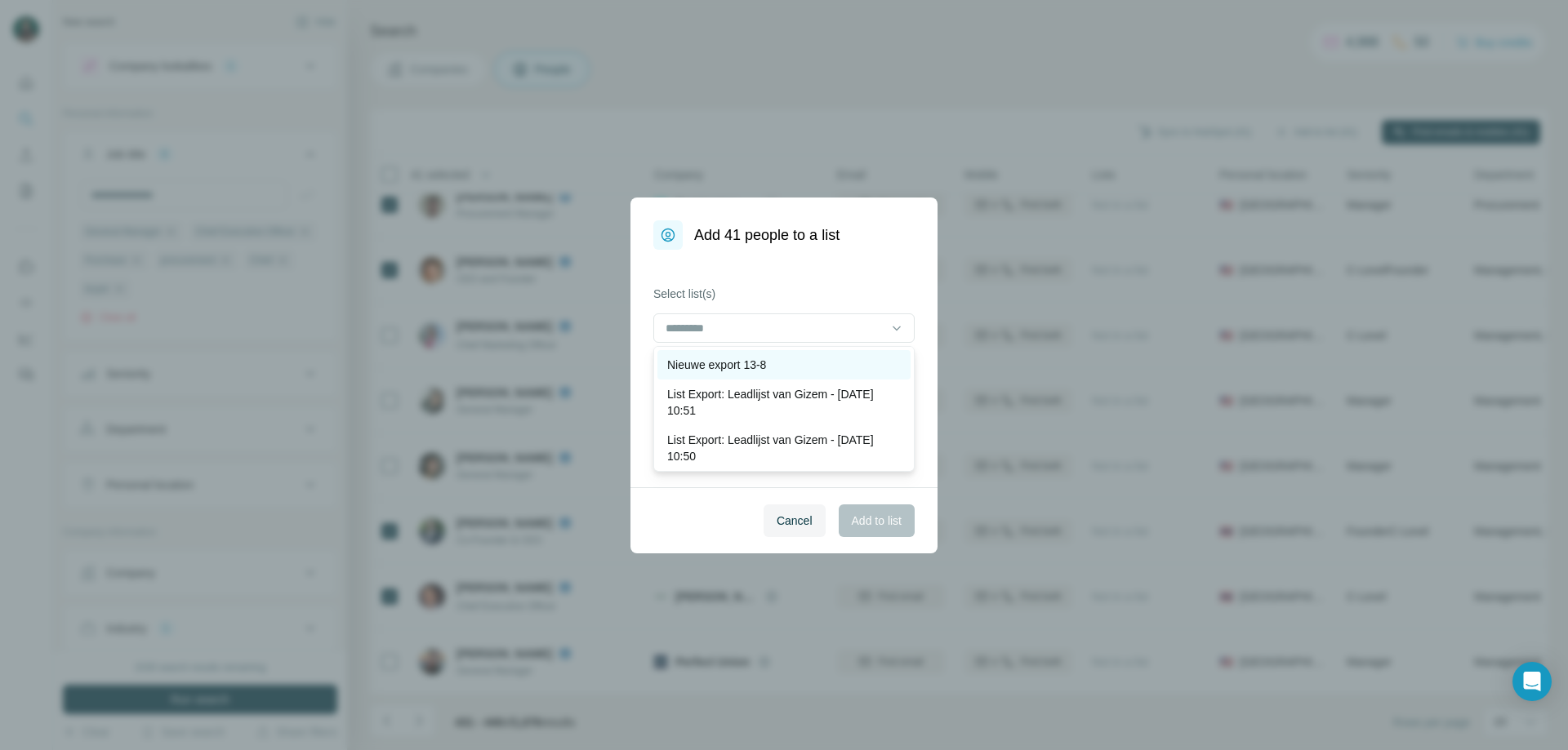
click at [767, 365] on p "Nieuwe export 13-8" at bounding box center [717, 364] width 98 height 16
click at [879, 525] on span "Add to list" at bounding box center [877, 520] width 50 height 16
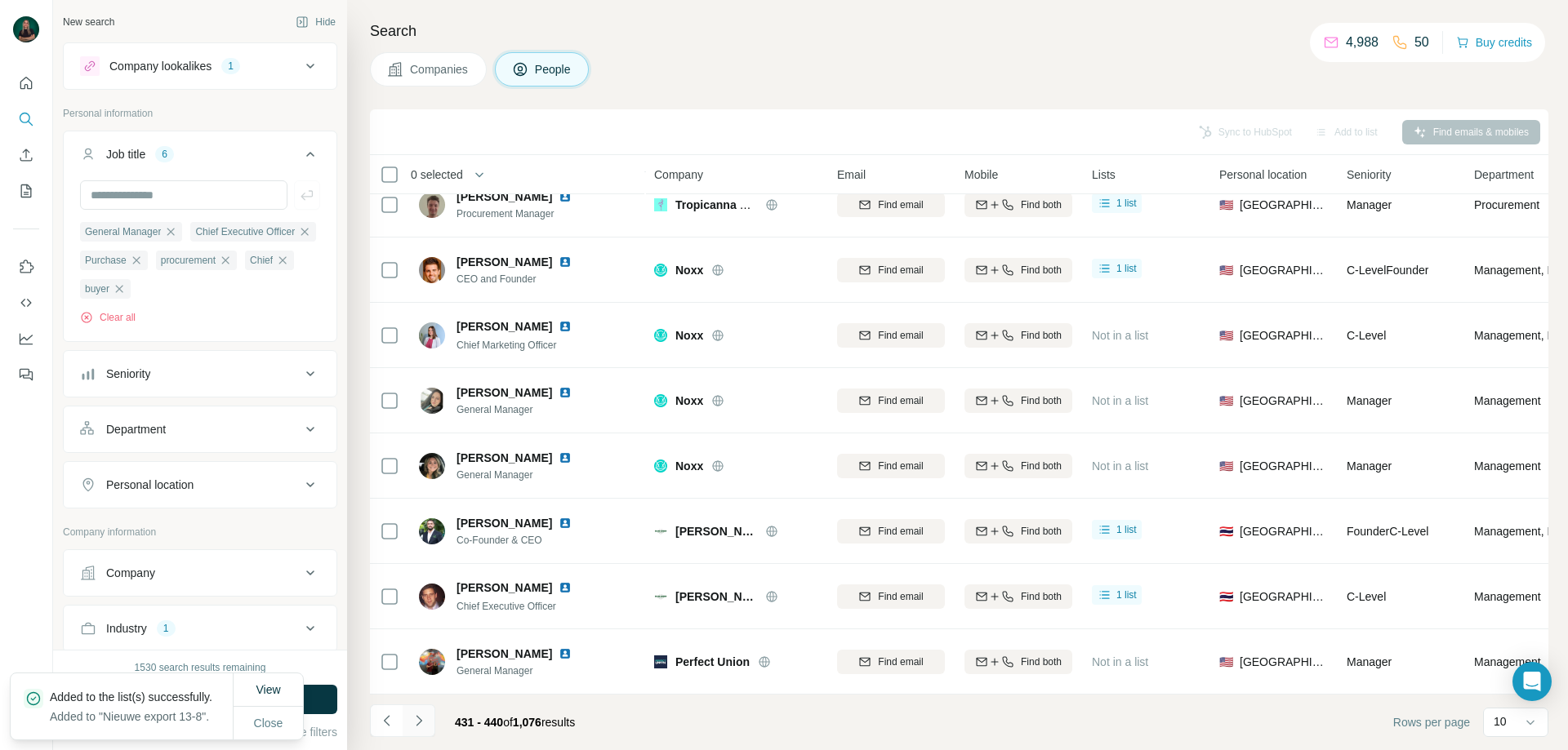
click at [427, 719] on button "Navigate to next page" at bounding box center [419, 720] width 32 height 32
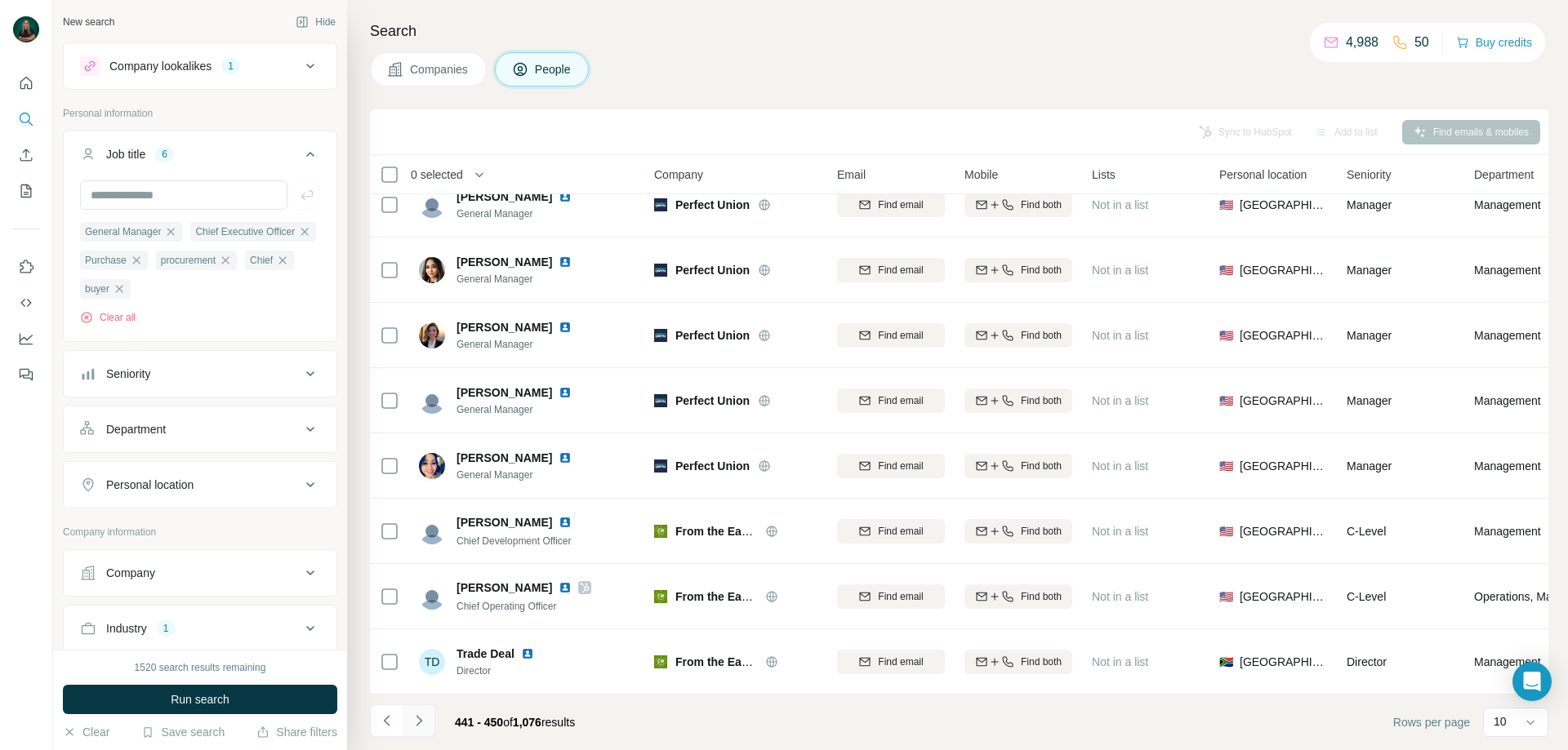
click at [416, 723] on icon "Navigate to next page" at bounding box center [419, 720] width 16 height 16
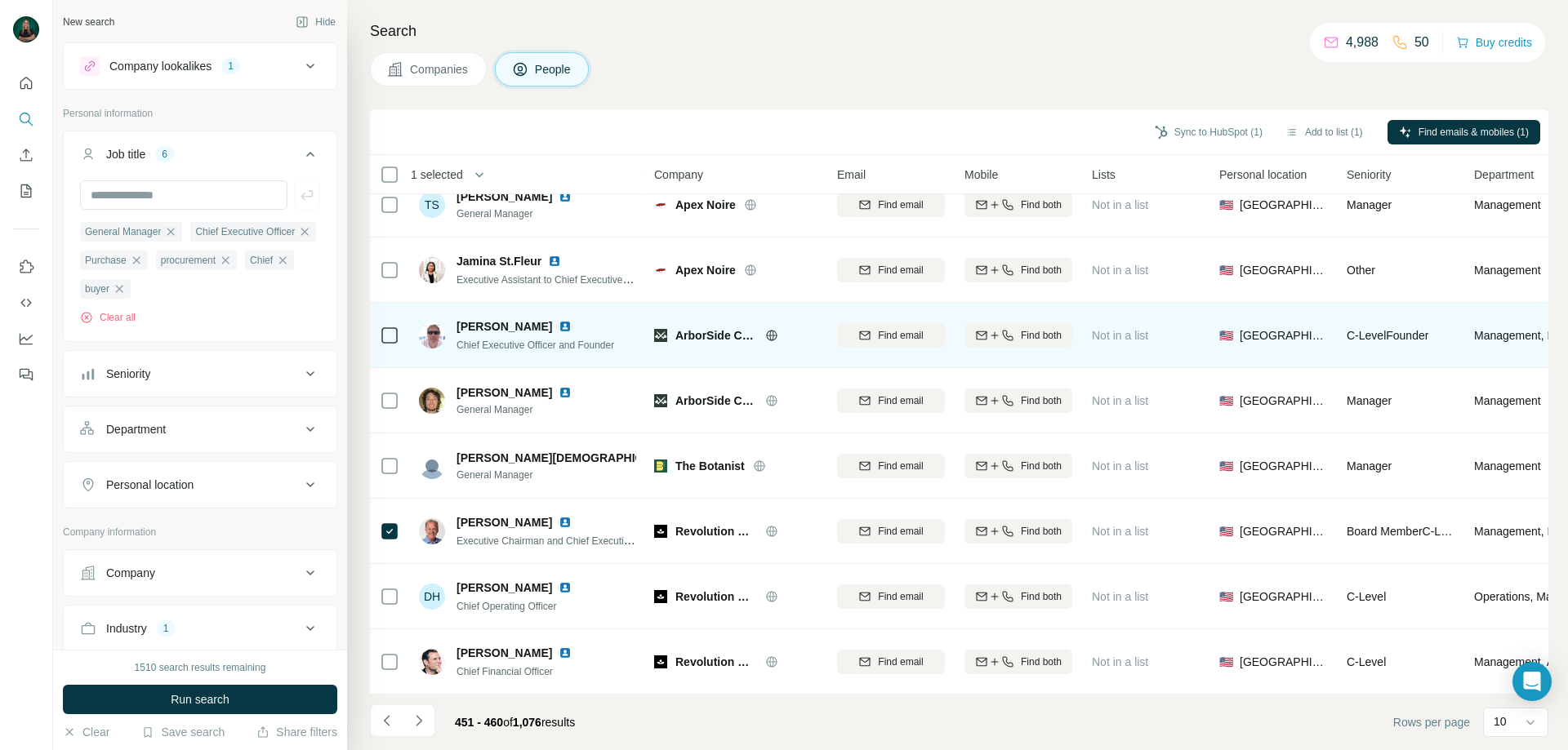
click at [388, 326] on icon at bounding box center [389, 335] width 20 height 20
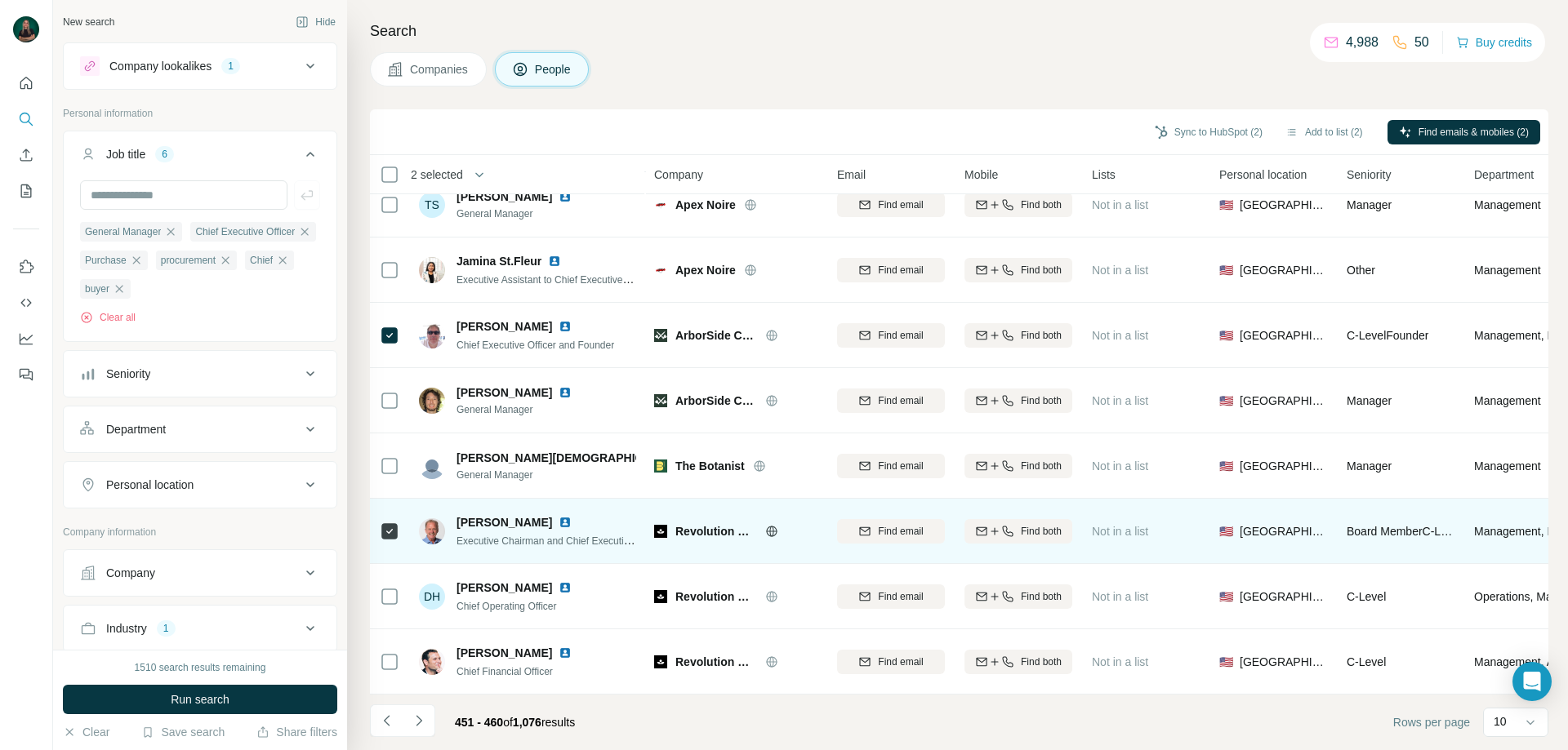
click at [774, 525] on icon at bounding box center [772, 531] width 13 height 13
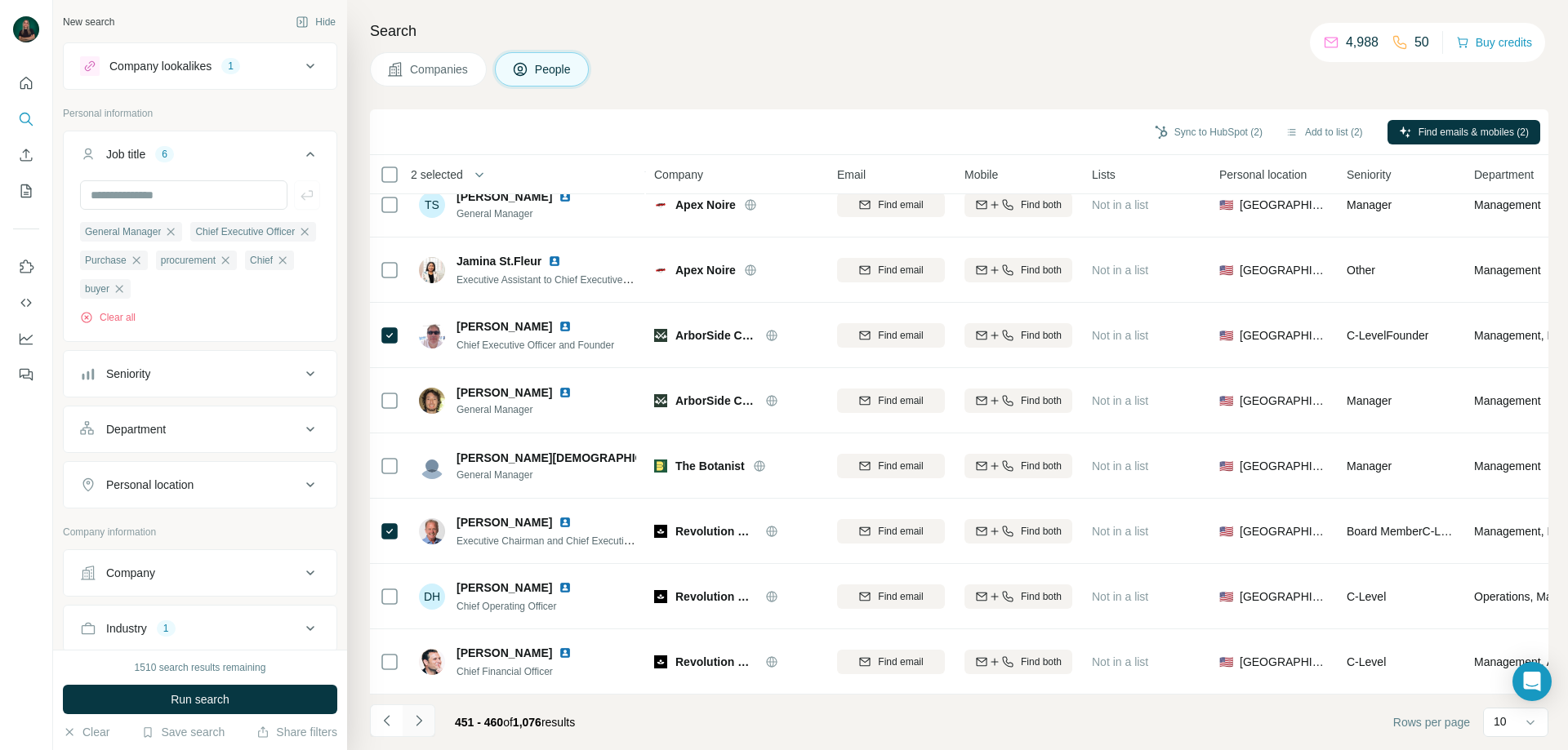
click at [418, 724] on icon "Navigate to next page" at bounding box center [419, 720] width 6 height 11
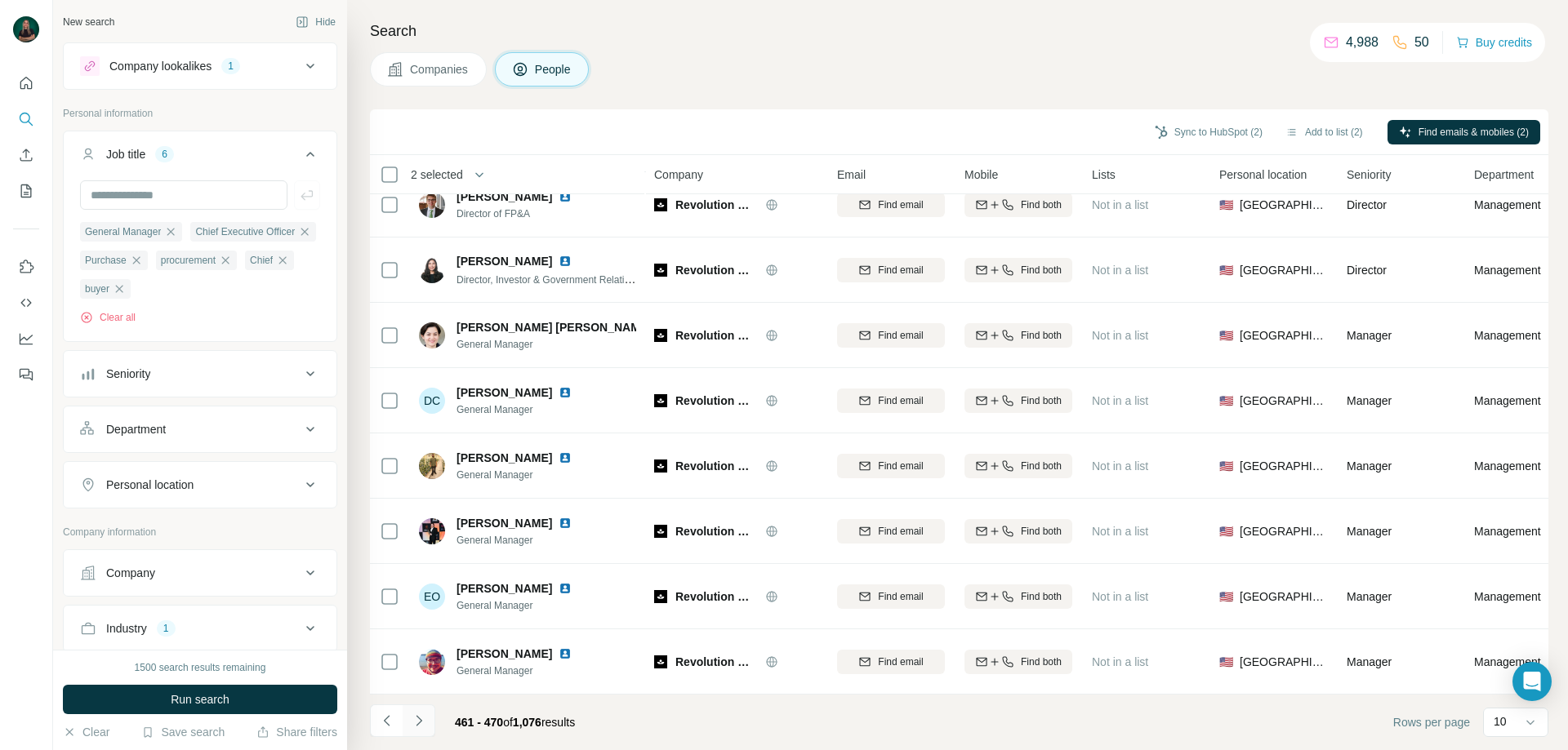
click at [420, 725] on icon "Navigate to next page" at bounding box center [419, 720] width 16 height 16
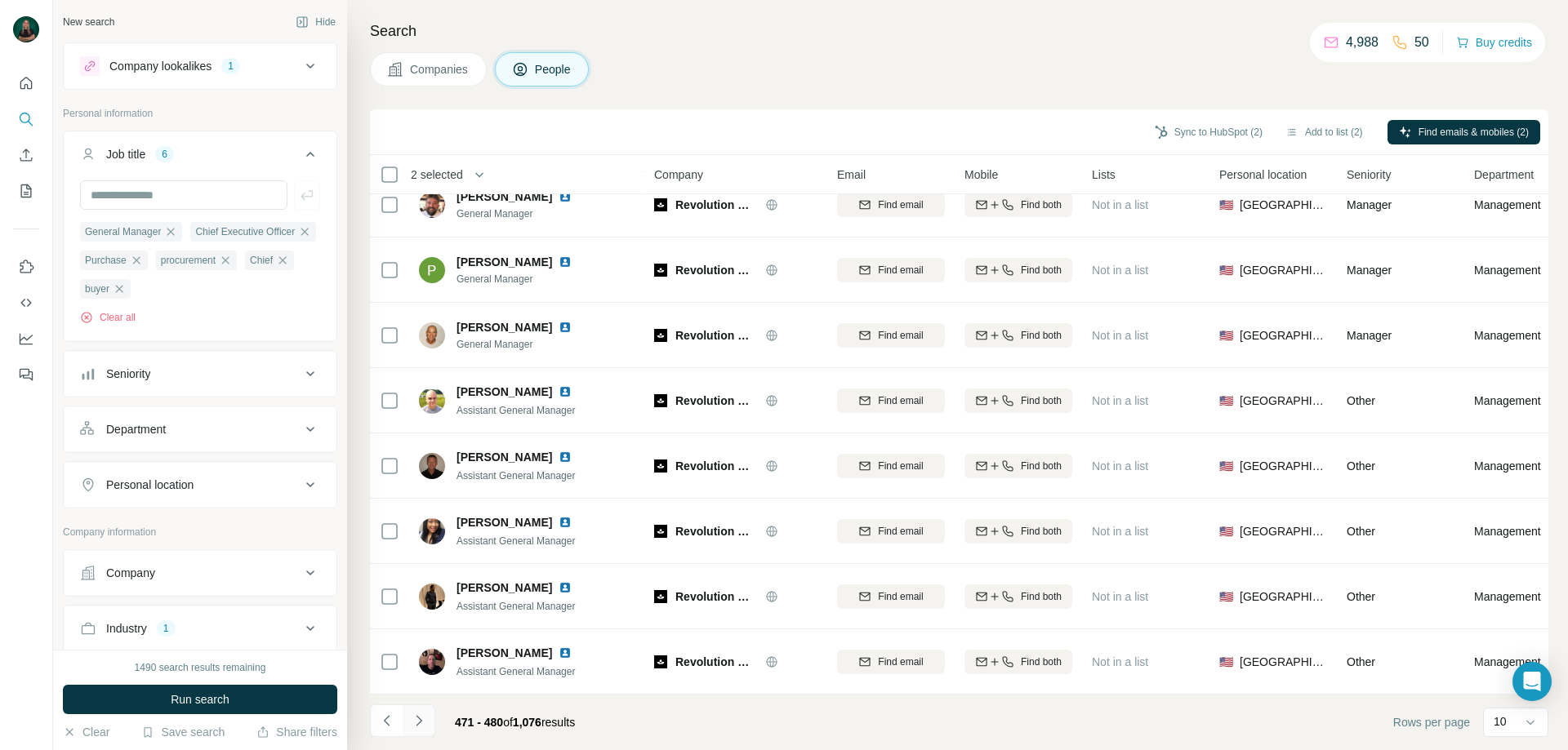
click at [424, 717] on icon "Navigate to next page" at bounding box center [419, 720] width 16 height 16
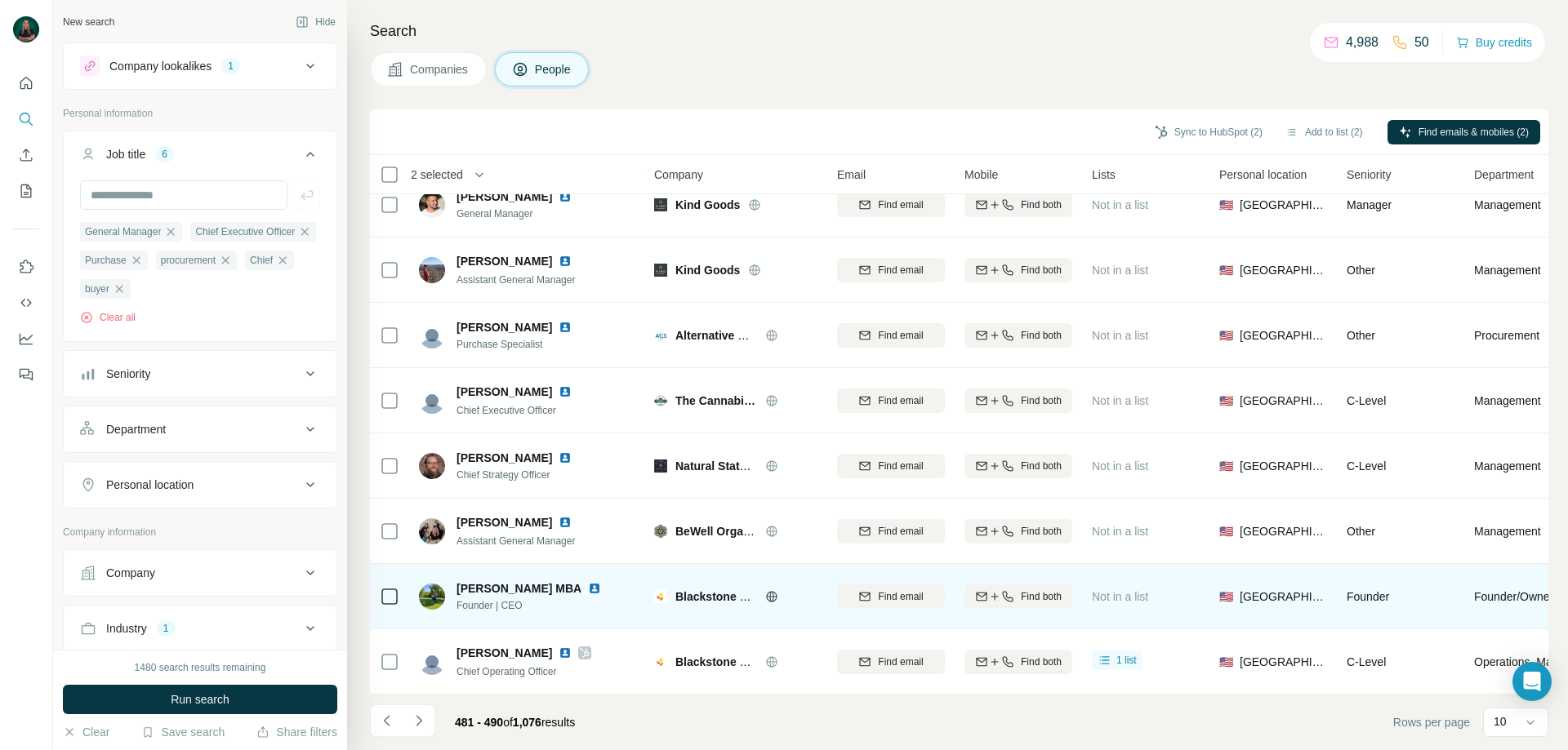
click at [380, 587] on icon at bounding box center [389, 596] width 20 height 20
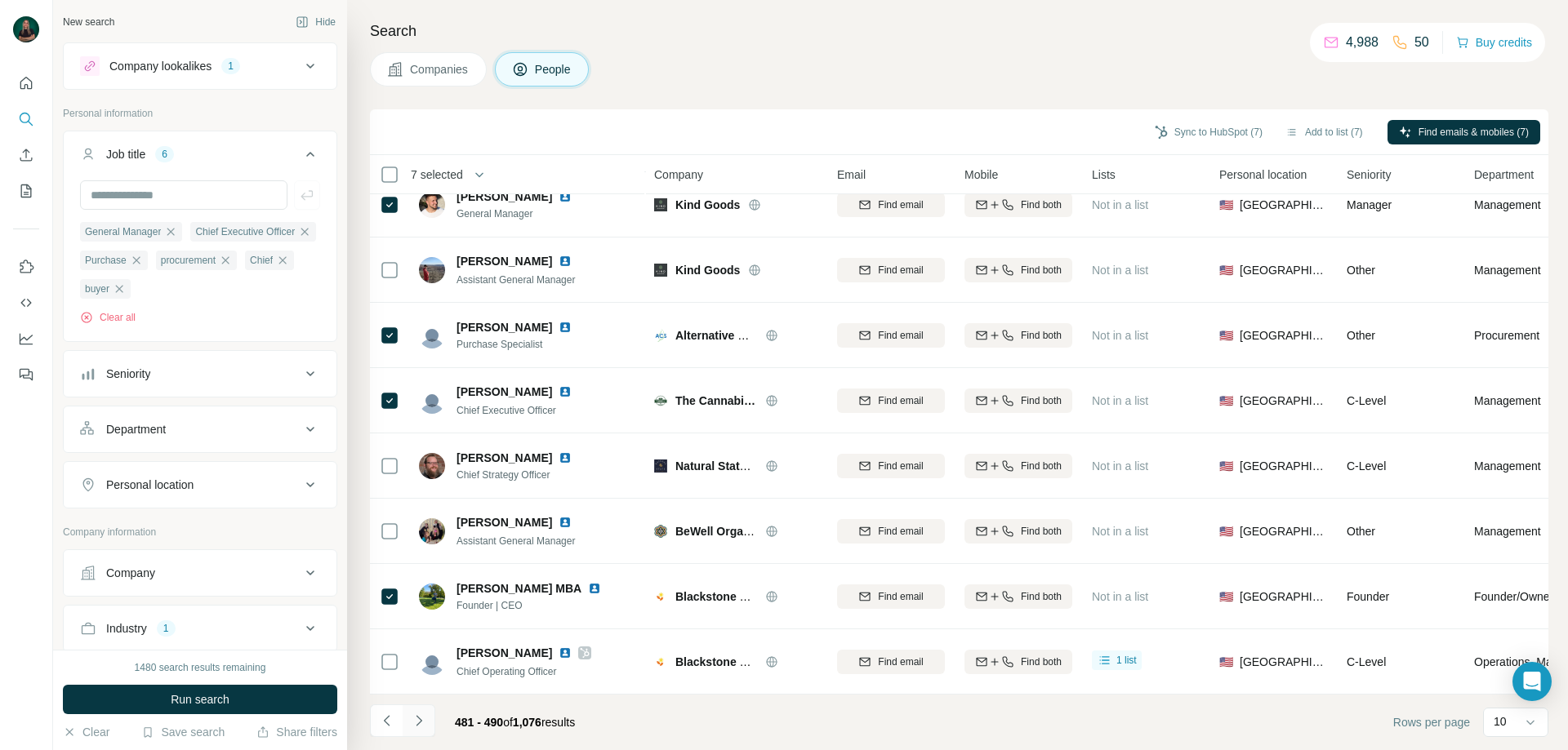
click at [424, 729] on button "Navigate to next page" at bounding box center [419, 720] width 32 height 32
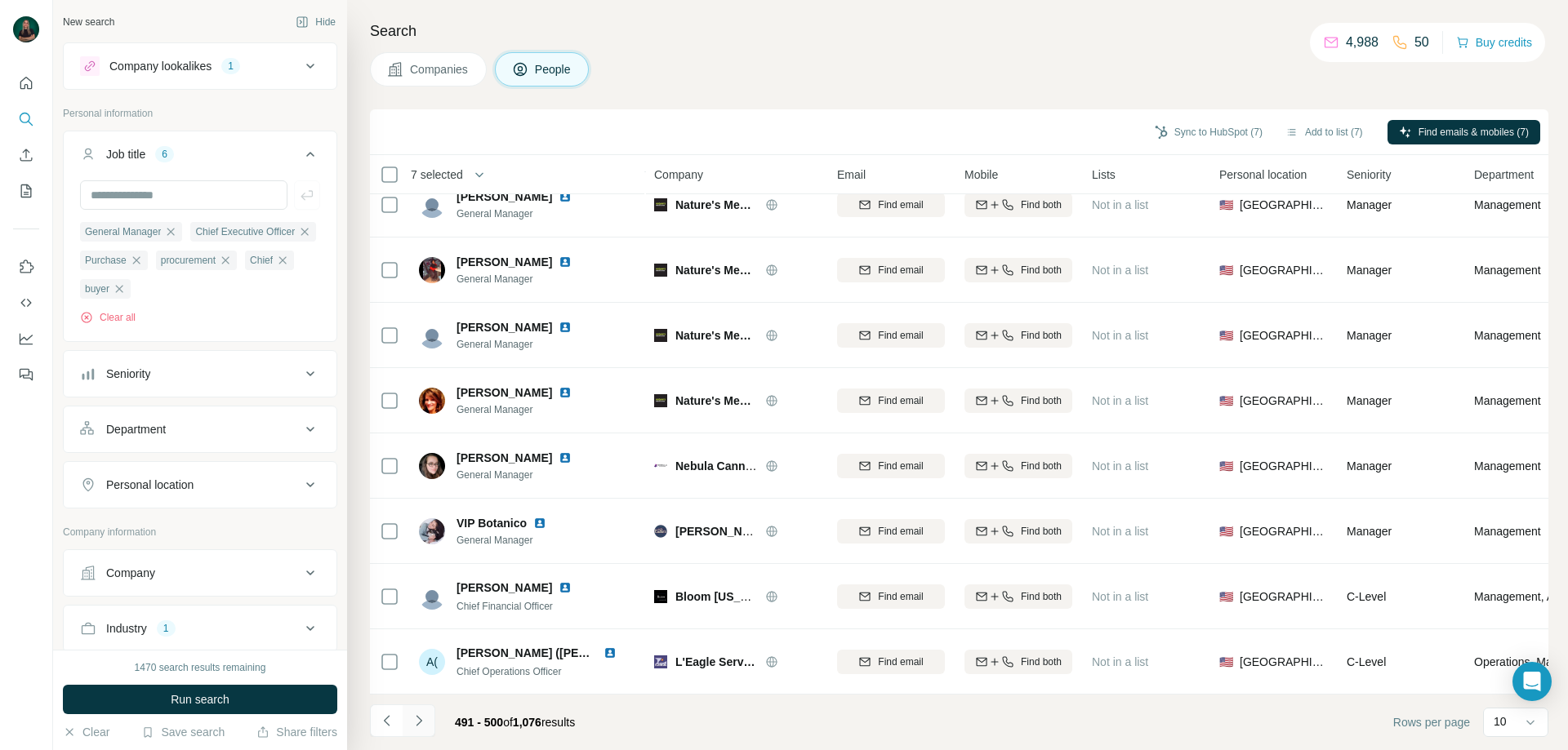
click at [419, 724] on icon "Navigate to next page" at bounding box center [419, 720] width 16 height 16
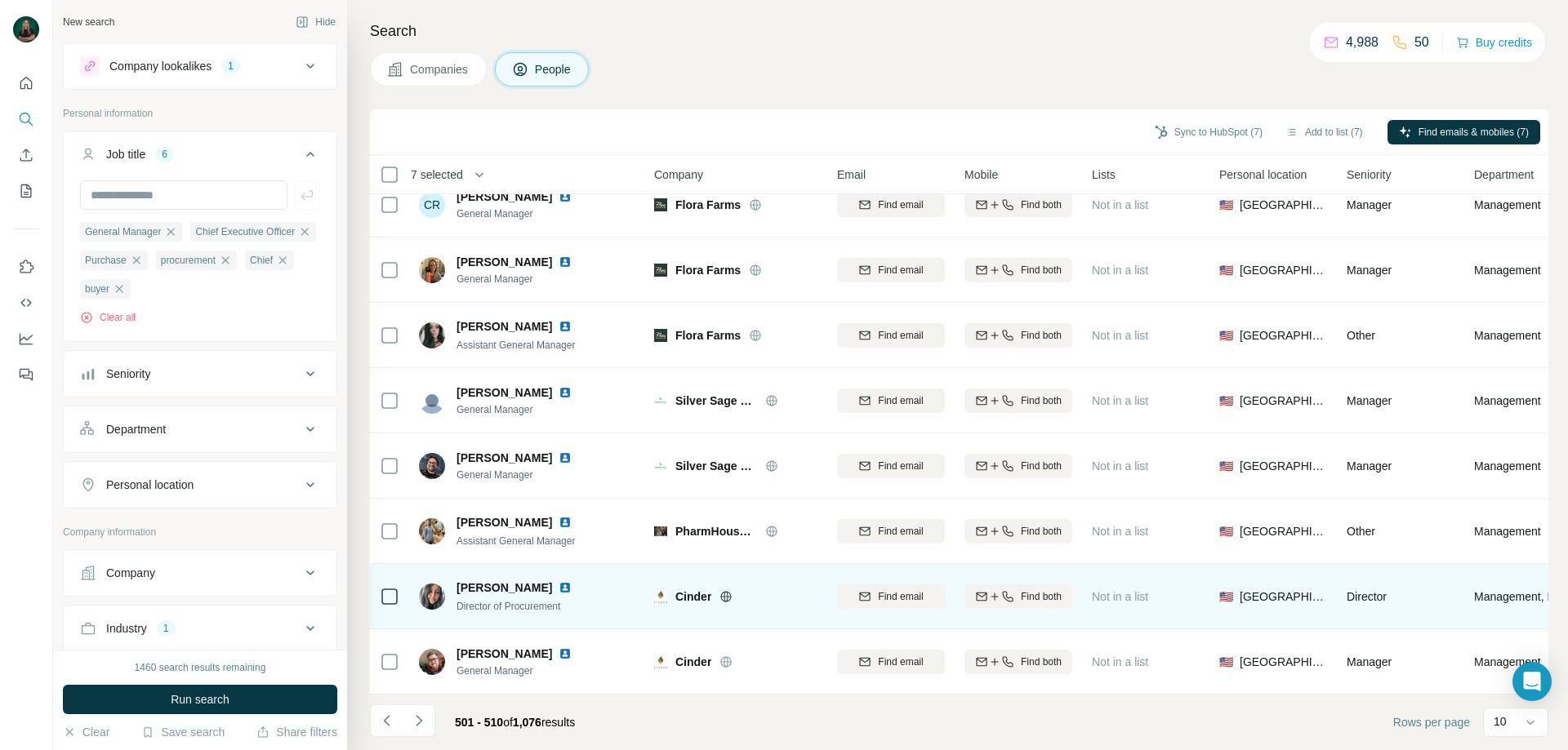
click at [379, 587] on td at bounding box center [390, 596] width 39 height 65
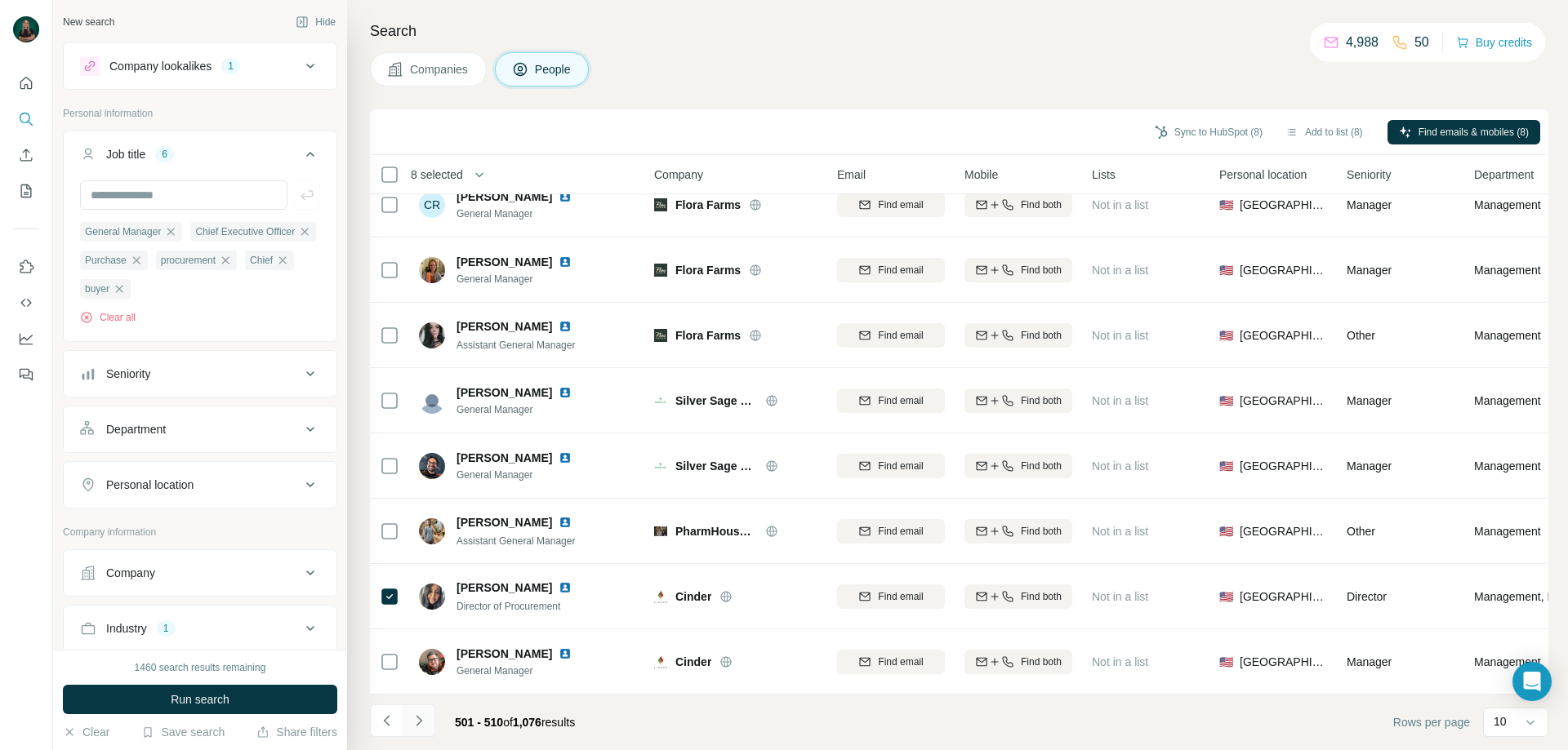
click at [424, 723] on icon "Navigate to next page" at bounding box center [419, 720] width 16 height 16
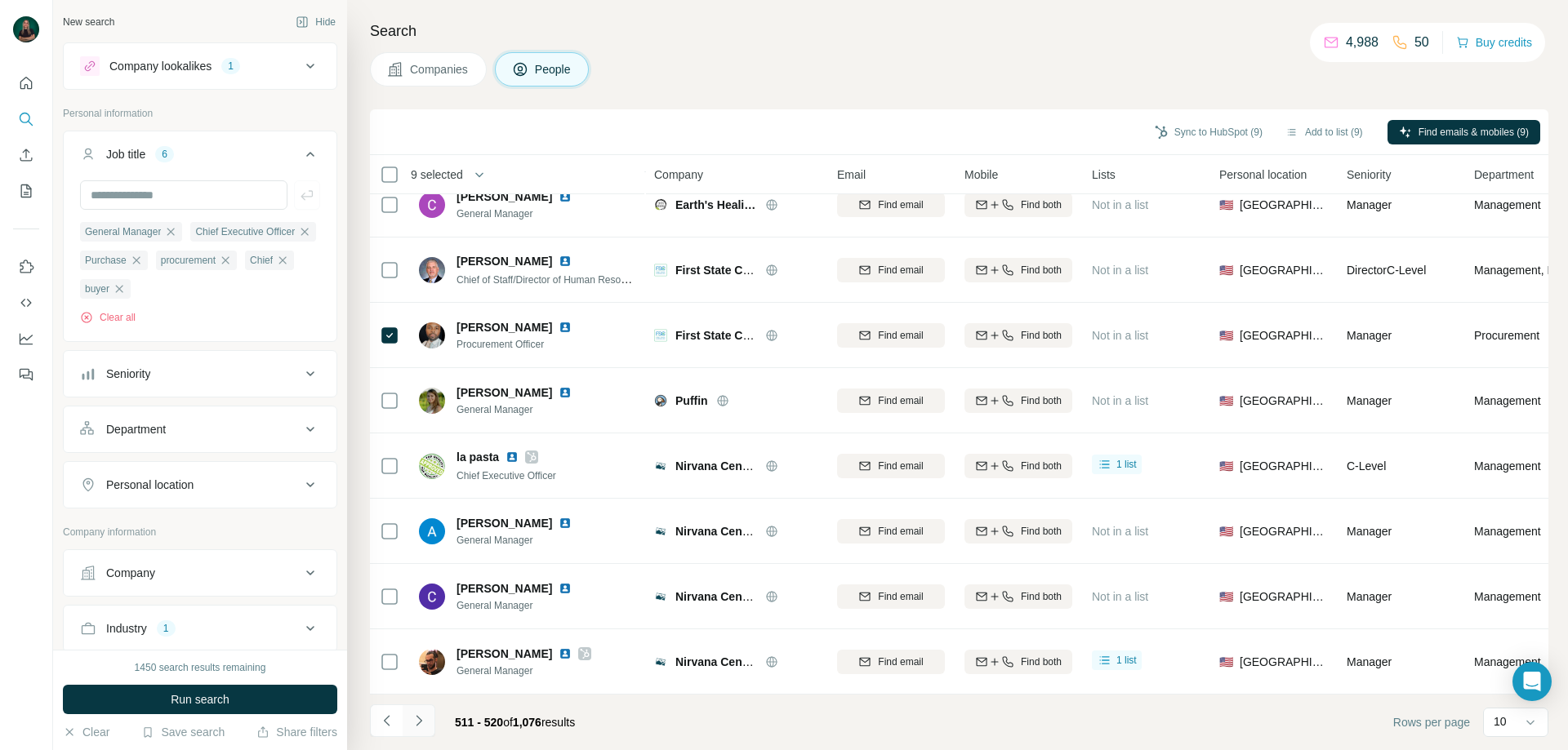
click at [415, 717] on icon "Navigate to next page" at bounding box center [419, 720] width 16 height 16
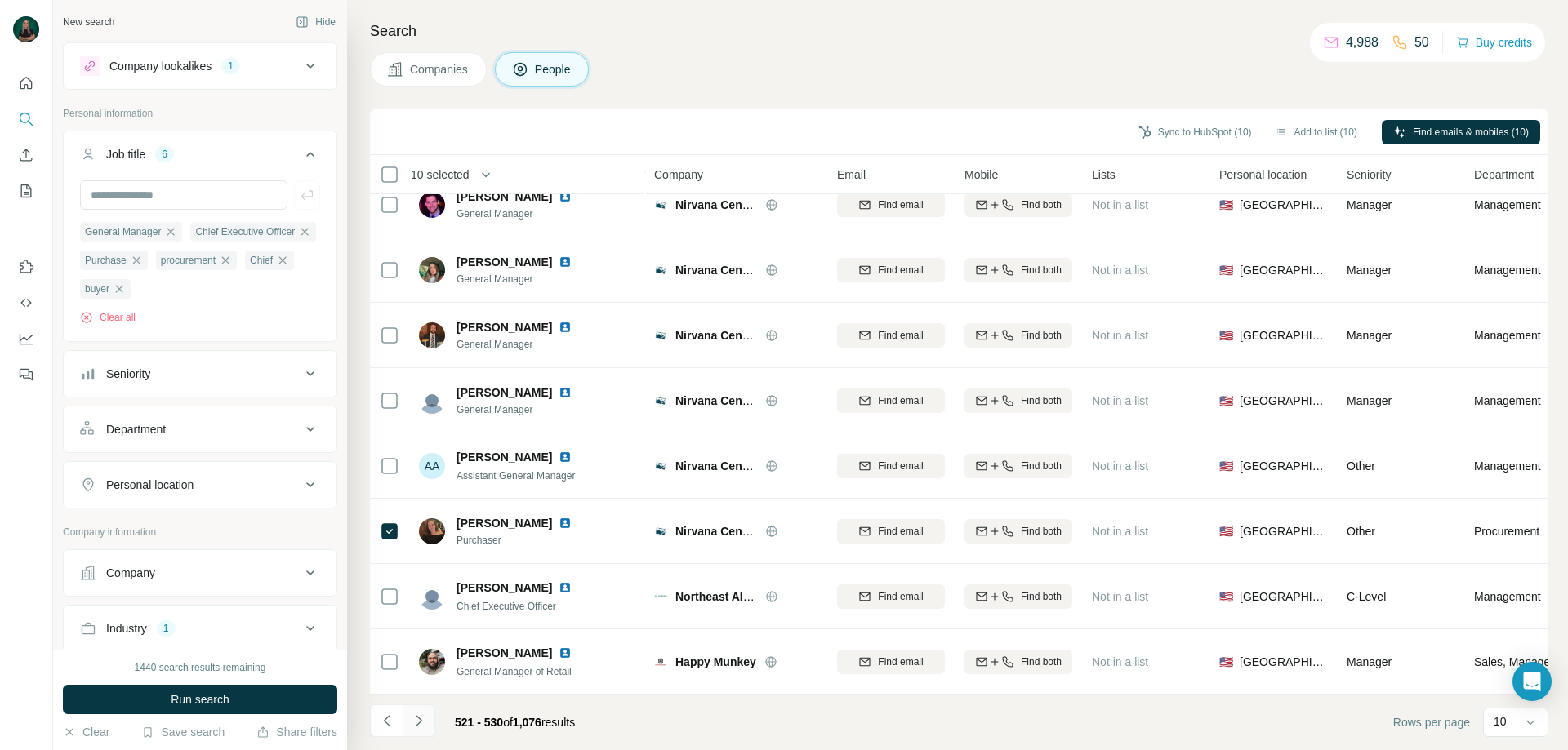
click at [413, 720] on icon "Navigate to next page" at bounding box center [419, 720] width 16 height 16
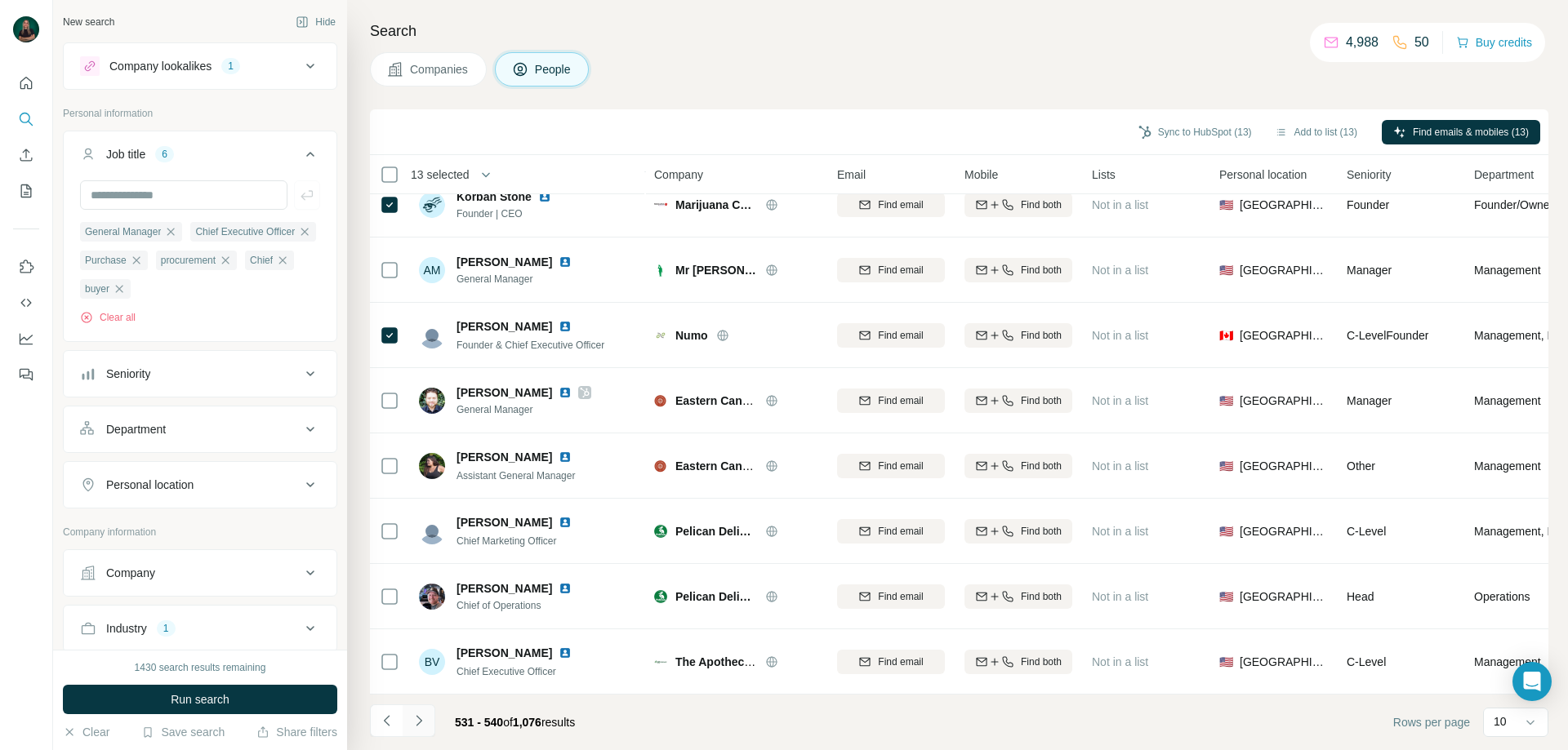
click at [423, 730] on button "Navigate to next page" at bounding box center [419, 720] width 32 height 32
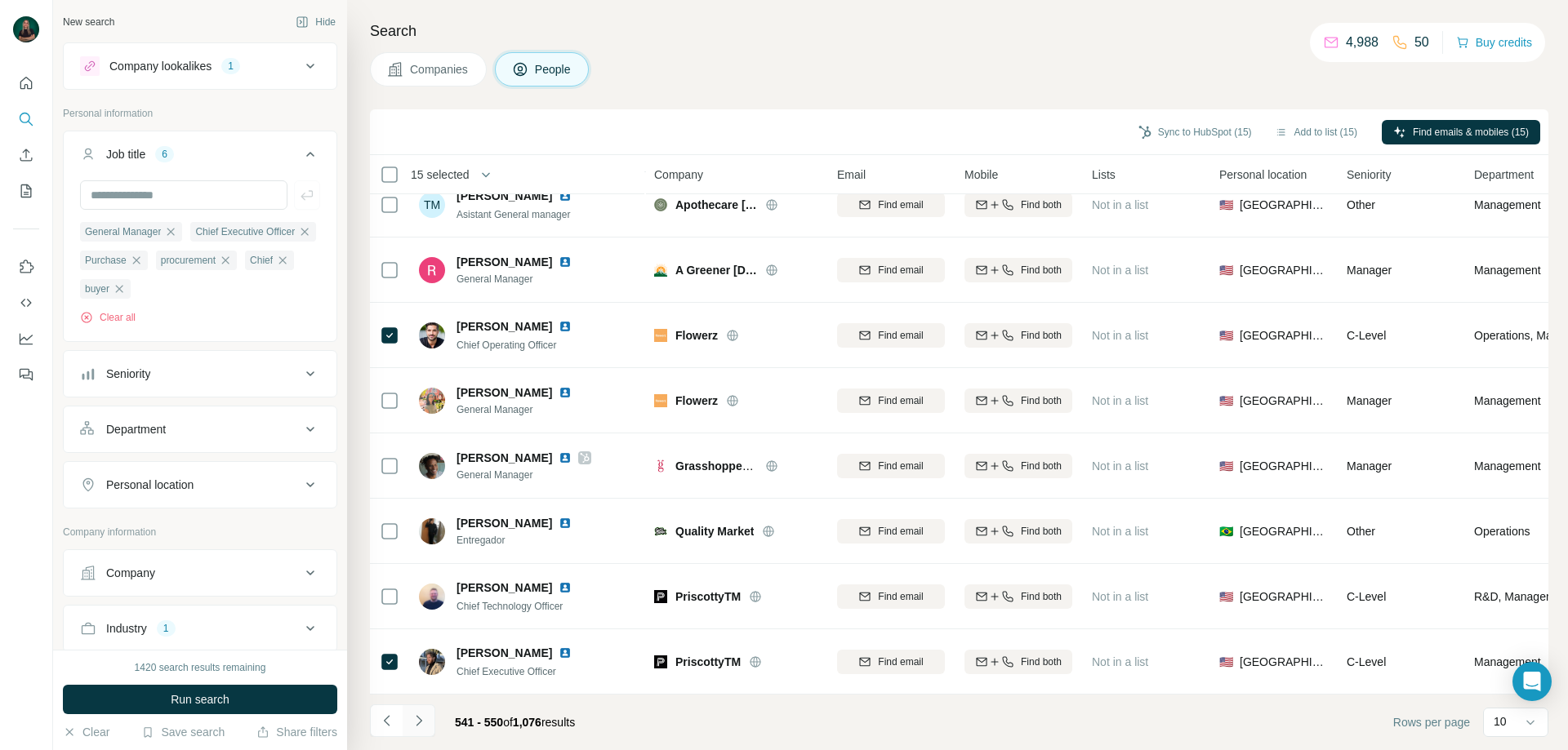
click at [411, 719] on icon "Navigate to next page" at bounding box center [419, 720] width 16 height 16
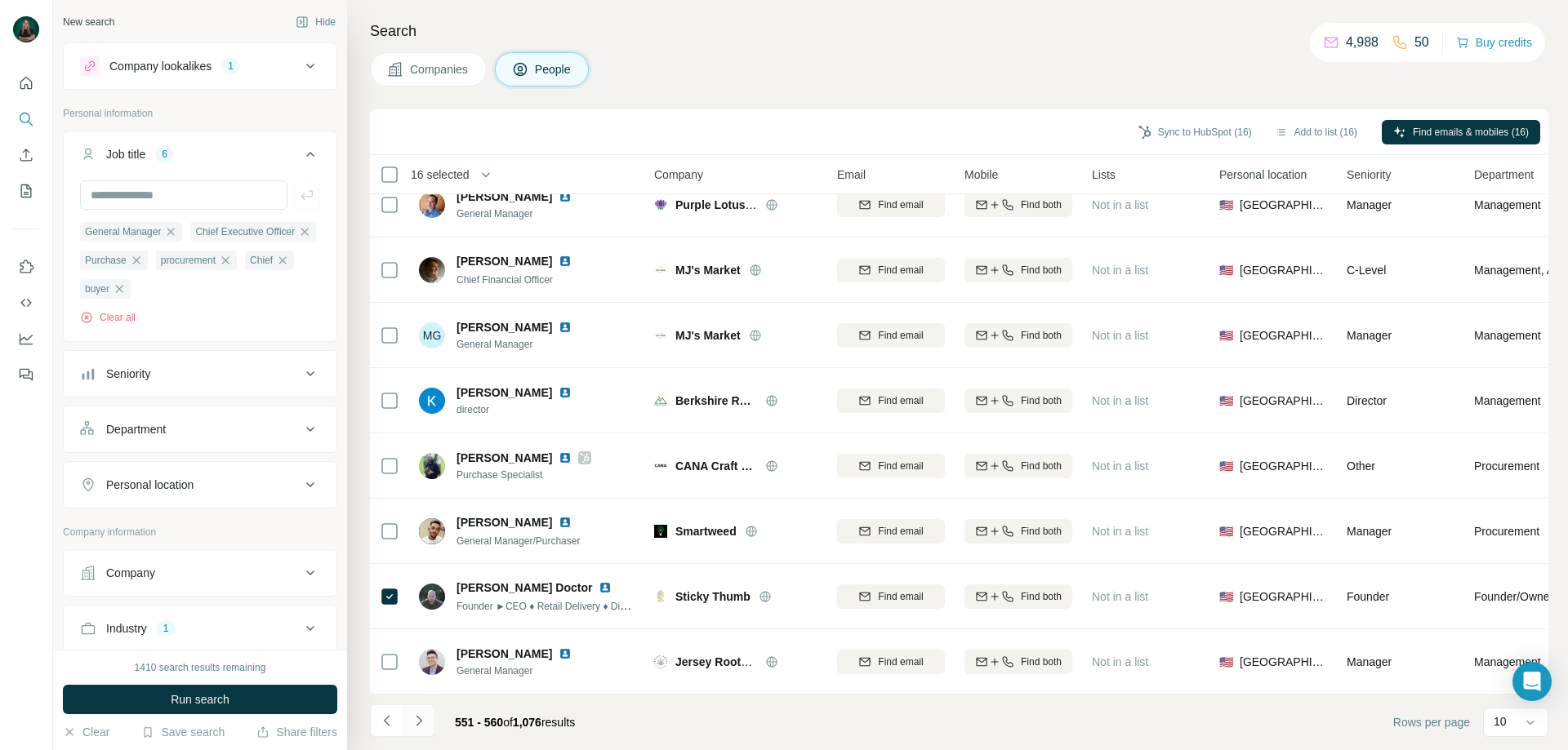
click at [421, 725] on icon "Navigate to next page" at bounding box center [419, 720] width 16 height 16
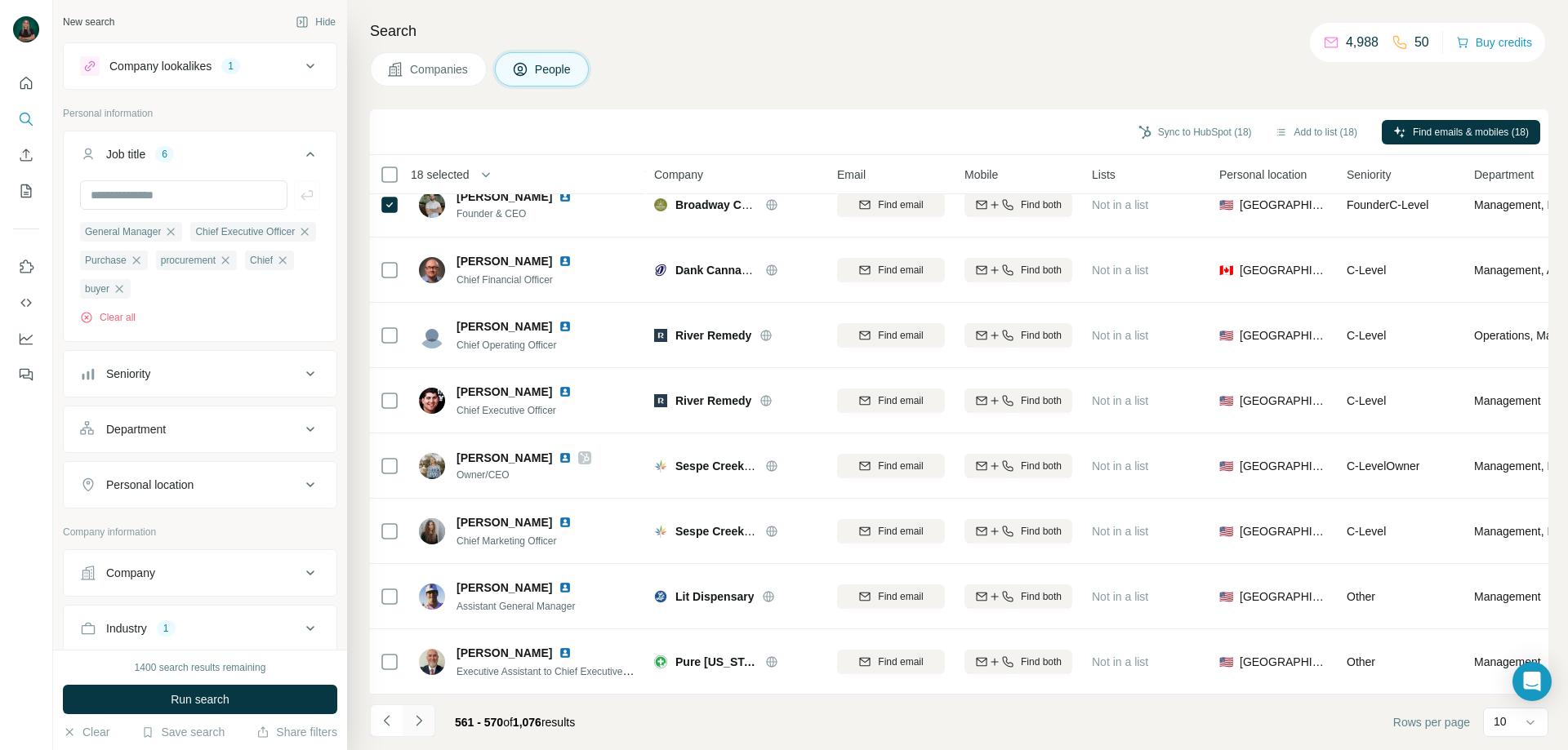
click at [413, 723] on icon "Navigate to next page" at bounding box center [419, 720] width 16 height 16
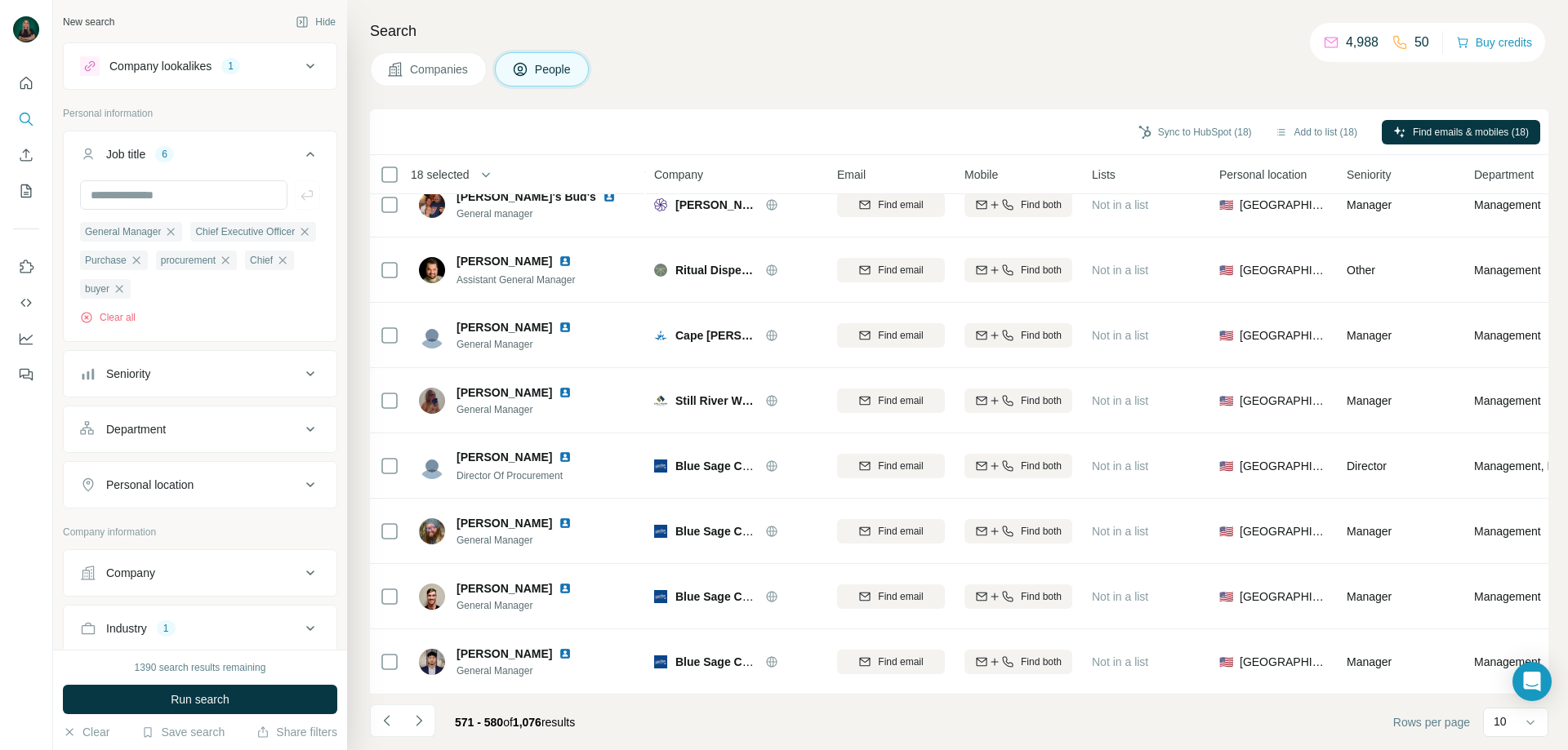
click at [424, 721] on icon "Navigate to next page" at bounding box center [419, 720] width 16 height 16
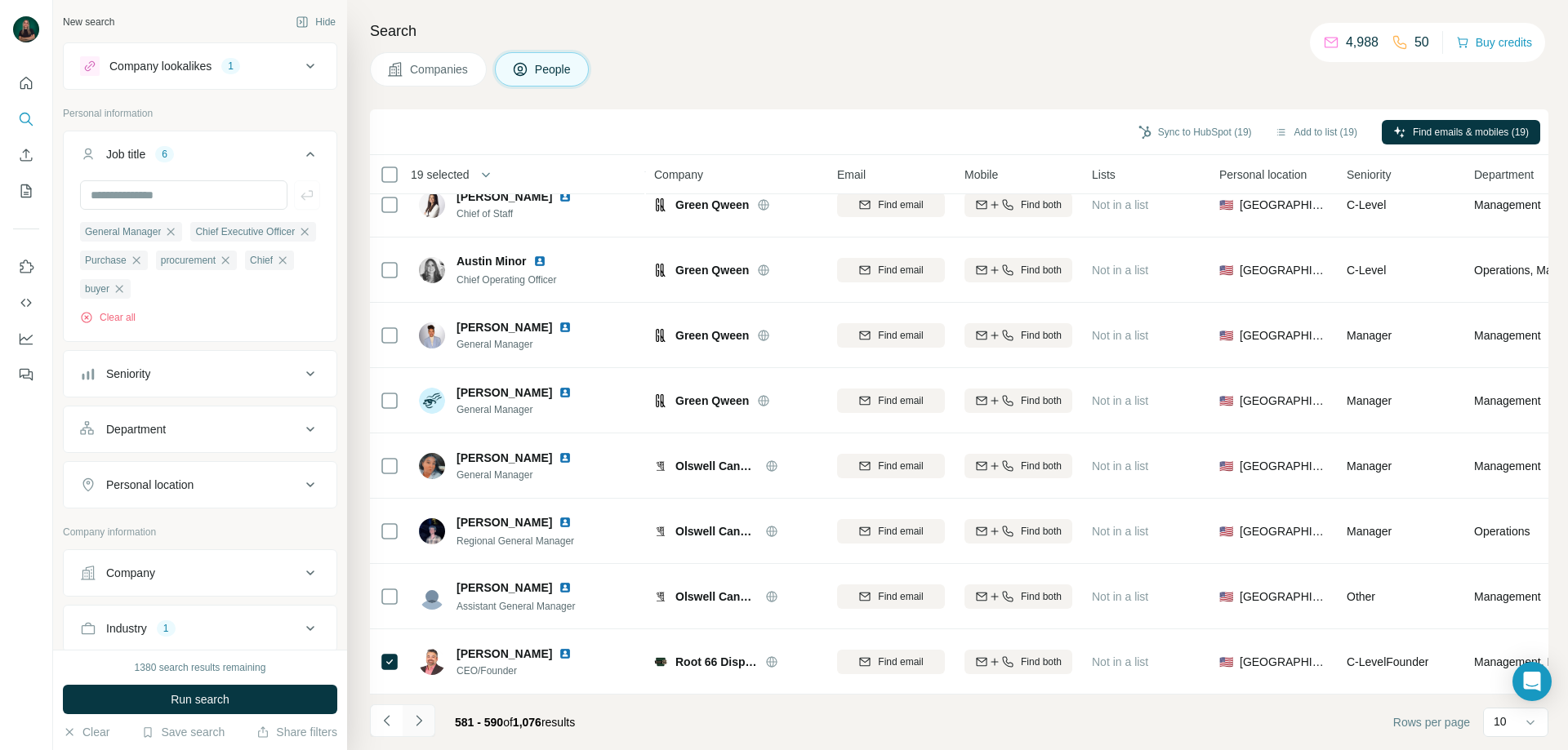
click at [417, 722] on icon "Navigate to next page" at bounding box center [419, 720] width 16 height 16
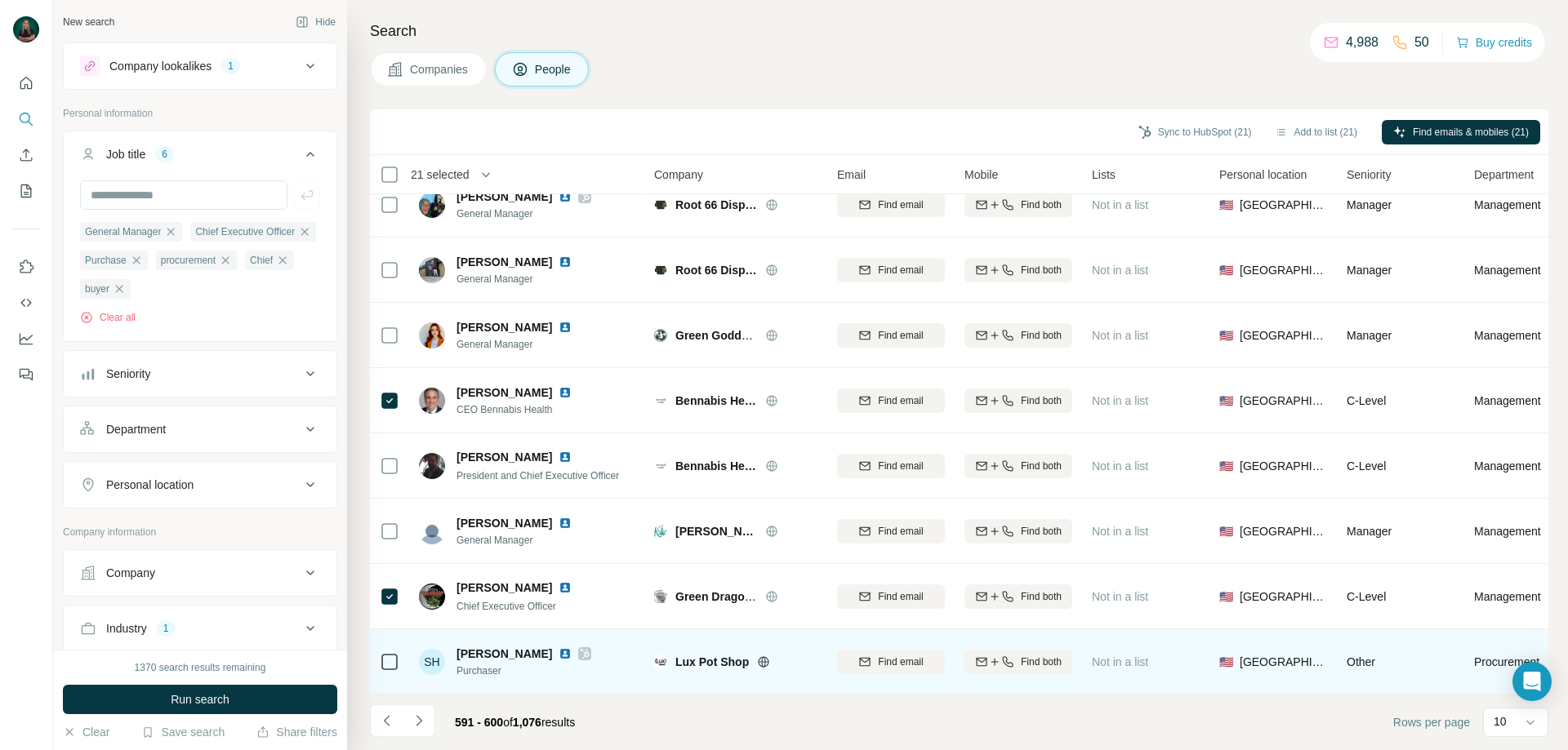
click at [393, 664] on div at bounding box center [389, 661] width 20 height 45
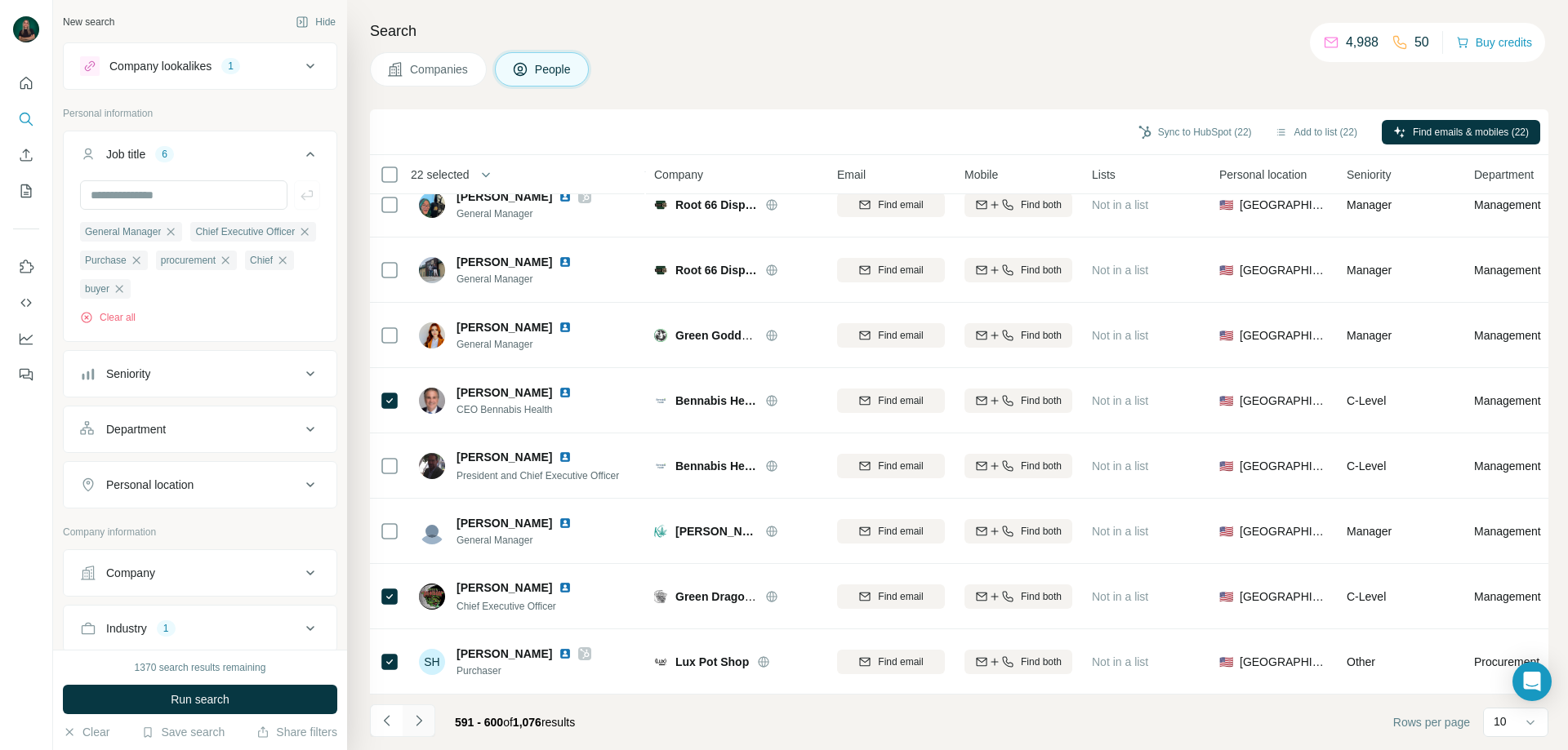
click at [422, 712] on button "Navigate to next page" at bounding box center [419, 720] width 32 height 32
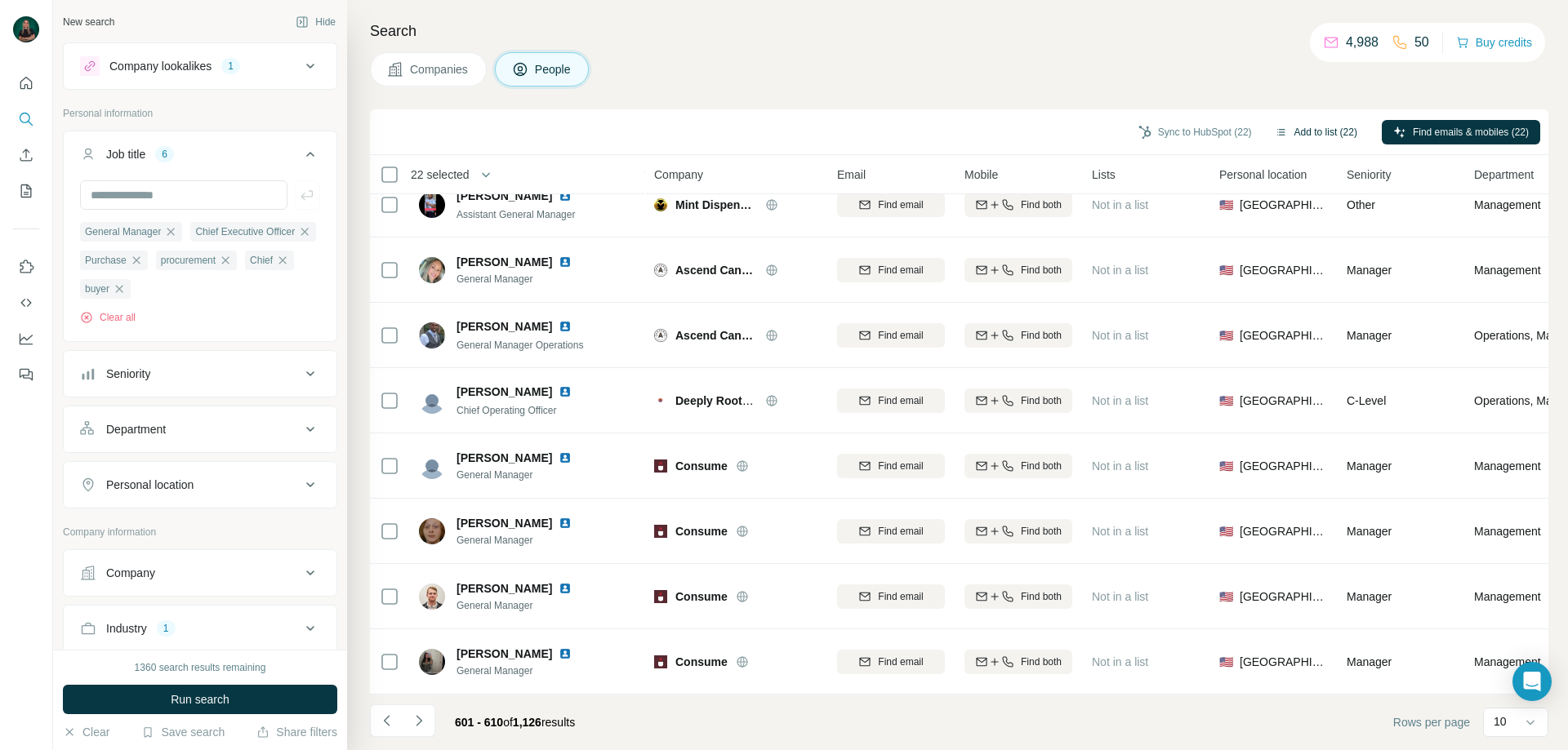
click at [1324, 135] on button "Add to list (22)" at bounding box center [1317, 132] width 105 height 25
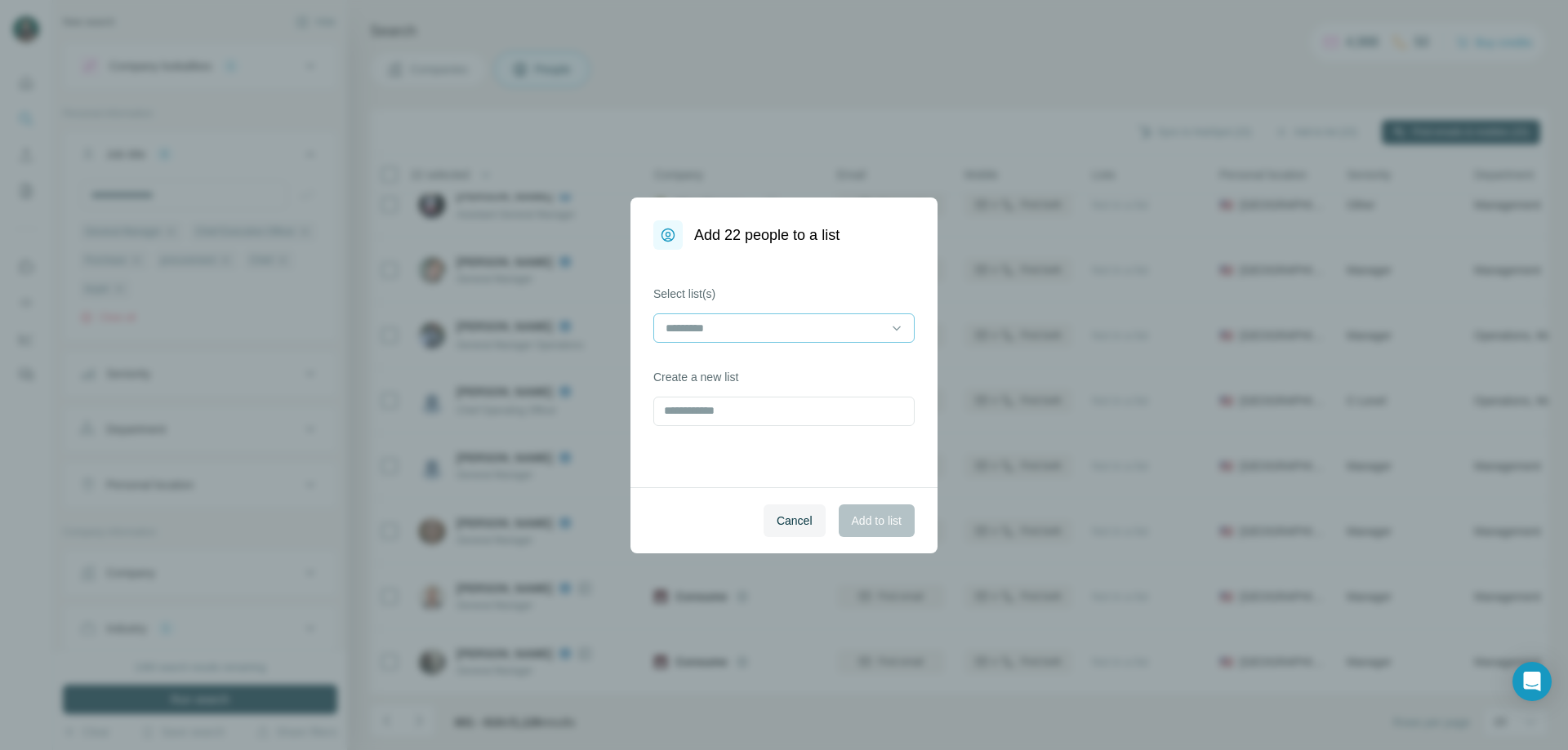
click at [885, 316] on div at bounding box center [774, 327] width 221 height 28
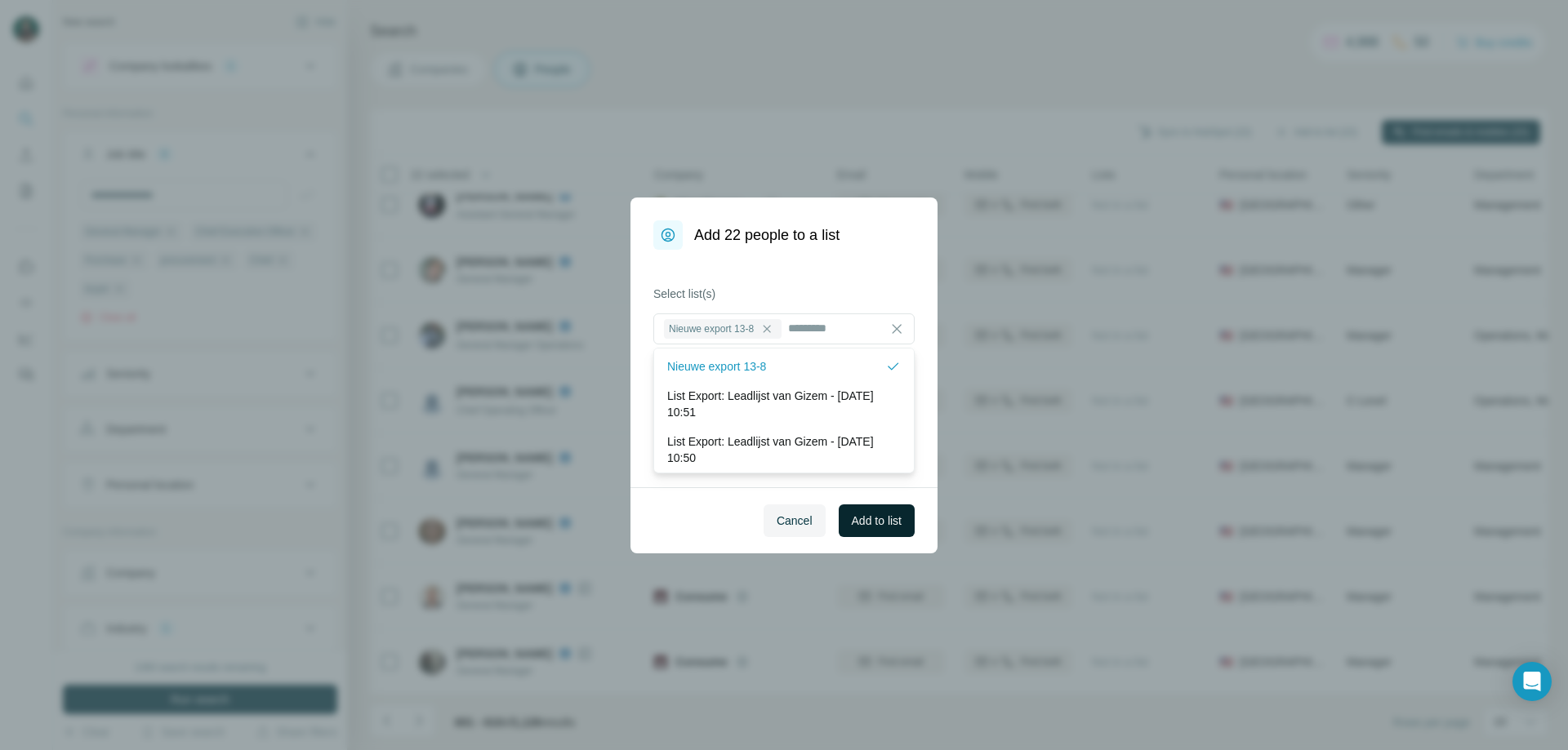
click at [872, 514] on span "Add to list" at bounding box center [877, 520] width 50 height 16
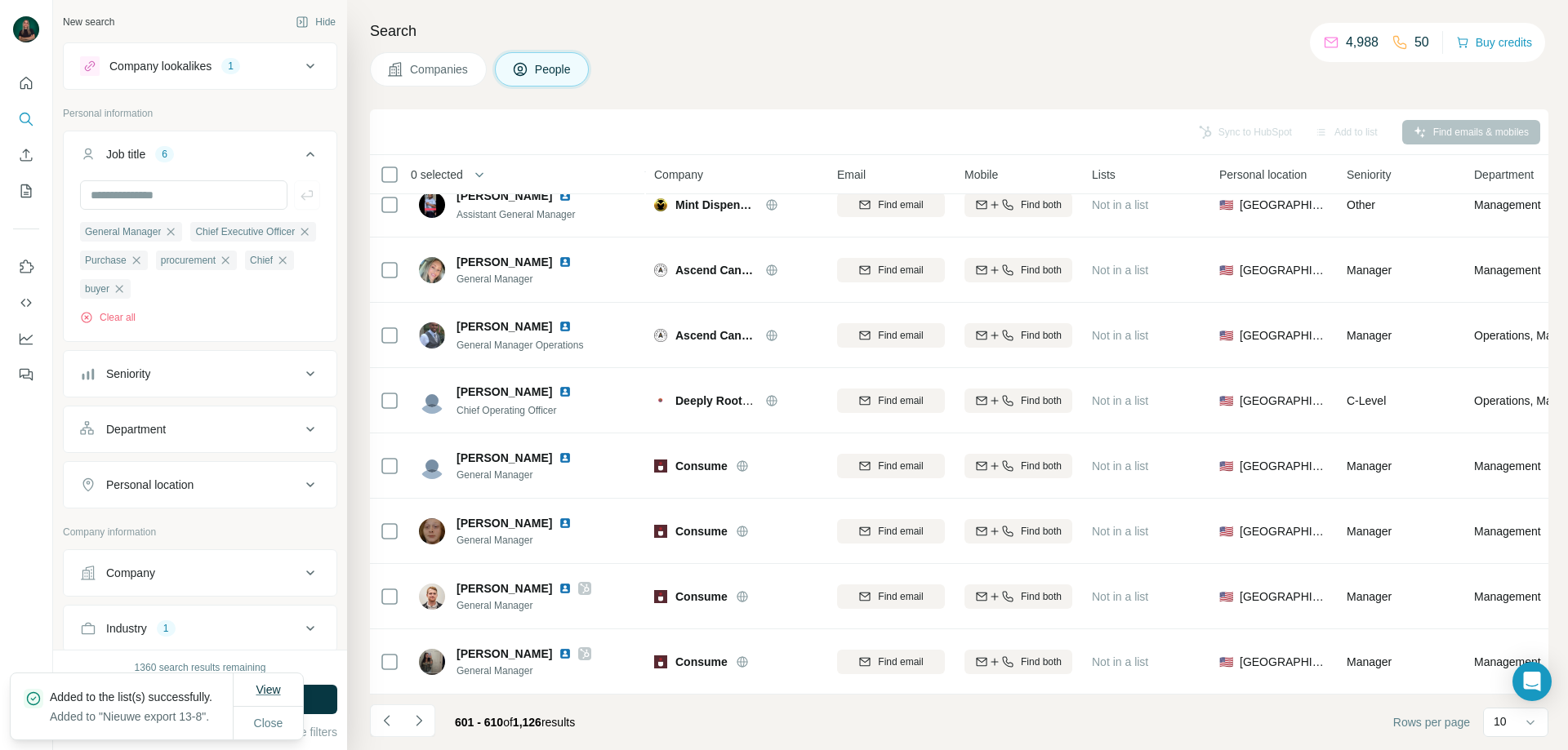
click at [270, 683] on span "View" at bounding box center [267, 689] width 25 height 13
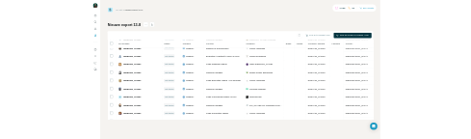
scroll to position [3373, 0]
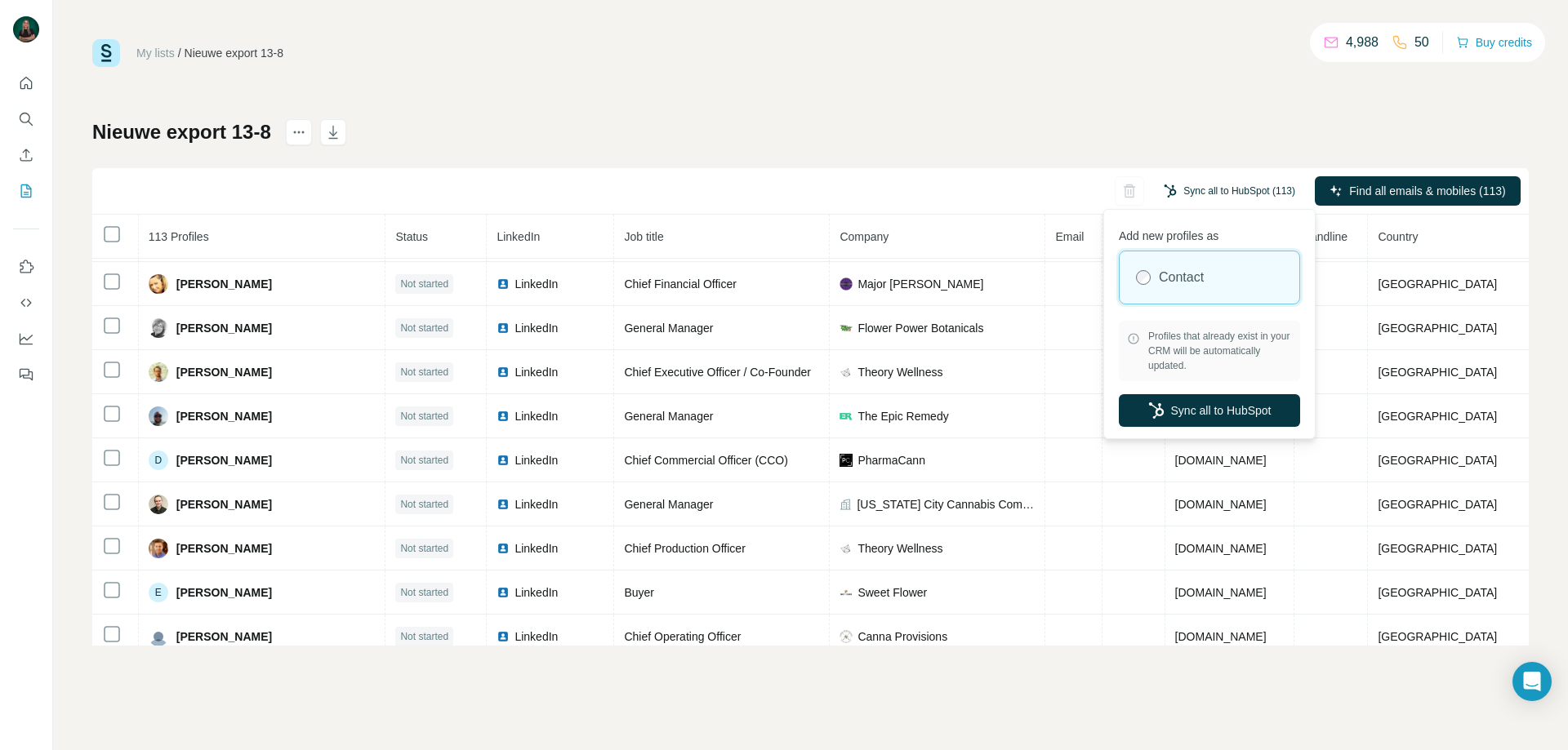
click at [1234, 184] on button "Sync all to HubSpot (113)" at bounding box center [1230, 191] width 155 height 25
click at [1205, 412] on button "Sync all to HubSpot" at bounding box center [1210, 411] width 182 height 32
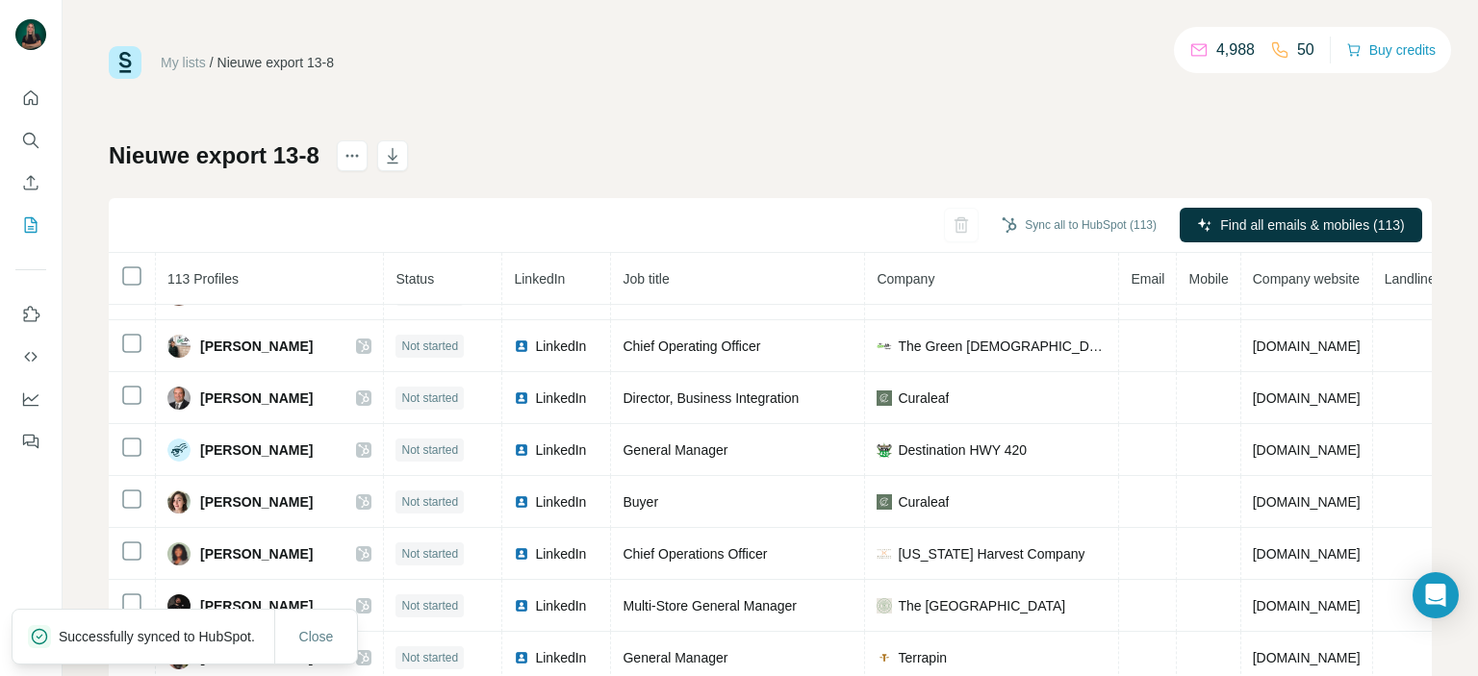
scroll to position [2604, 0]
